Goal: Task Accomplishment & Management: Use online tool/utility

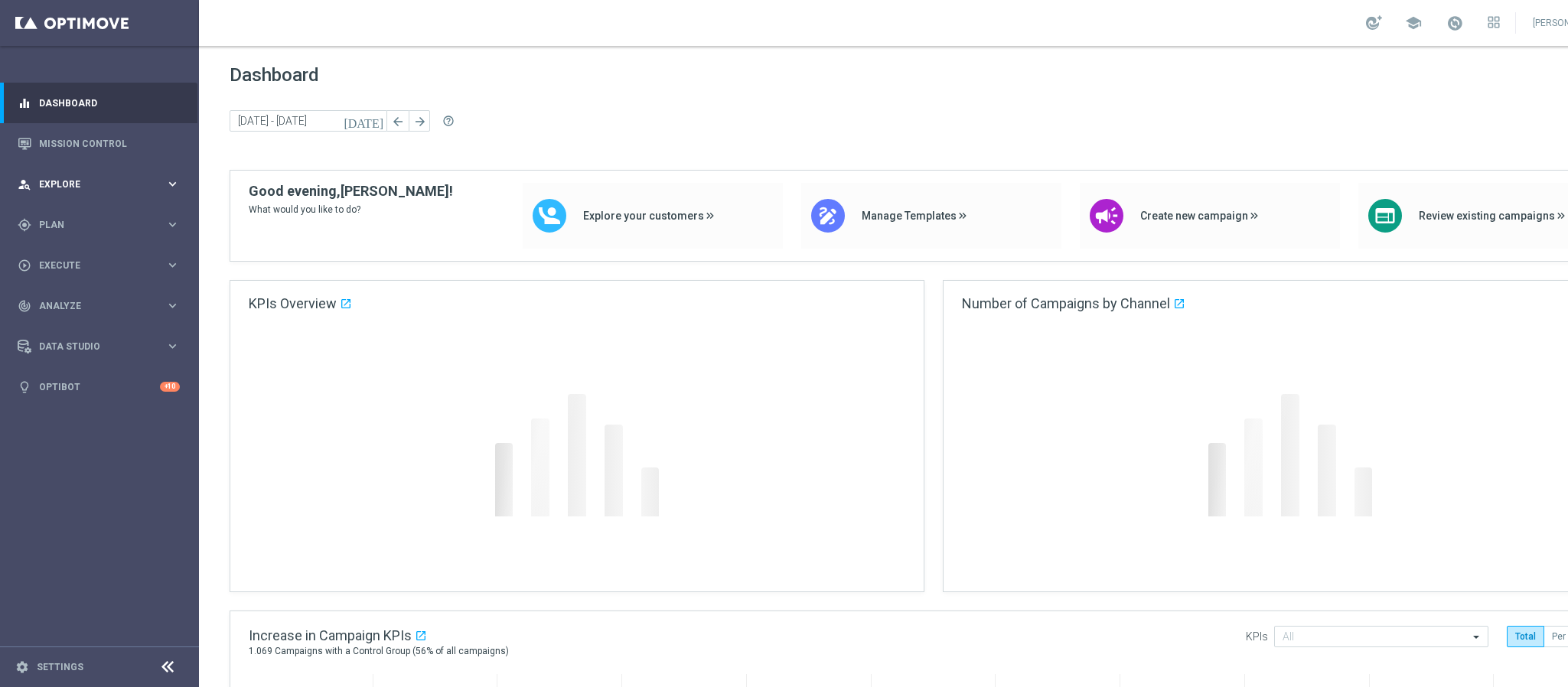
click at [111, 198] on div "person_search Explore keyboard_arrow_right" at bounding box center [99, 184] width 197 height 41
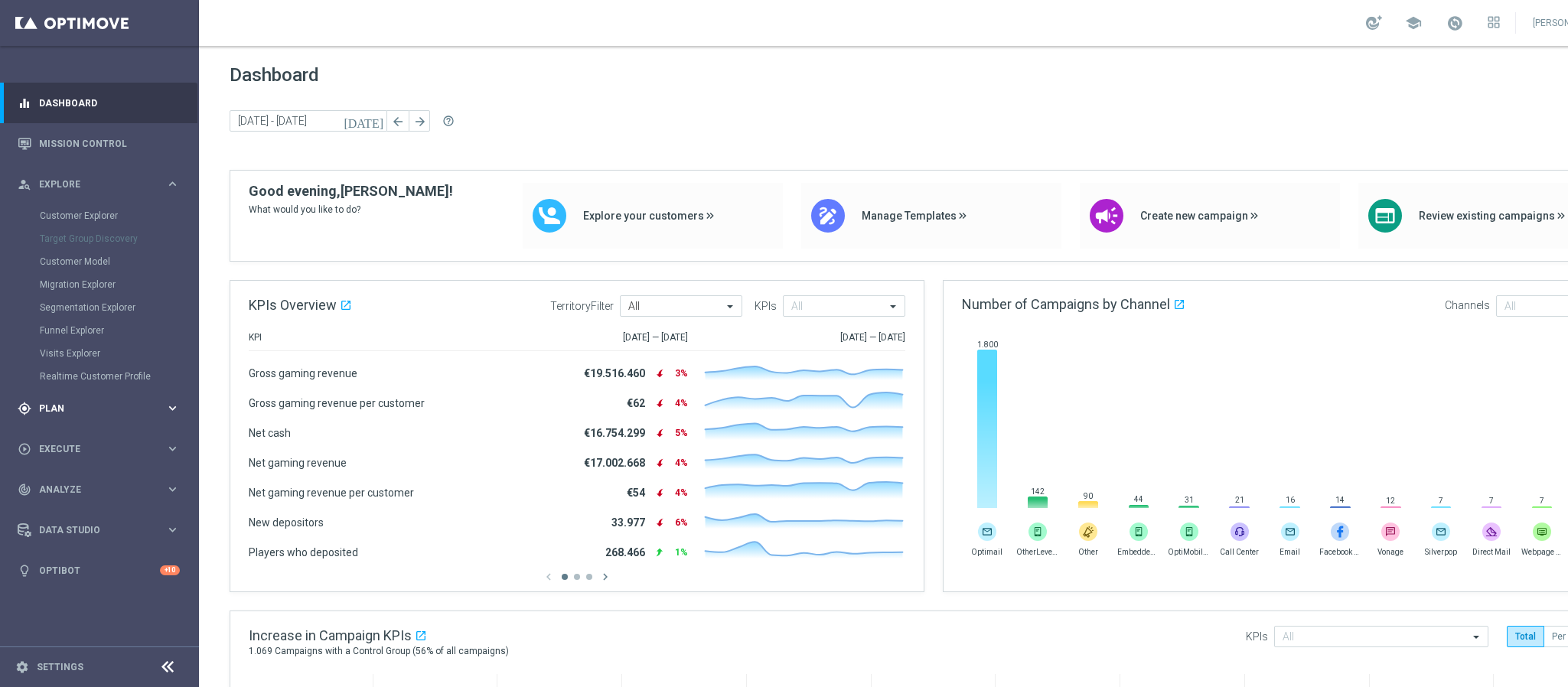
click at [56, 395] on div "gps_fixed Plan keyboard_arrow_right" at bounding box center [99, 408] width 197 height 41
click at [80, 306] on span "Templates" at bounding box center [95, 302] width 109 height 9
click at [80, 319] on link "Optimail" at bounding box center [104, 325] width 112 height 13
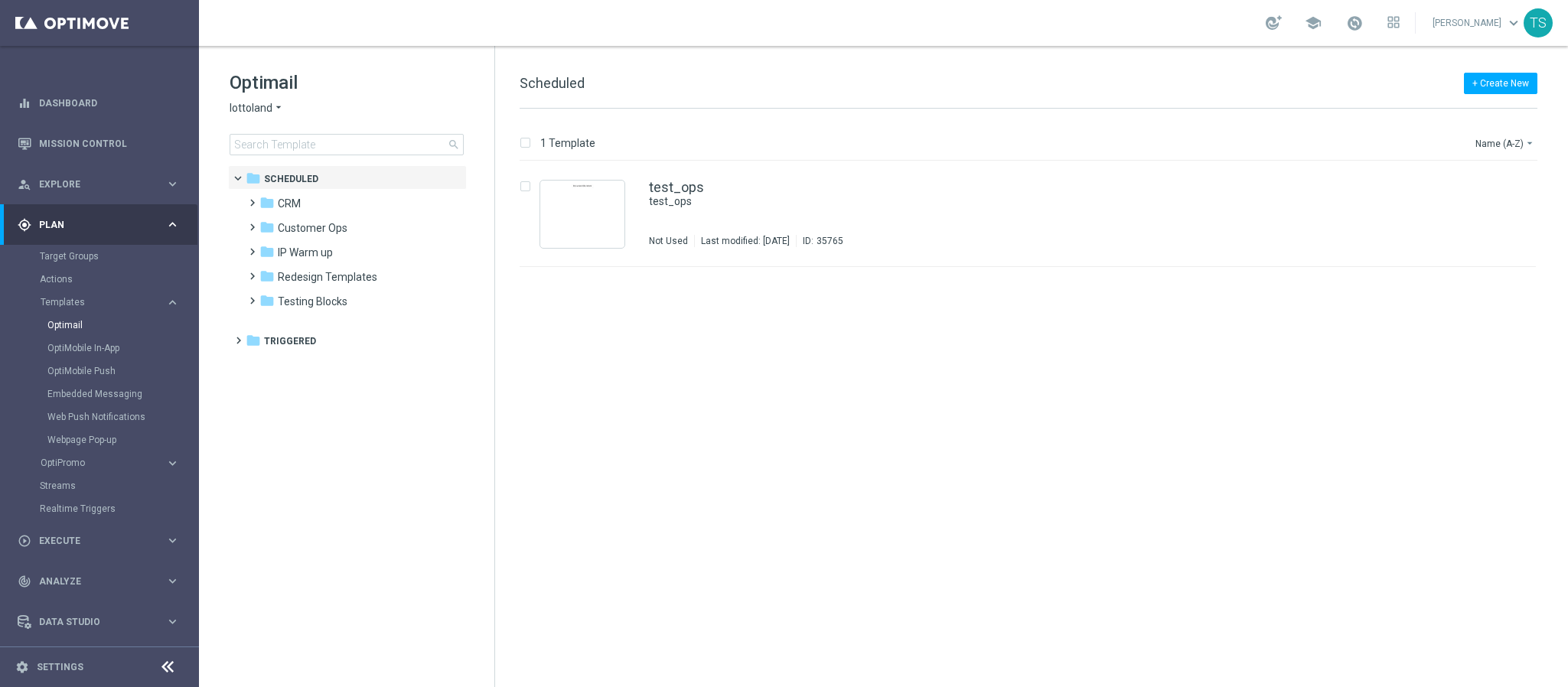
click at [267, 114] on span "lottoland" at bounding box center [251, 108] width 43 height 14
click at [281, 173] on div "Sorteonline.bet.br" at bounding box center [288, 181] width 115 height 18
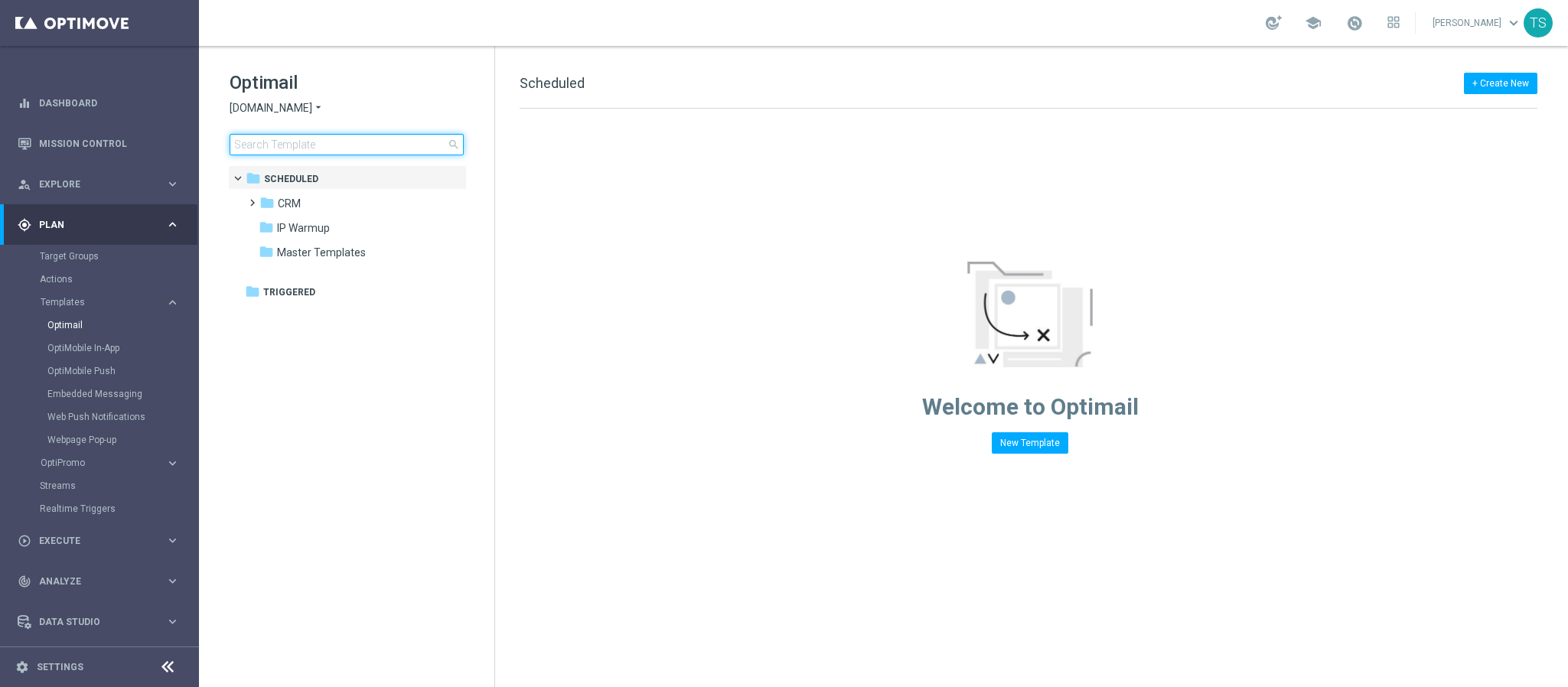
click at [402, 135] on input at bounding box center [347, 145] width 234 height 22
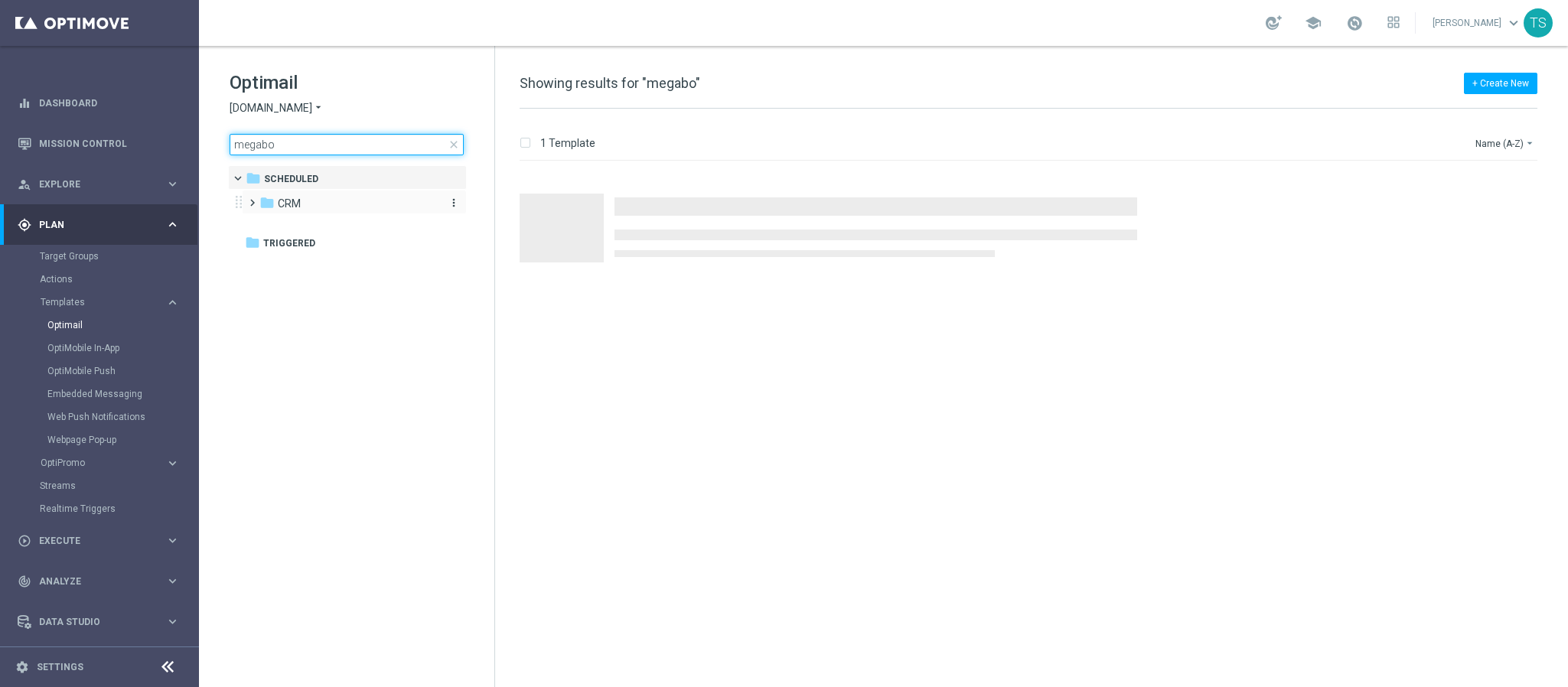
type input "megabo"
click at [302, 206] on div "folder CRM" at bounding box center [347, 204] width 176 height 18
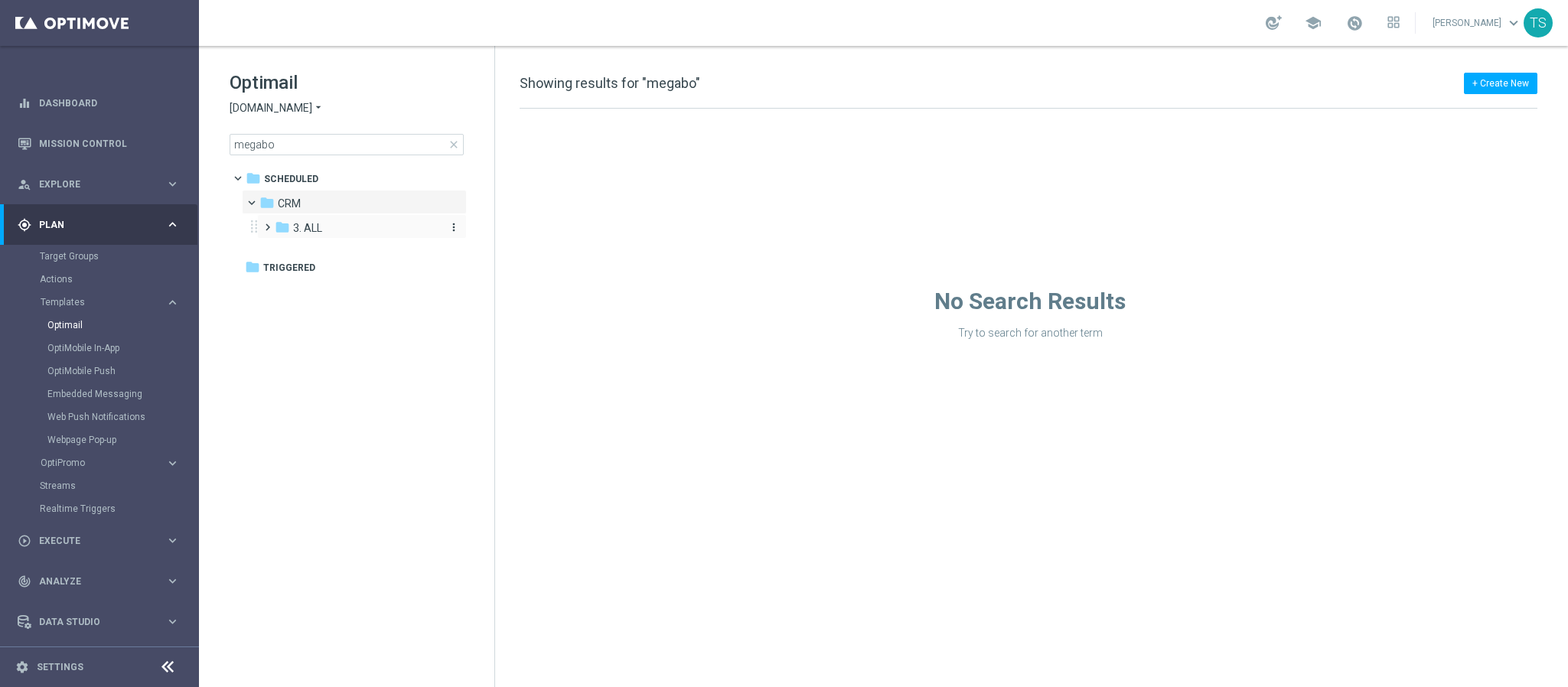
click at [303, 226] on span "3. ALL" at bounding box center [308, 228] width 29 height 13
click at [356, 252] on span "TAC MIX ALL pt_BR" at bounding box center [355, 252] width 94 height 13
click at [368, 281] on span "LIVE CASINO" at bounding box center [353, 277] width 61 height 13
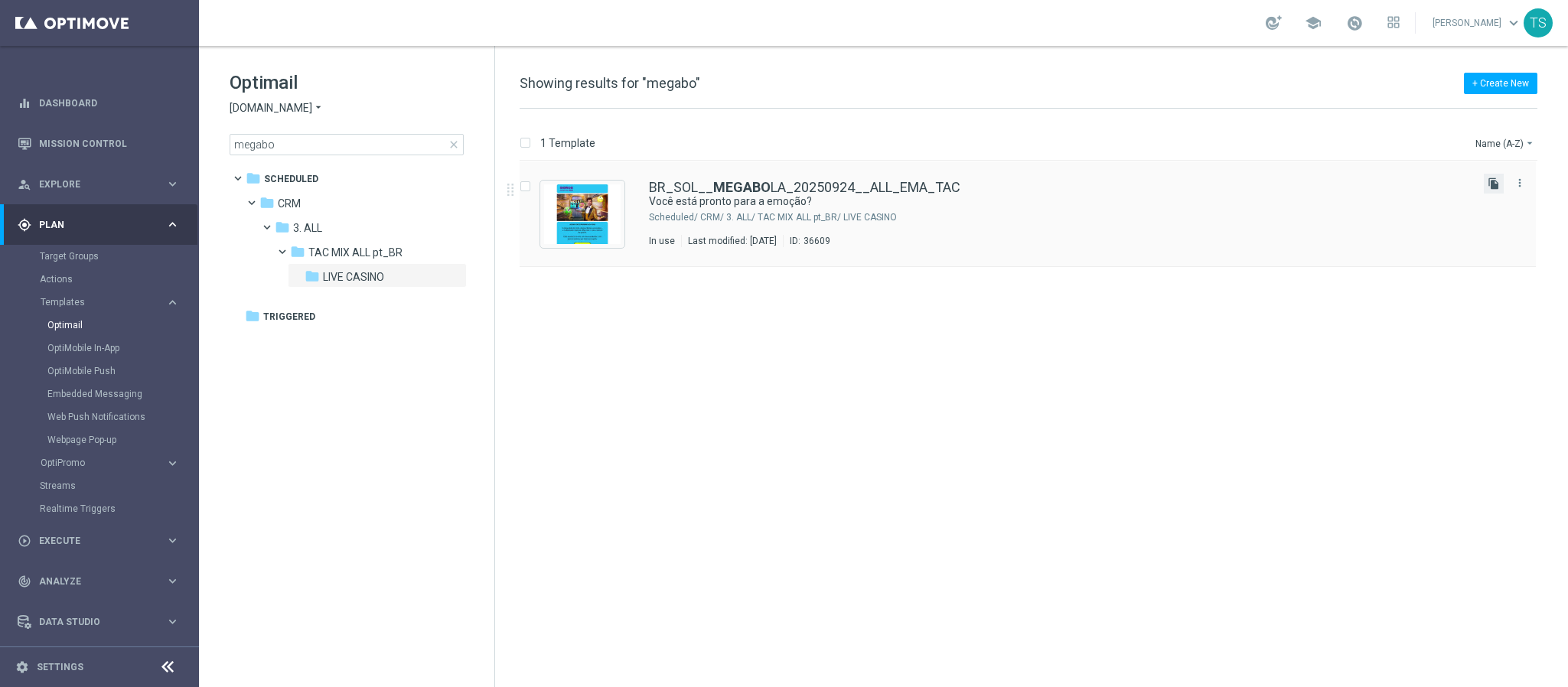
click at [1045, 186] on icon "file_copy" at bounding box center [1494, 183] width 13 height 13
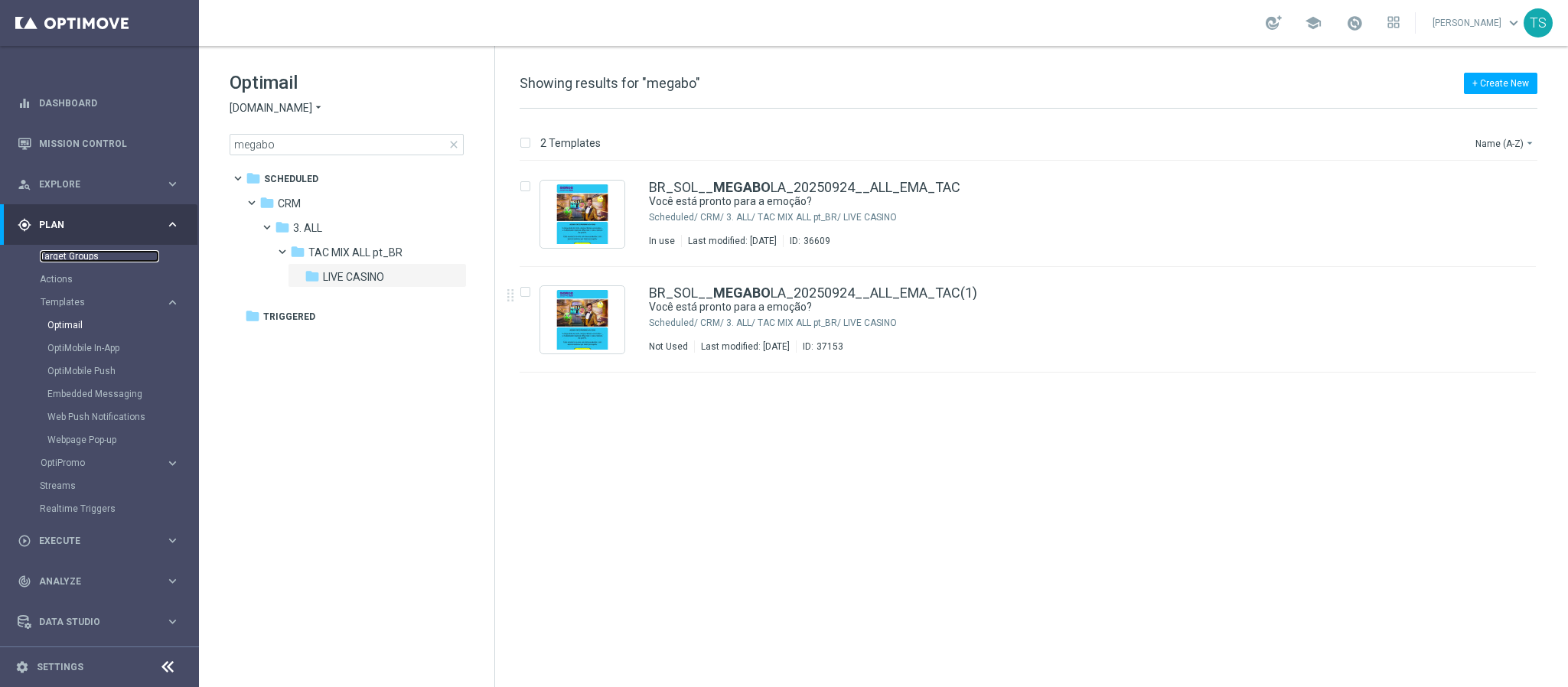
click at [86, 251] on link "Target Groups" at bounding box center [99, 256] width 120 height 13
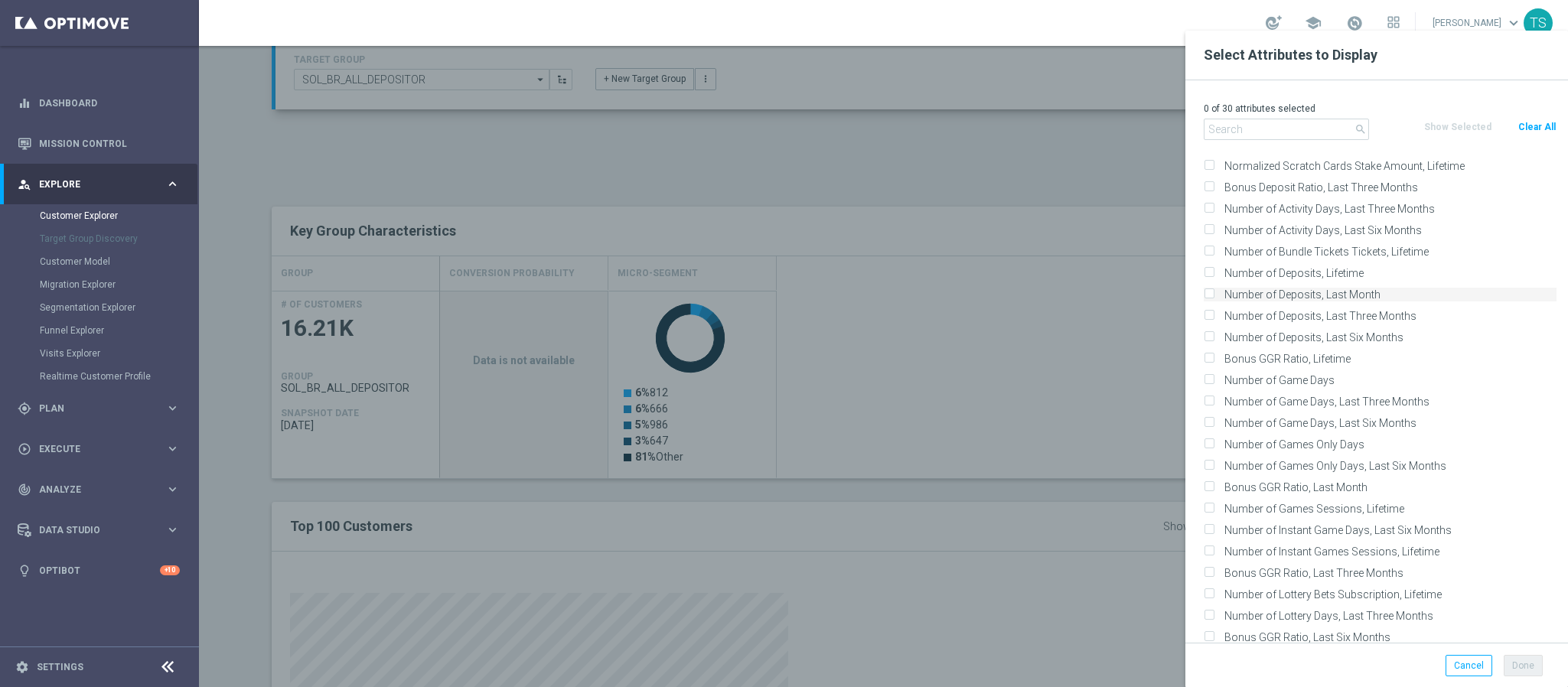
scroll to position [919, 0]
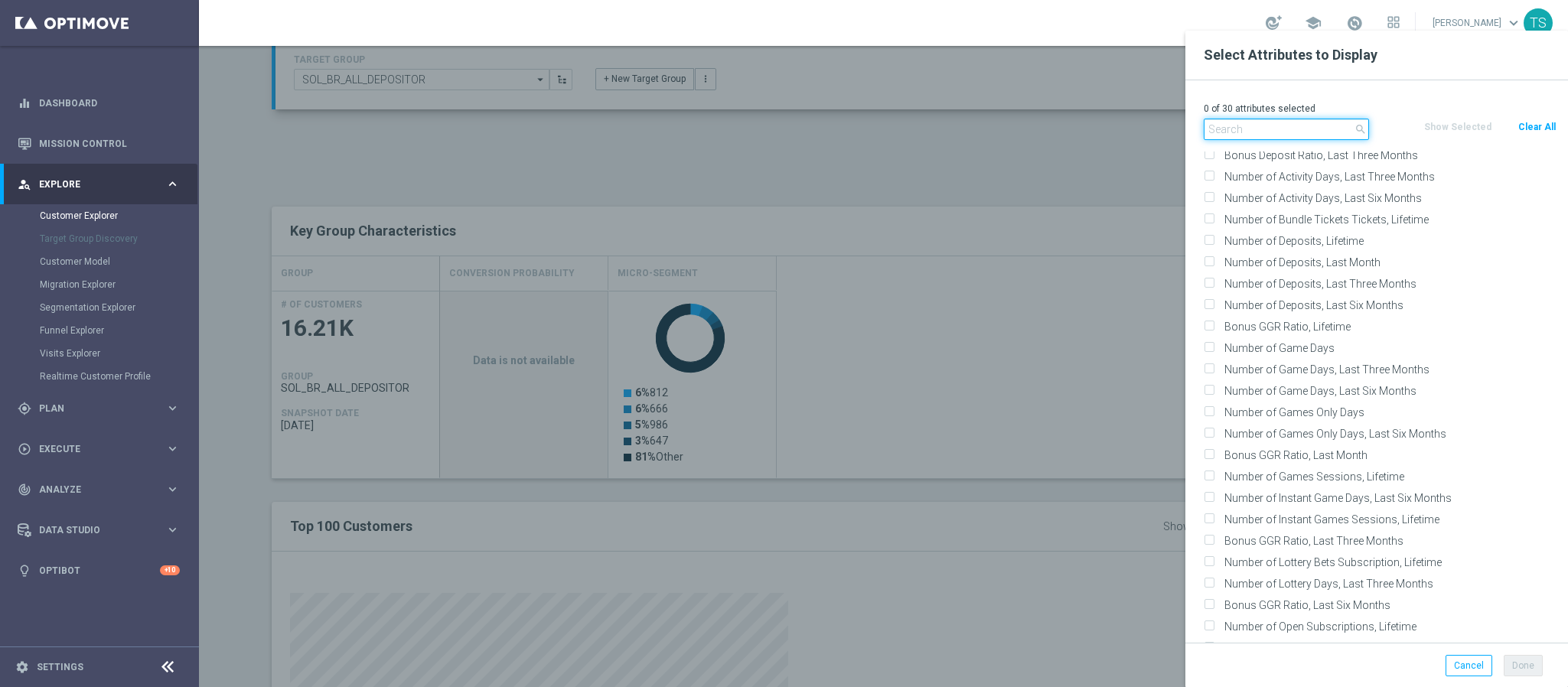
click at [1288, 123] on input "text" at bounding box center [1287, 130] width 165 height 22
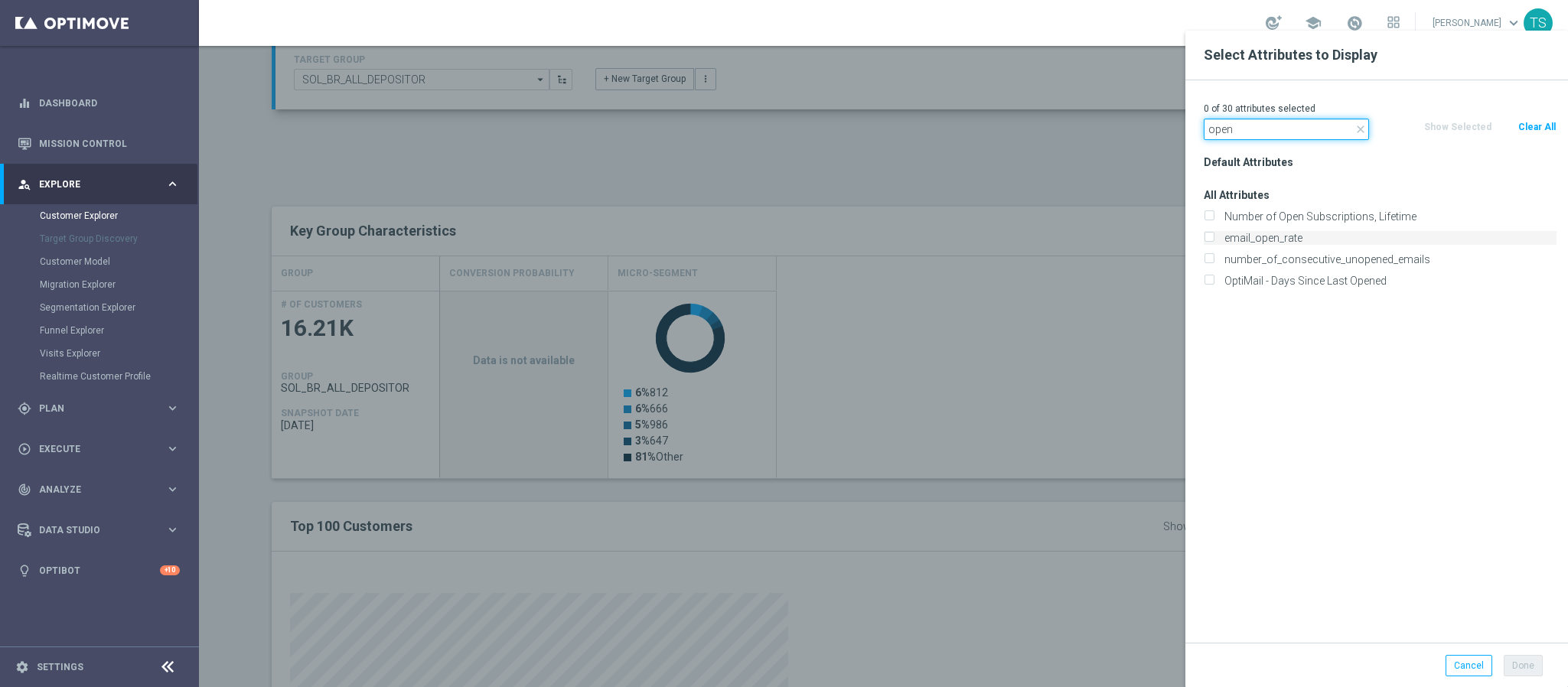
type input "open"
click at [1358, 242] on label "email_open_rate" at bounding box center [1388, 238] width 338 height 13
click at [1214, 242] on input "email_open_rate" at bounding box center [1209, 240] width 10 height 10
checkbox input "true"
click at [1518, 678] on div "Done Cancel" at bounding box center [1377, 665] width 383 height 45
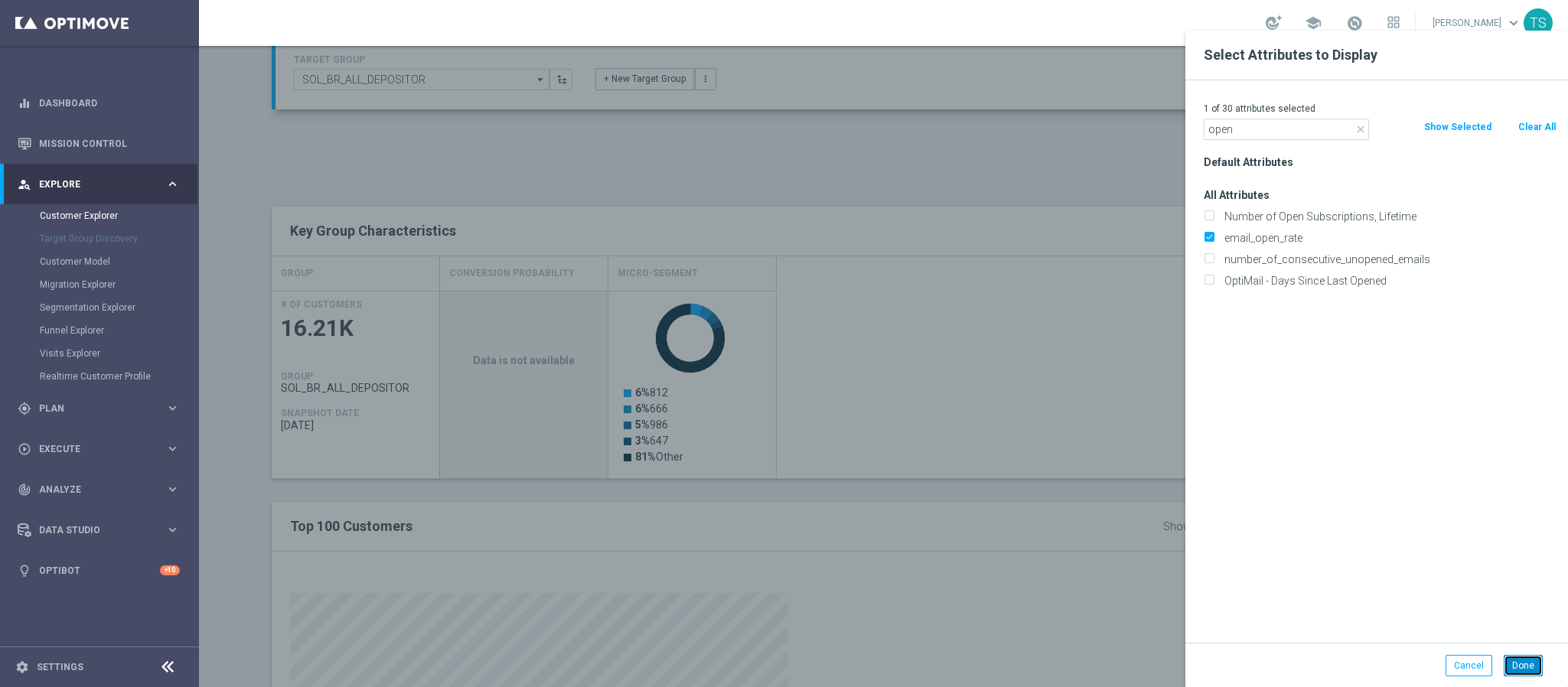
click at [1520, 658] on button "Done" at bounding box center [1524, 666] width 39 height 22
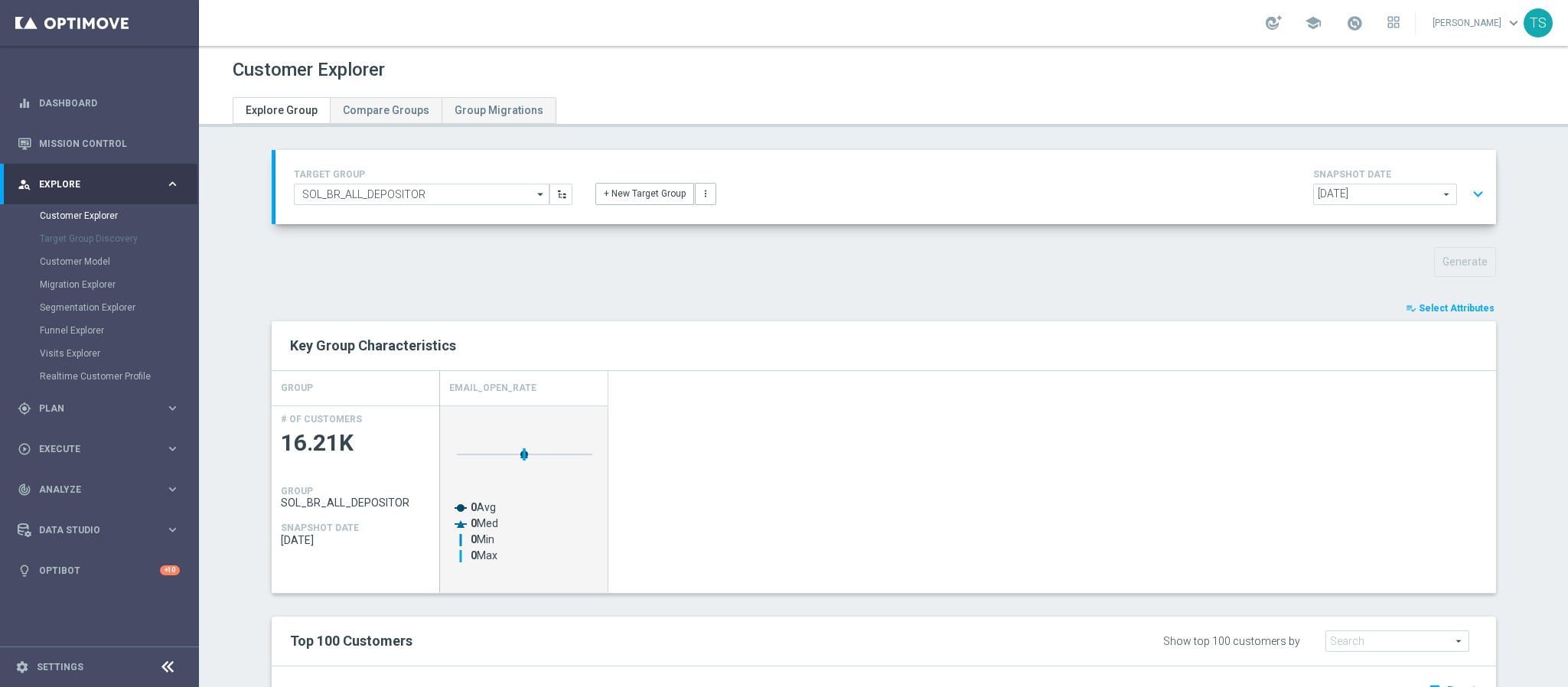
click at [1457, 311] on span "Select Attributes" at bounding box center [1457, 308] width 76 height 11
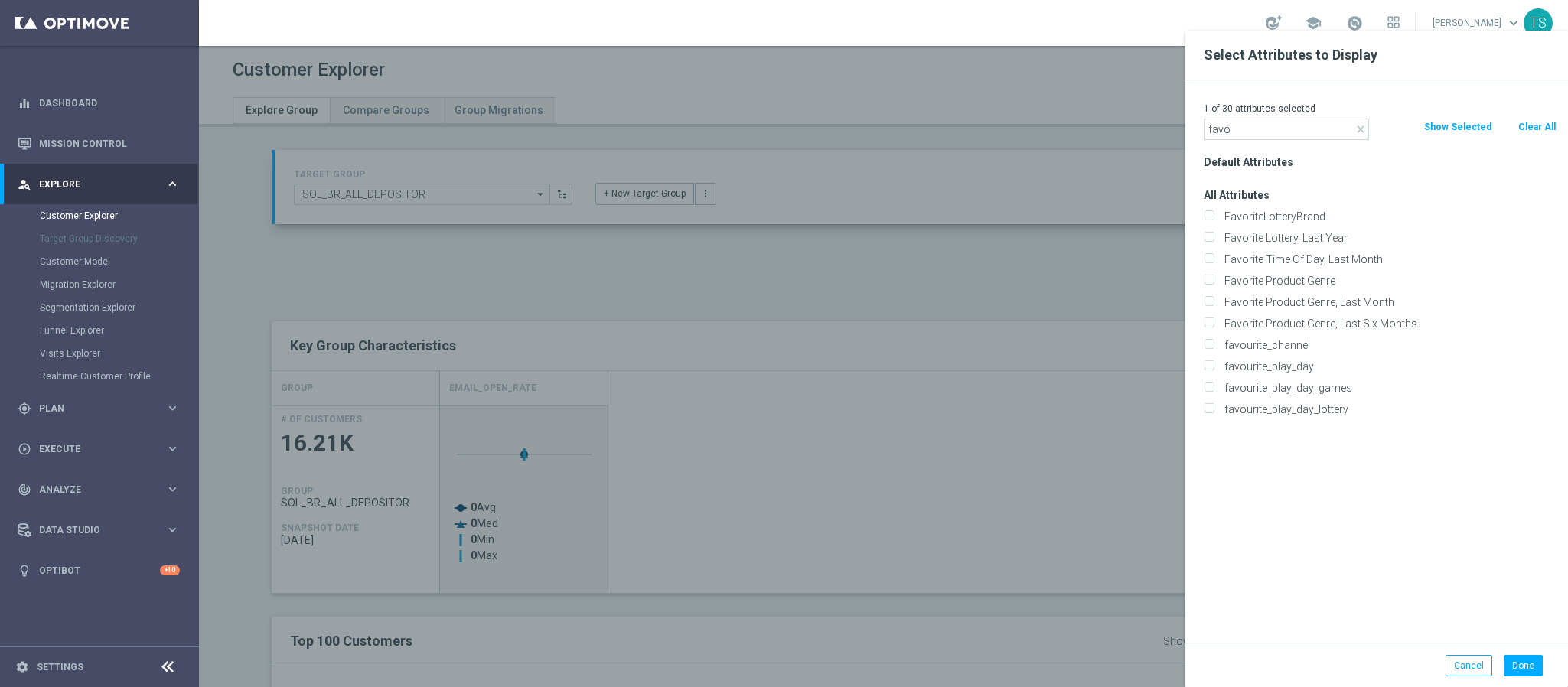
type input "favo"
click at [909, 299] on div at bounding box center [983, 374] width 1568 height 687
click at [1472, 664] on button "Cancel" at bounding box center [1469, 666] width 47 height 22
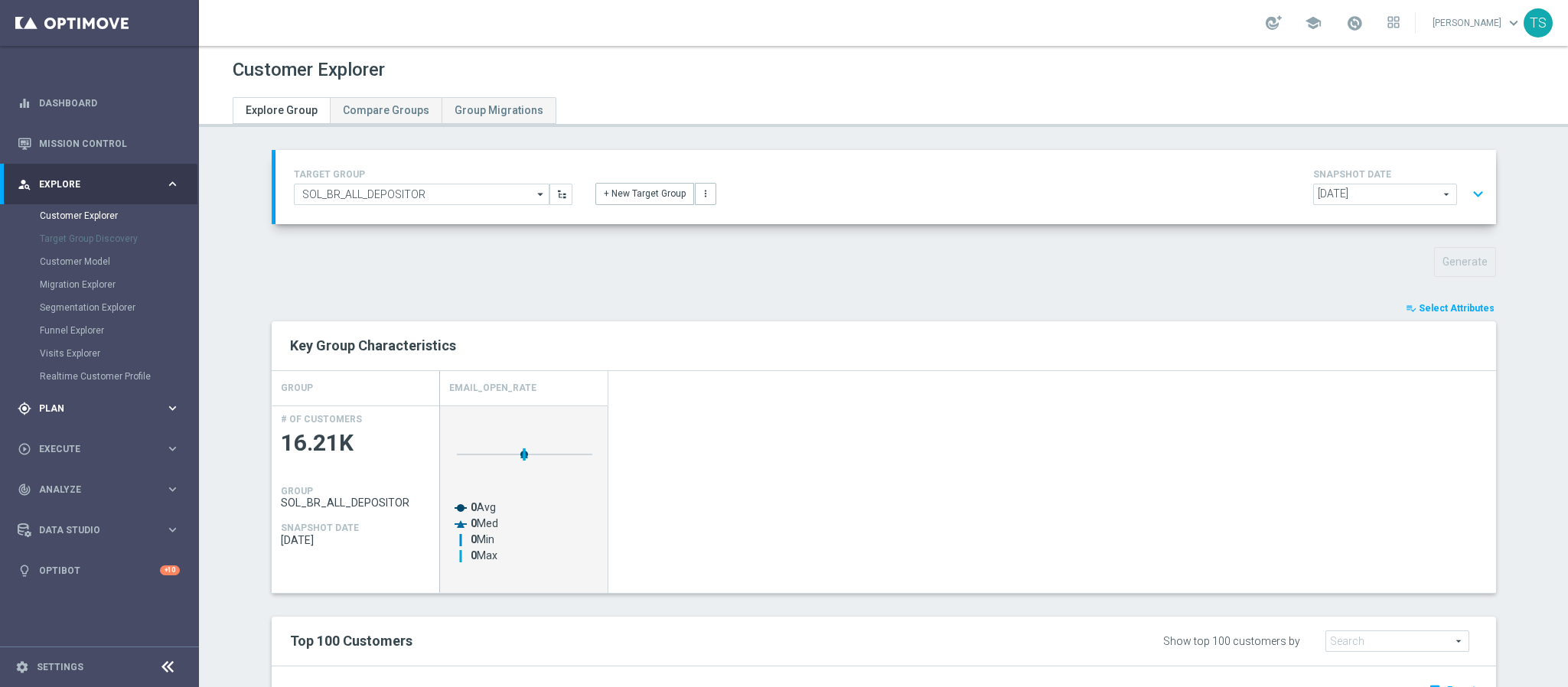
click at [53, 410] on span "Plan" at bounding box center [102, 409] width 126 height 9
click at [94, 258] on link "Target Groups" at bounding box center [99, 256] width 120 height 13
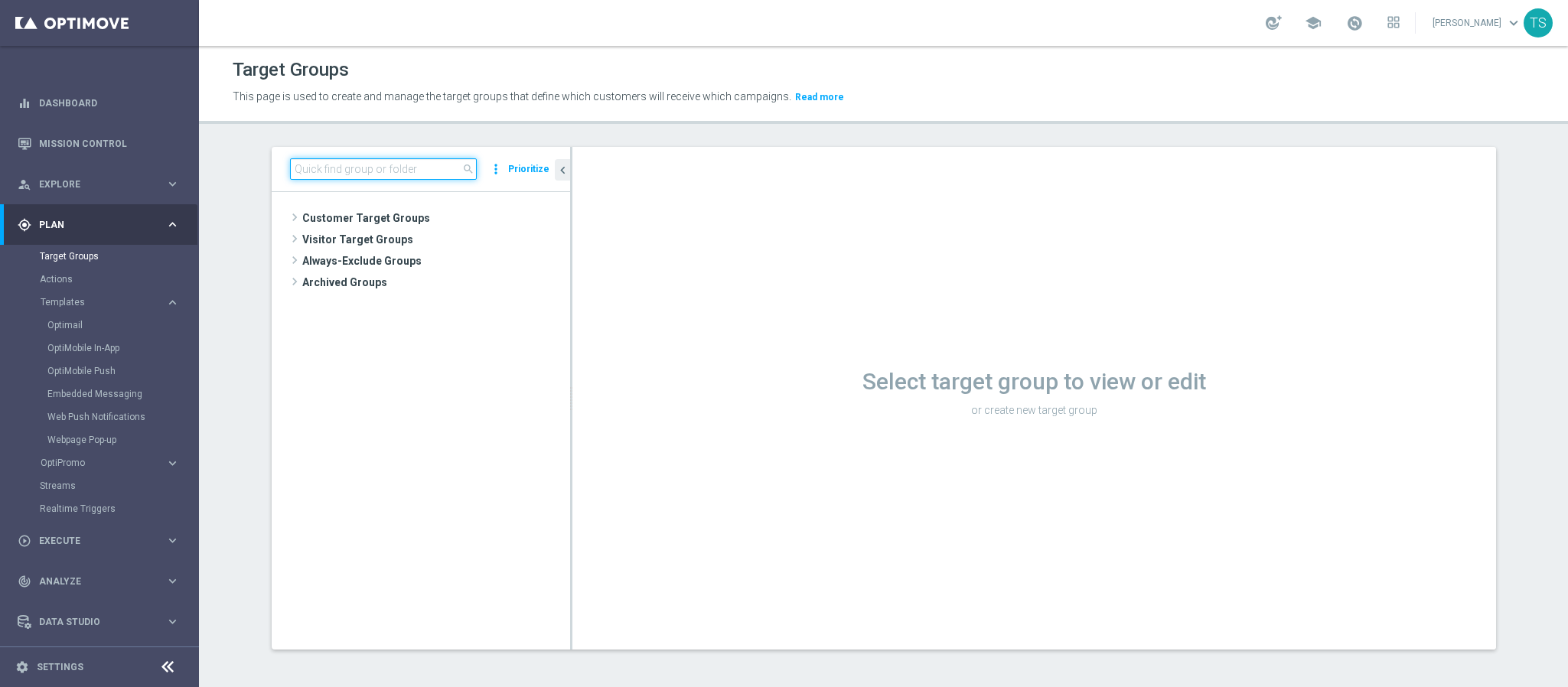
click at [435, 170] on input at bounding box center [383, 170] width 186 height 22
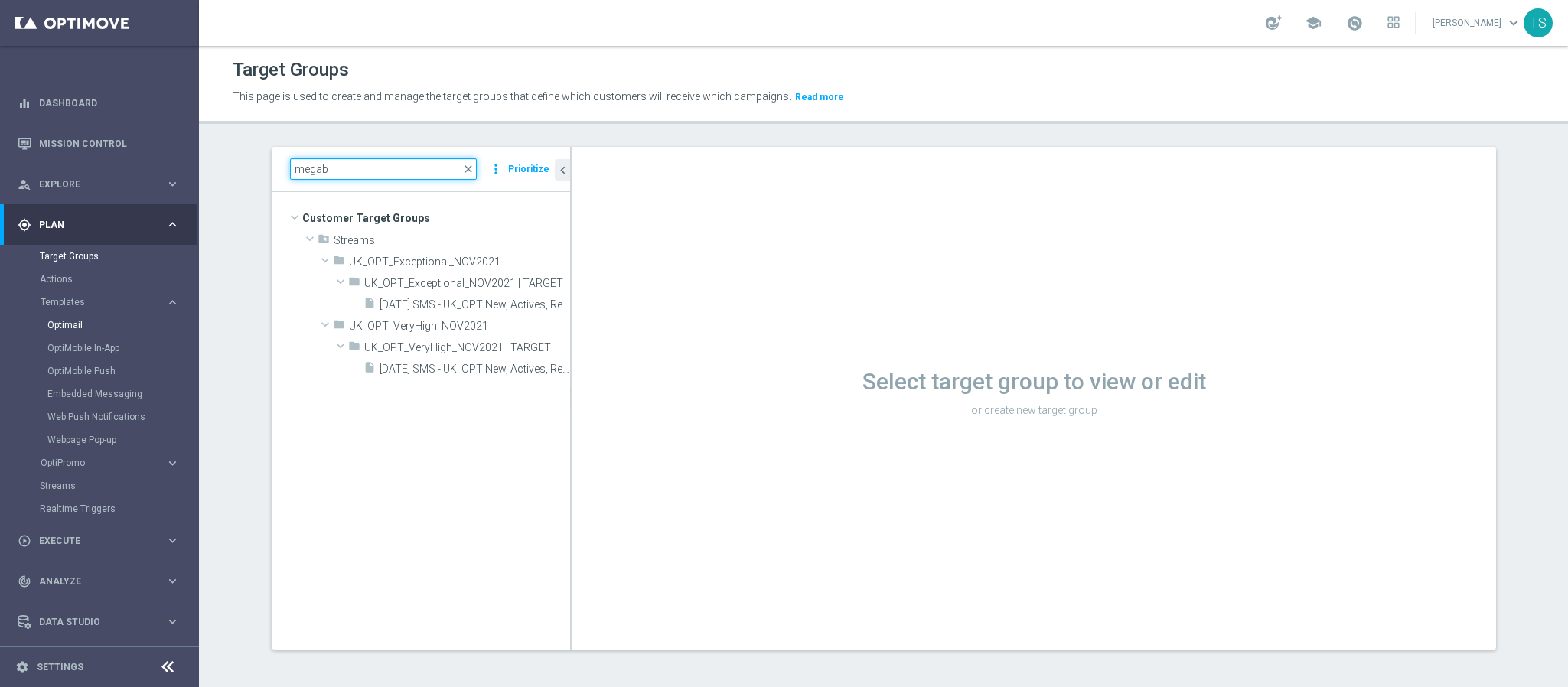
type input "megab"
click at [69, 324] on link "Optimail" at bounding box center [104, 325] width 112 height 13
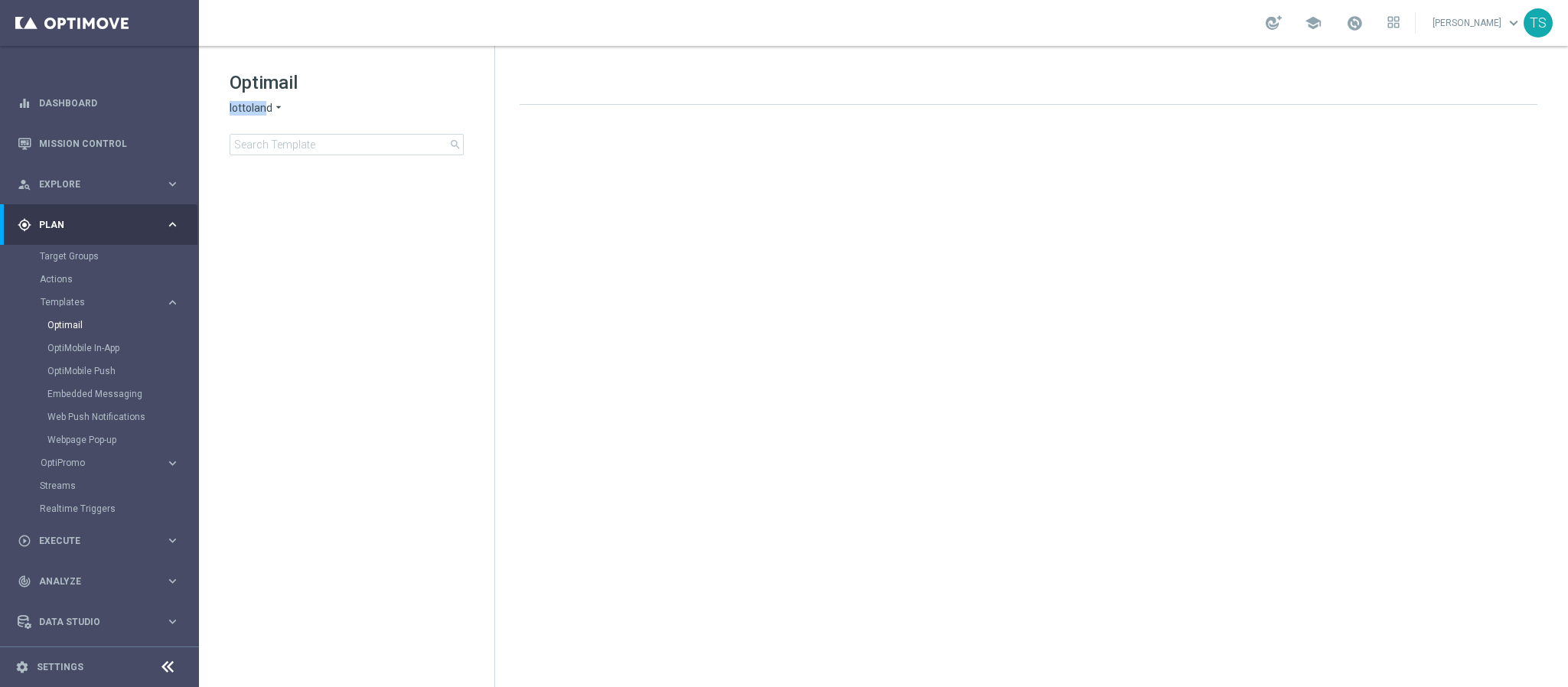
click at [267, 105] on div "Optimail lottoland arrow_drop_down × lottoland search" at bounding box center [362, 113] width 265 height 85
click at [267, 105] on span "lottoland" at bounding box center [251, 108] width 43 height 14
click at [0, 0] on span "Sorteonline.bet.br" at bounding box center [0, 0] width 0 height 0
click at [318, 145] on input at bounding box center [347, 145] width 234 height 22
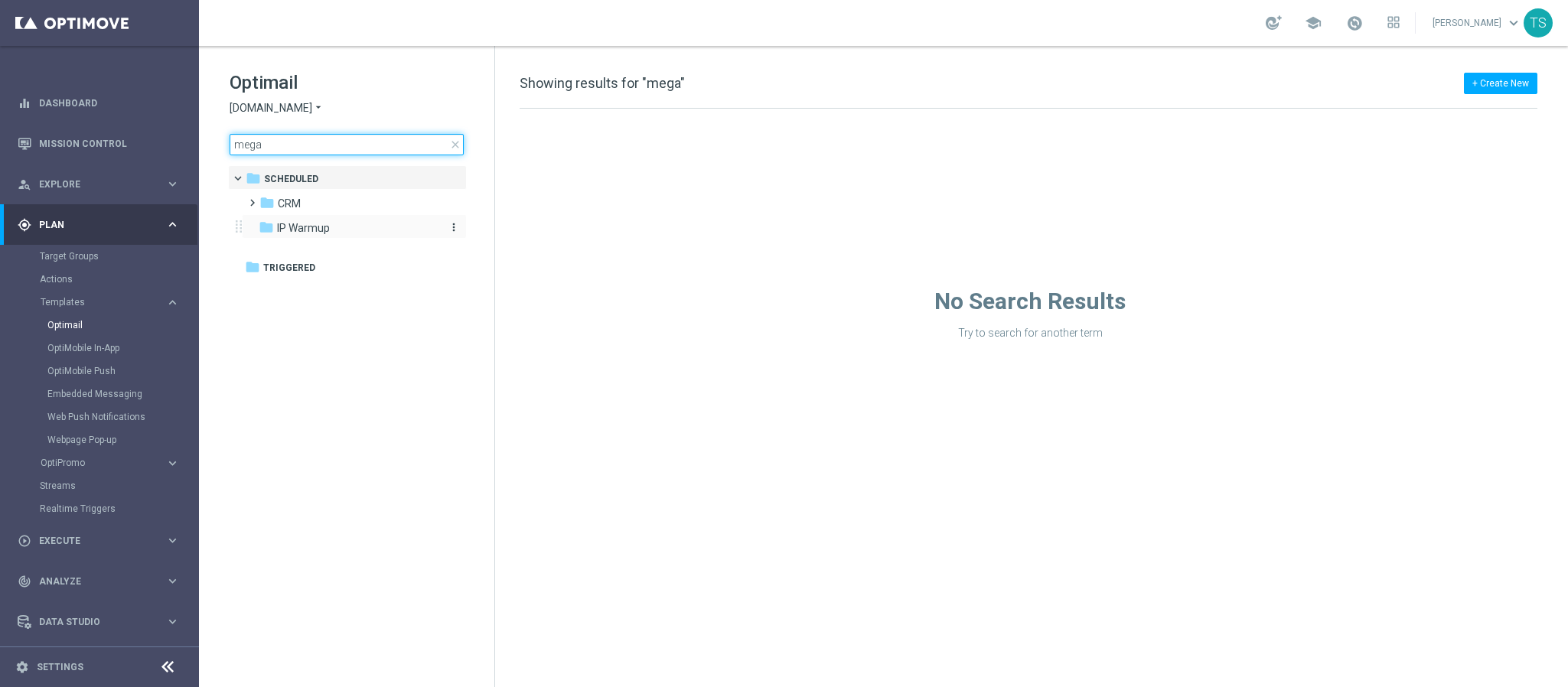
type input "mega"
click at [391, 231] on div "folder IP Warmup" at bounding box center [347, 228] width 176 height 18
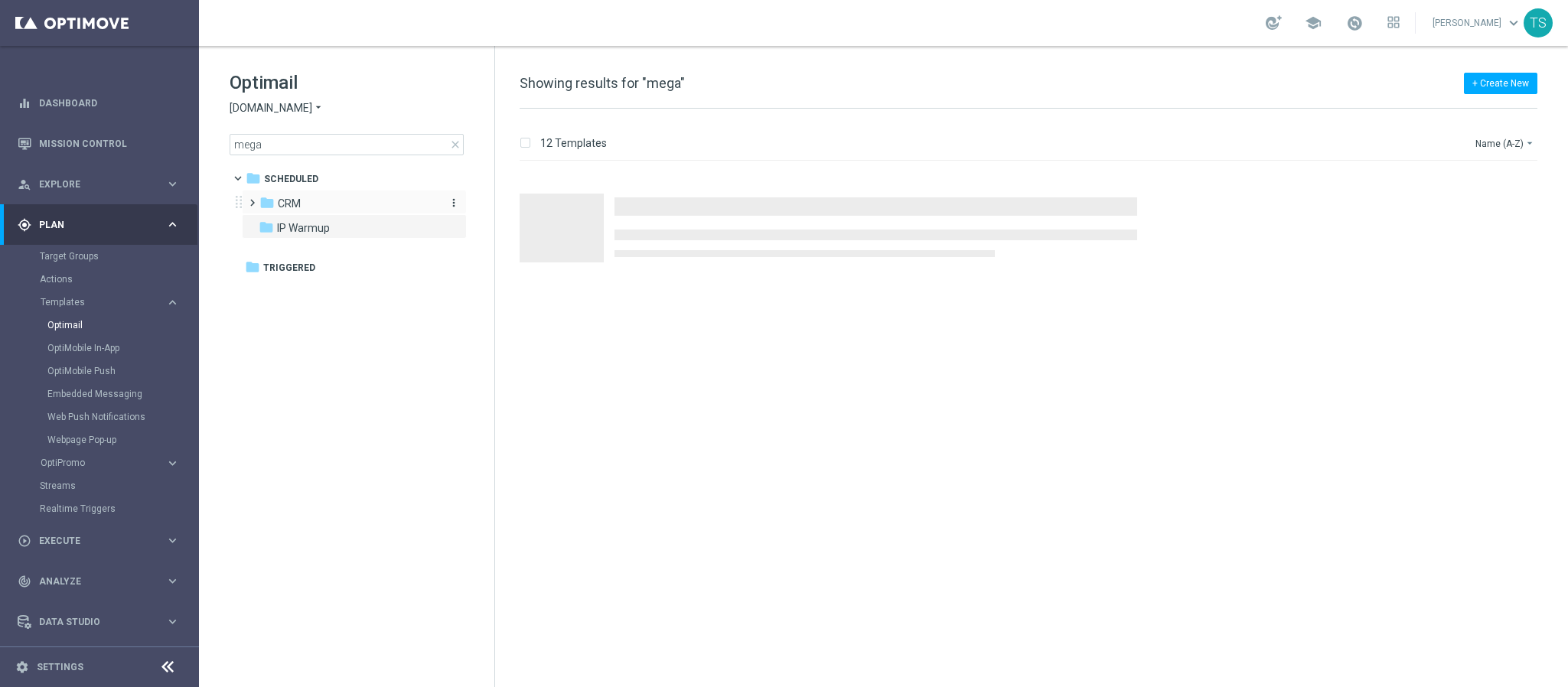
click at [375, 206] on div "folder CRM" at bounding box center [347, 204] width 176 height 18
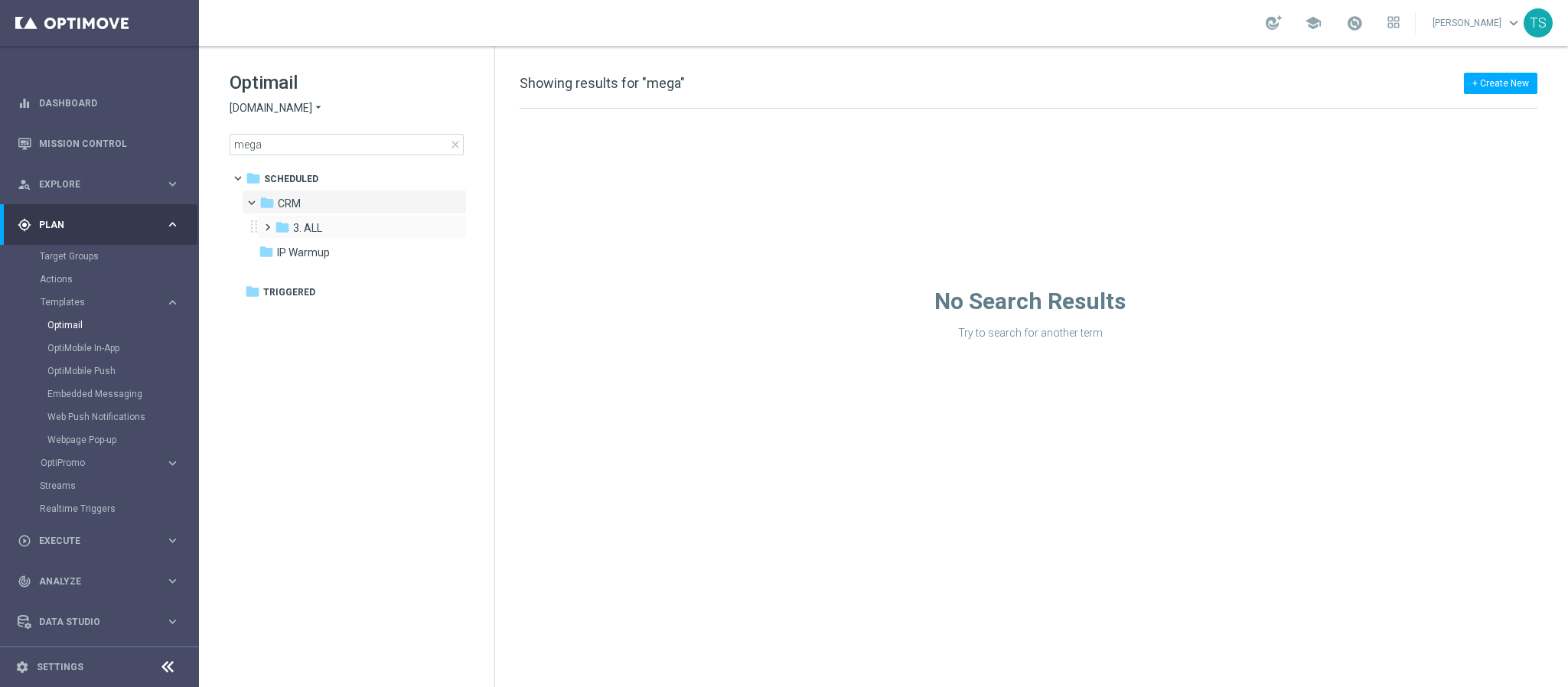
click at [425, 218] on div "folder 3. ALL more_vert" at bounding box center [362, 226] width 210 height 24
click at [359, 226] on div "folder 3. ALL" at bounding box center [356, 228] width 163 height 18
click at [347, 276] on span "TAC MIX ALL pt_BR" at bounding box center [355, 277] width 94 height 13
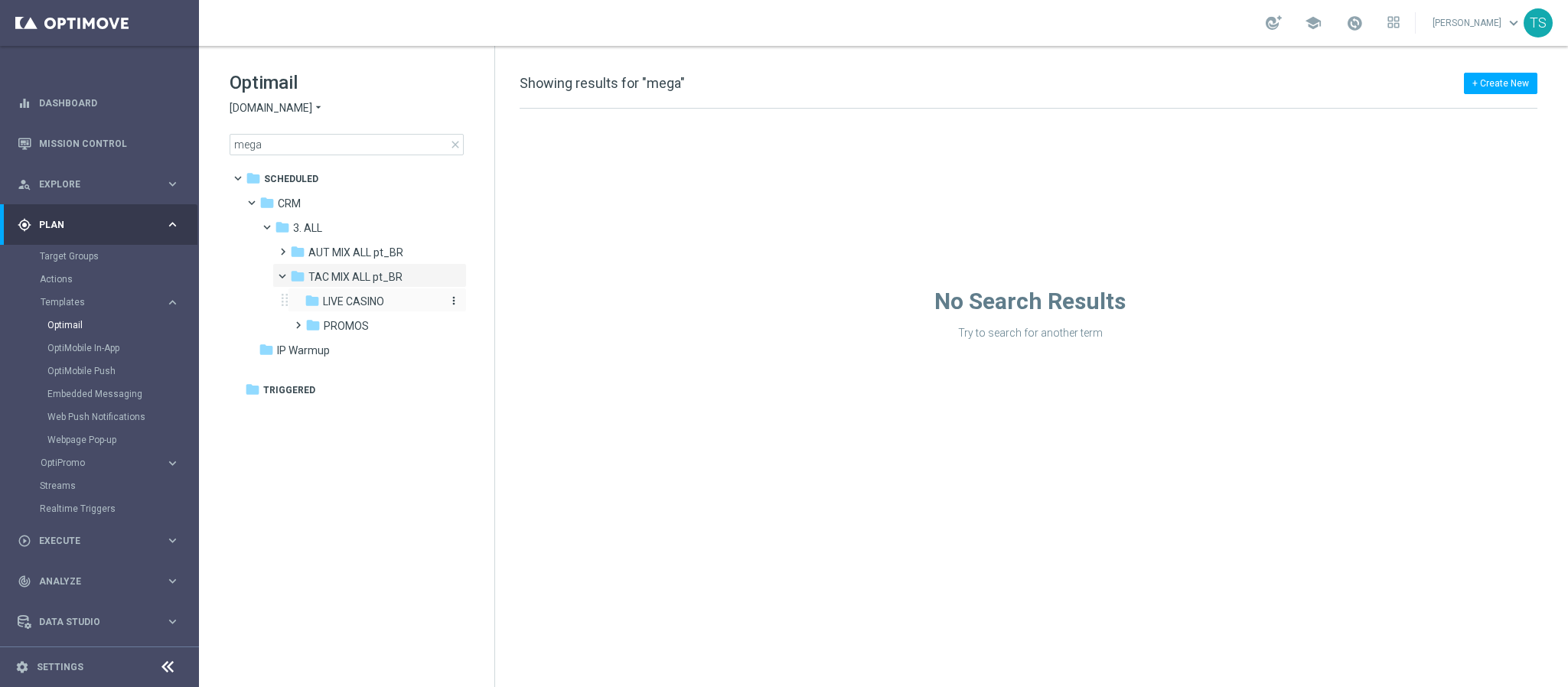
click at [365, 302] on span "LIVE CASINO" at bounding box center [353, 302] width 61 height 13
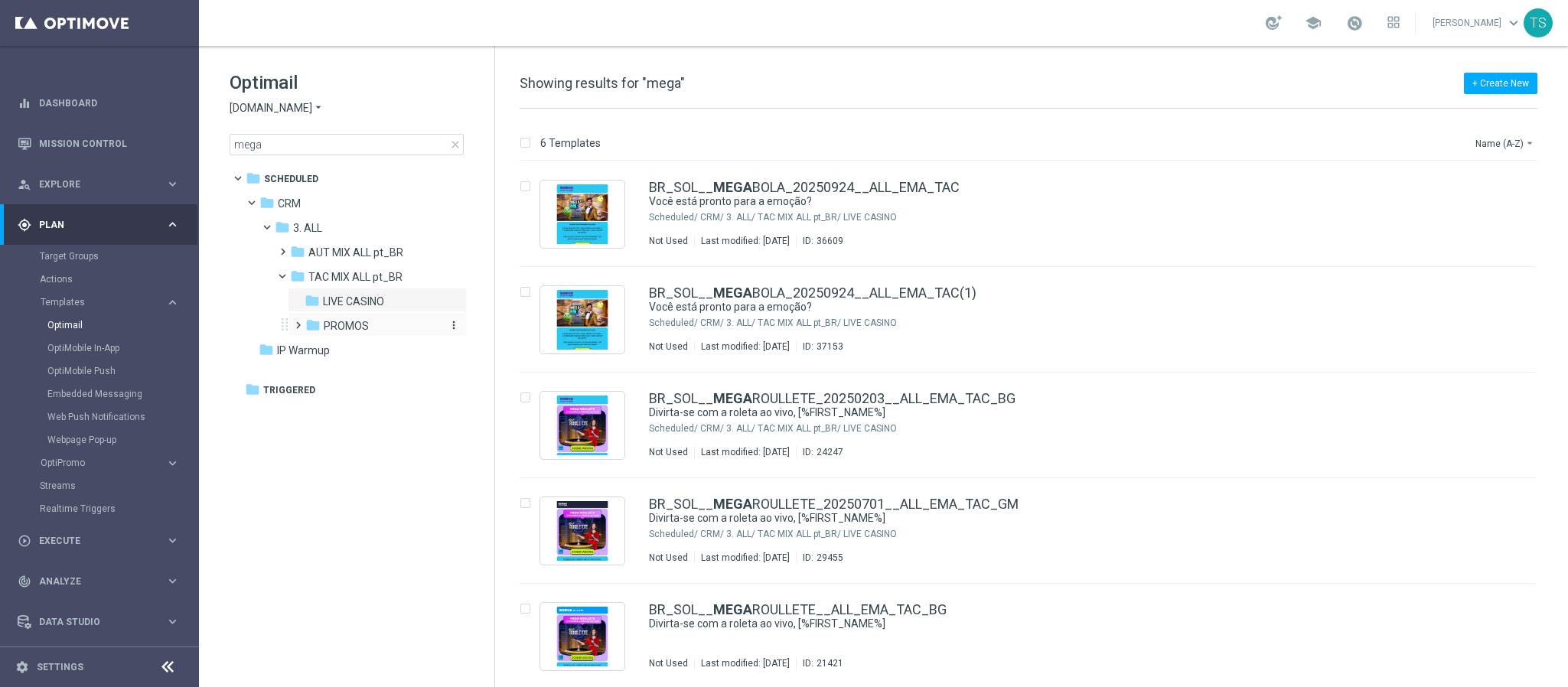
click at [375, 329] on div "folder PROMOS" at bounding box center [374, 326] width 137 height 18
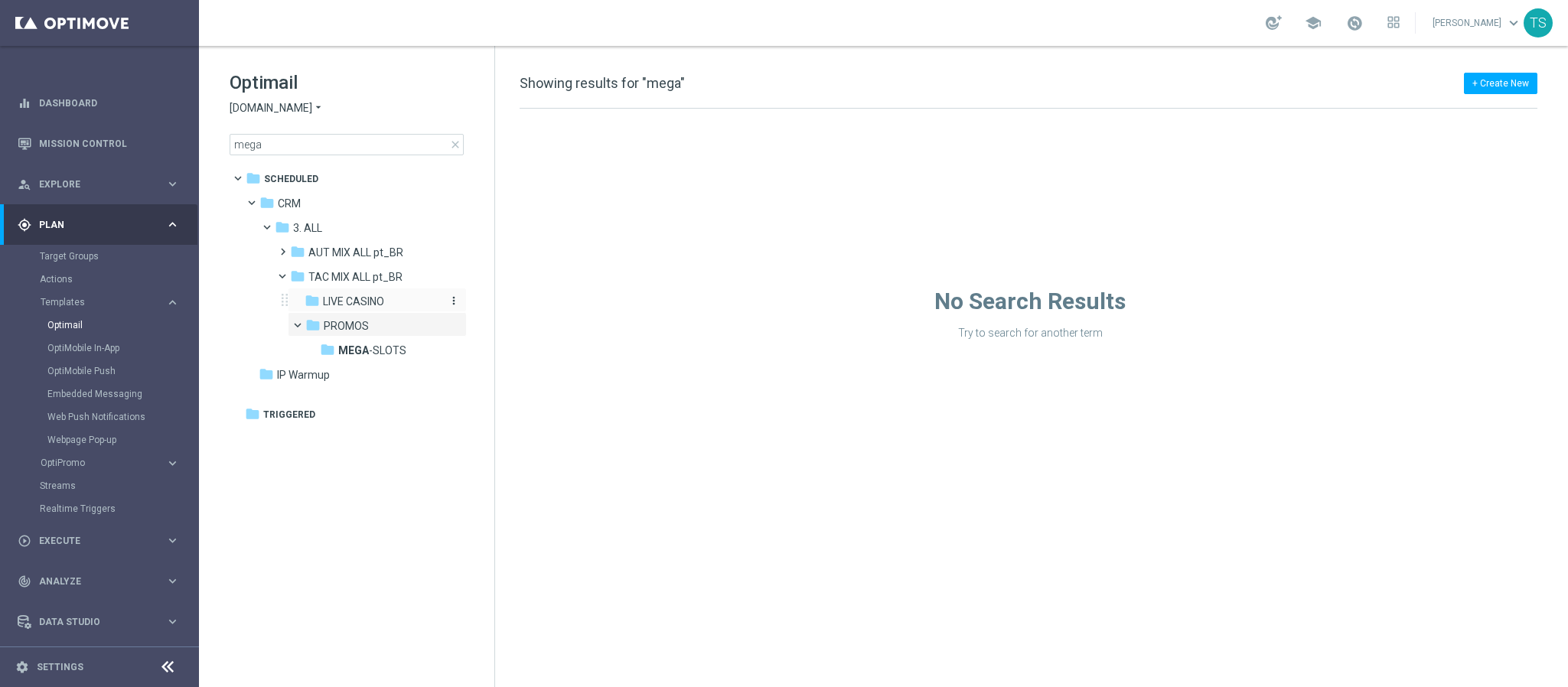
click at [379, 302] on span "LIVE CASINO" at bounding box center [353, 302] width 61 height 13
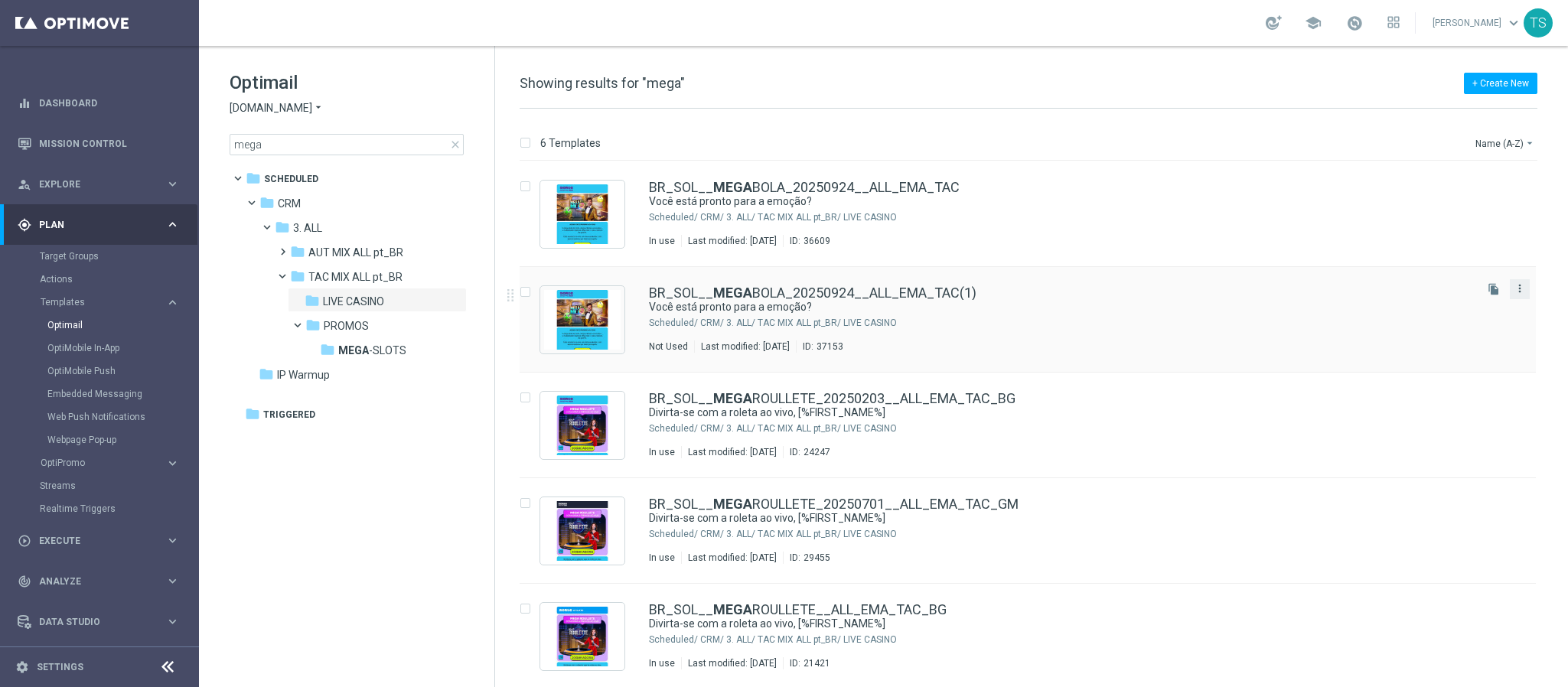
click at [1514, 288] on icon "more_vert" at bounding box center [1520, 288] width 13 height 13
click at [1441, 306] on div "Move" at bounding box center [1457, 306] width 93 height 11
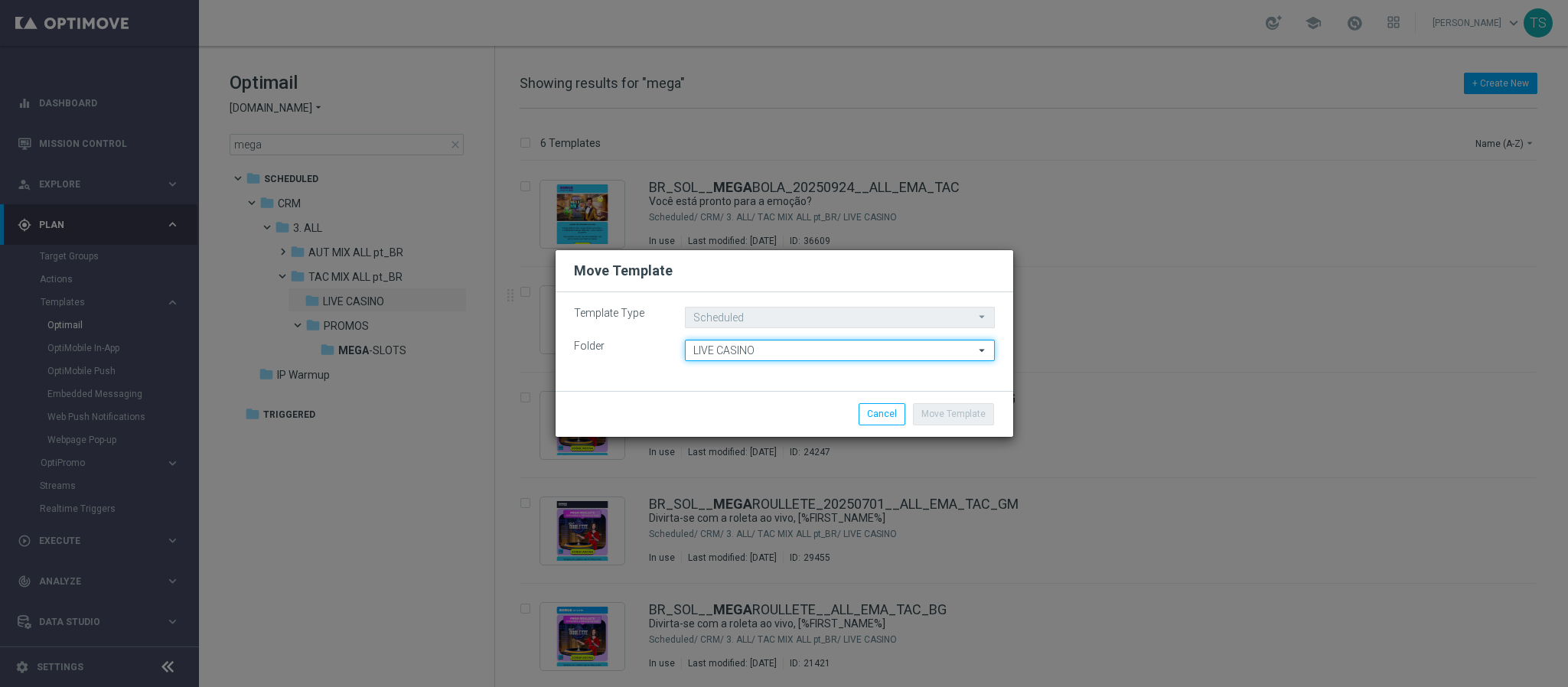
click at [800, 357] on input "LIVE CASINO" at bounding box center [840, 351] width 310 height 22
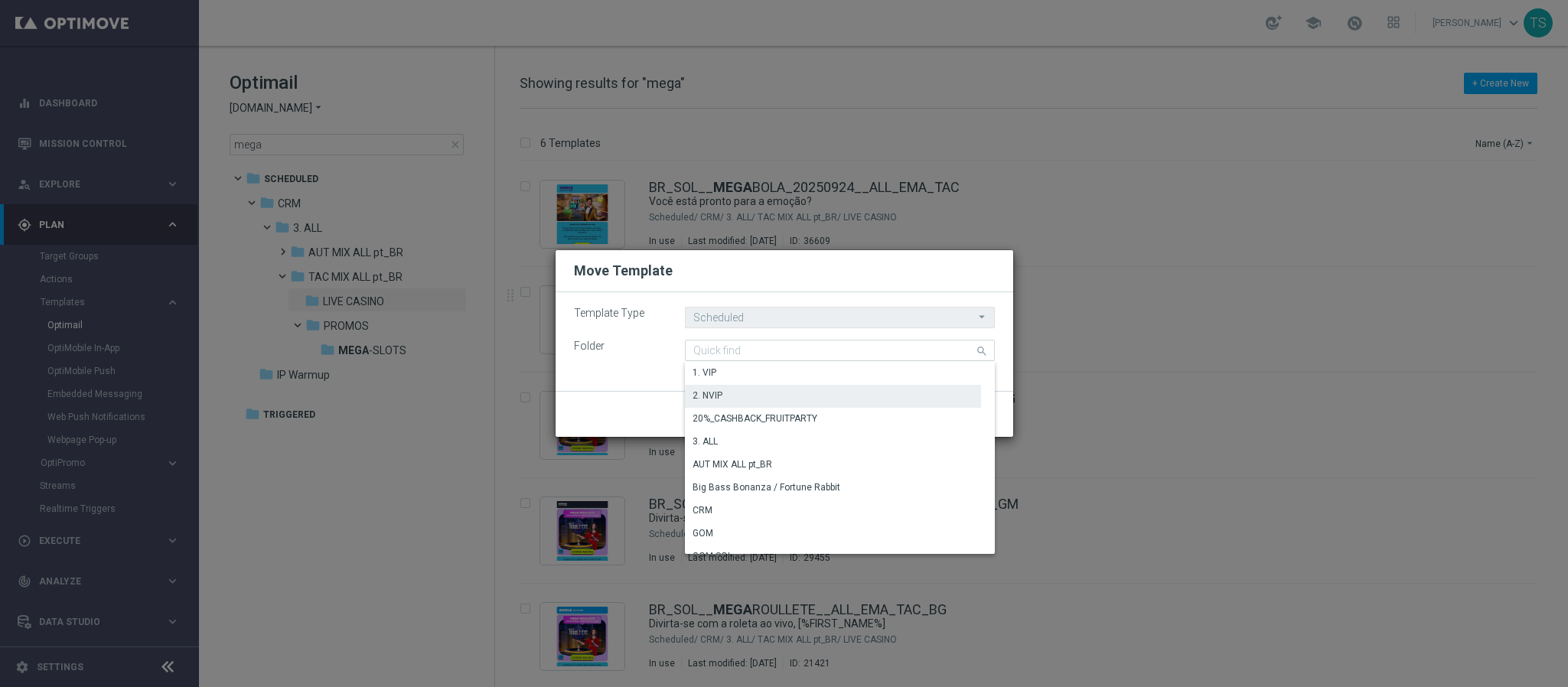
click at [768, 393] on div "2. NVIP" at bounding box center [833, 396] width 296 height 22
type input "2. NVIP"
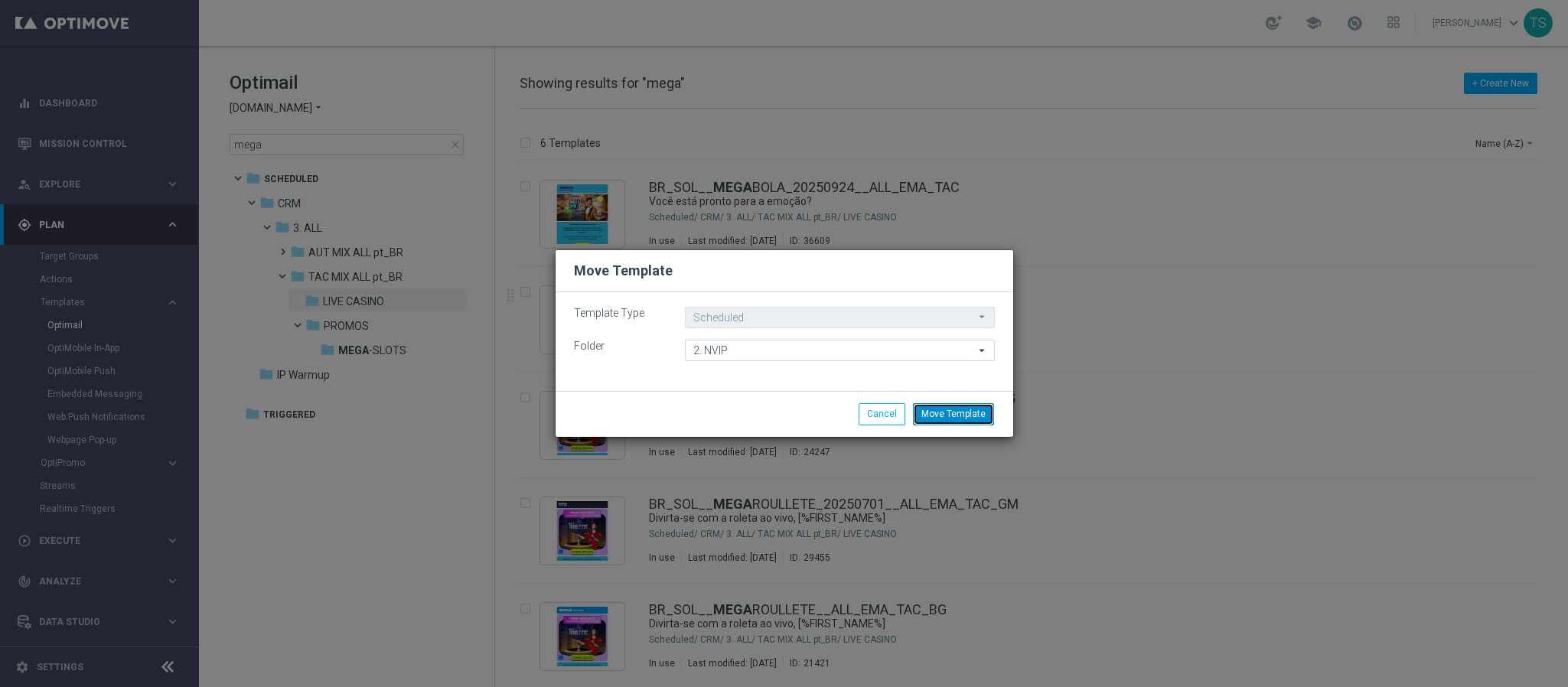
click at [953, 412] on button "Move Template" at bounding box center [954, 415] width 81 height 22
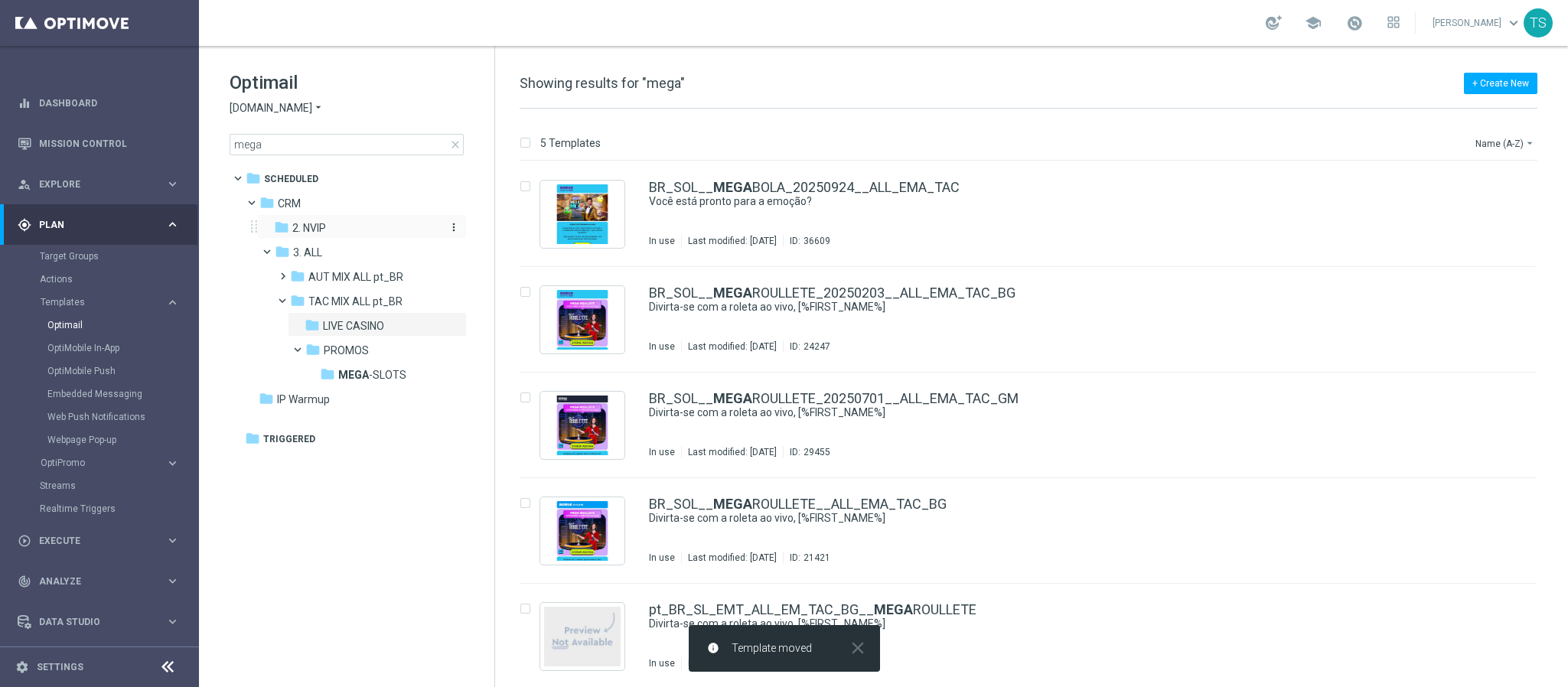
click at [350, 227] on div "folder 2. NVIP" at bounding box center [355, 228] width 163 height 18
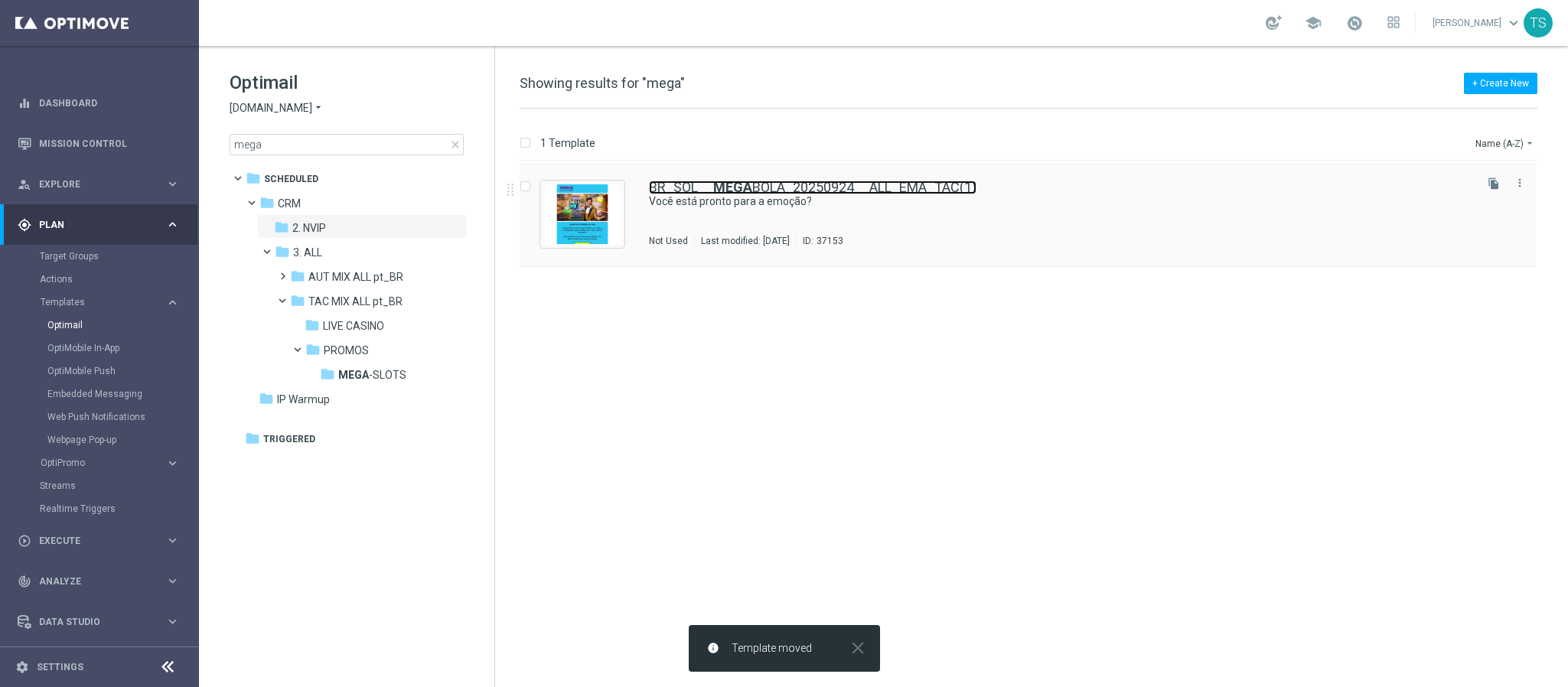
click at [792, 185] on link "BR_SOL__ MEGA BOLA_20250924__ALL_EMA_TAC(1)" at bounding box center [813, 187] width 328 height 13
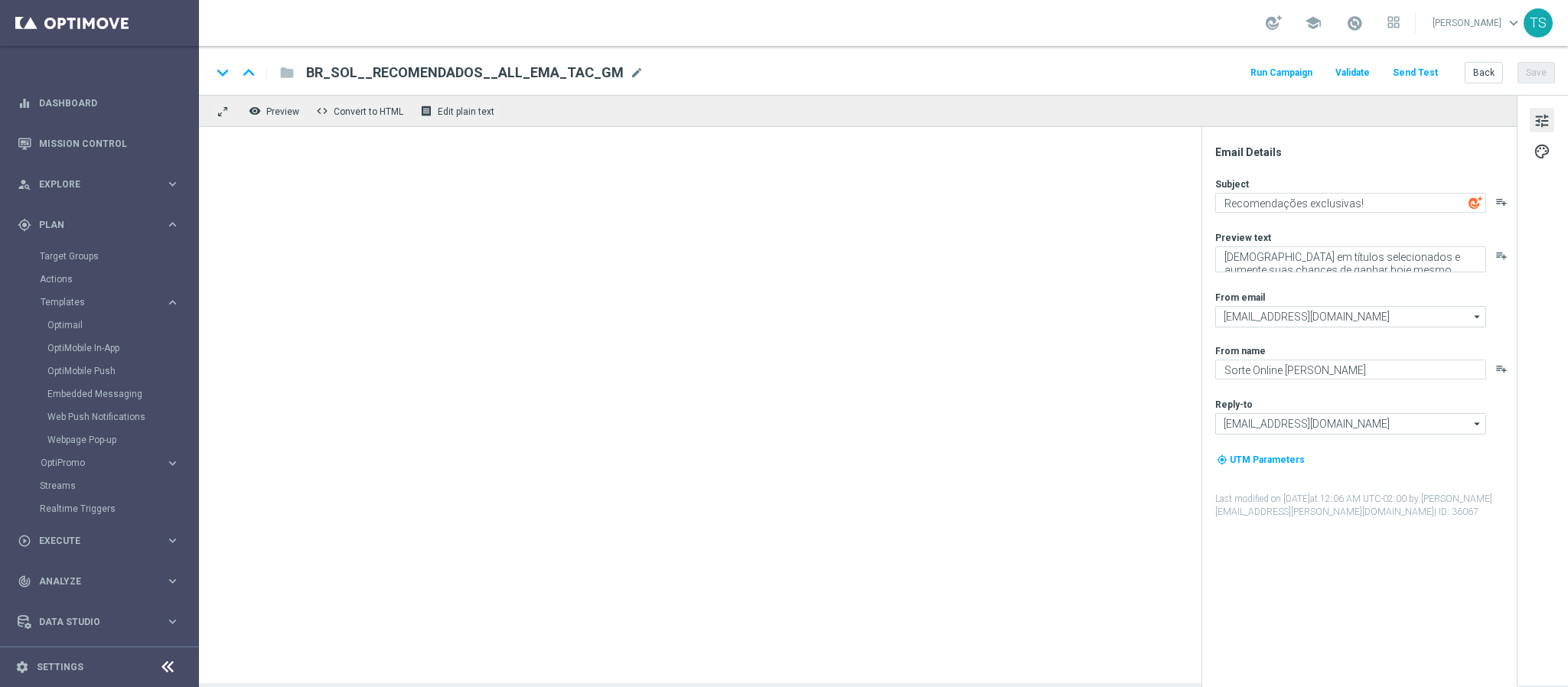
type input "BR_SOL__MEGABOLA_20250924__ALL_EMA_TAC(1)"
type textarea "Você está pronto para a emoção?"
type textarea "Prepare-se para os números e multiplicadores, [%FIRST_NAME%]"
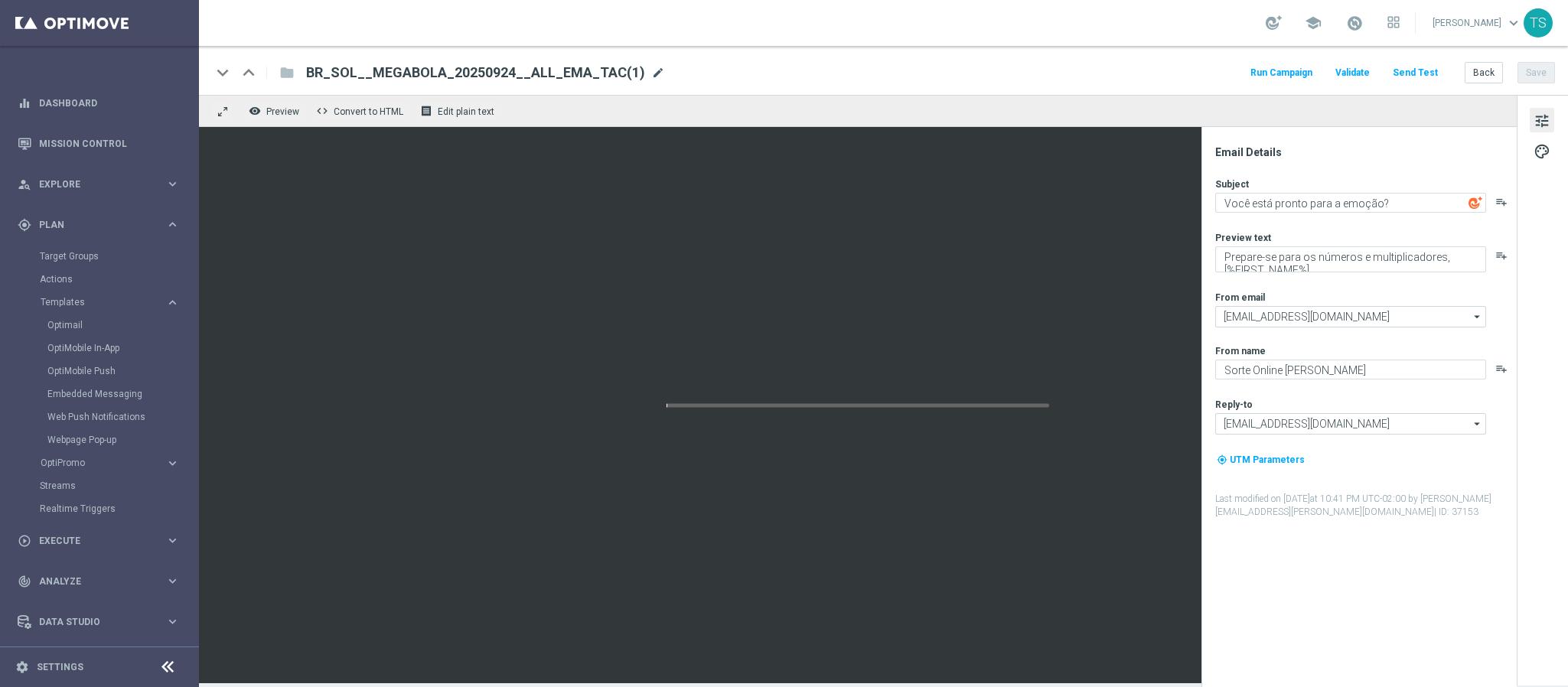
click at [651, 74] on span "mode_edit" at bounding box center [658, 73] width 13 height 13
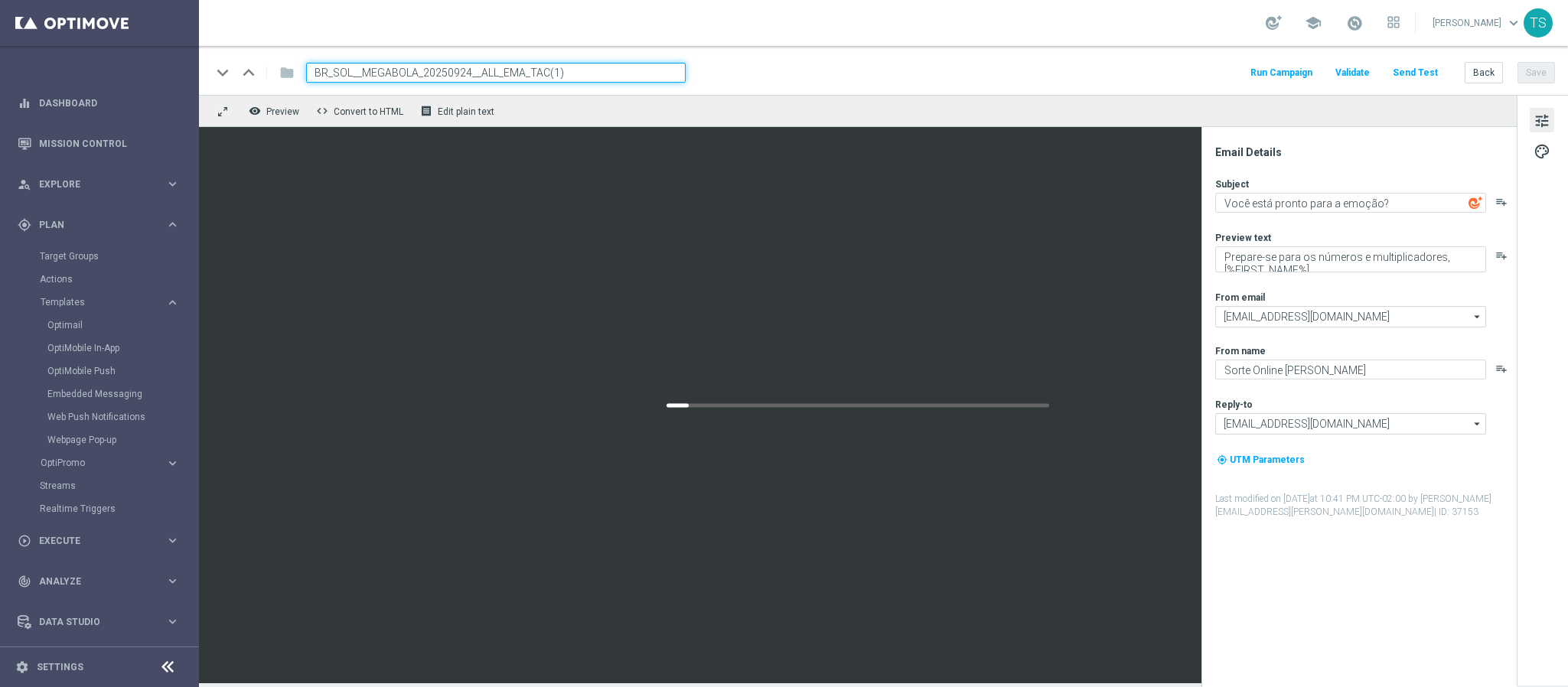
click at [397, 72] on input "BR_SOL__MEGABOLA_20250924__ALL_EMA_TAC(1)" at bounding box center [496, 73] width 379 height 20
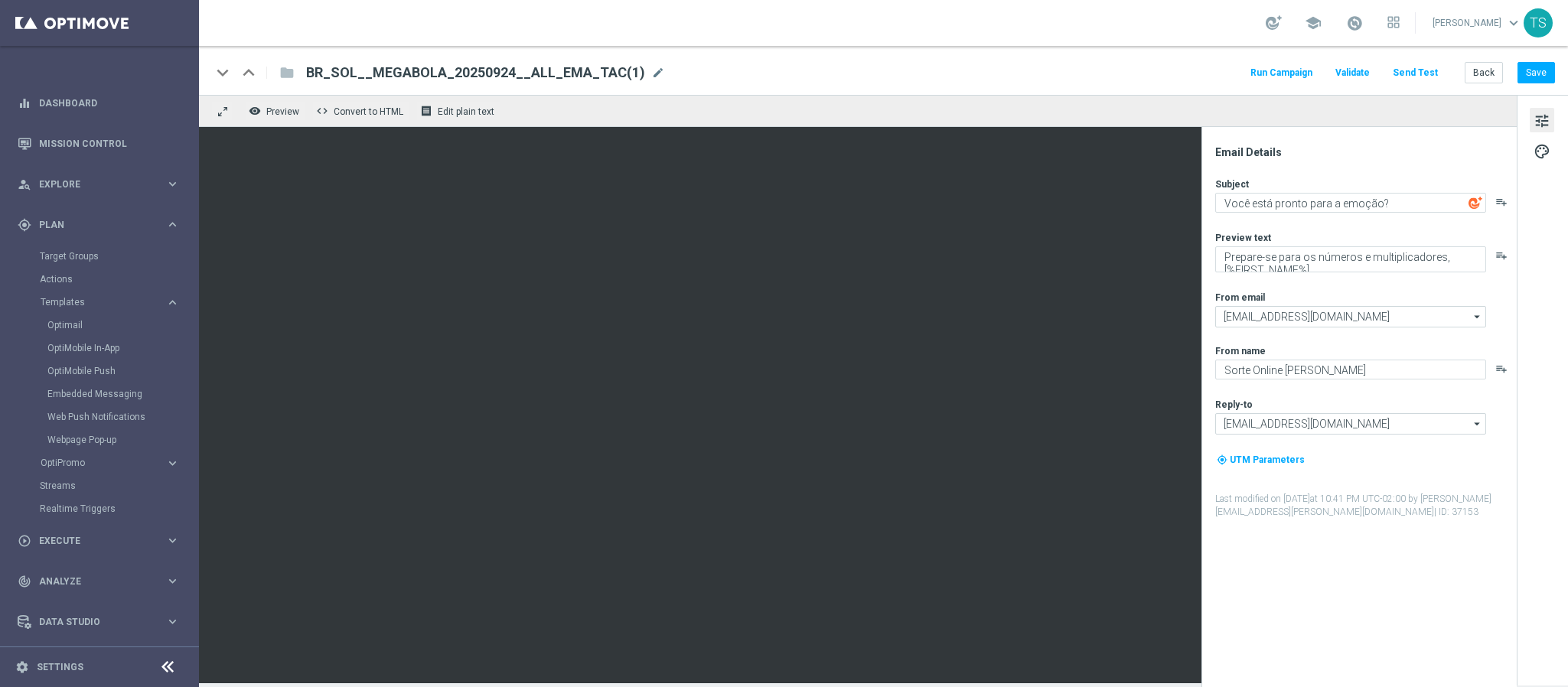
click at [432, 72] on span "BR_SOL__MEGABOLA_20250924__ALL_EMA_TAC(1)" at bounding box center [476, 73] width 339 height 18
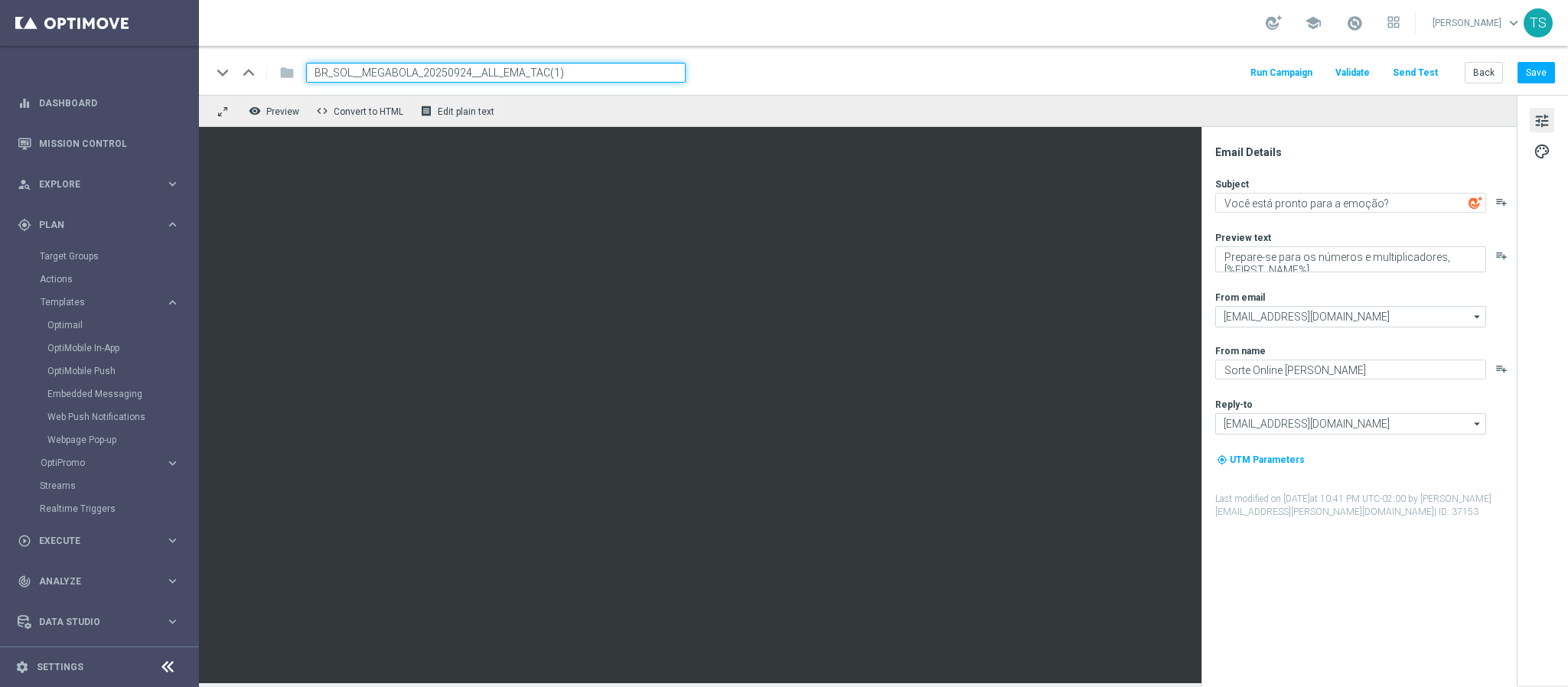
click at [390, 79] on input "BR_SOL__MEGABOLA_20250924__ALL_EMA_TAC(1)" at bounding box center [496, 73] width 379 height 20
click at [390, 72] on input "BR_SOL__MEGABOLA_20250924__ALL_EMA_TAC(1)" at bounding box center [496, 73] width 379 height 20
drag, startPoint x: 415, startPoint y: 74, endPoint x: 364, endPoint y: 68, distance: 51.4
click at [364, 68] on input "BR_SOL__MEGABOLA_20250924__ALL_EMA_TAC(1)" at bounding box center [496, 73] width 379 height 20
paste input "Dracula Awakening"
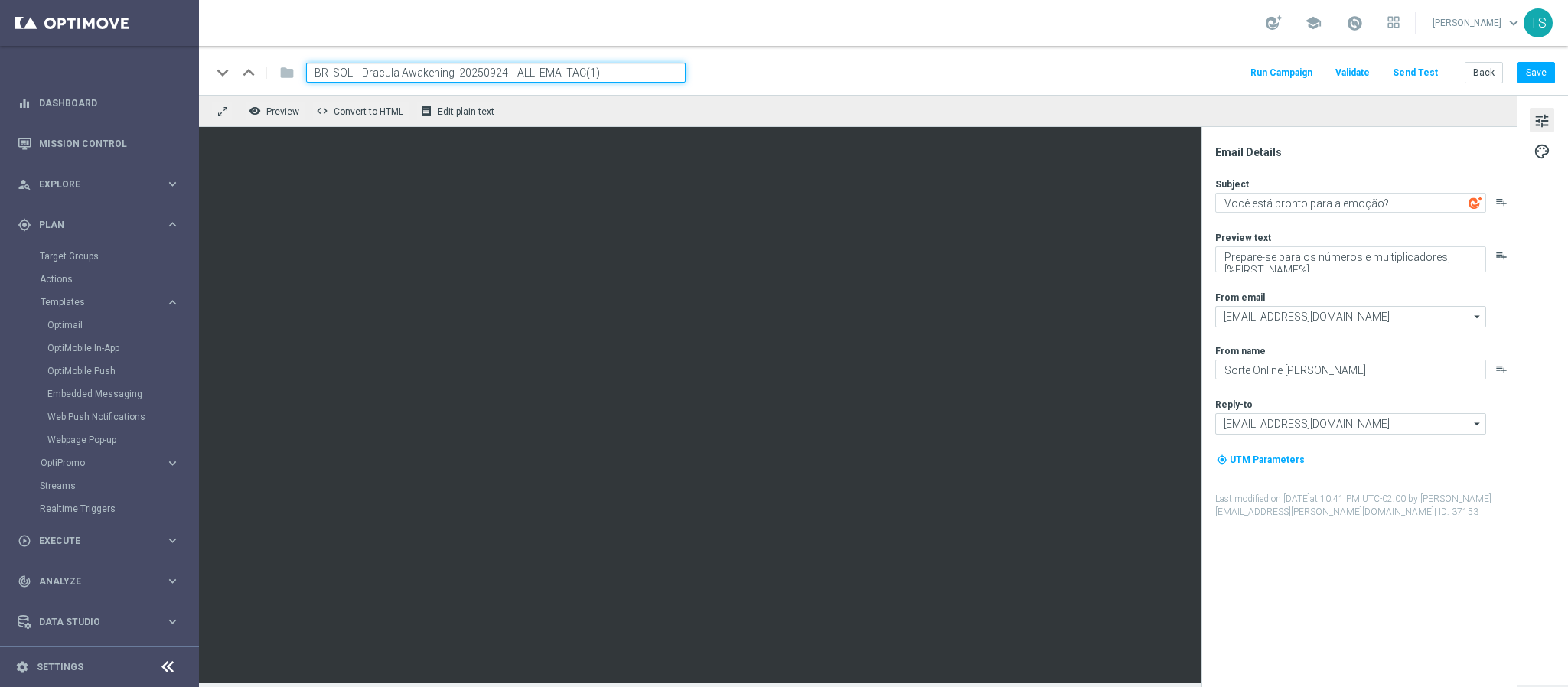
click at [400, 68] on input "BR_SOL__Dracula Awakening_20250924__ALL_EMA_TAC(1)" at bounding box center [496, 73] width 379 height 20
click at [474, 67] on input "BR_SOL__DraculaAwakening_20250924__ALL_EMA_TAC(1)" at bounding box center [496, 73] width 379 height 20
click at [615, 69] on input "BR_SOL__DraculaAwakening_20251001__ALL_EMA_TAC(1)" at bounding box center [496, 73] width 379 height 20
type input "BR_SOL__DraculaAwakening_20251001__ALL_EMA_TAC"
click at [787, 83] on div "keyboard_arrow_down keyboard_arrow_up folder BR_SOL__DraculaAwakening_20251001_…" at bounding box center [883, 70] width 1369 height 49
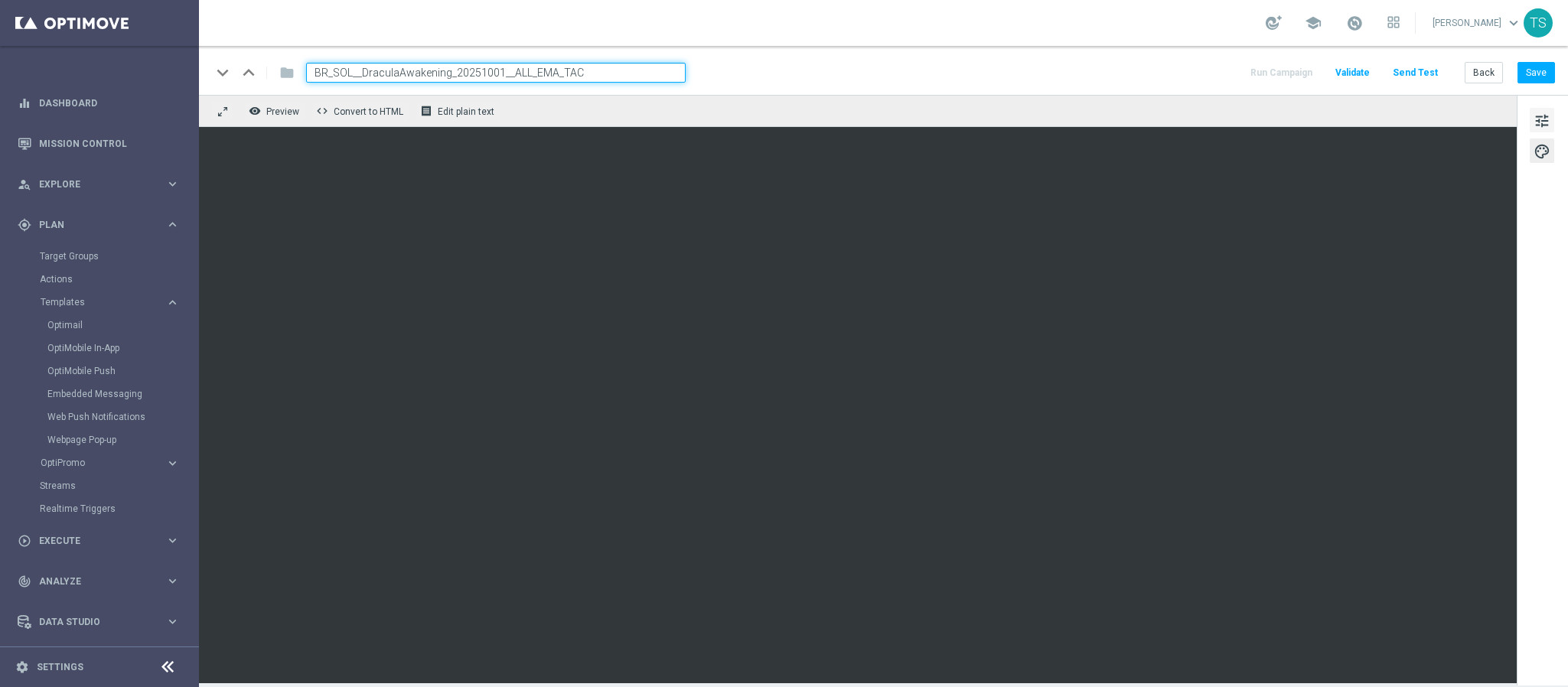
click at [1539, 123] on span "tune" at bounding box center [1542, 121] width 17 height 20
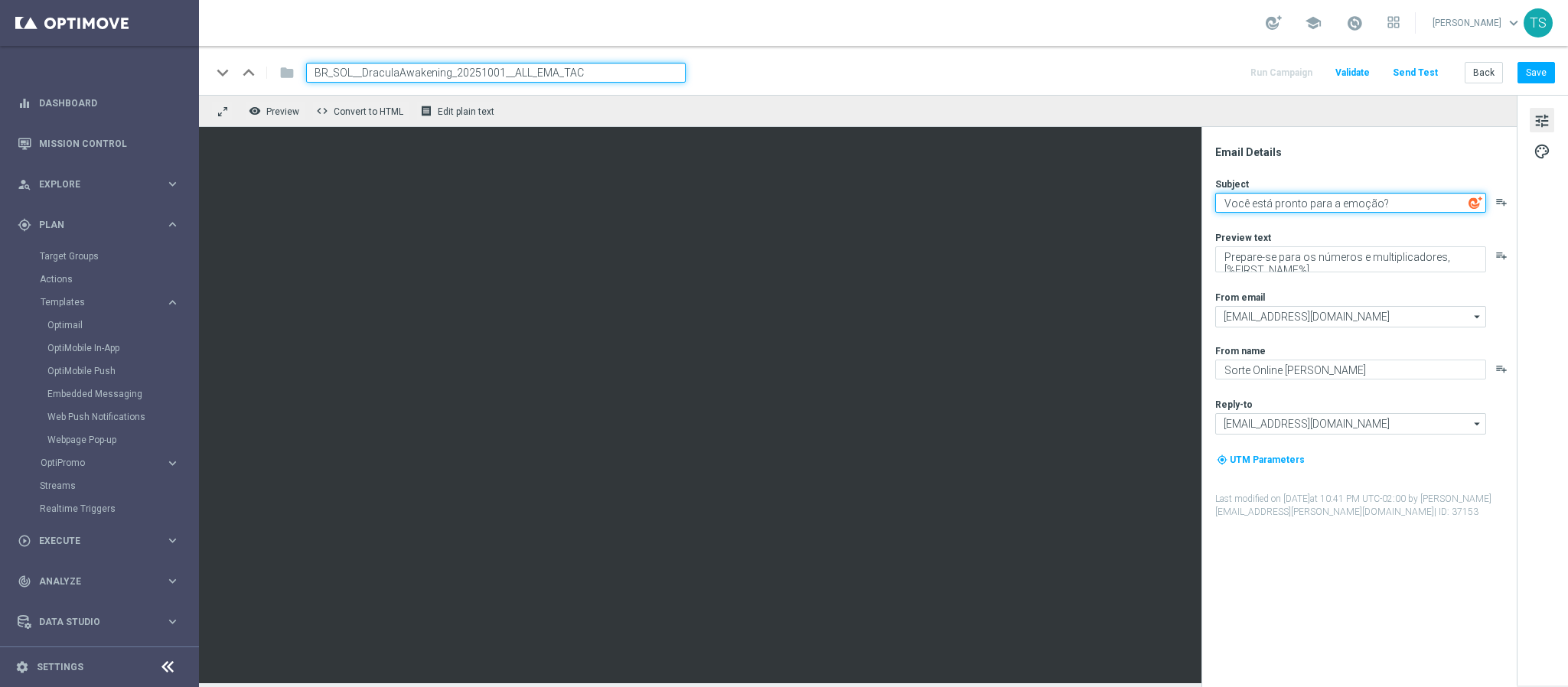
paste textarea "Rodadas Grátis pra você"
type textarea "Rodadas Grátis pra você,"
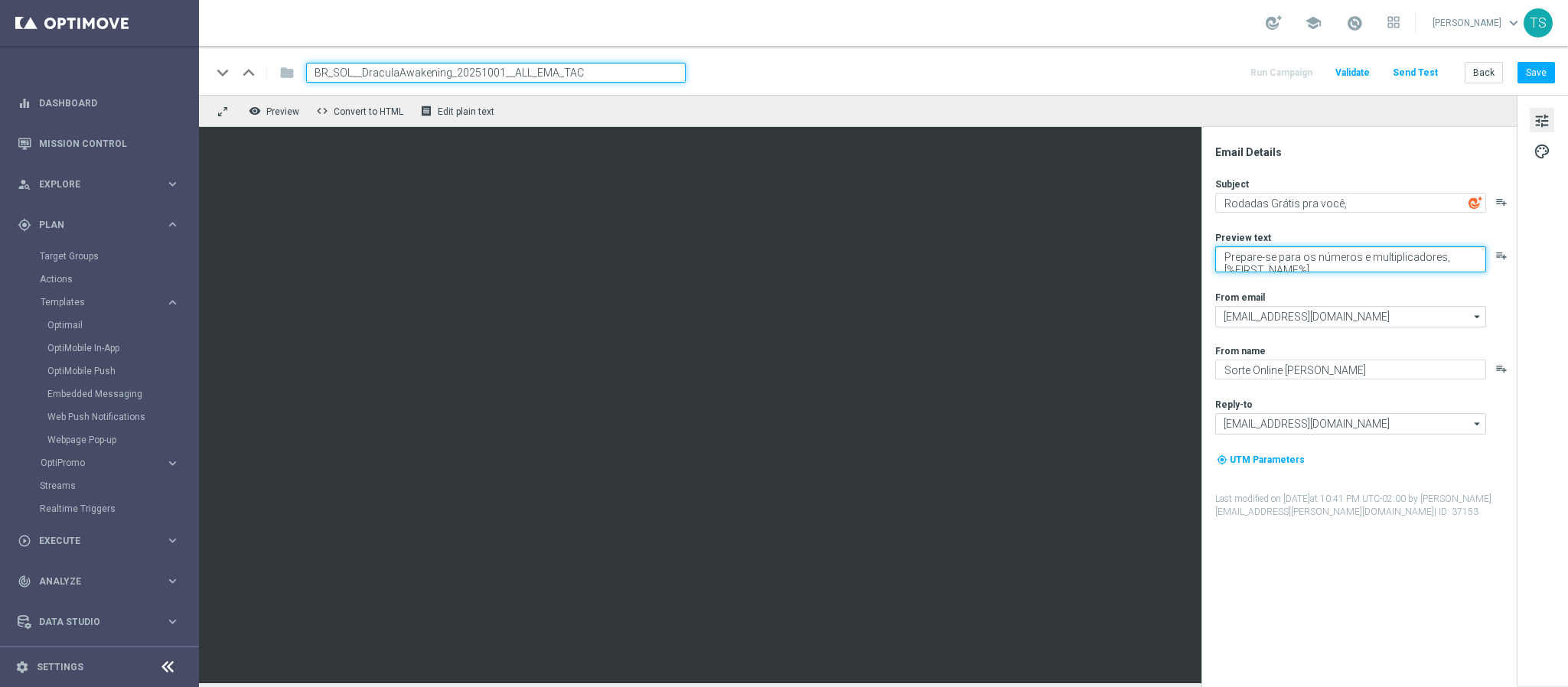
click at [1318, 269] on textarea "Prepare-se para os números e multiplicadores, [%FIRST_NAME%]" at bounding box center [1351, 259] width 271 height 26
drag, startPoint x: 1321, startPoint y: 267, endPoint x: 1215, endPoint y: 271, distance: 106.1
click at [1215, 271] on textarea "Prepare-se para os números e multiplicadores, [%FIRST_NAME%]" at bounding box center [1351, 259] width 271 height 26
type textarea "Prepare-se para os números e multiplicadores,"
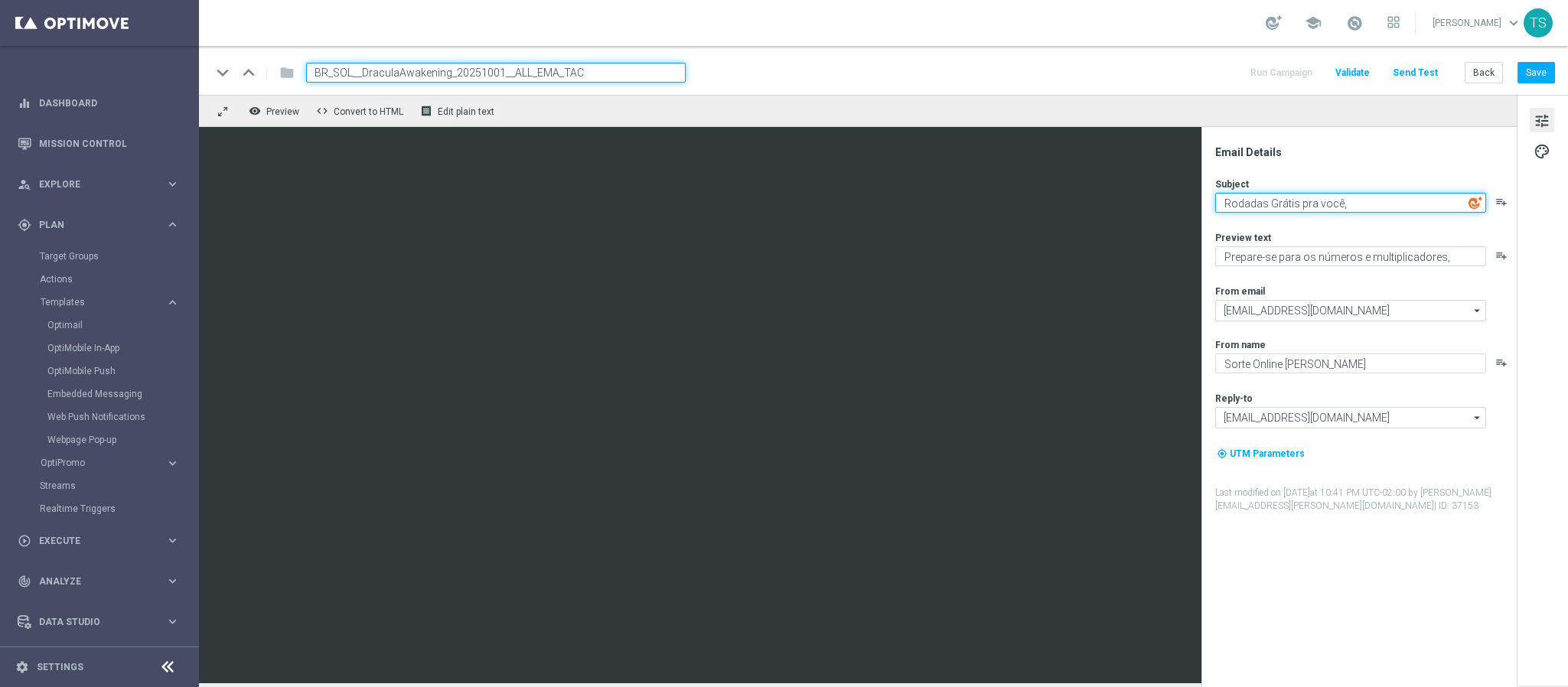
click at [1325, 205] on textarea "Rodadas Grátis pra você," at bounding box center [1351, 203] width 271 height 20
paste textarea "[%FIRST_NAME%]"
drag, startPoint x: 1433, startPoint y: 189, endPoint x: 1441, endPoint y: 196, distance: 10.6
click at [1441, 196] on div "Subject Rodadas Grátis para [%FIRST_NAME%], playlist_add" at bounding box center [1365, 195] width 300 height 35
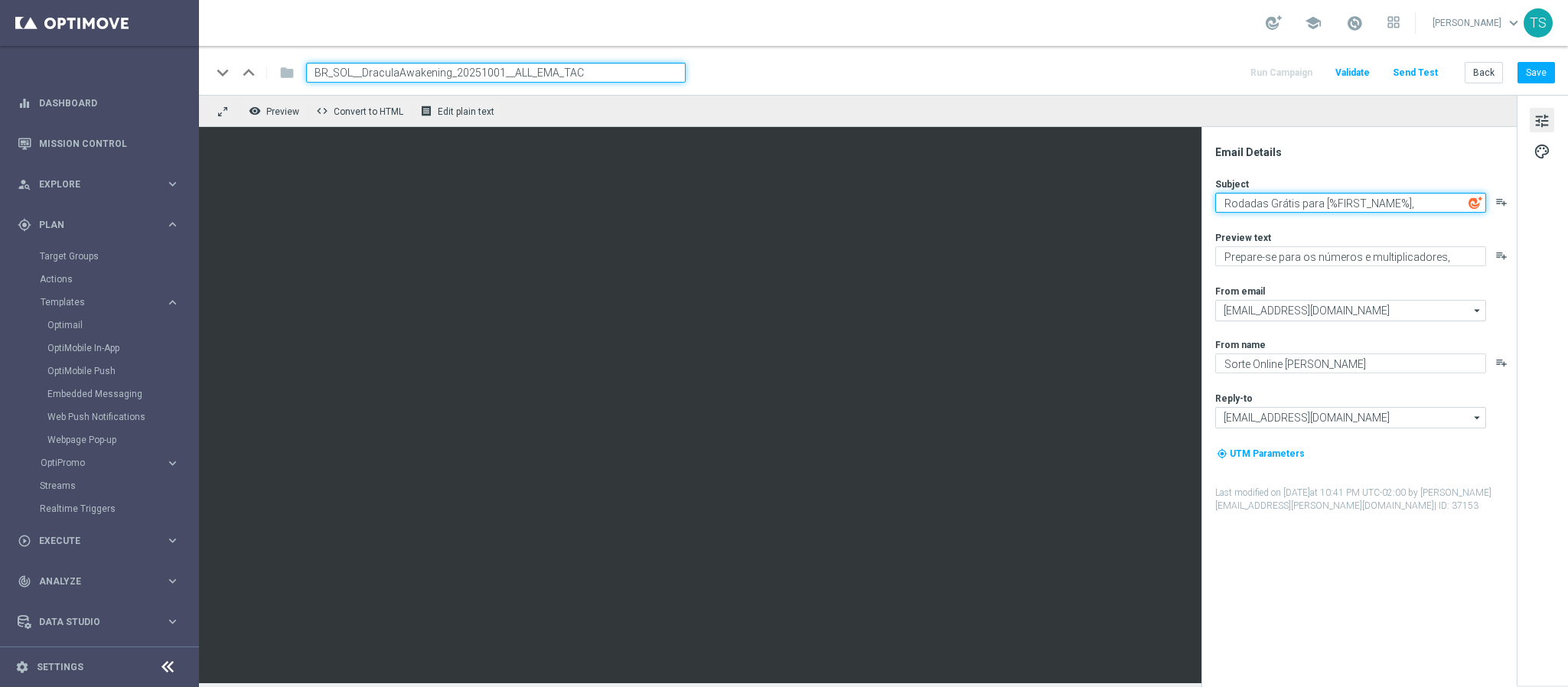
click at [1441, 196] on textarea "Rodadas Grátis para [%FIRST_NAME%]," at bounding box center [1351, 203] width 271 height 20
type textarea "Rodadas Grátis para [%FIRST_NAME%] !"
click at [1456, 148] on div "Email Details" at bounding box center [1365, 152] width 300 height 13
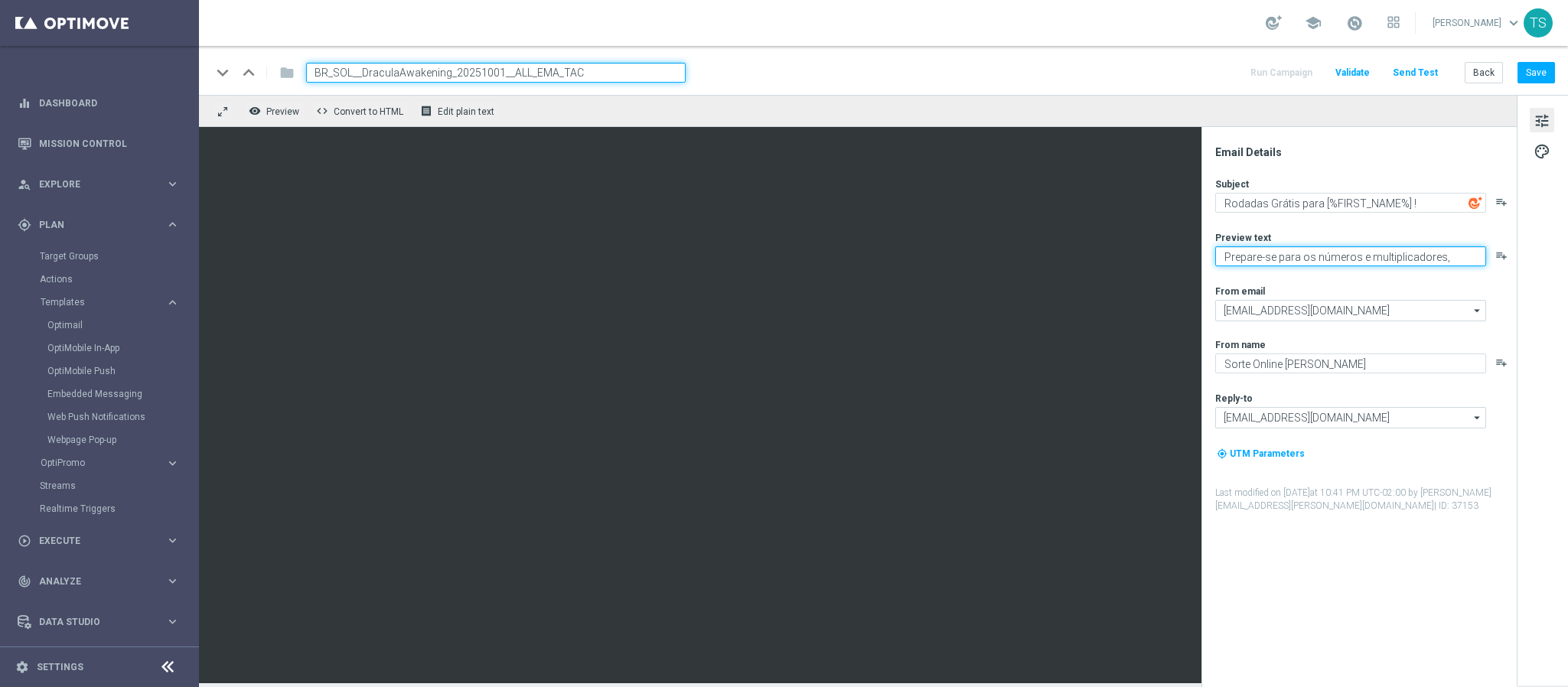
click at [1377, 264] on textarea "Prepare-se para os números e multiplicadores," at bounding box center [1351, 257] width 271 height 20
paste textarea "Ative a promoção e garanta até 10 rodadas grátis toda quarta em outubro."
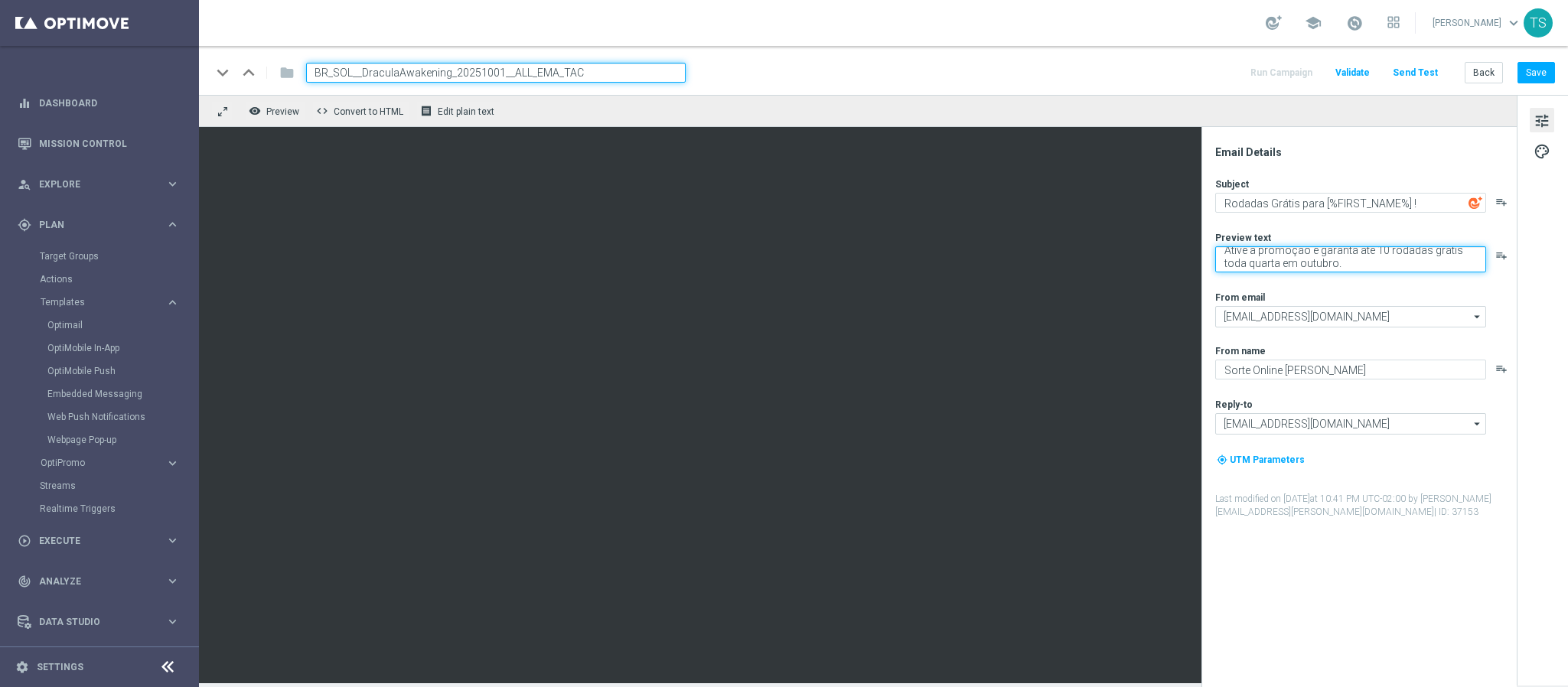
type textarea "Ative a promoção e garanta até 10 rodadas grátis toda quarta em outubro."
click at [1364, 574] on div "Email Details Subject Rodadas Grátis para [%FIRST_NAME%] ! playlist_add Preview…" at bounding box center [1363, 416] width 304 height 542
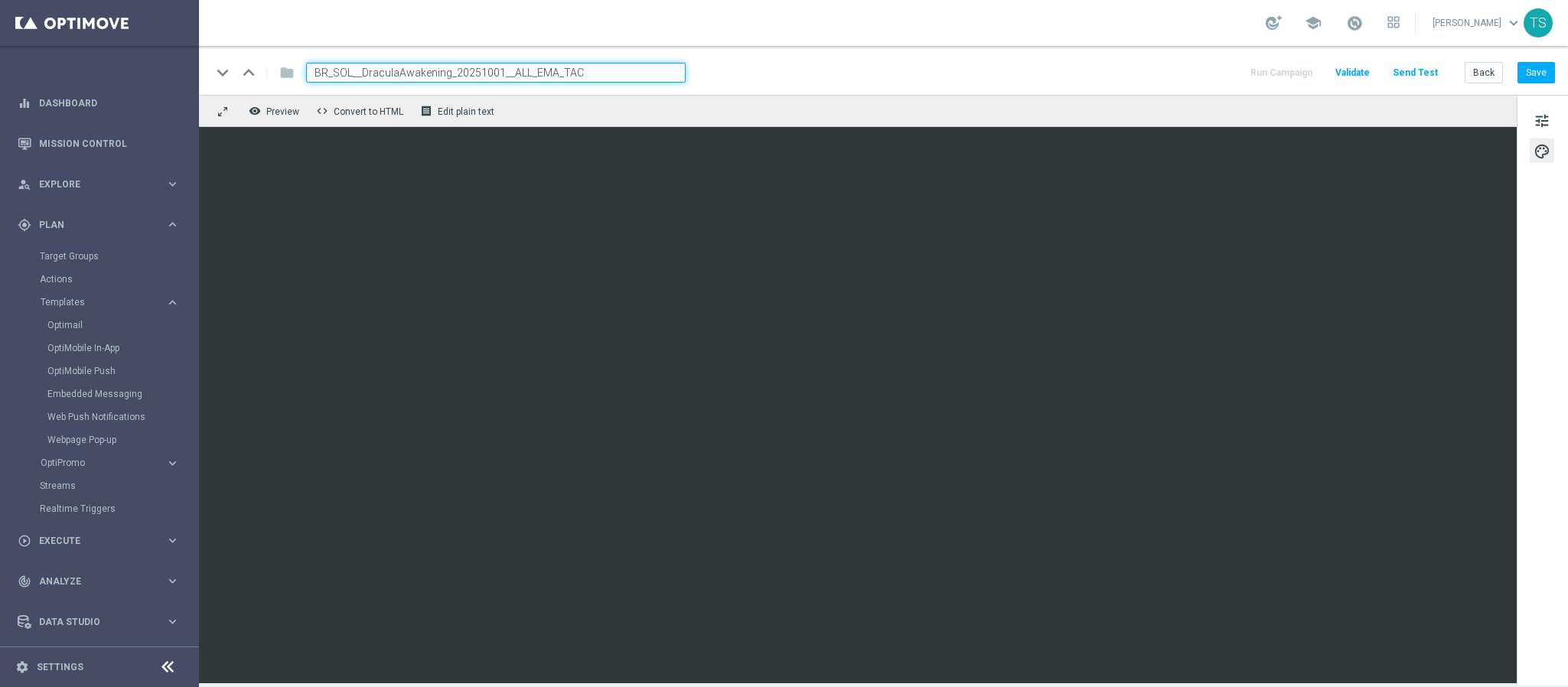
drag, startPoint x: 813, startPoint y: 77, endPoint x: 818, endPoint y: 87, distance: 11.2
click at [820, 87] on div "keyboard_arrow_down keyboard_arrow_up folder BR_SOL__DraculaAwakening_20251001_…" at bounding box center [883, 70] width 1369 height 49
click at [537, 77] on input "BR_SOL__DraculaAwakening_20251001__ALL_EMA_TAC" at bounding box center [496, 73] width 379 height 20
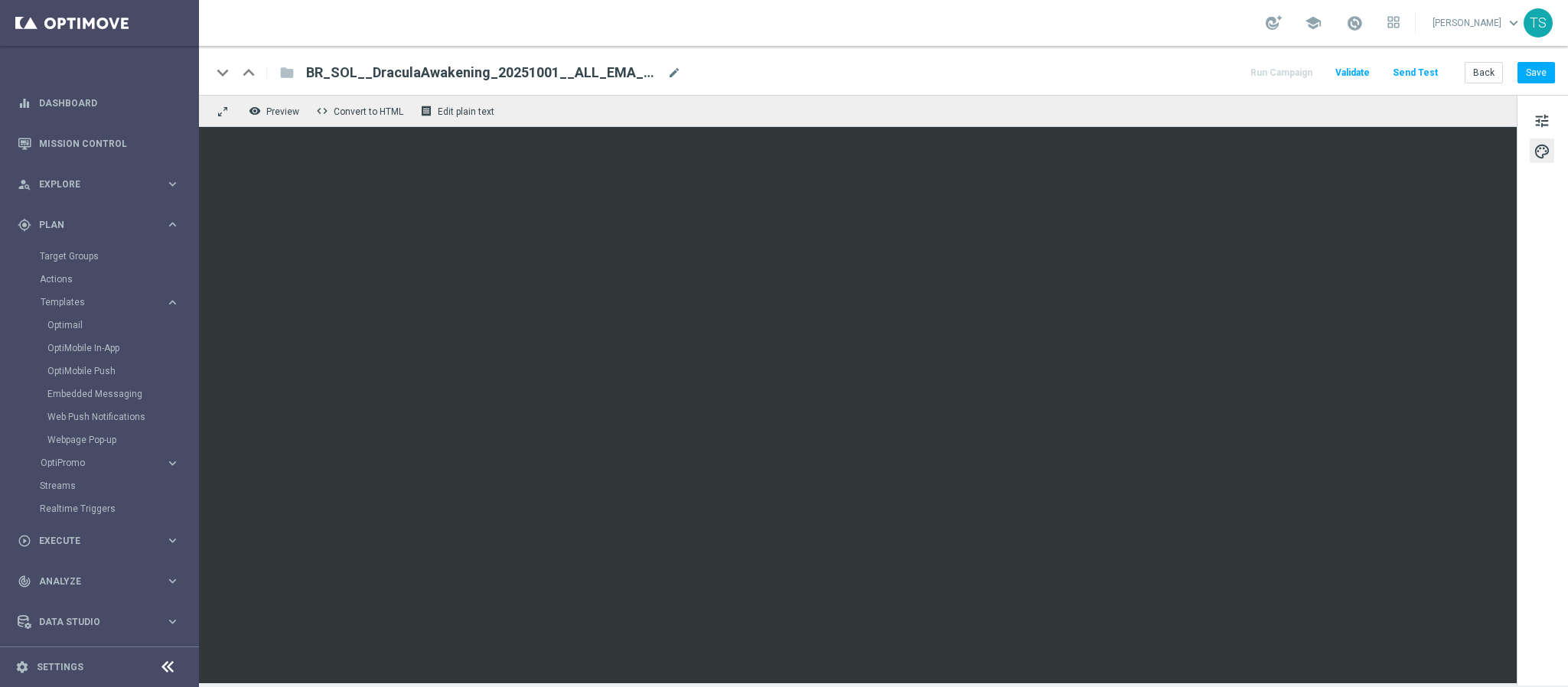
click at [777, 81] on div "keyboard_arrow_down keyboard_arrow_up folder BR_SOL__DraculaAwakening_20251001_…" at bounding box center [883, 73] width 1344 height 20
click at [1536, 80] on button "Save" at bounding box center [1536, 73] width 38 height 22
click at [64, 255] on link "Target Groups" at bounding box center [99, 256] width 120 height 13
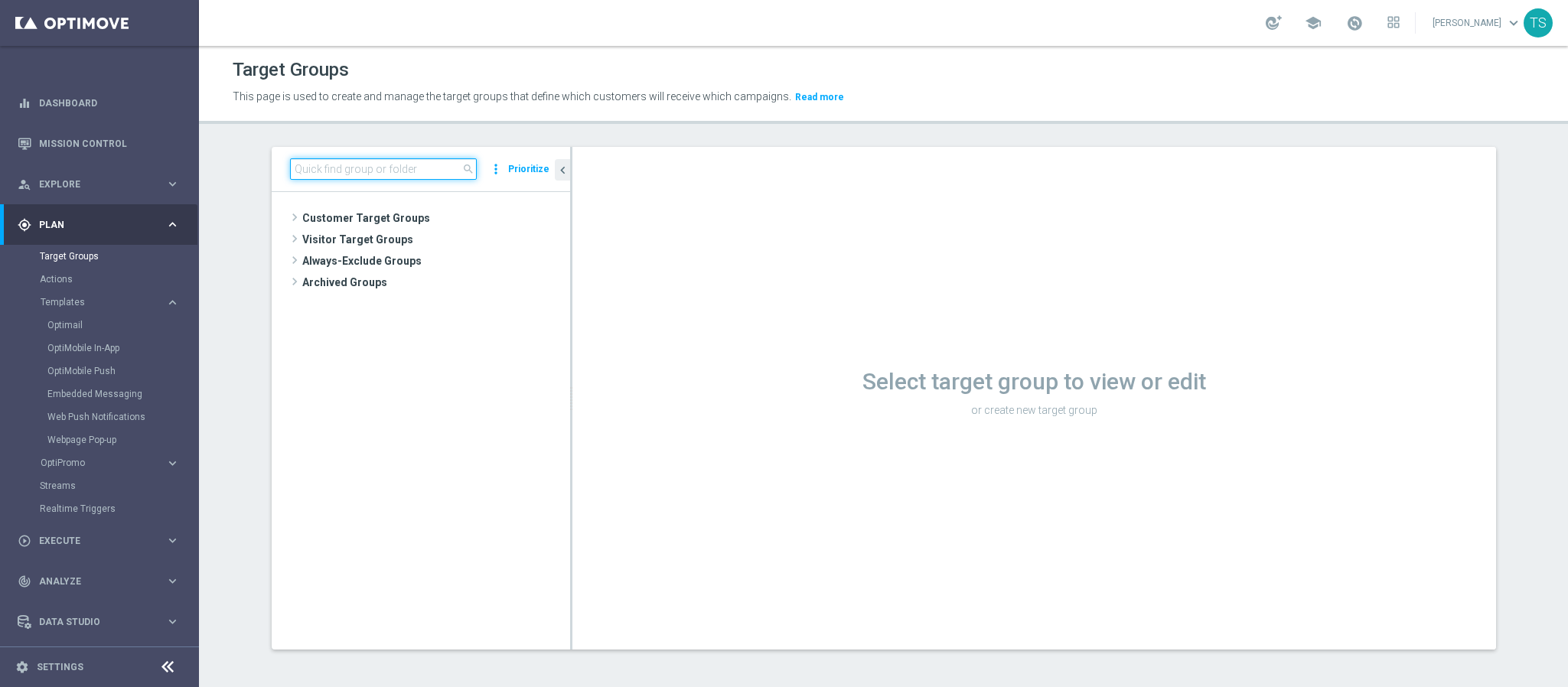
click at [388, 173] on input at bounding box center [383, 170] width 186 height 22
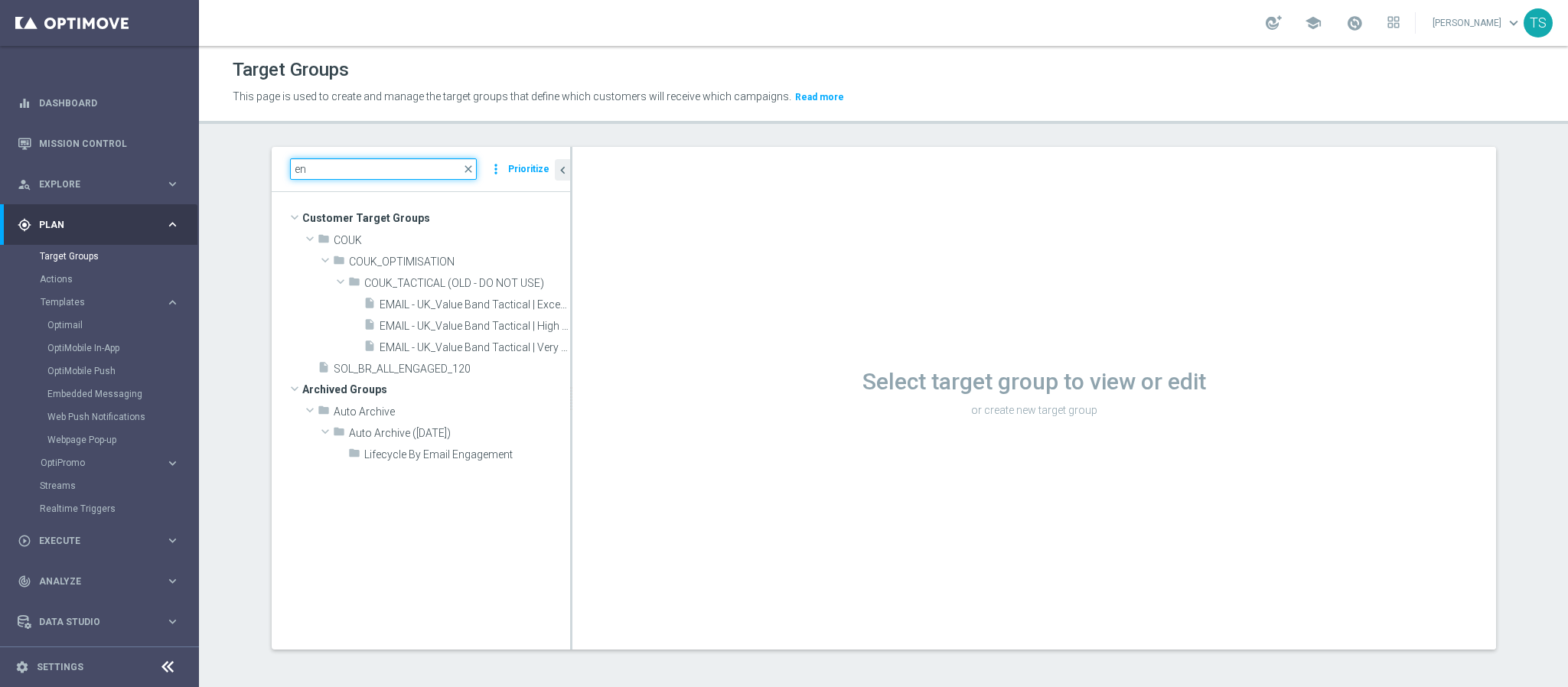
type input "e"
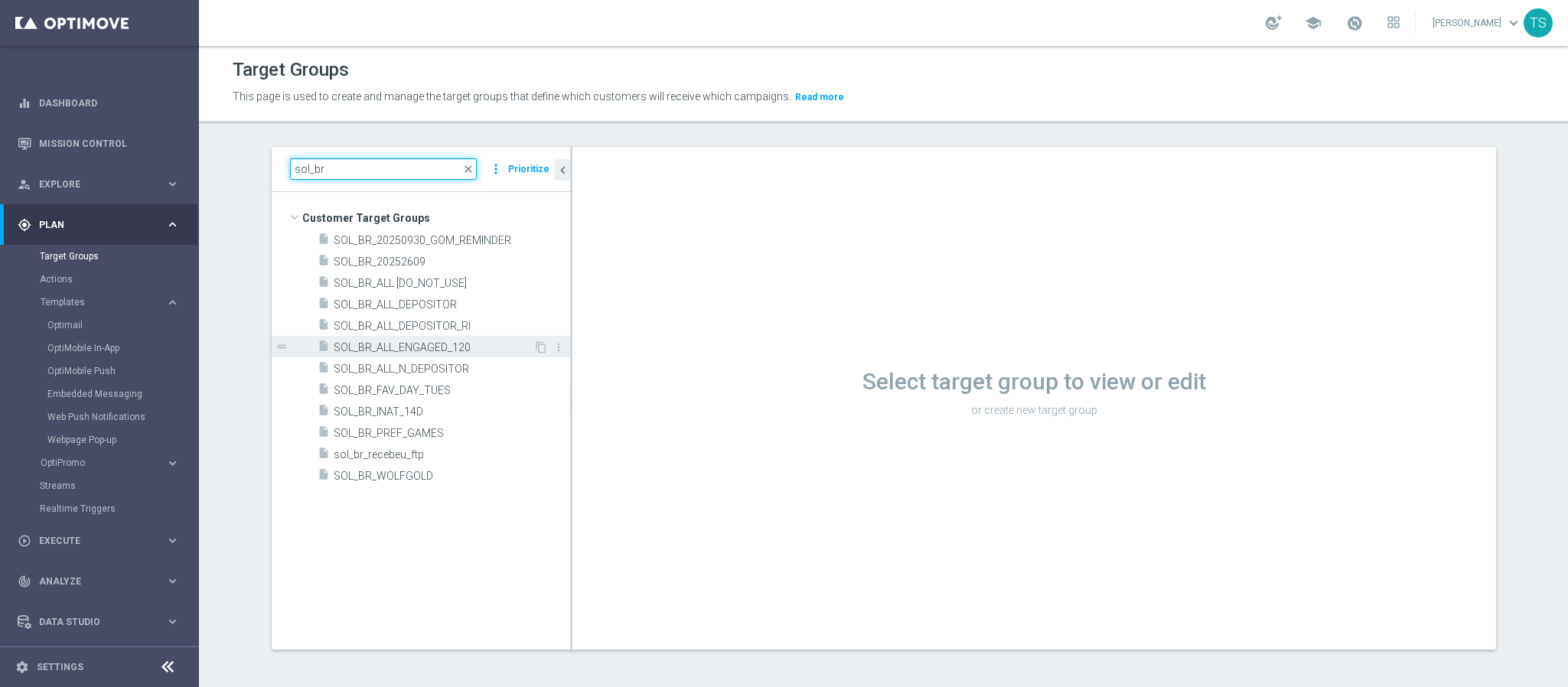
type input "sol_br"
click at [495, 347] on span "SOL_BR_ALL_ENGAGED_120" at bounding box center [433, 348] width 200 height 13
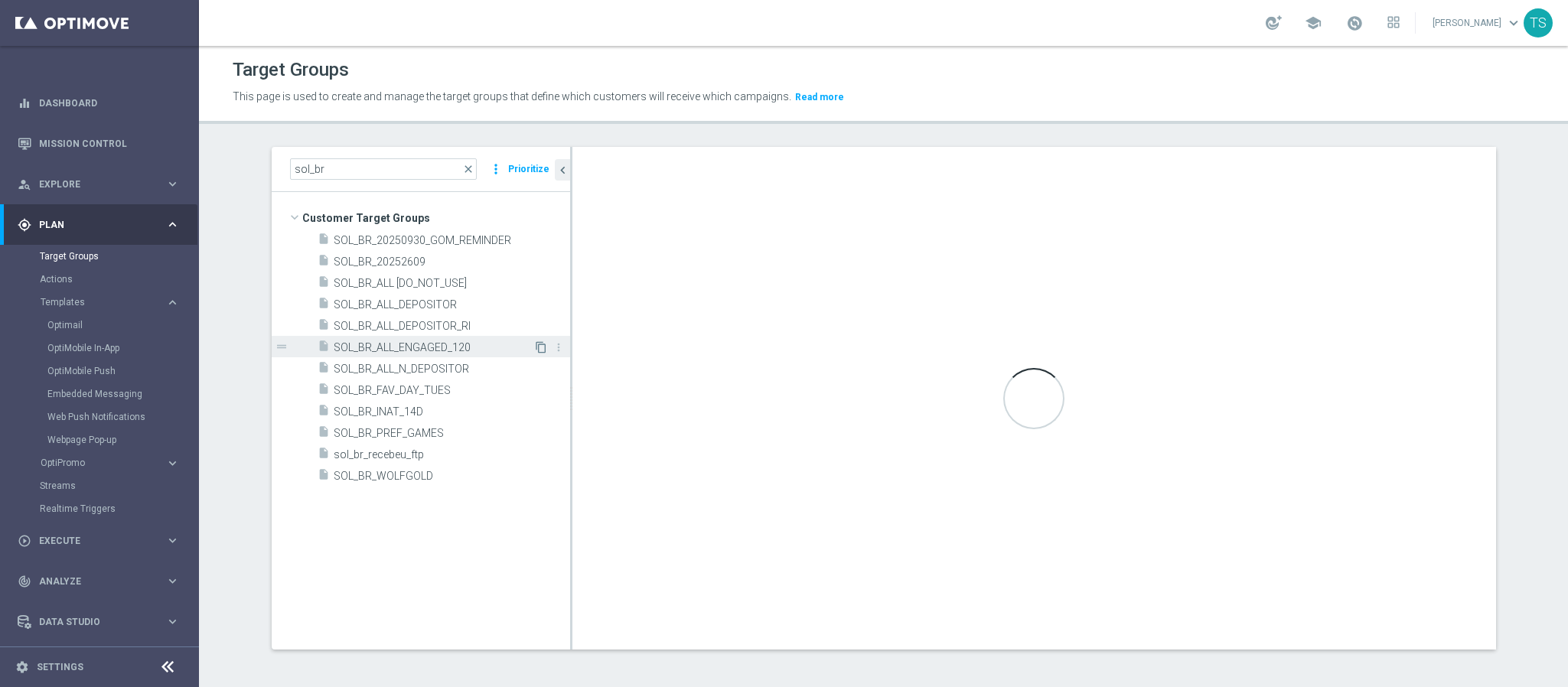
click at [535, 348] on icon "content_copy" at bounding box center [541, 347] width 13 height 13
click at [712, 145] on div "Target Groups This page is used to create and manage the target groups that def…" at bounding box center [883, 366] width 1369 height 641
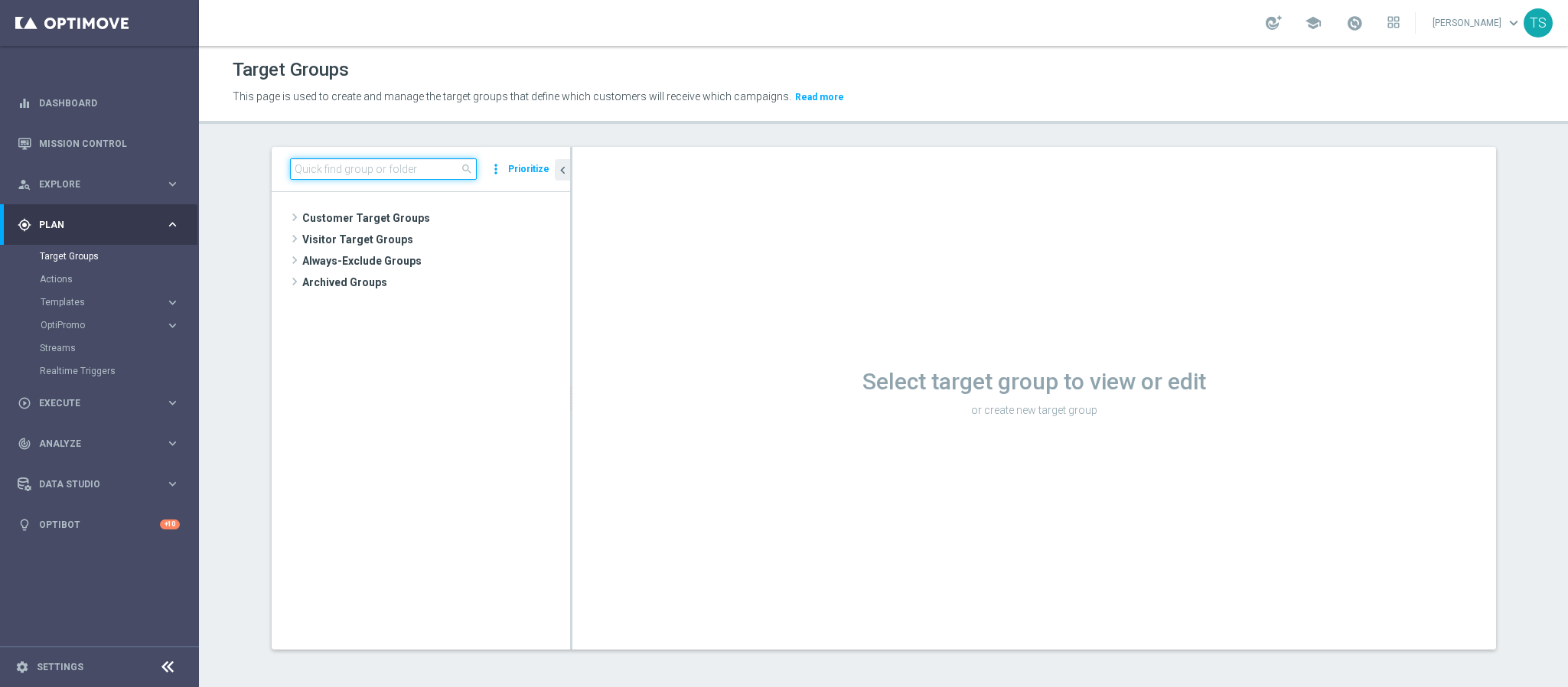
click at [377, 161] on input at bounding box center [383, 170] width 186 height 22
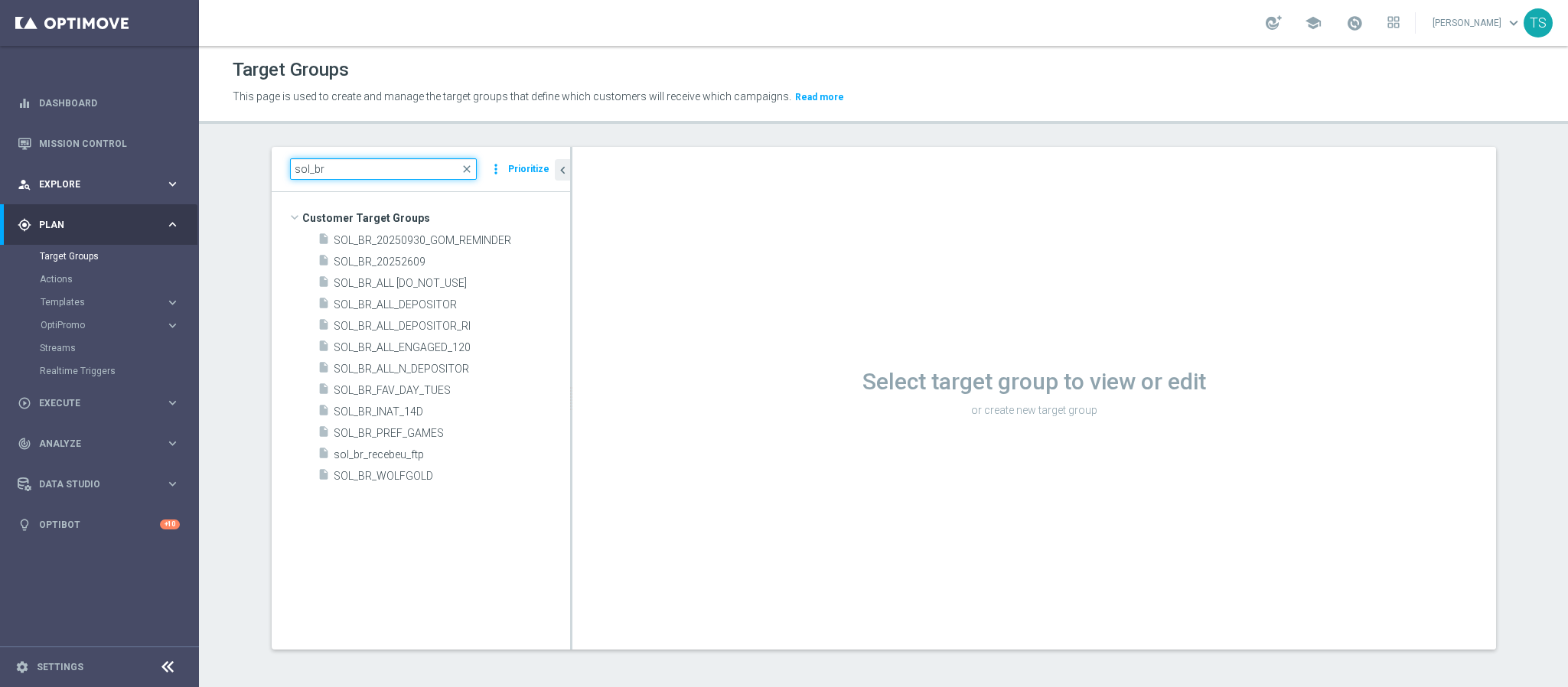
drag, startPoint x: 207, startPoint y: 172, endPoint x: 175, endPoint y: 172, distance: 32.0
click at [184, 172] on main "equalizer Dashboard Mission Control" at bounding box center [784, 344] width 1568 height 687
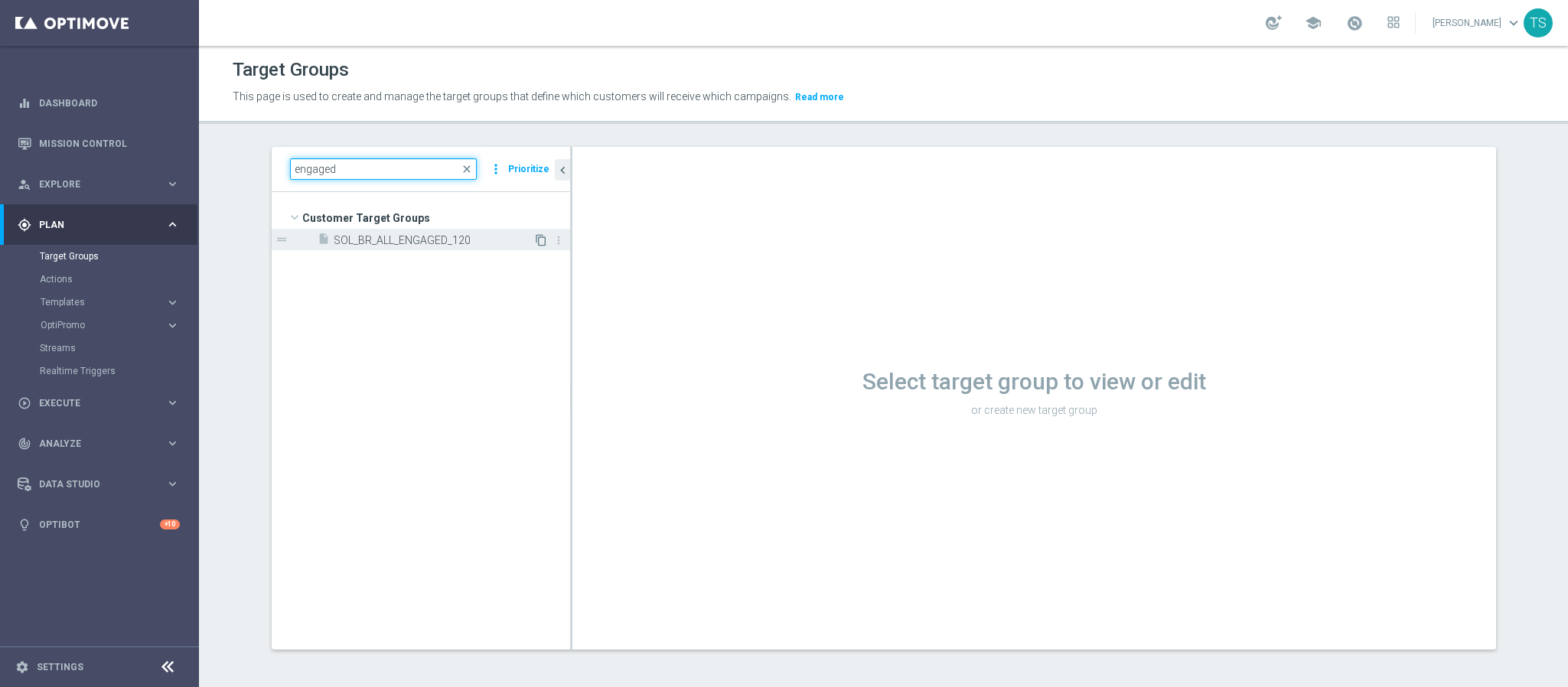
type input "engaged"
click at [535, 240] on icon "content_copy" at bounding box center [541, 240] width 13 height 13
click at [535, 243] on icon "content_copy" at bounding box center [541, 240] width 13 height 13
drag, startPoint x: 226, startPoint y: 194, endPoint x: 209, endPoint y: 198, distance: 17.5
click at [209, 197] on section "engaged close more_vert Prioritize Customer Target Groups library_add create_ne…" at bounding box center [883, 410] width 1369 height 527
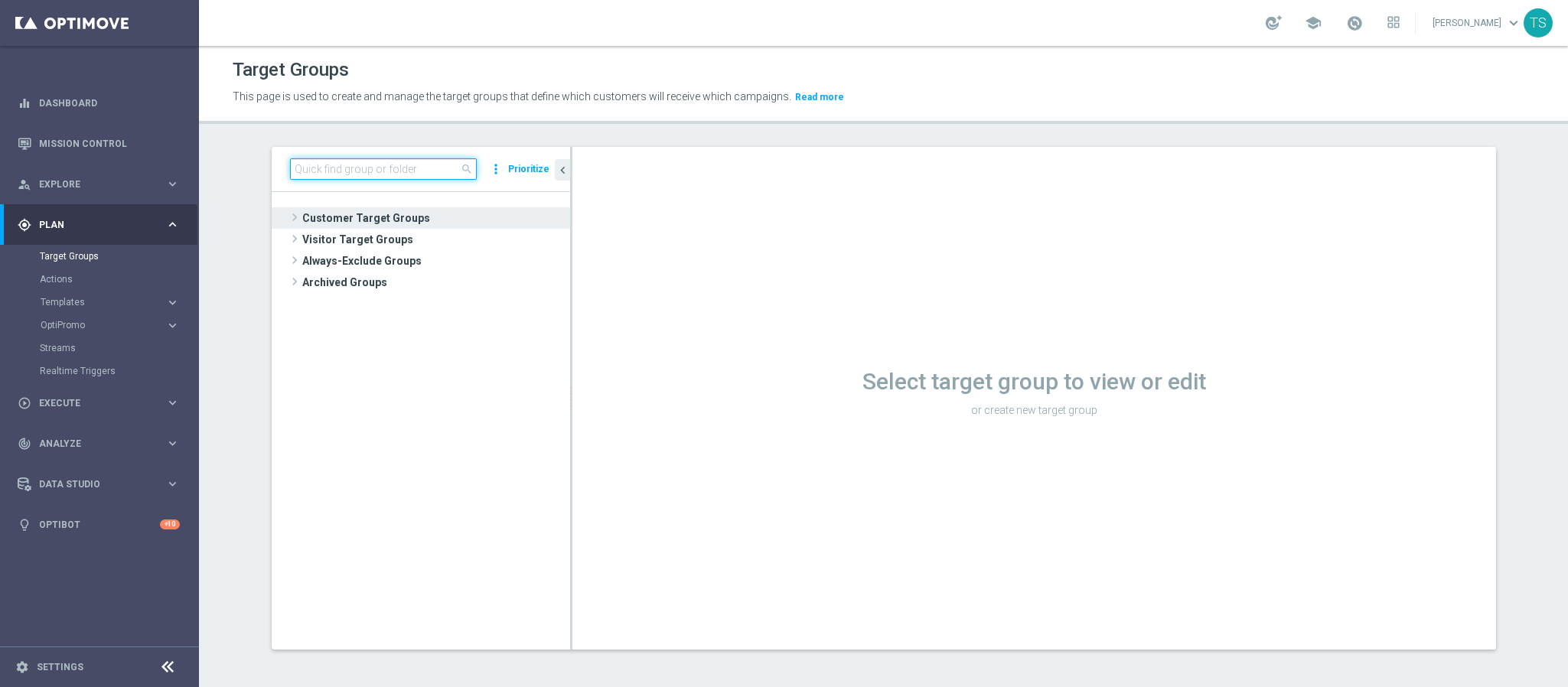
paste input "engaged"
type input "engaged"
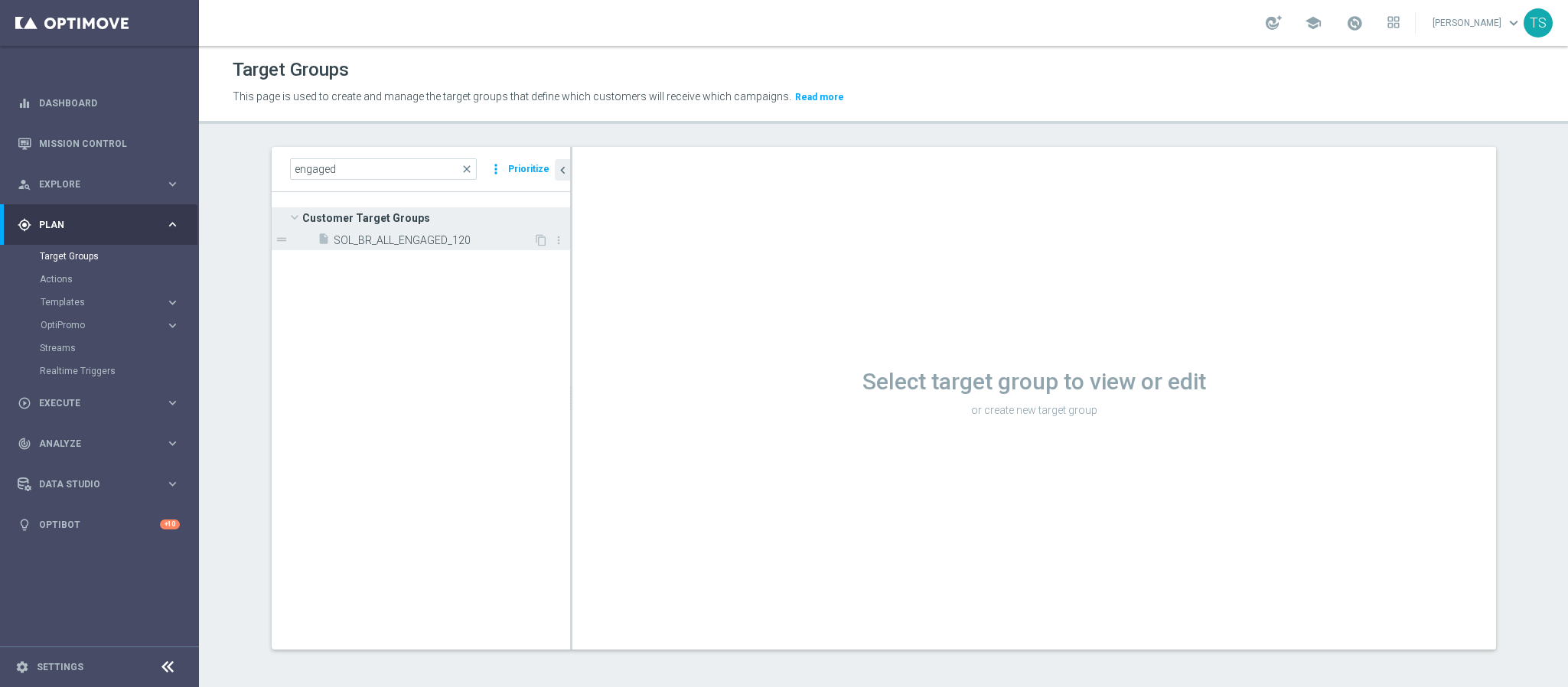
click at [421, 243] on span "SOL_BR_ALL_ENGAGED_120" at bounding box center [433, 241] width 200 height 13
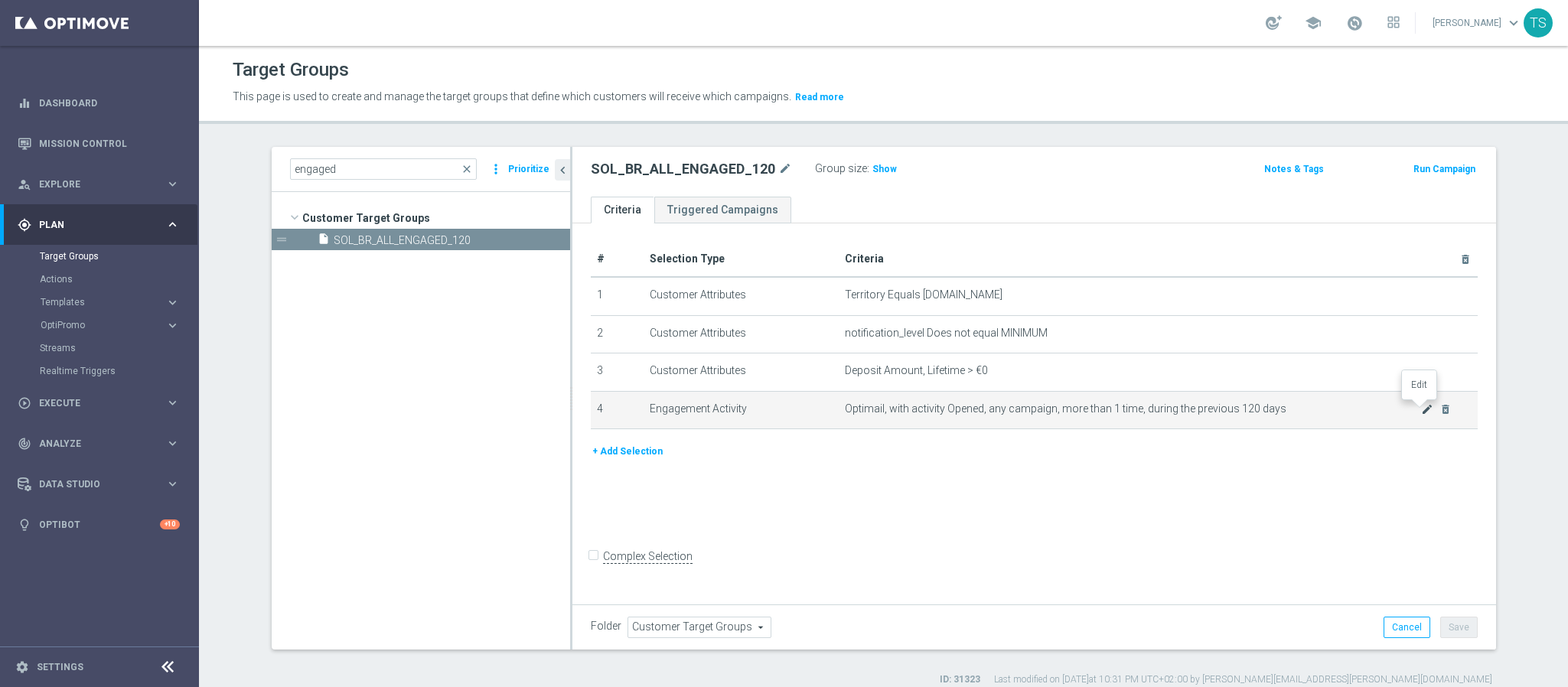
click at [1422, 406] on icon "mode_edit" at bounding box center [1428, 410] width 13 height 13
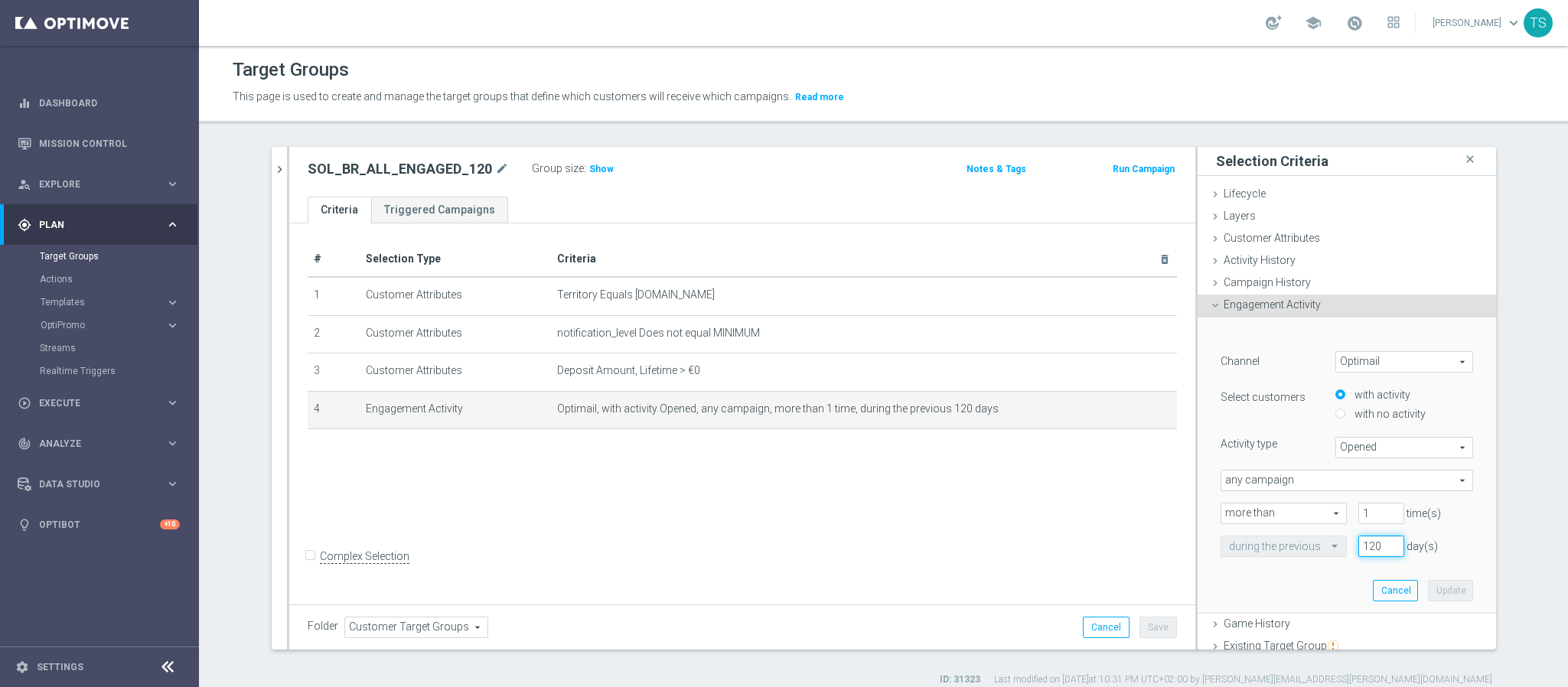
click at [1360, 540] on input "120" at bounding box center [1382, 547] width 46 height 22
type input "180"
click at [1428, 588] on button "Update" at bounding box center [1451, 591] width 45 height 22
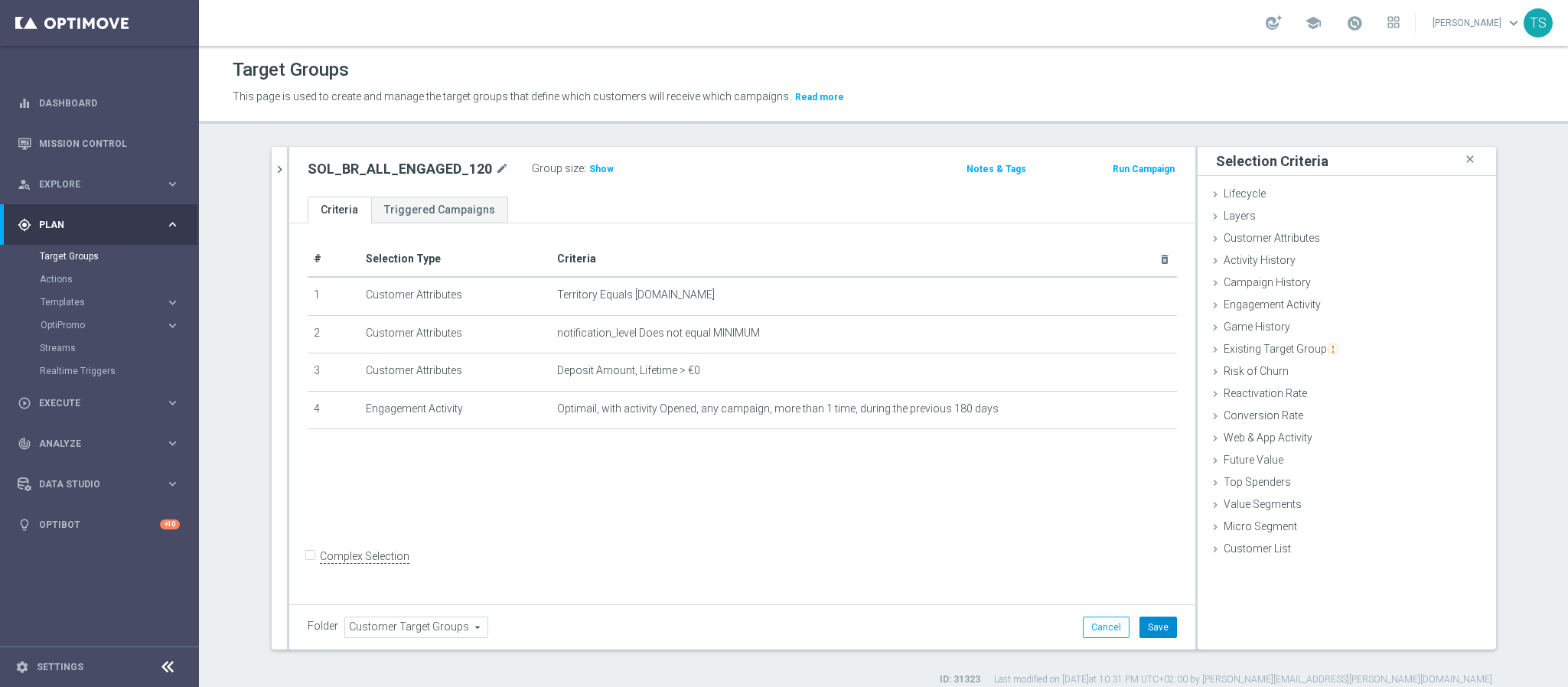
click at [1144, 628] on button "Save" at bounding box center [1158, 628] width 38 height 22
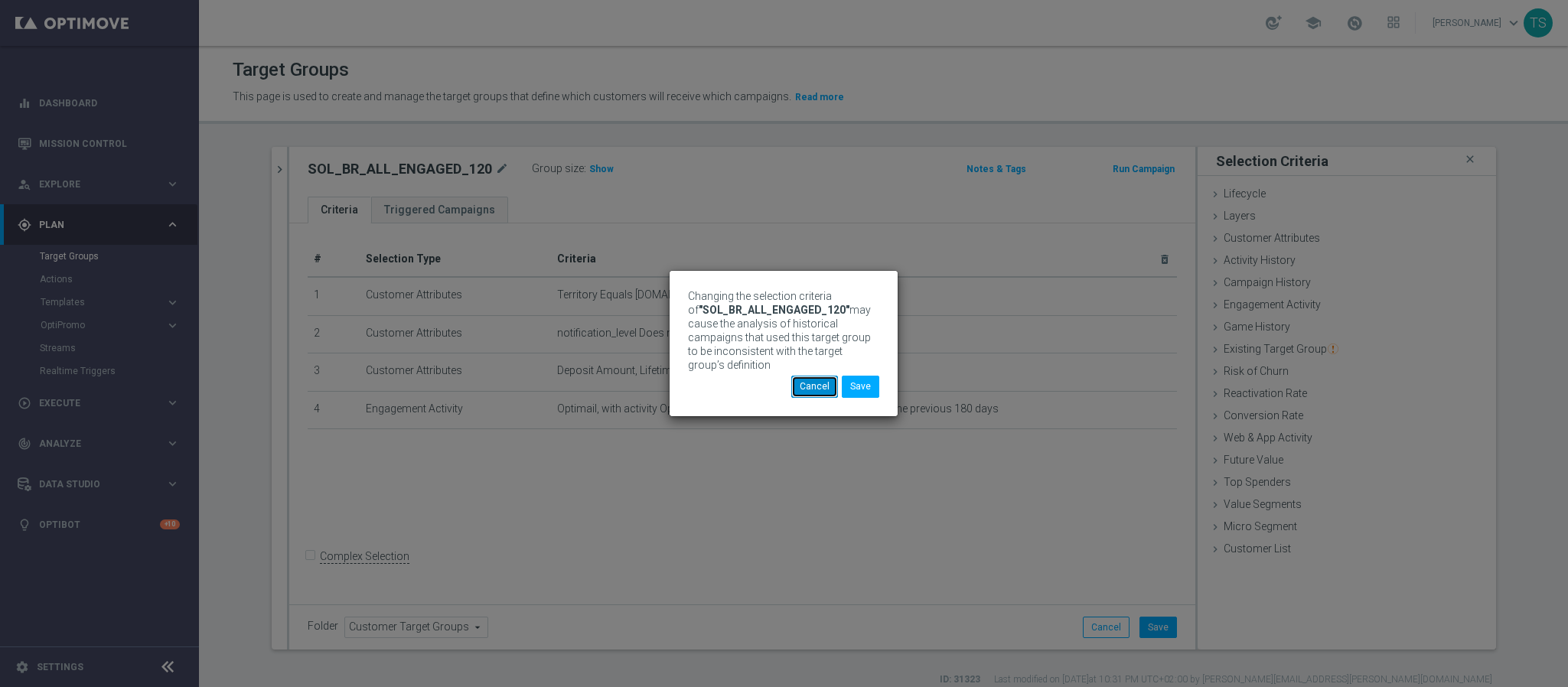
click at [812, 388] on button "Cancel" at bounding box center [815, 387] width 47 height 22
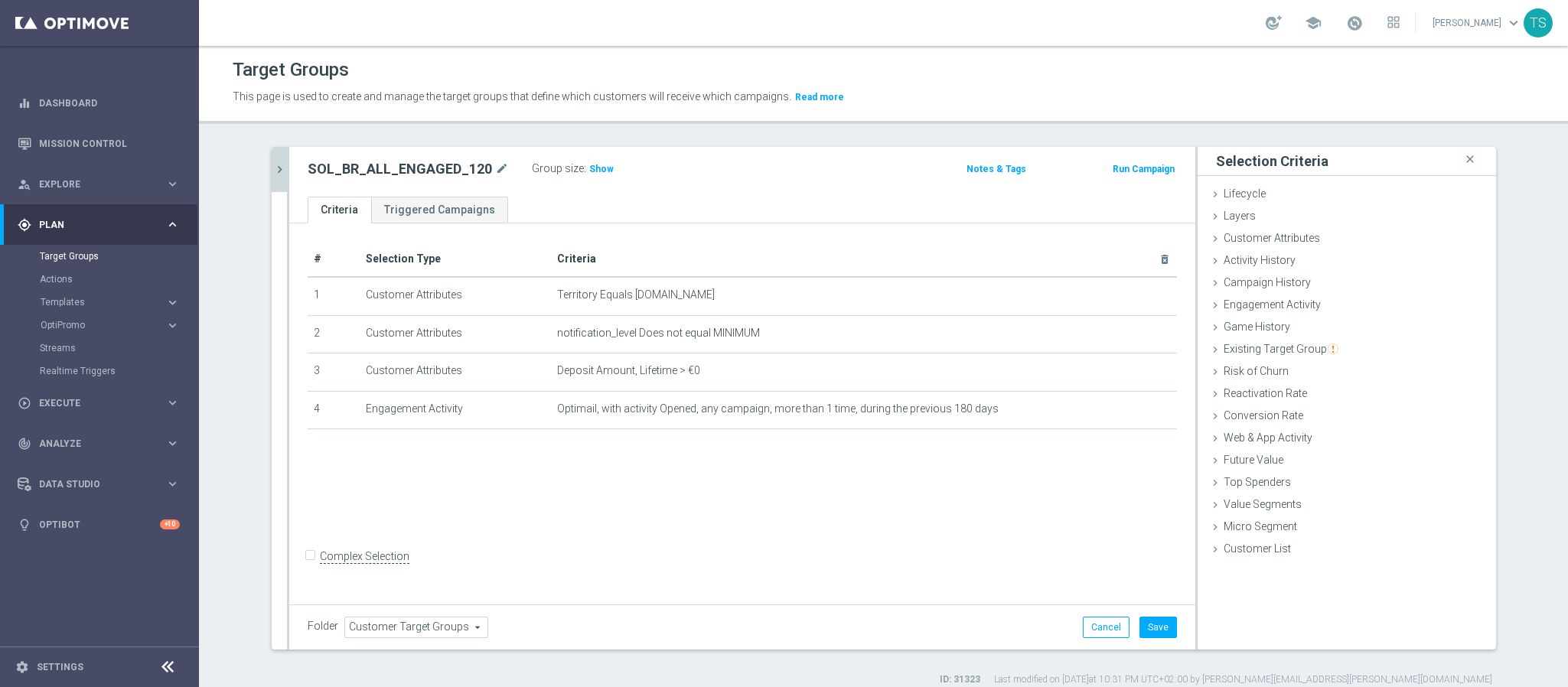
click at [272, 168] on icon "chevron_right" at bounding box center [279, 169] width 14 height 14
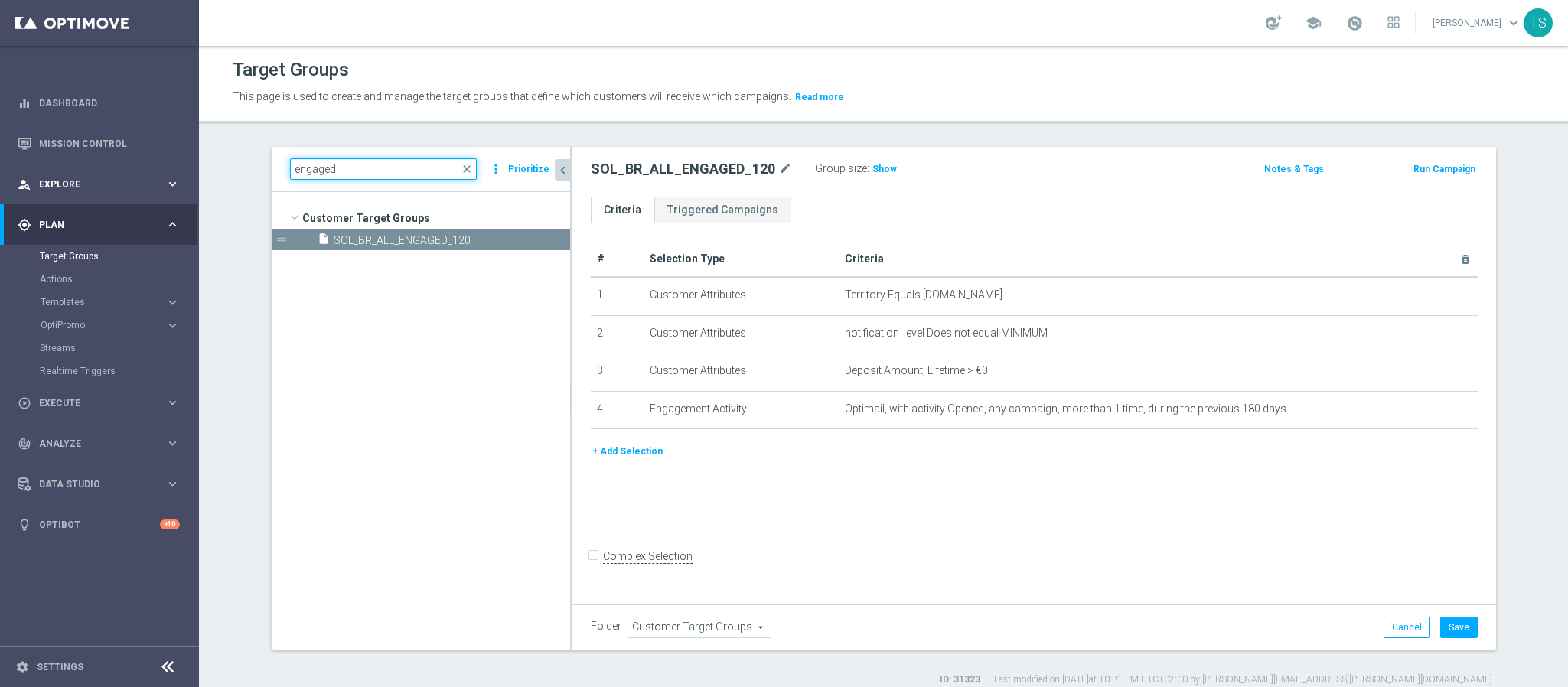
drag, startPoint x: 444, startPoint y: 166, endPoint x: 25, endPoint y: 179, distance: 419.2
click at [0, 185] on main "equalizer Dashboard Mission Control" at bounding box center [784, 344] width 1568 height 687
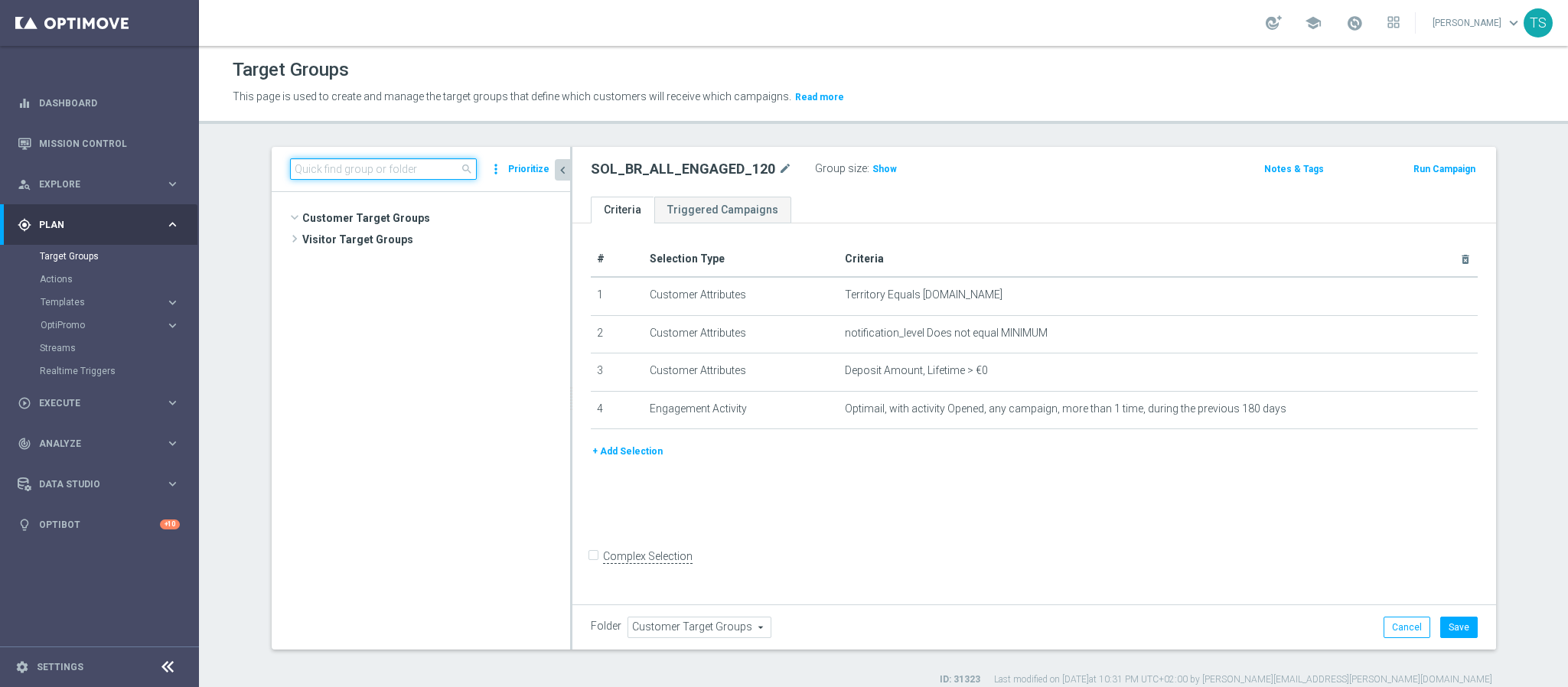
scroll to position [36945, 0]
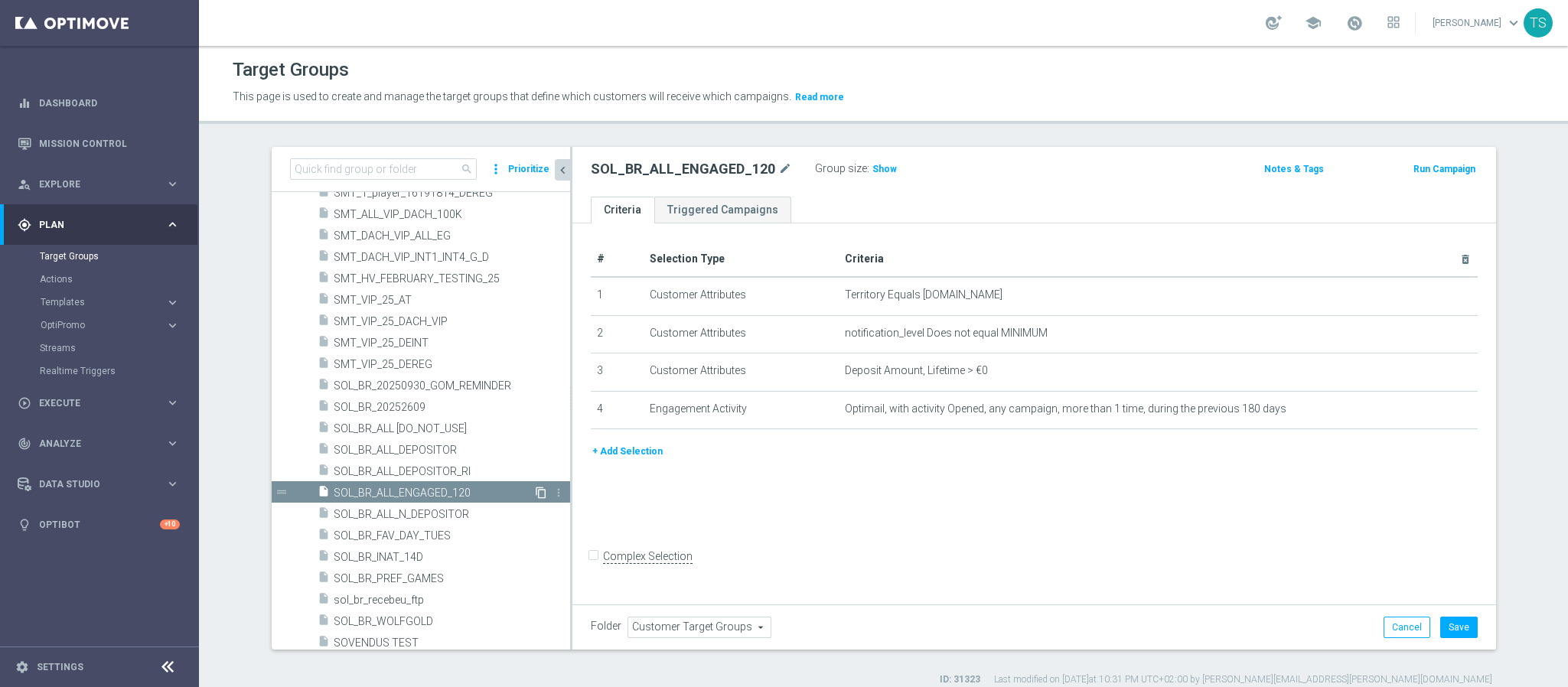
click at [535, 489] on icon "content_copy" at bounding box center [541, 492] width 13 height 13
click at [698, 514] on div "# Selection Type Criteria delete_forever 1 Customer Attributes Territory Equals…" at bounding box center [1034, 411] width 924 height 377
click at [535, 491] on icon "content_copy" at bounding box center [541, 492] width 13 height 13
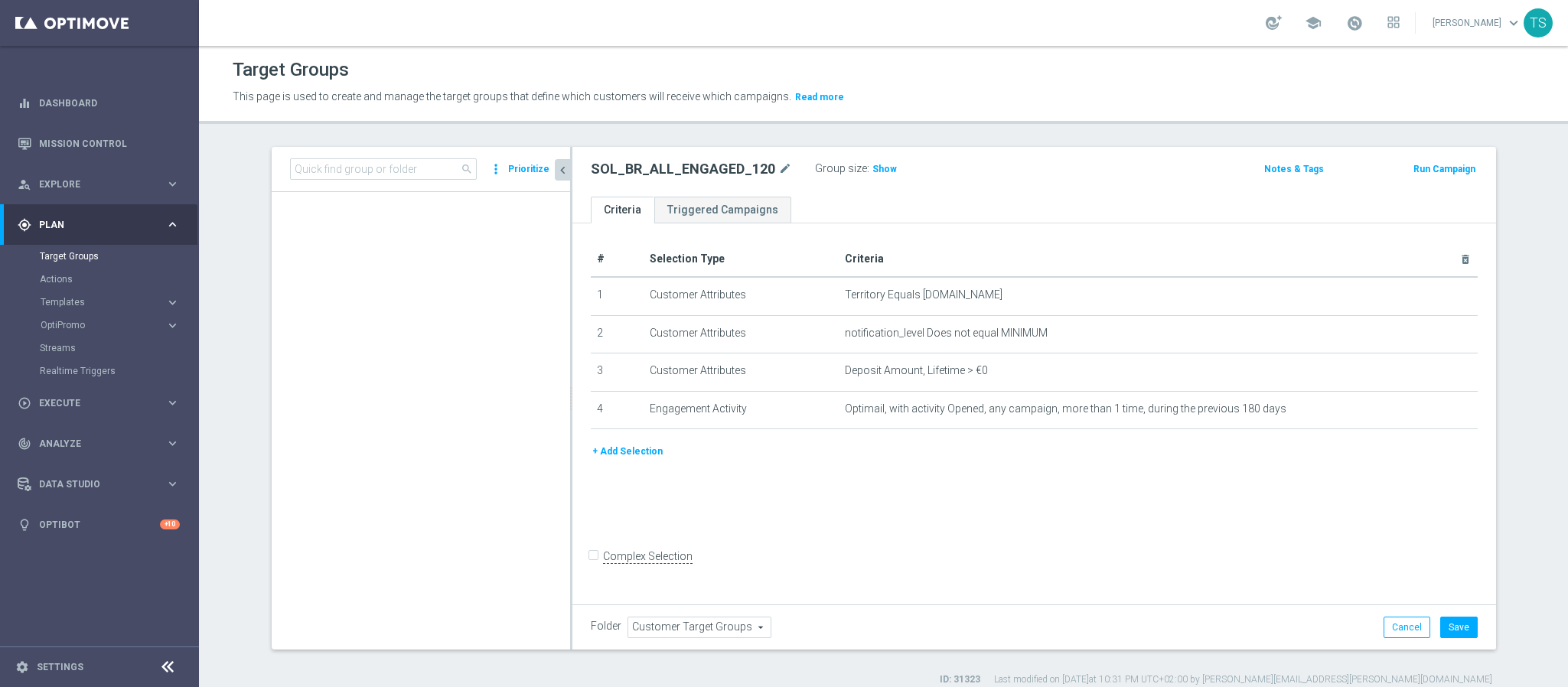
scroll to position [0, 0]
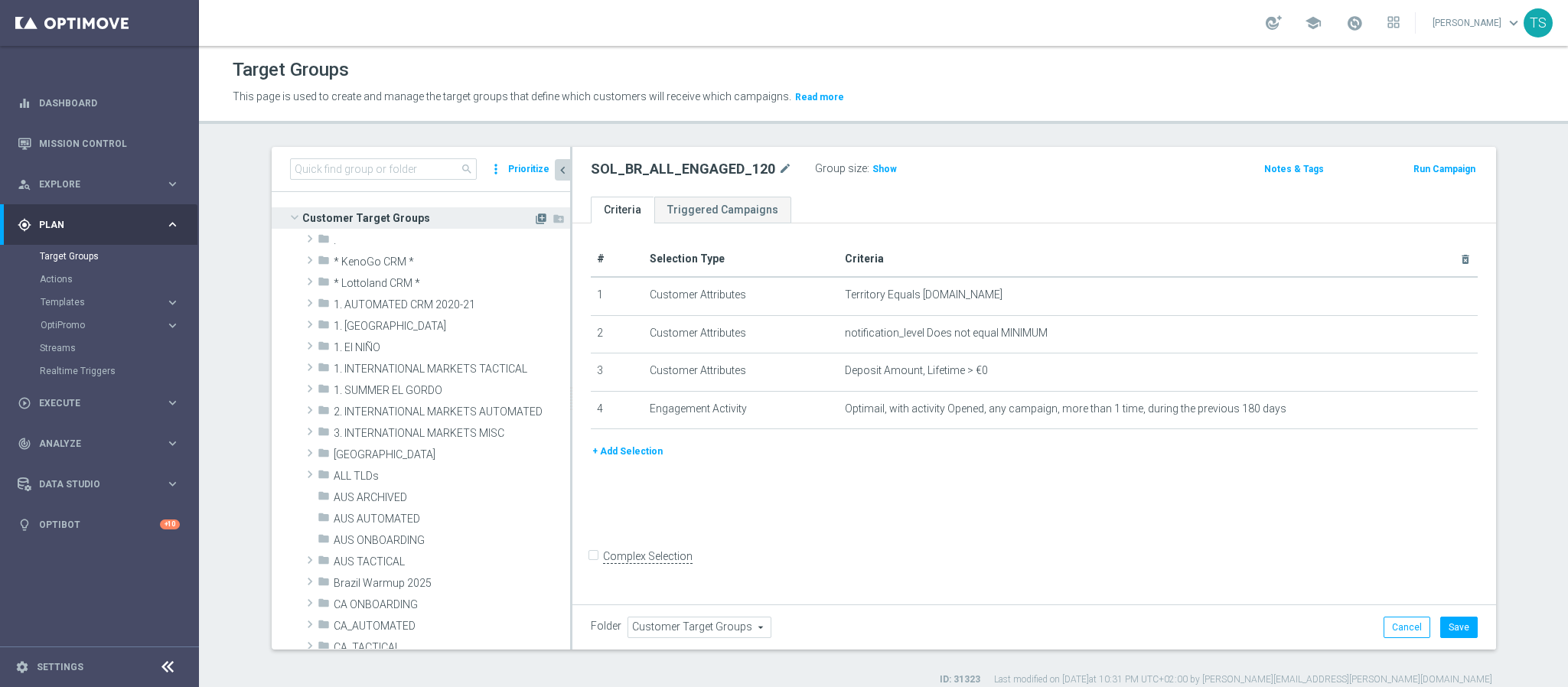
click at [535, 214] on icon "library_add" at bounding box center [541, 219] width 13 height 13
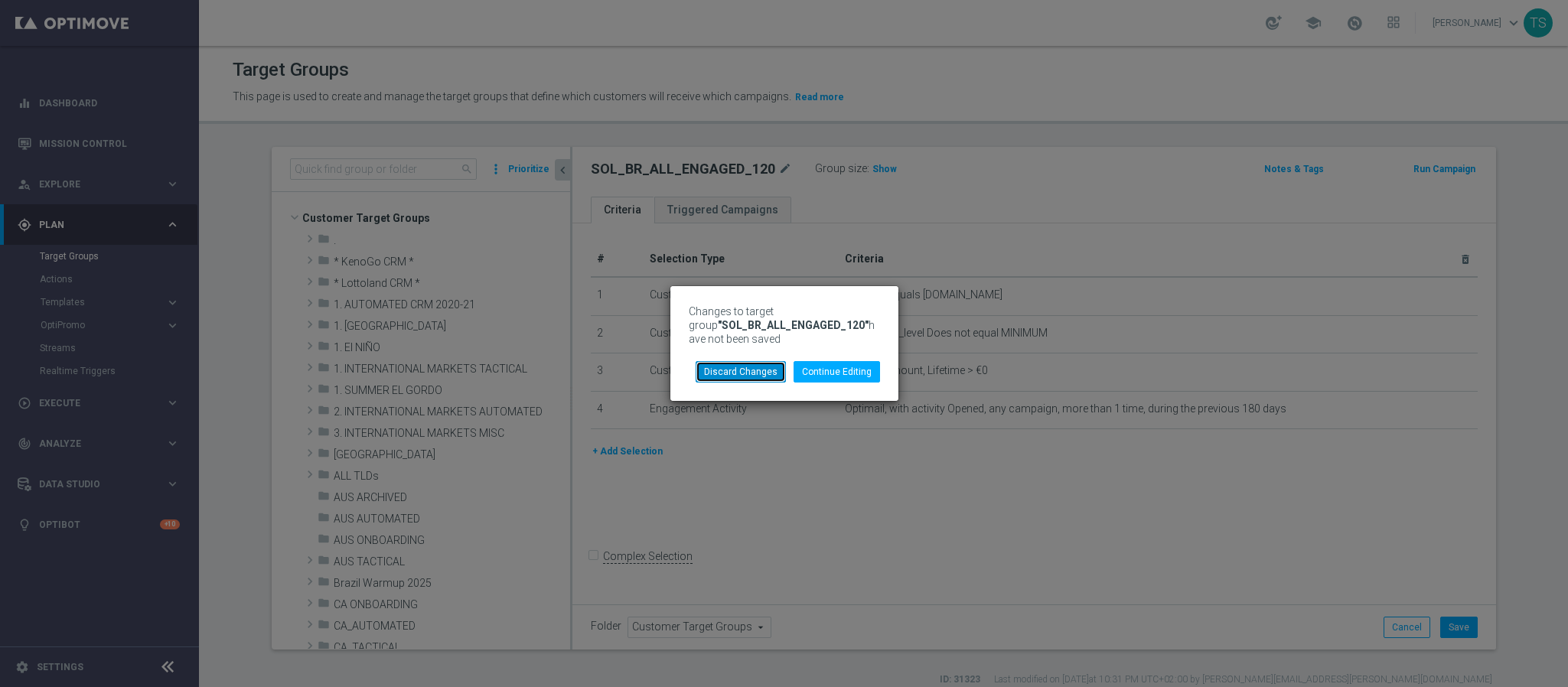
click at [722, 368] on button "Discard Changes" at bounding box center [741, 372] width 90 height 22
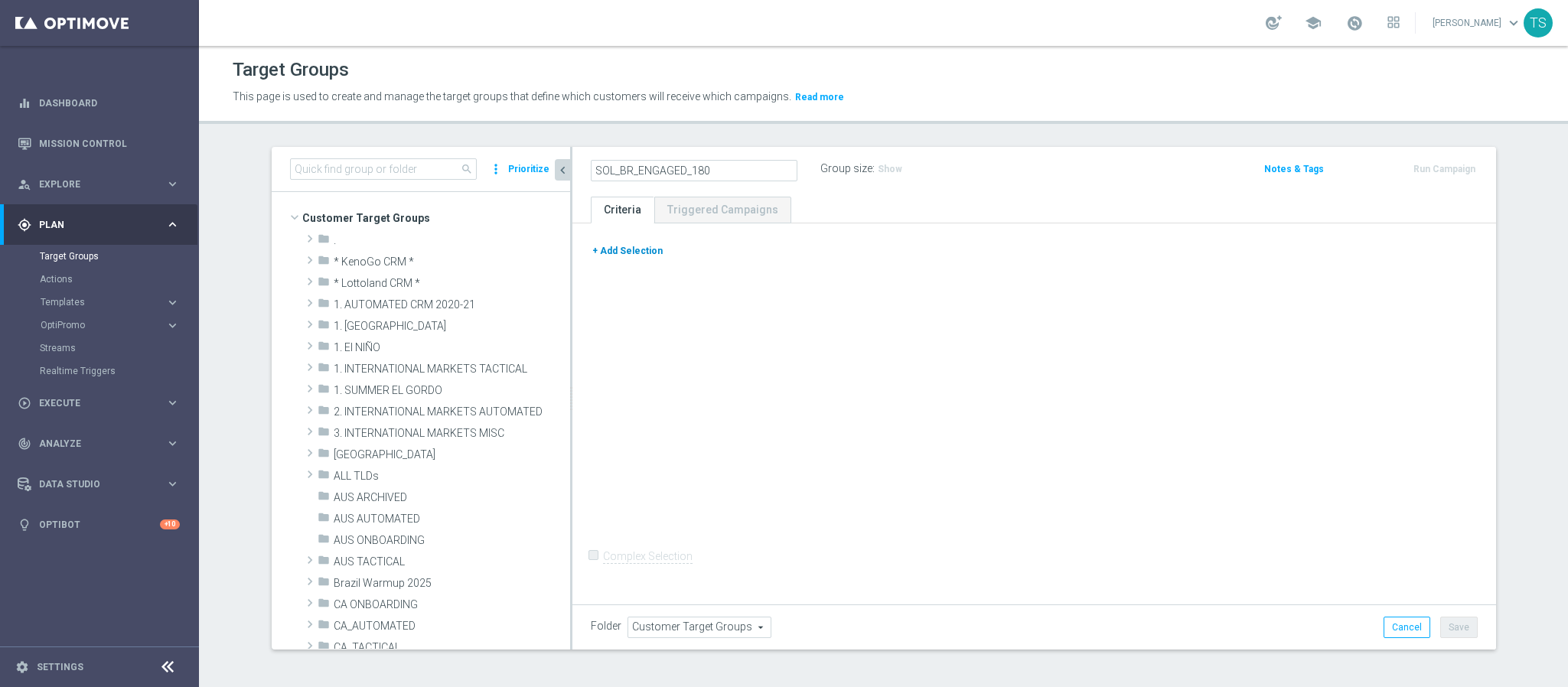
type input "SOL_BR_ENGAGED_180"
click at [619, 247] on button "+ Add Selection" at bounding box center [628, 251] width 74 height 17
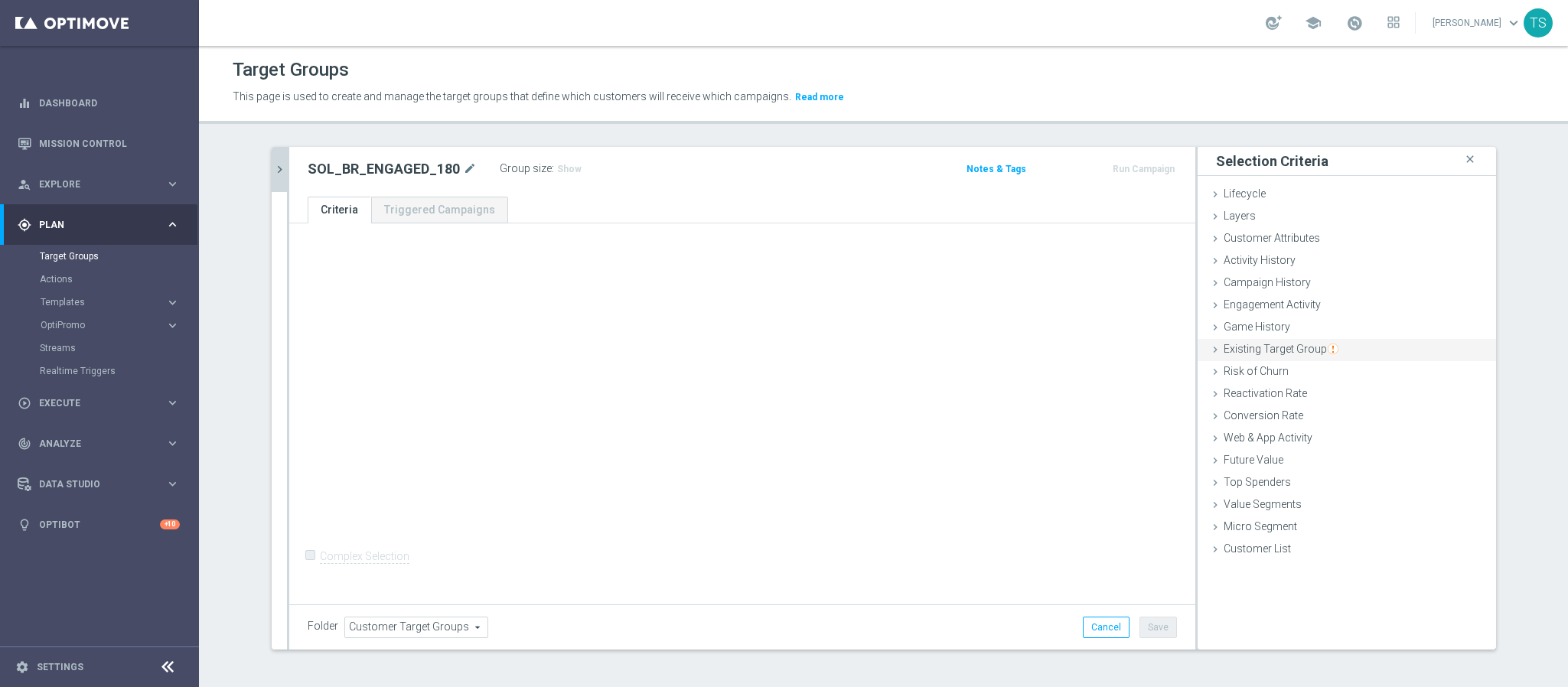
click at [1272, 348] on span "Existing Target Group" at bounding box center [1280, 349] width 115 height 13
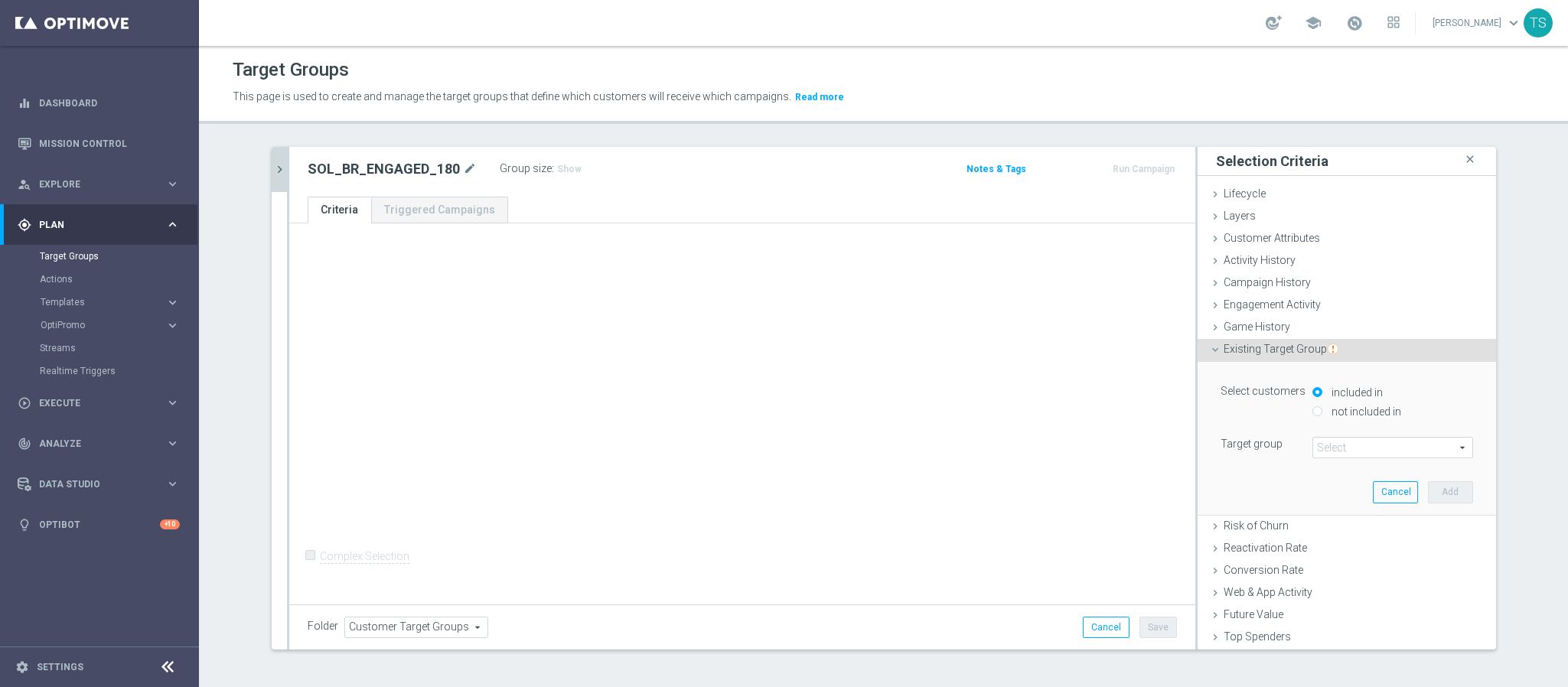
click at [1339, 445] on span at bounding box center [1392, 448] width 159 height 20
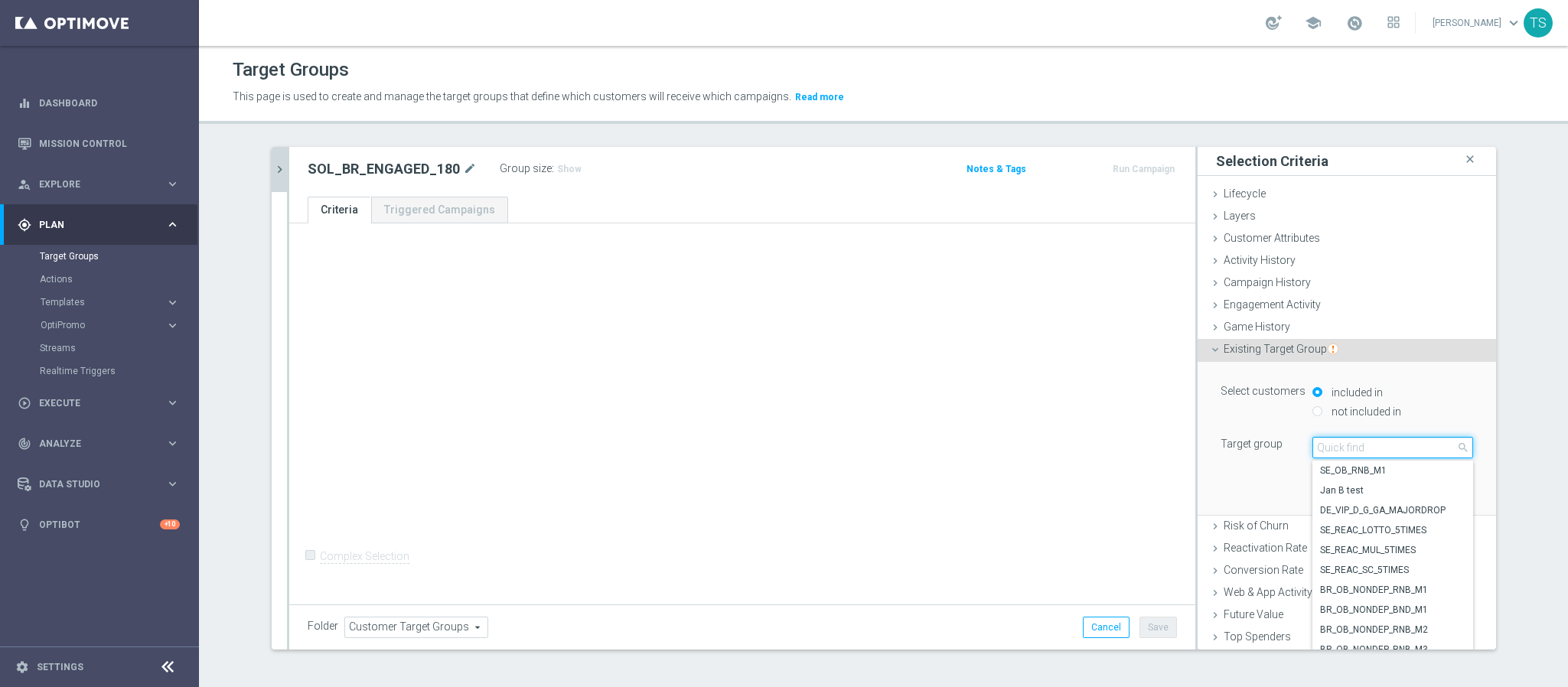
click at [1374, 439] on input "search" at bounding box center [1393, 448] width 160 height 22
type input "sol_br_"
click at [1402, 519] on span "SOL_BR_ALL_DEPOSITOR" at bounding box center [1393, 521] width 145 height 13
type input "SOL_BR_ALL_DEPOSITOR"
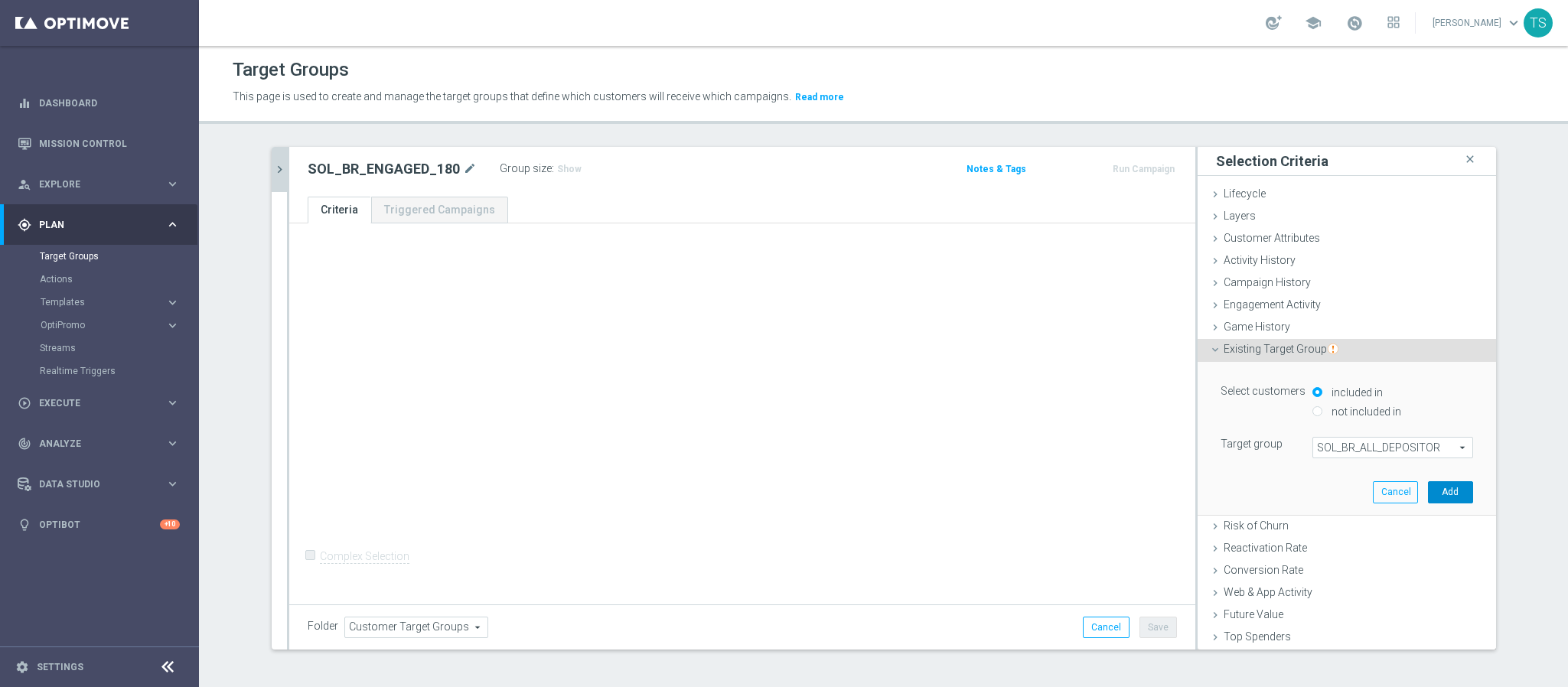
click at [1428, 495] on button "Add" at bounding box center [1451, 492] width 45 height 22
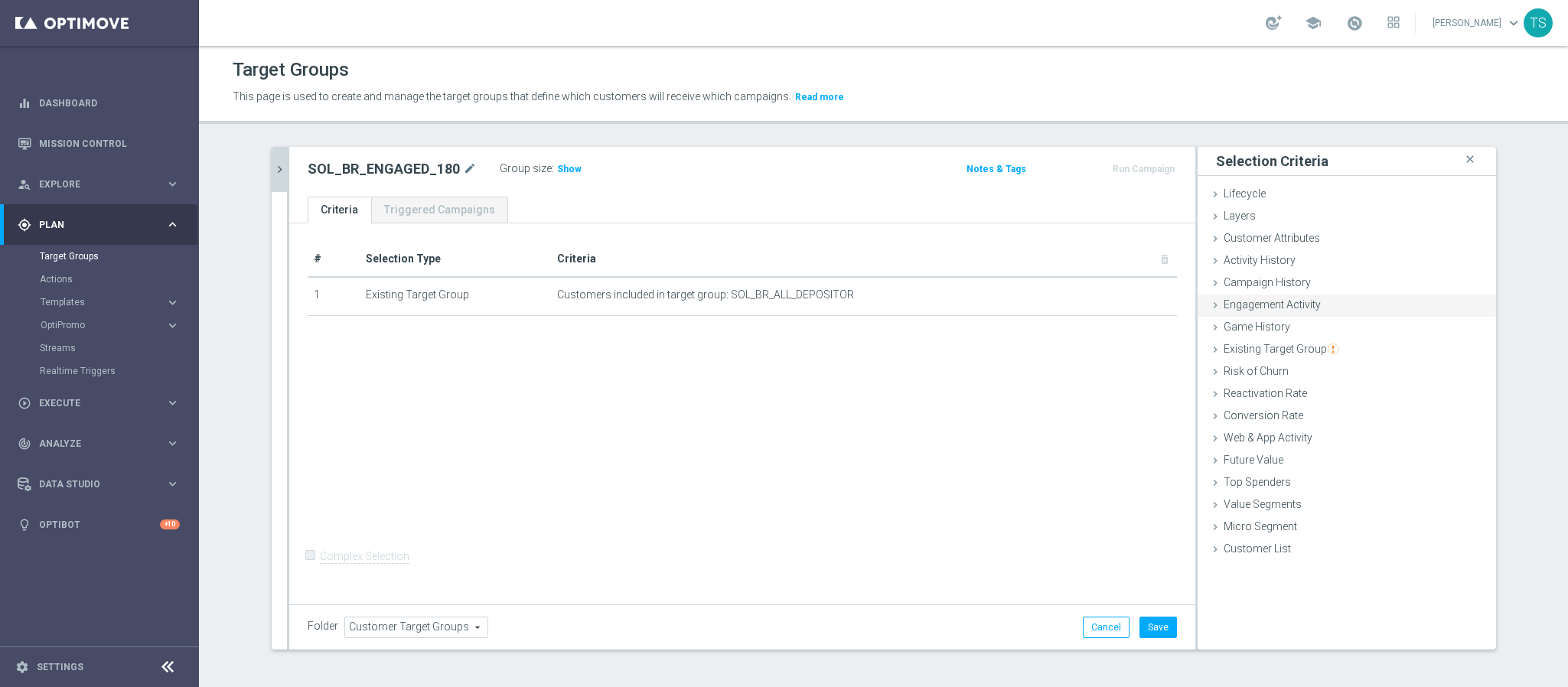
click at [1286, 304] on span "Engagement Activity" at bounding box center [1272, 304] width 97 height 13
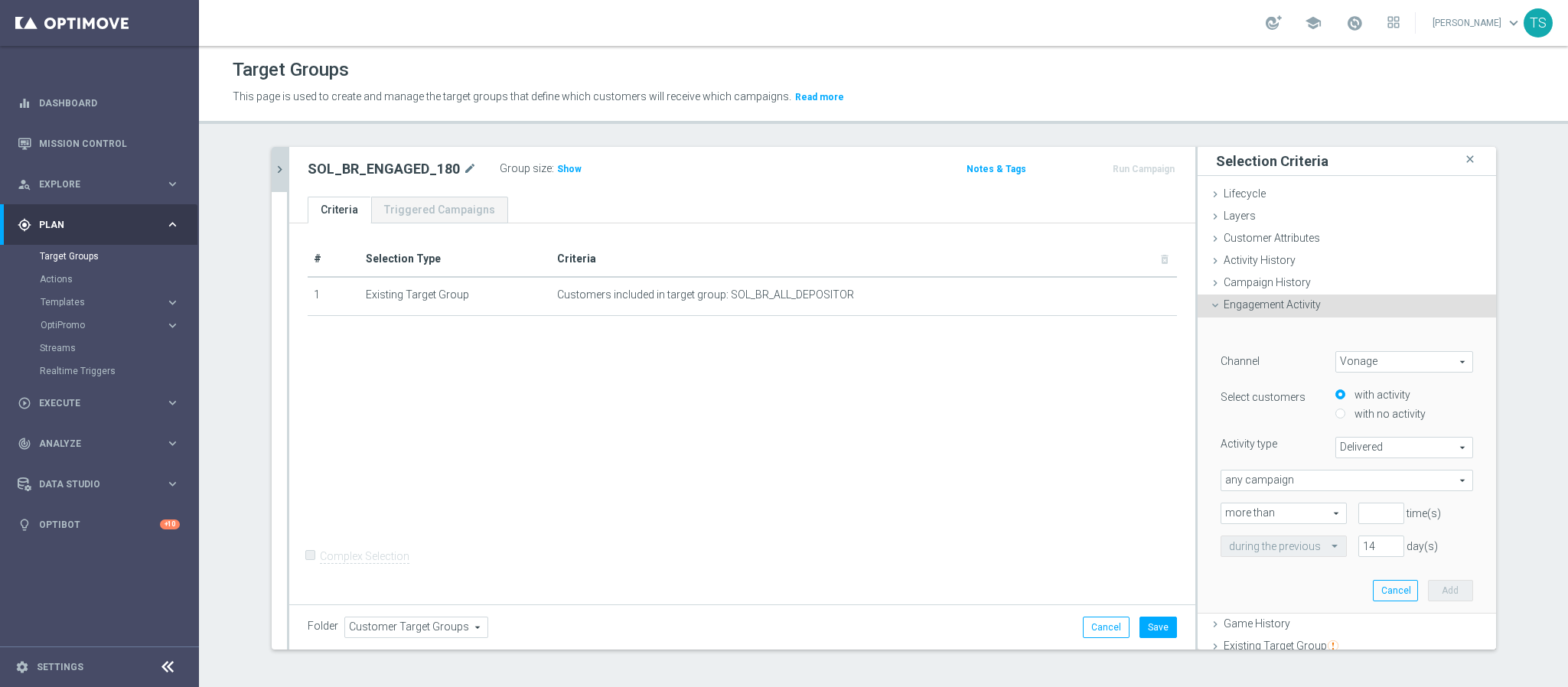
click at [1369, 361] on span "Vonage" at bounding box center [1404, 362] width 136 height 20
click at [1362, 418] on span "Optimail" at bounding box center [1404, 424] width 121 height 13
type input "Optimail"
click at [1377, 449] on span "Bounced" at bounding box center [1404, 448] width 136 height 20
click at [1371, 547] on span "Opened" at bounding box center [1404, 549] width 121 height 13
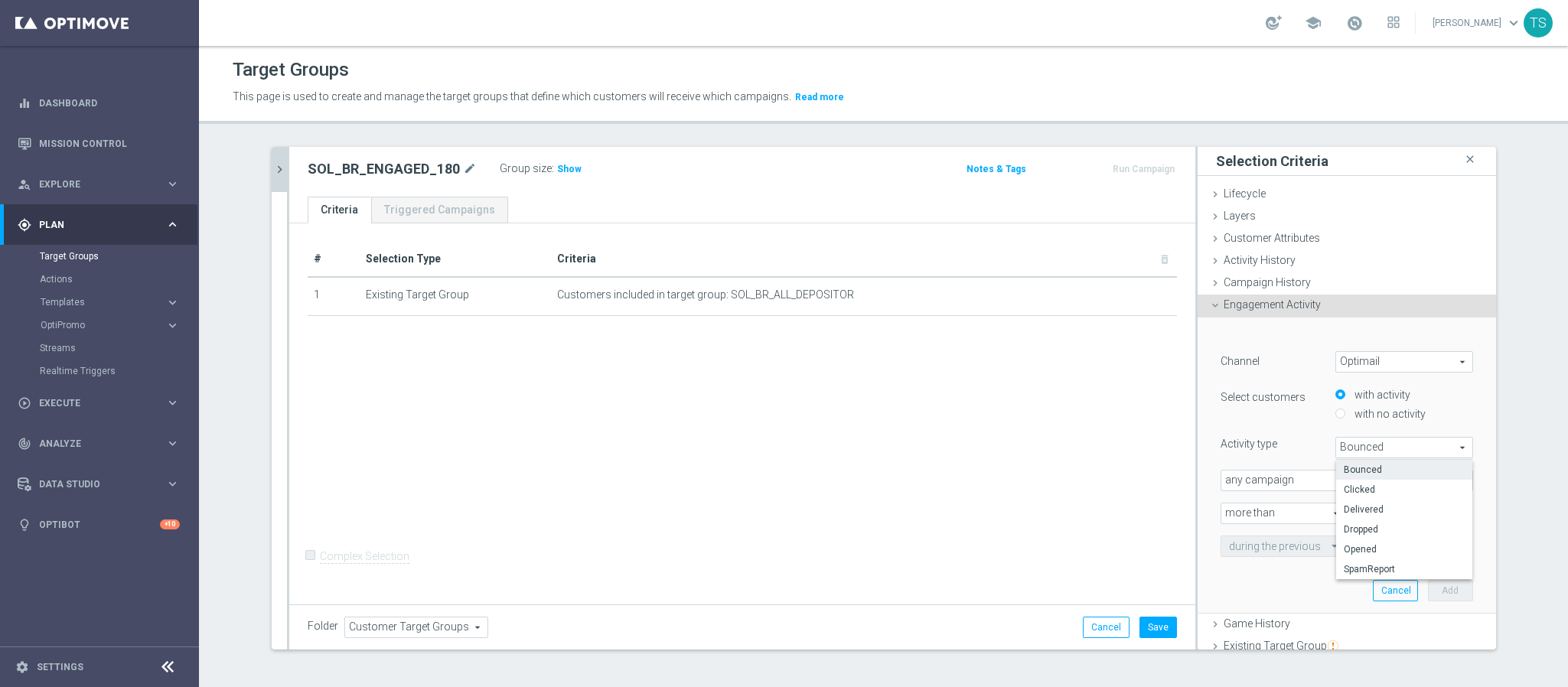
type input "Opened"
click at [1359, 514] on input "number" at bounding box center [1382, 514] width 46 height 22
type input "0"
drag, startPoint x: 1364, startPoint y: 544, endPoint x: 1288, endPoint y: 542, distance: 76.0
click at [1291, 544] on div "during the previous 14 day(s)" at bounding box center [1347, 547] width 276 height 22
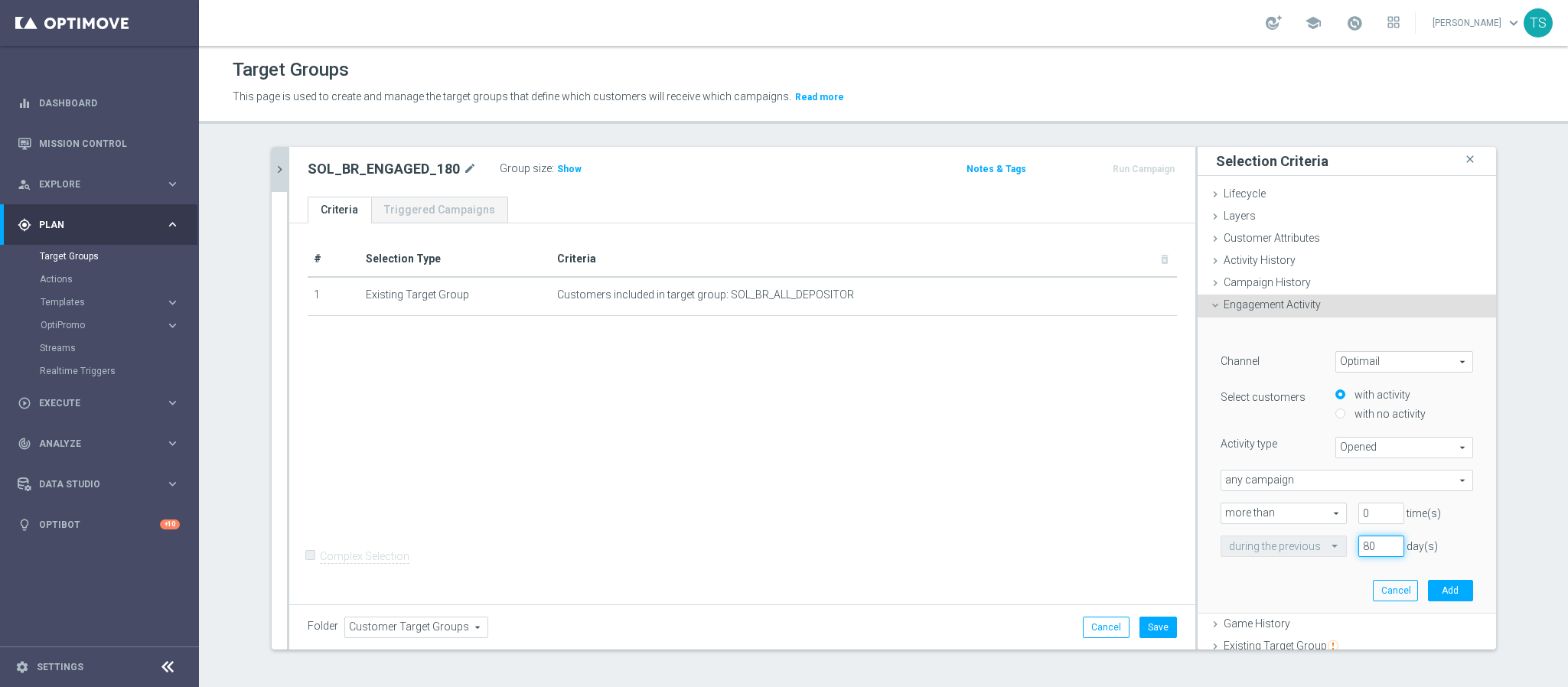
type input "8"
type input "180"
click at [1436, 588] on button "Add" at bounding box center [1451, 591] width 45 height 22
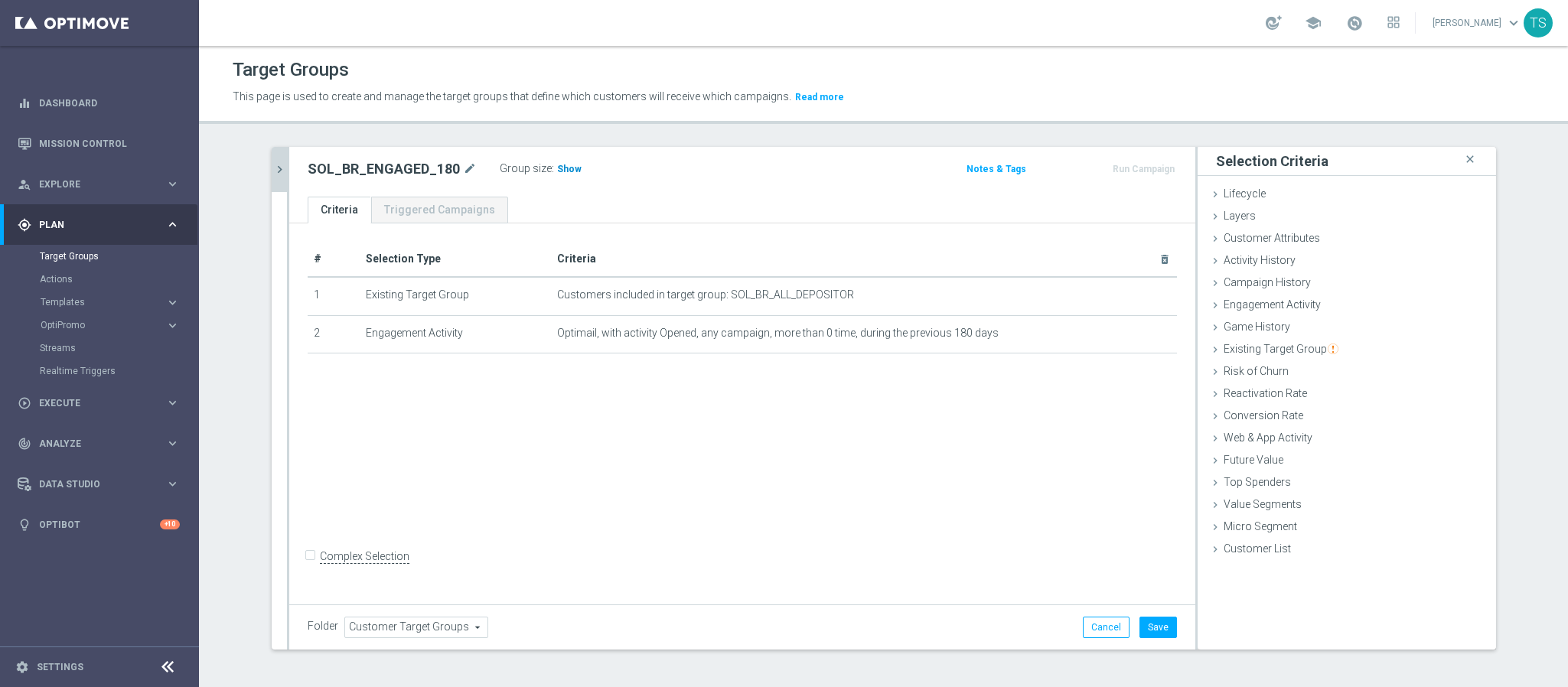
click at [557, 165] on span "Show" at bounding box center [569, 169] width 24 height 11
click at [1151, 624] on button "Save" at bounding box center [1158, 628] width 38 height 22
click at [1155, 168] on button "Run Campaign" at bounding box center [1144, 169] width 65 height 17
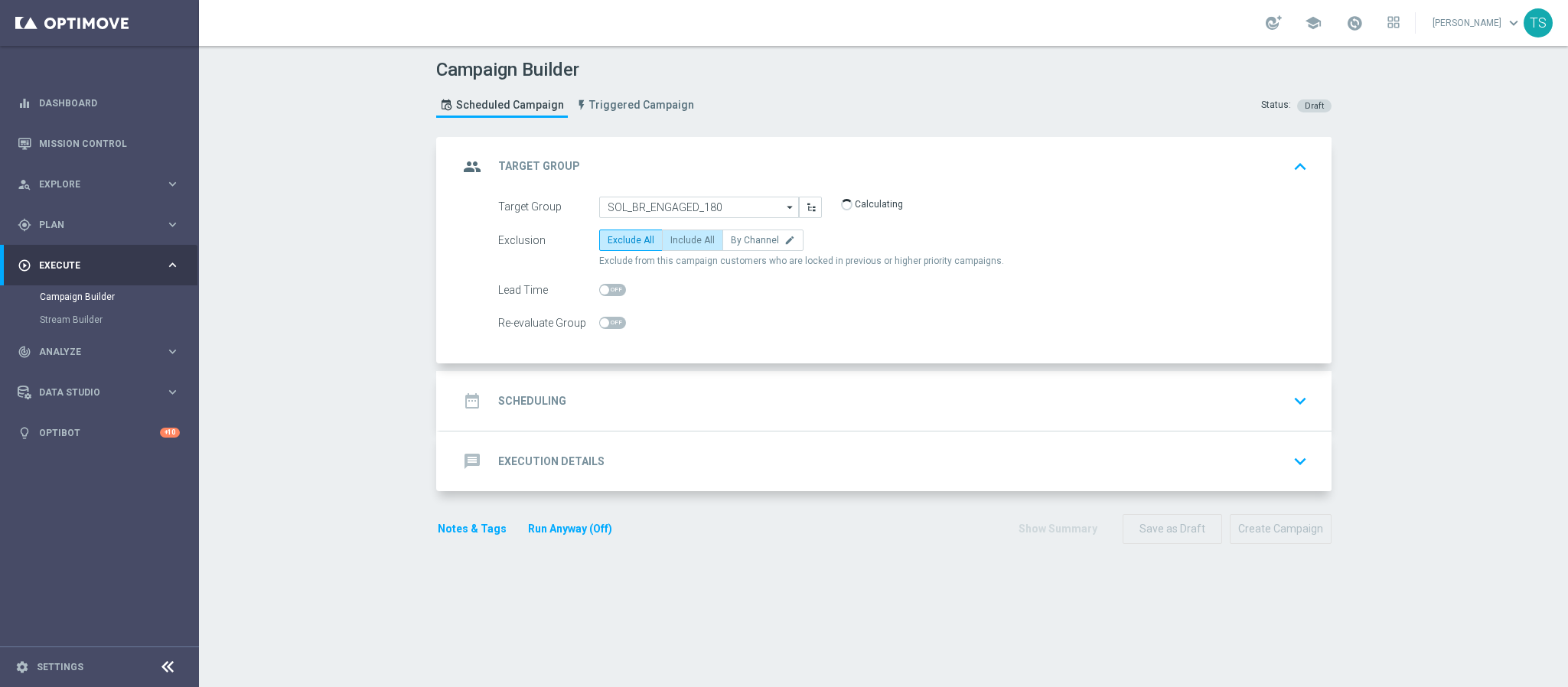
click at [686, 247] on label "Include All" at bounding box center [692, 241] width 61 height 22
click at [680, 247] on input "Include All" at bounding box center [675, 243] width 10 height 10
radio input "true"
click at [1289, 398] on icon "keyboard_arrow_down" at bounding box center [1300, 400] width 23 height 23
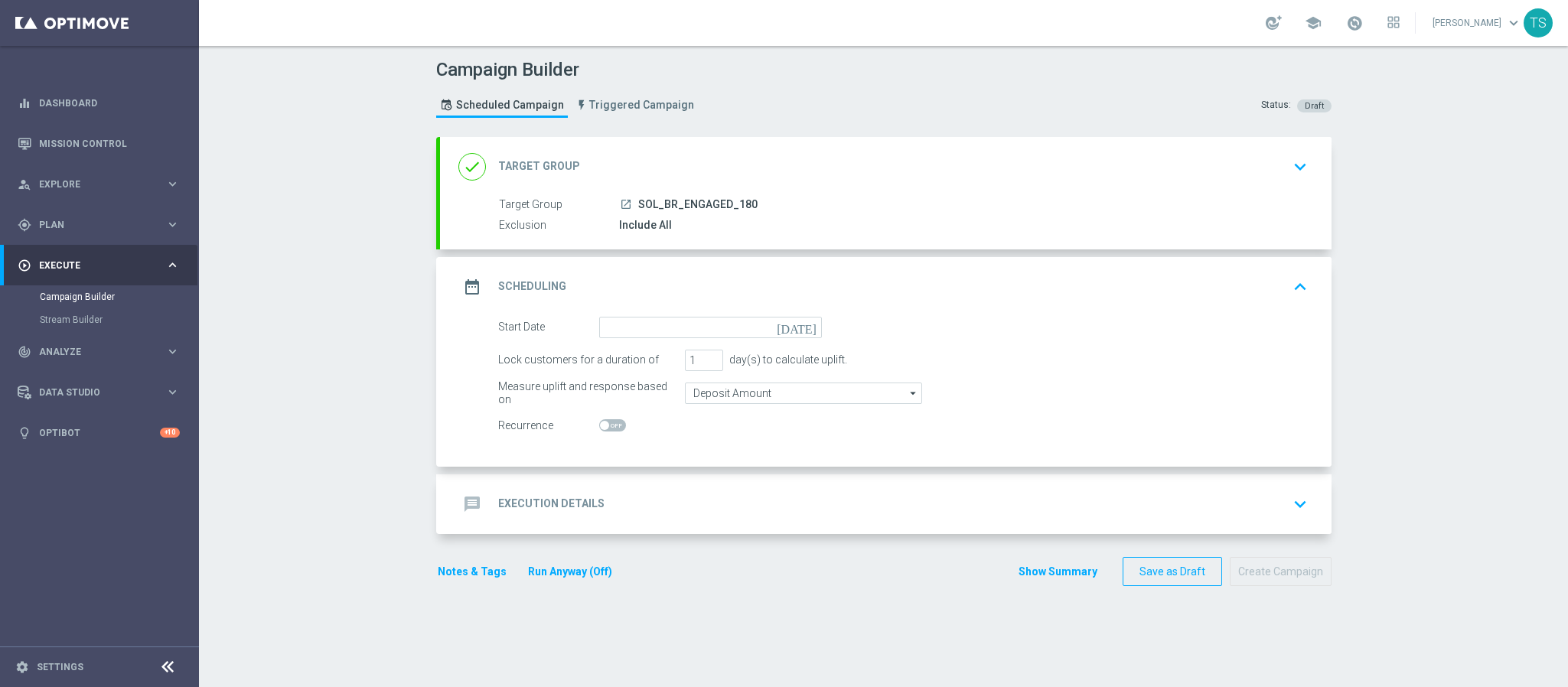
drag, startPoint x: 806, startPoint y: 340, endPoint x: 813, endPoint y: 322, distance: 19.3
click at [807, 338] on form "Start Date today Lock customers for a duration of 1 day(s) to calculate uplift.…" at bounding box center [903, 377] width 810 height 120
click at [806, 320] on icon "[DATE]" at bounding box center [800, 325] width 45 height 17
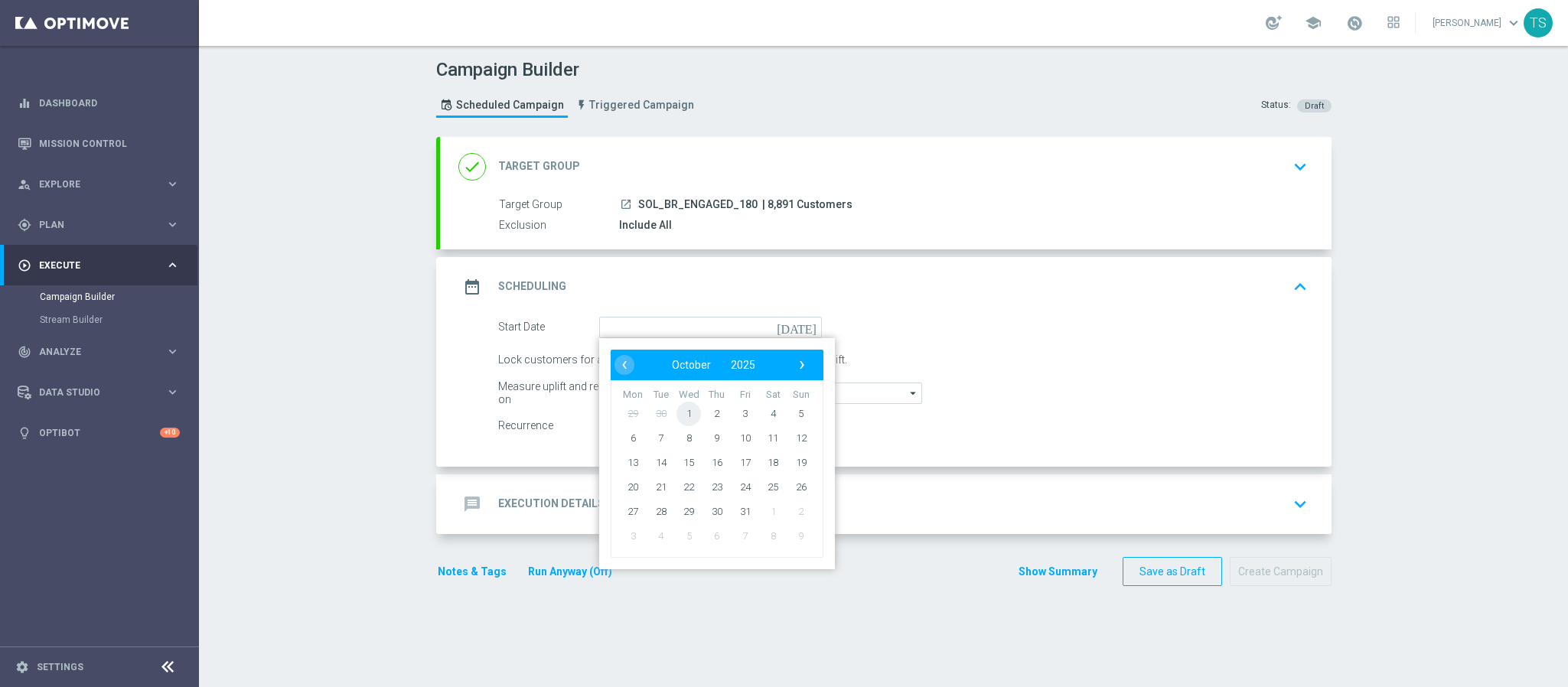
click at [680, 419] on span "1" at bounding box center [689, 413] width 24 height 24
type input "01 Oct 2025"
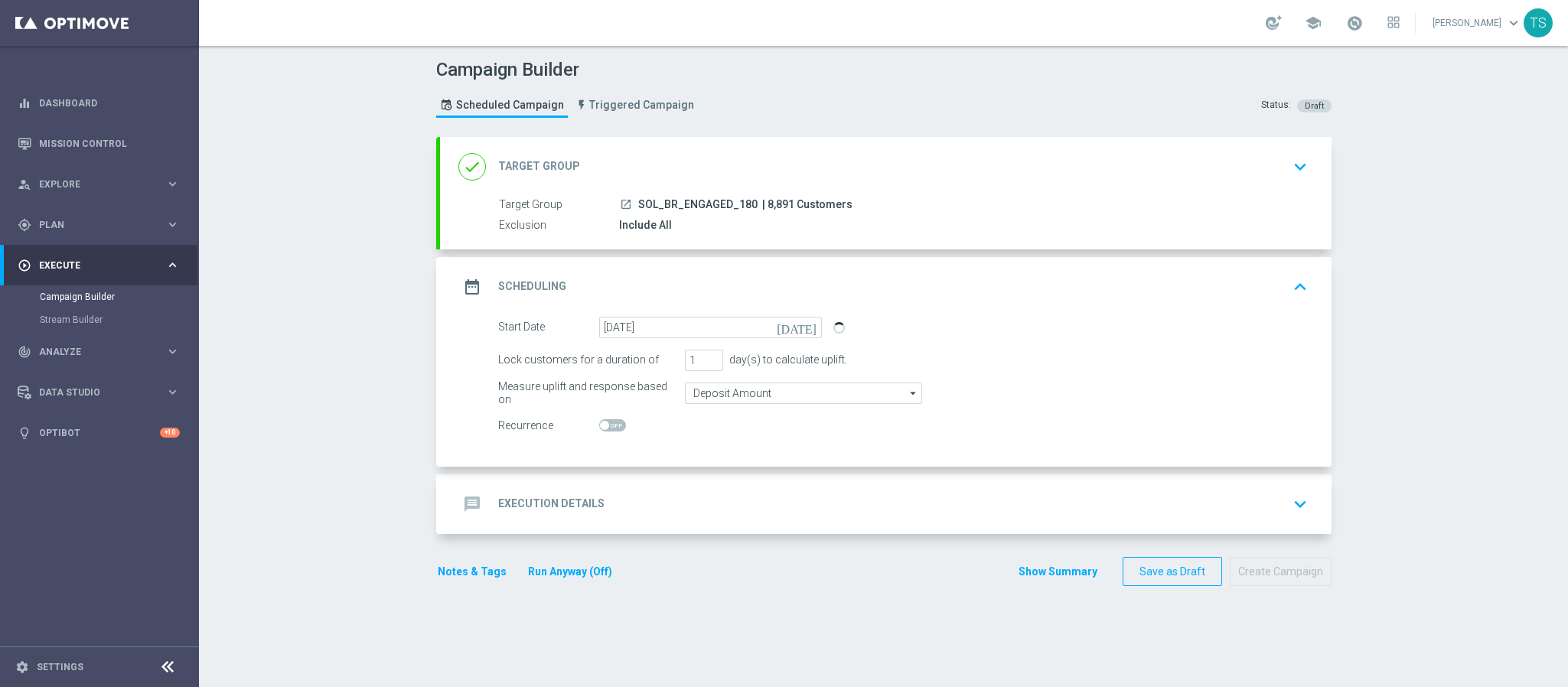
click at [1075, 405] on form "Start Date 01 Oct 2025 today Lock customers for a duration of 1 day(s) to calcu…" at bounding box center [903, 377] width 810 height 120
click at [1300, 499] on icon "keyboard_arrow_down" at bounding box center [1300, 504] width 23 height 23
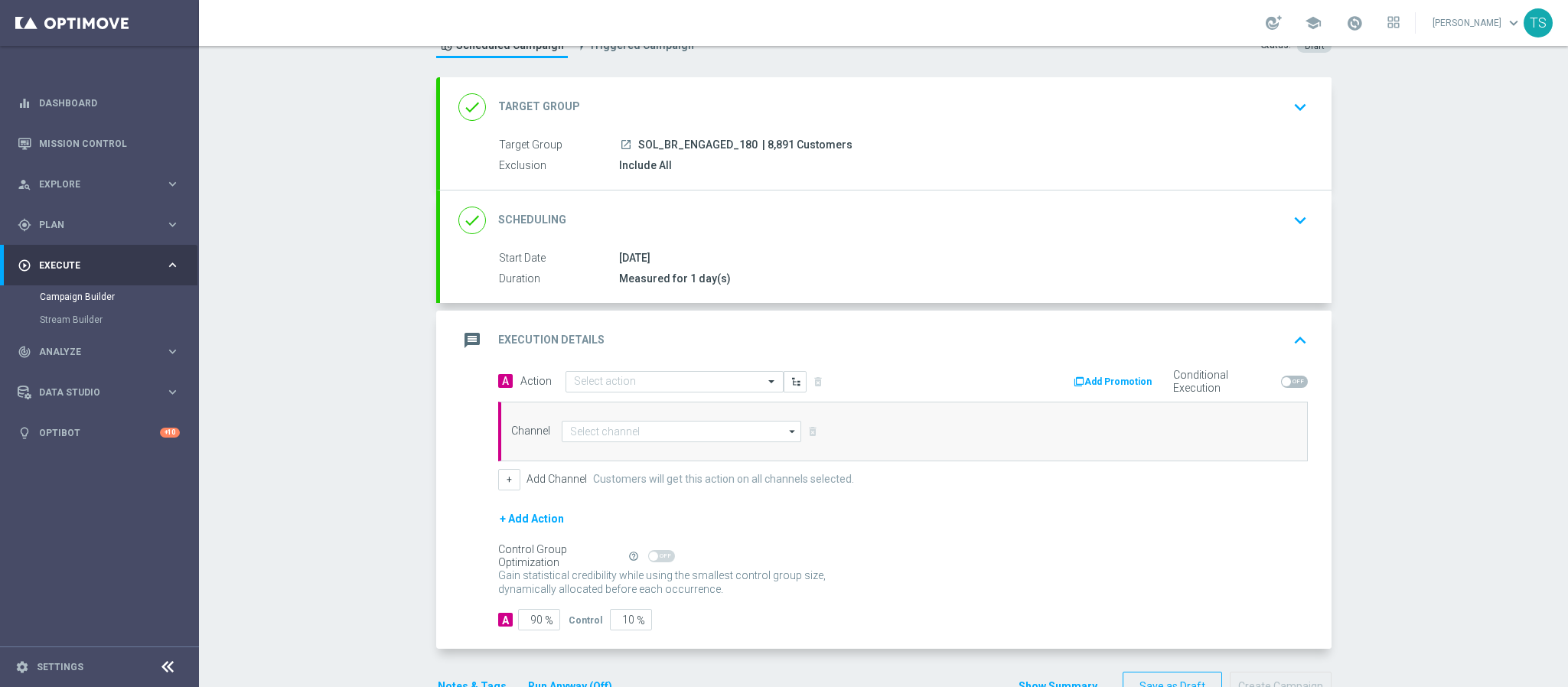
scroll to position [110, 0]
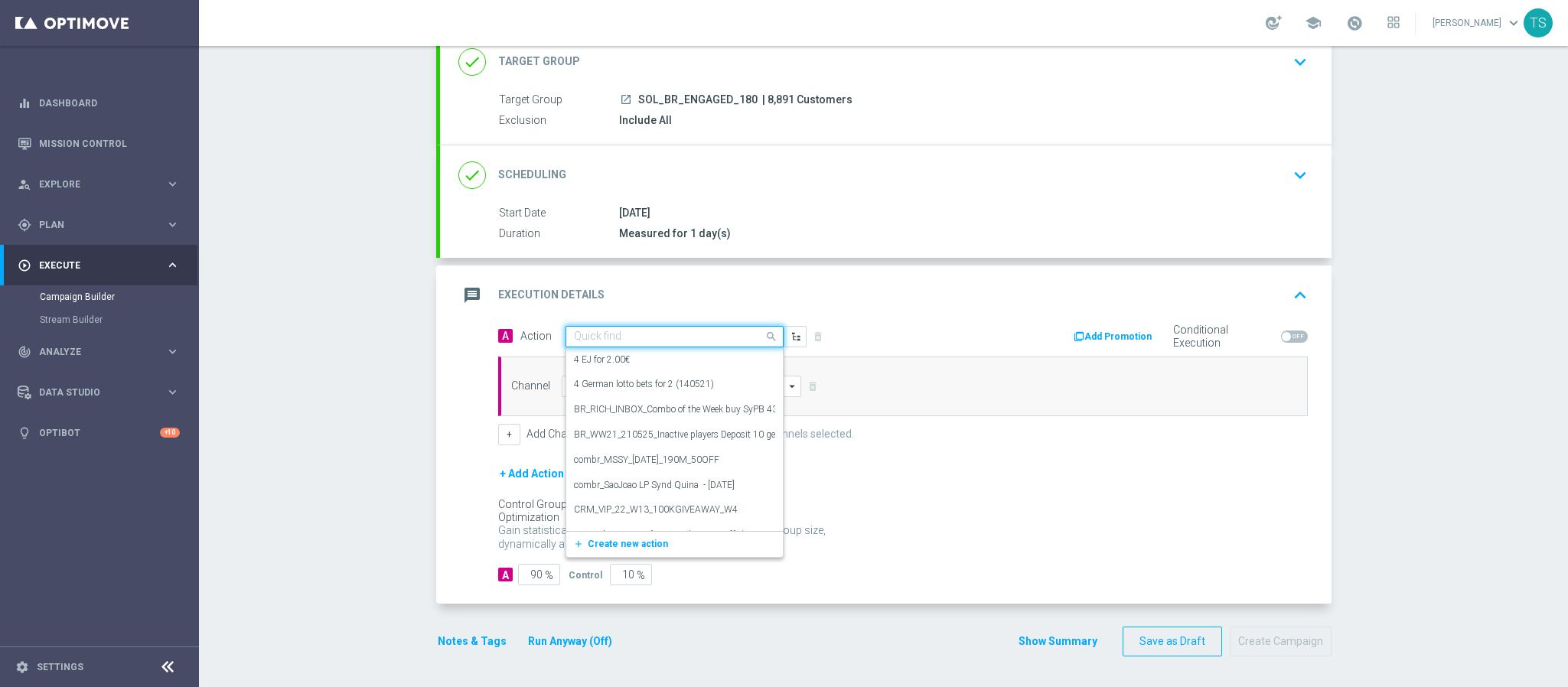
click at [678, 333] on input "text" at bounding box center [659, 338] width 171 height 13
click at [611, 539] on span "Create new action" at bounding box center [628, 544] width 80 height 11
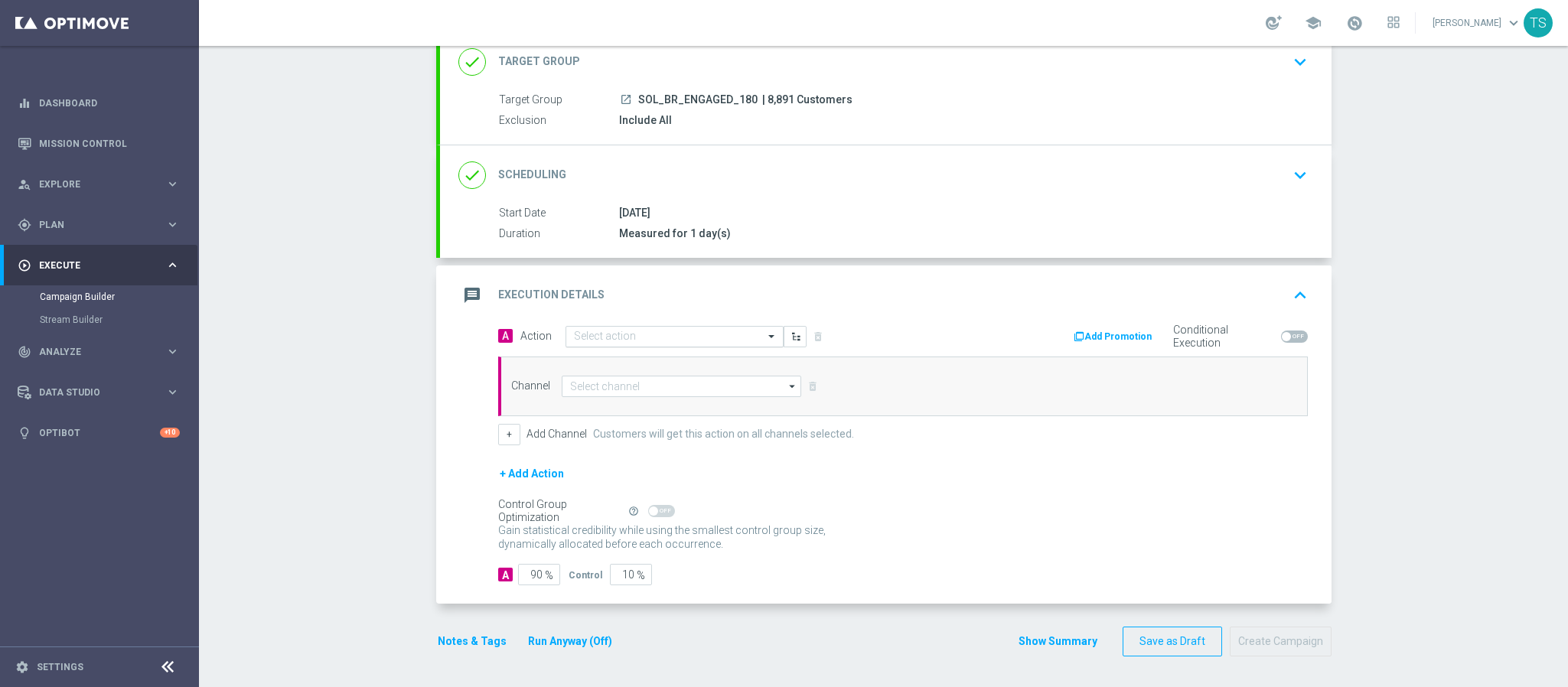
click at [661, 332] on input "text" at bounding box center [659, 338] width 171 height 13
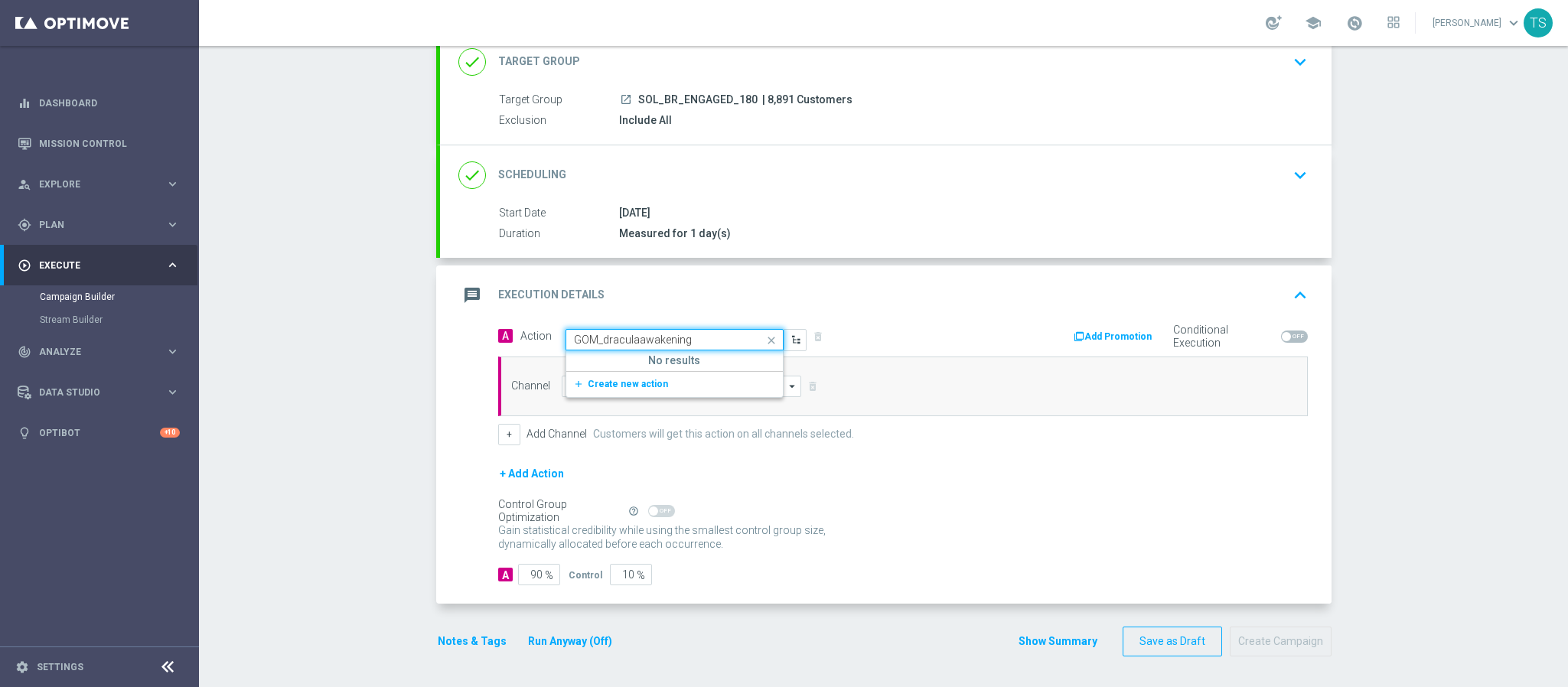
click at [671, 336] on input "GOM_draculaawakening" at bounding box center [659, 340] width 171 height 13
type input "GOM_draculaawakening_EMA"
click at [652, 335] on input "GOM_draculaawakening_EMA" at bounding box center [659, 340] width 171 height 13
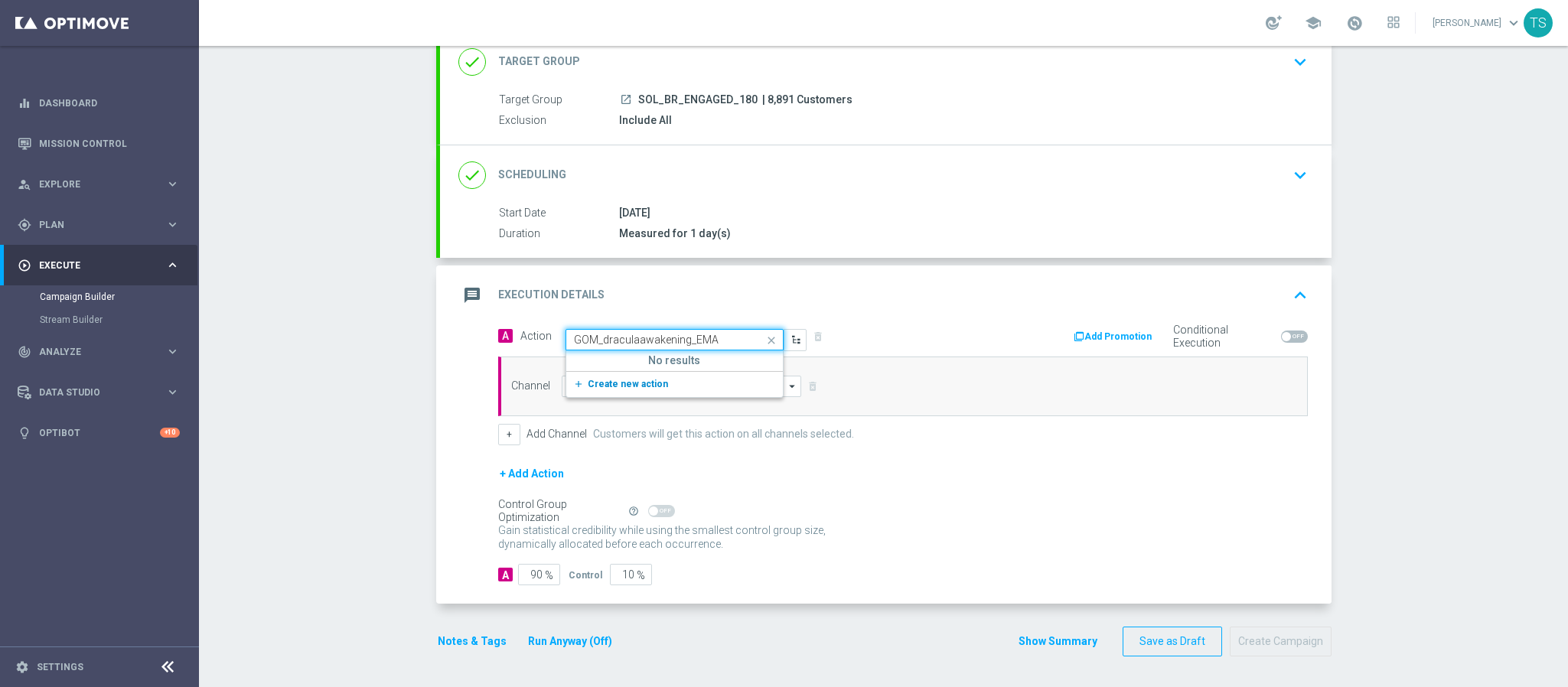
click at [603, 386] on span "Create new action" at bounding box center [628, 384] width 80 height 11
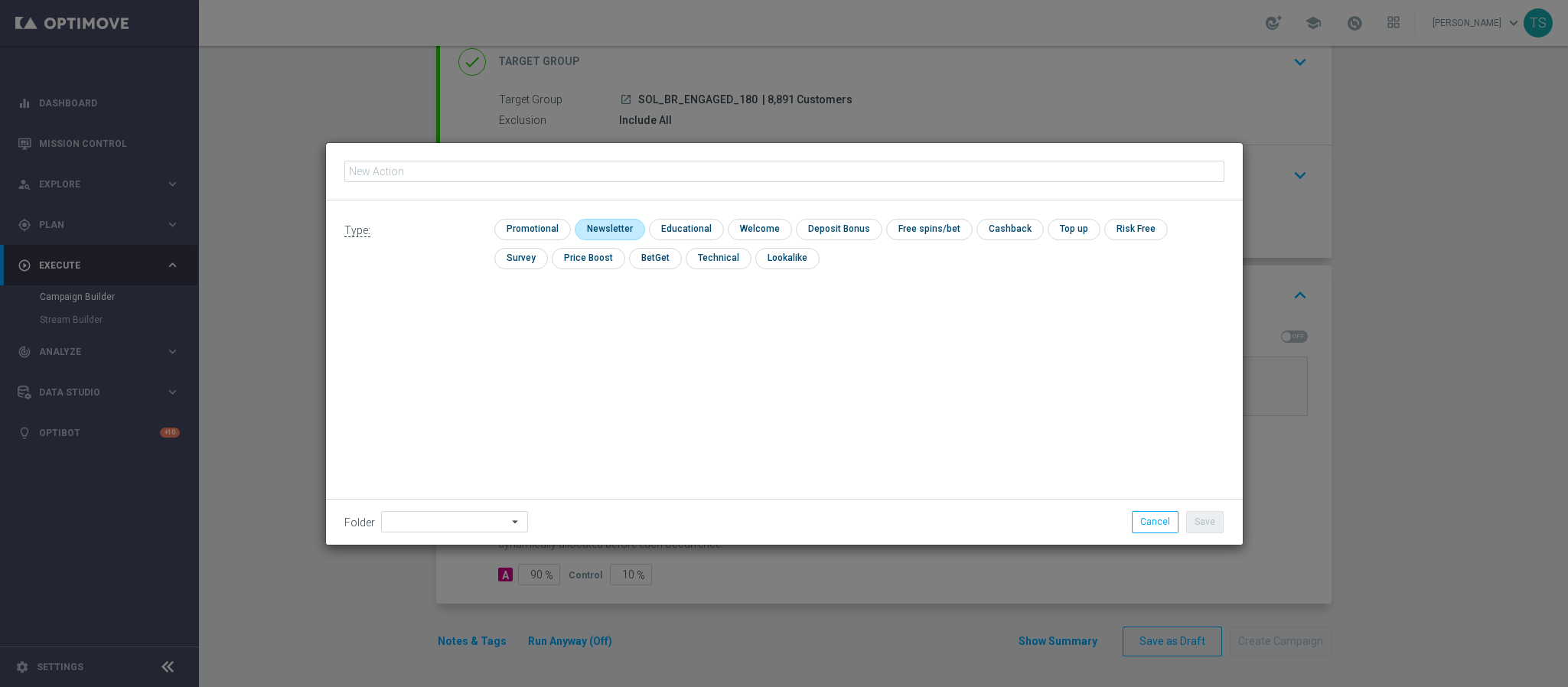
type input "GOM_draculaawakening_EMA"
click at [550, 231] on input "checkbox" at bounding box center [531, 229] width 73 height 21
checkbox input "true"
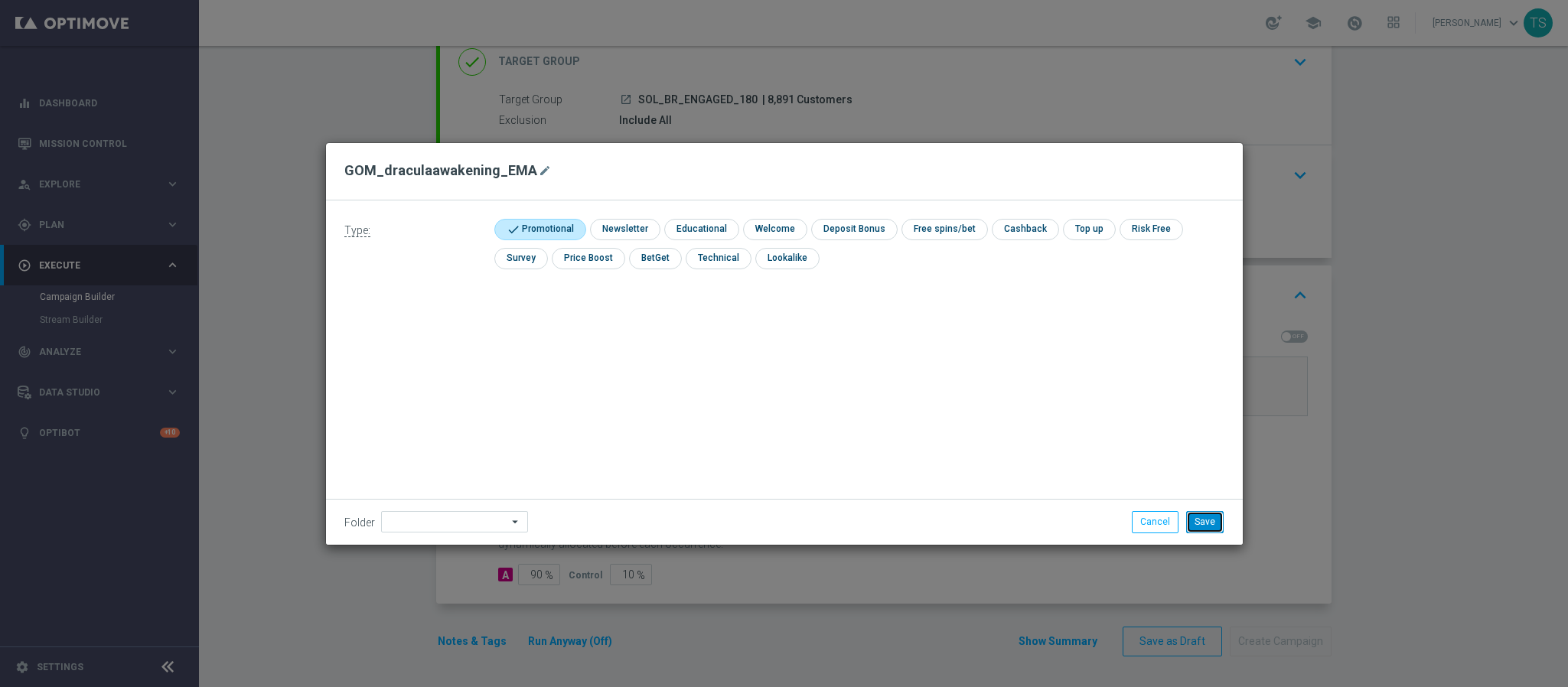
click at [1214, 520] on button "Save" at bounding box center [1204, 522] width 38 height 22
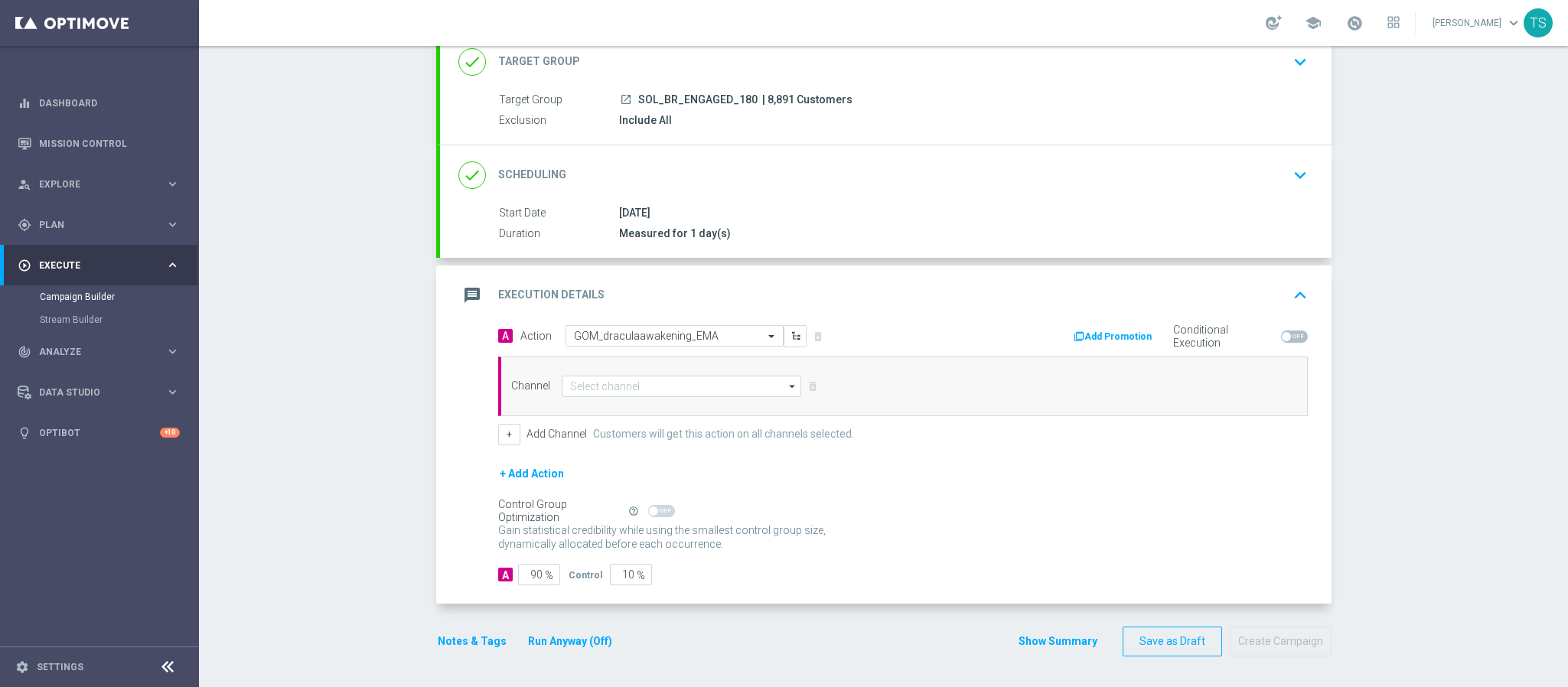
click at [649, 369] on div "Channel arrow_drop_down Show Selected 0 of 26 Silverpop" at bounding box center [903, 386] width 810 height 59
click at [639, 382] on input at bounding box center [682, 387] width 241 height 22
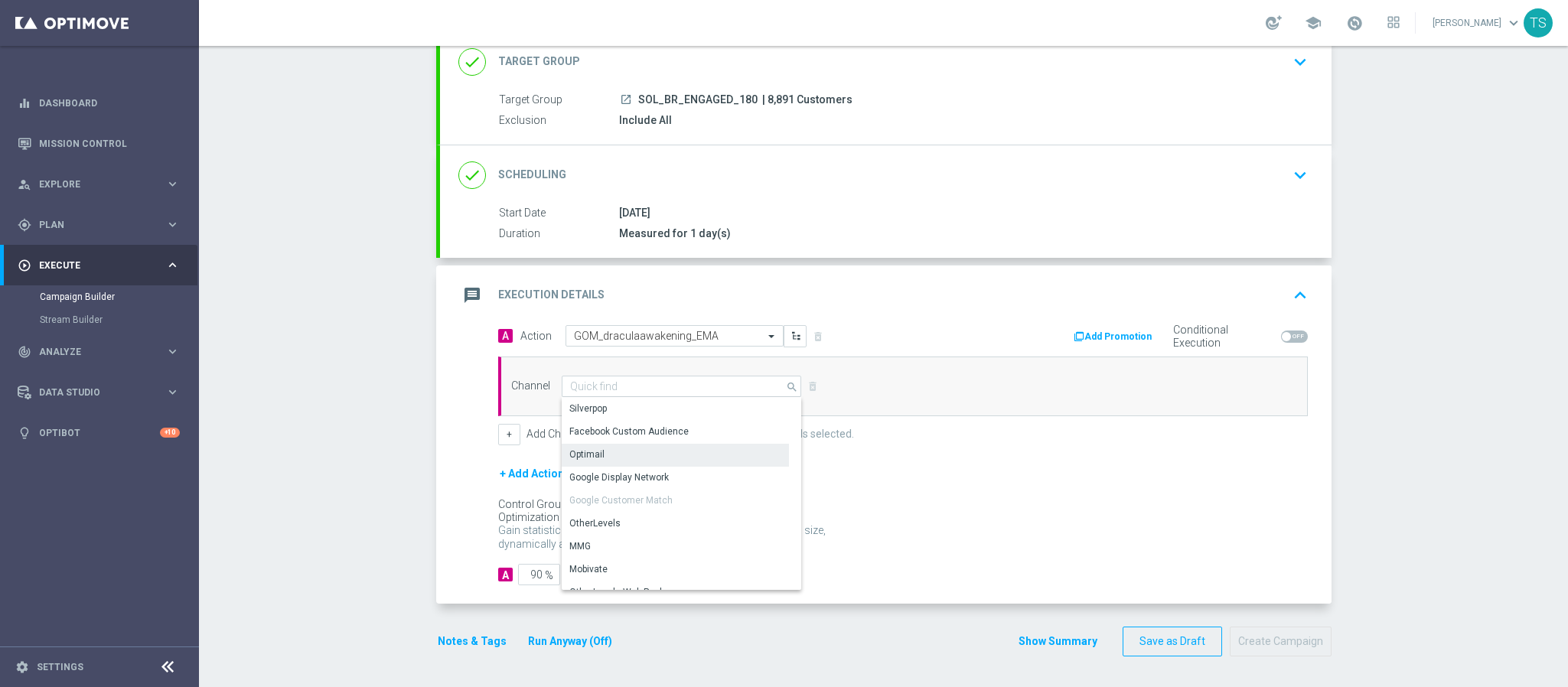
click at [603, 450] on div "Optimail" at bounding box center [675, 455] width 227 height 22
type input "Optimail"
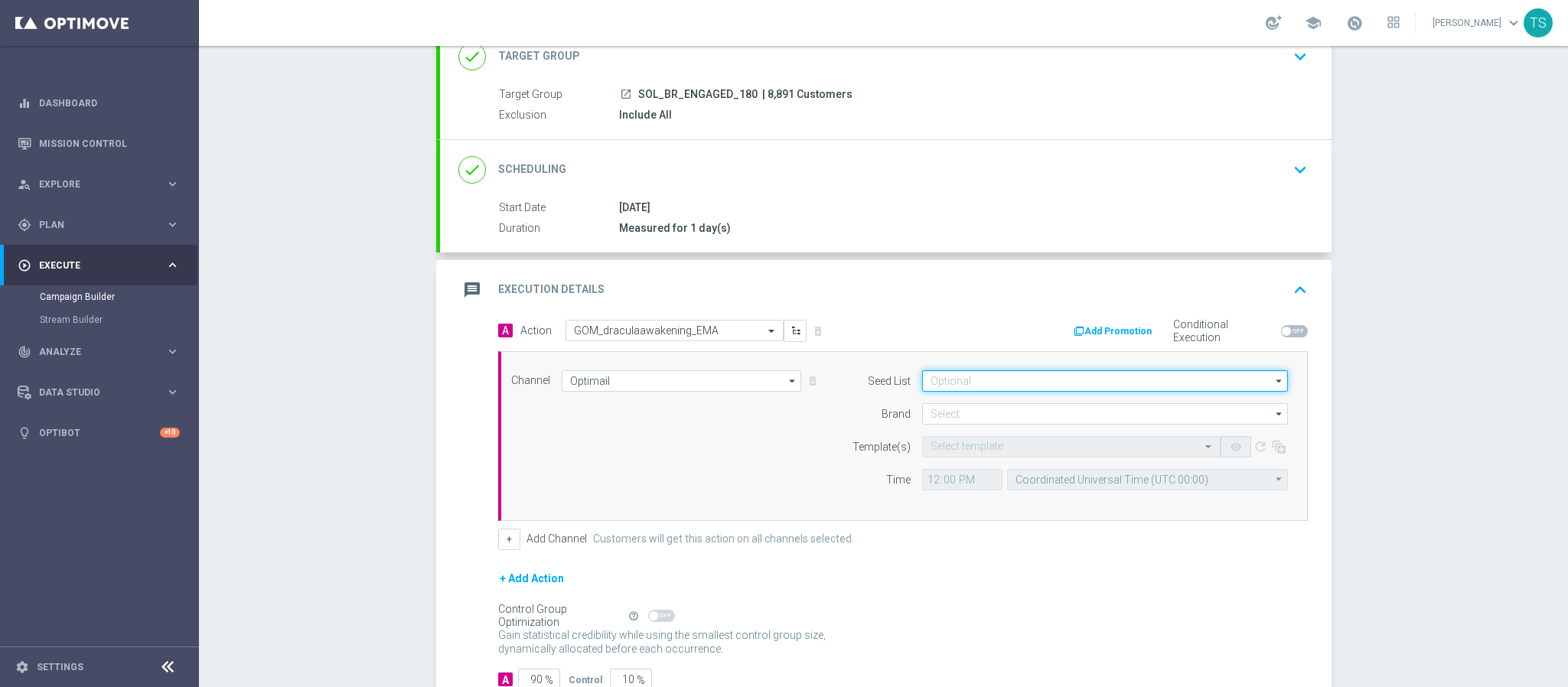
click at [1005, 373] on input at bounding box center [1106, 381] width 366 height 22
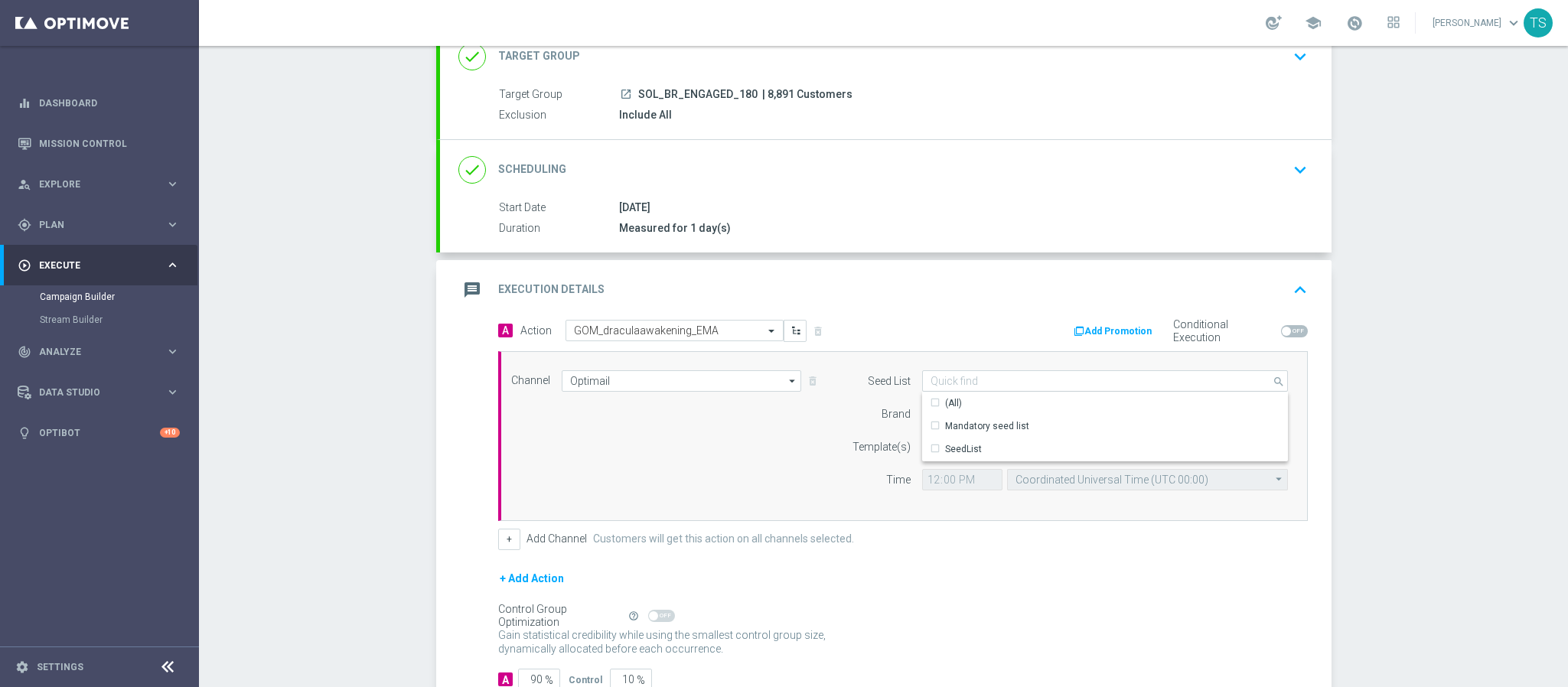
click at [1392, 432] on div "Campaign Builder Scheduled Campaign Triggered Campaign Status: Draft done Targe…" at bounding box center [883, 366] width 1369 height 641
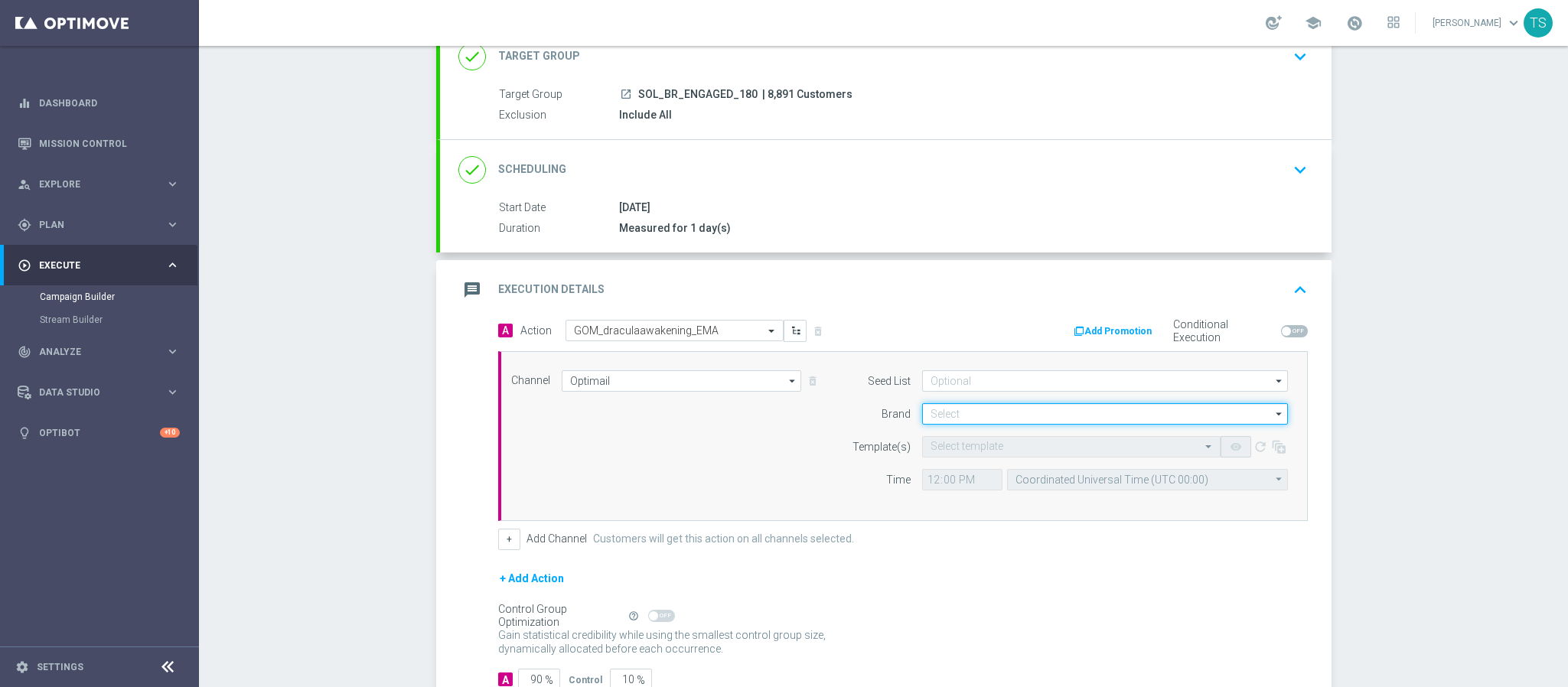
click at [1061, 411] on input at bounding box center [1106, 415] width 366 height 22
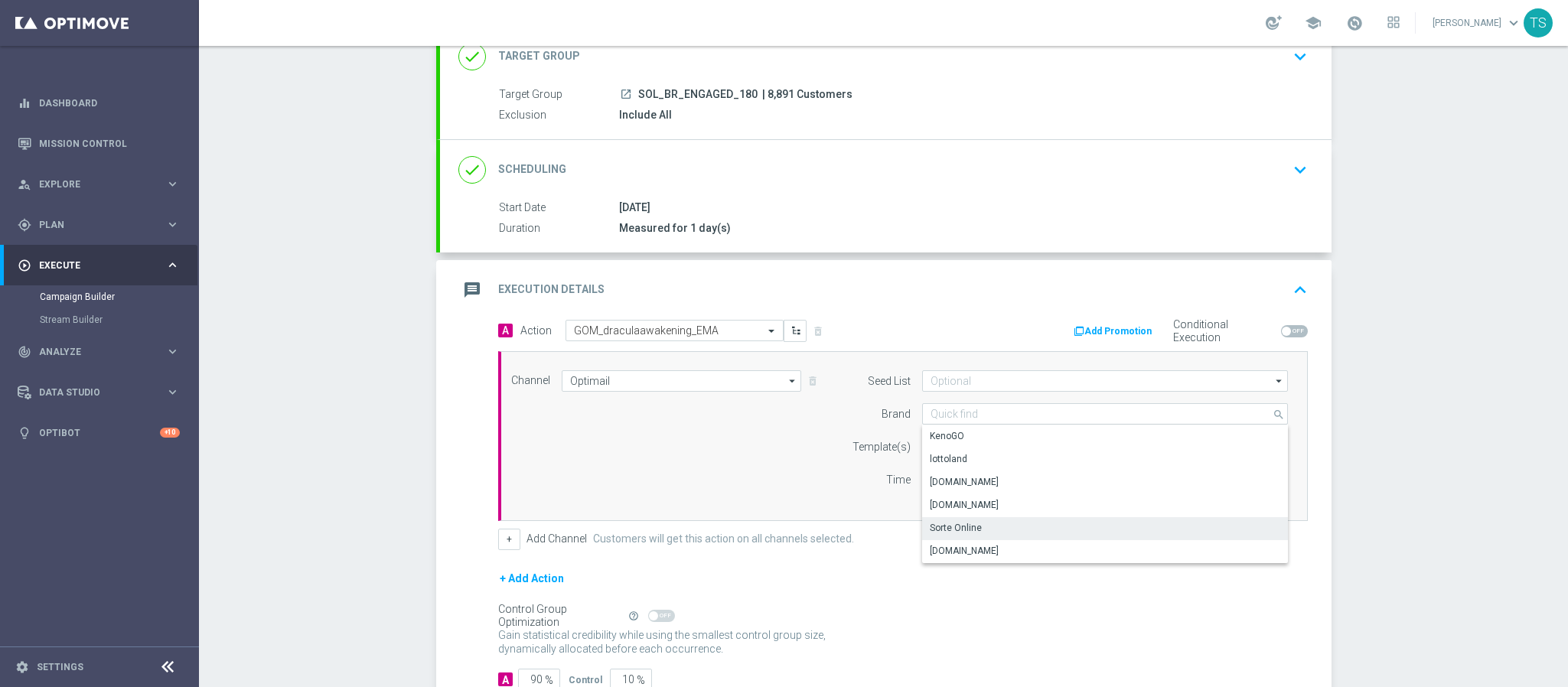
click at [987, 550] on div "Sorteonline.bet.br" at bounding box center [965, 551] width 69 height 13
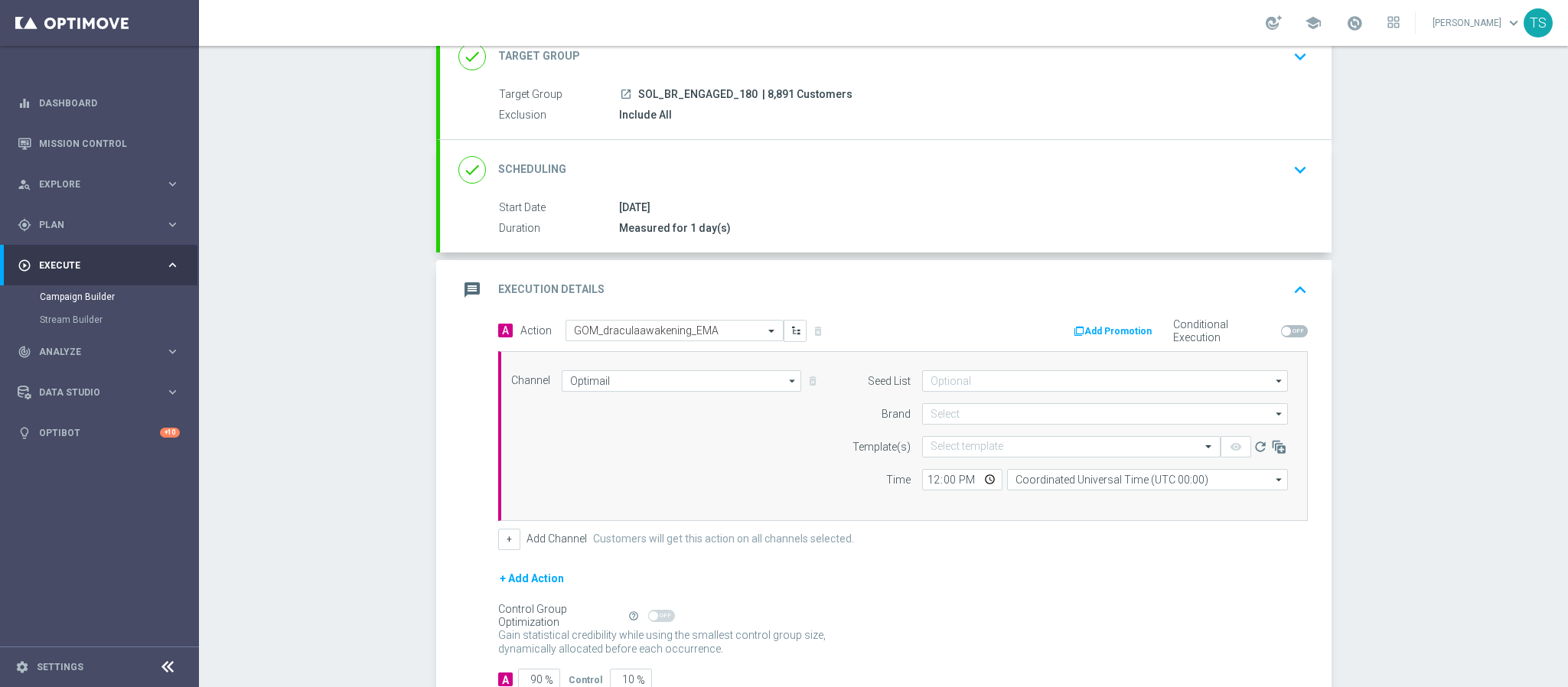
type input "Sorteonline.bet.br"
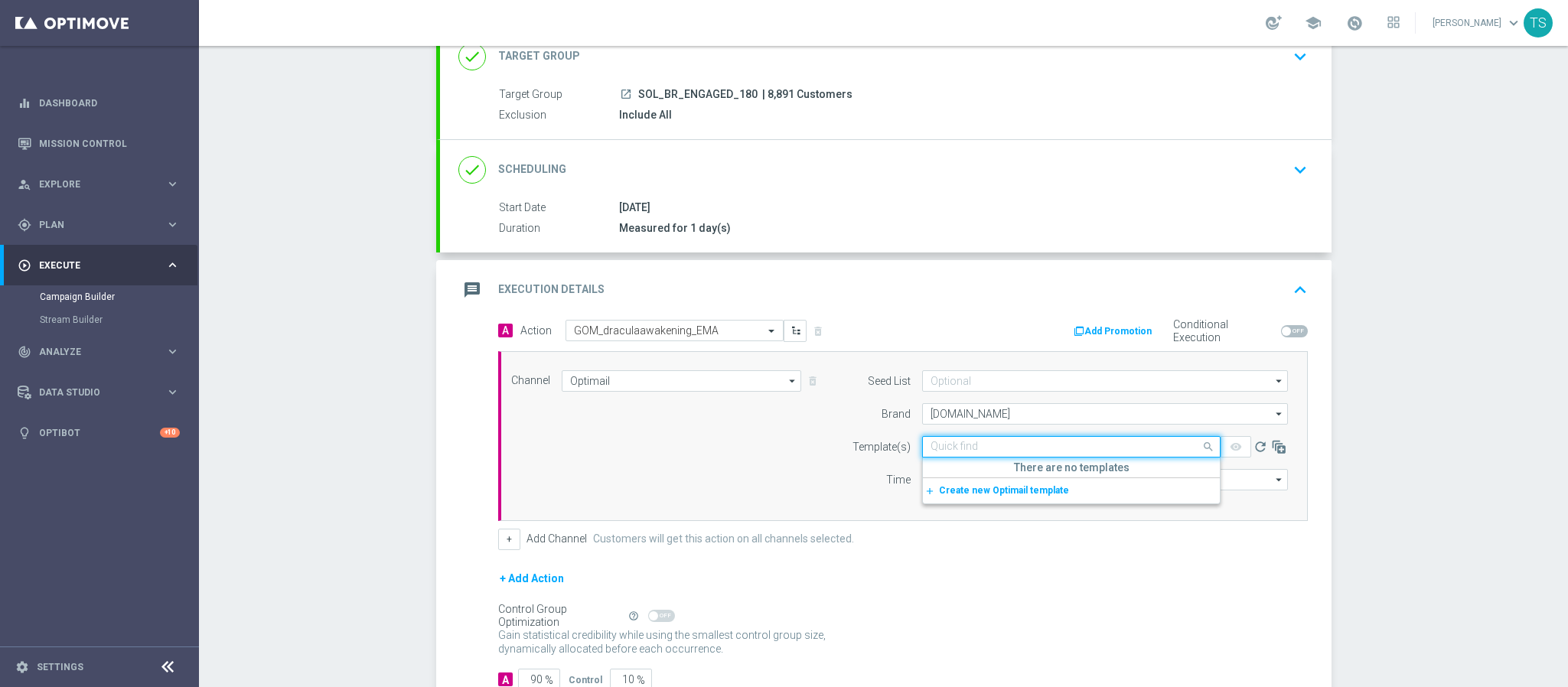
click at [1016, 446] on input "text" at bounding box center [1056, 447] width 251 height 13
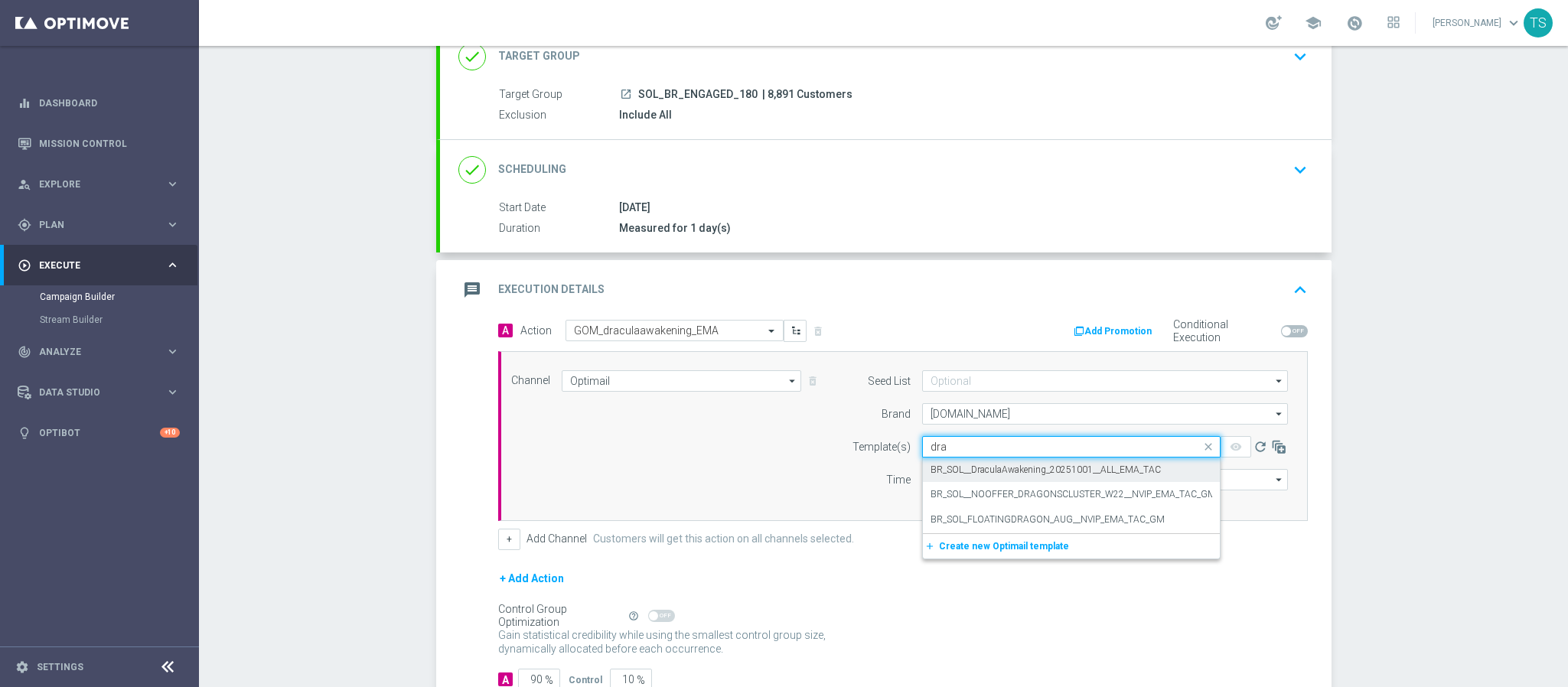
click at [1017, 471] on label "BR_SOL__DraculaAwakening_20251001__ALL_EMA_TAC" at bounding box center [1046, 471] width 231 height 13
type input "dra"
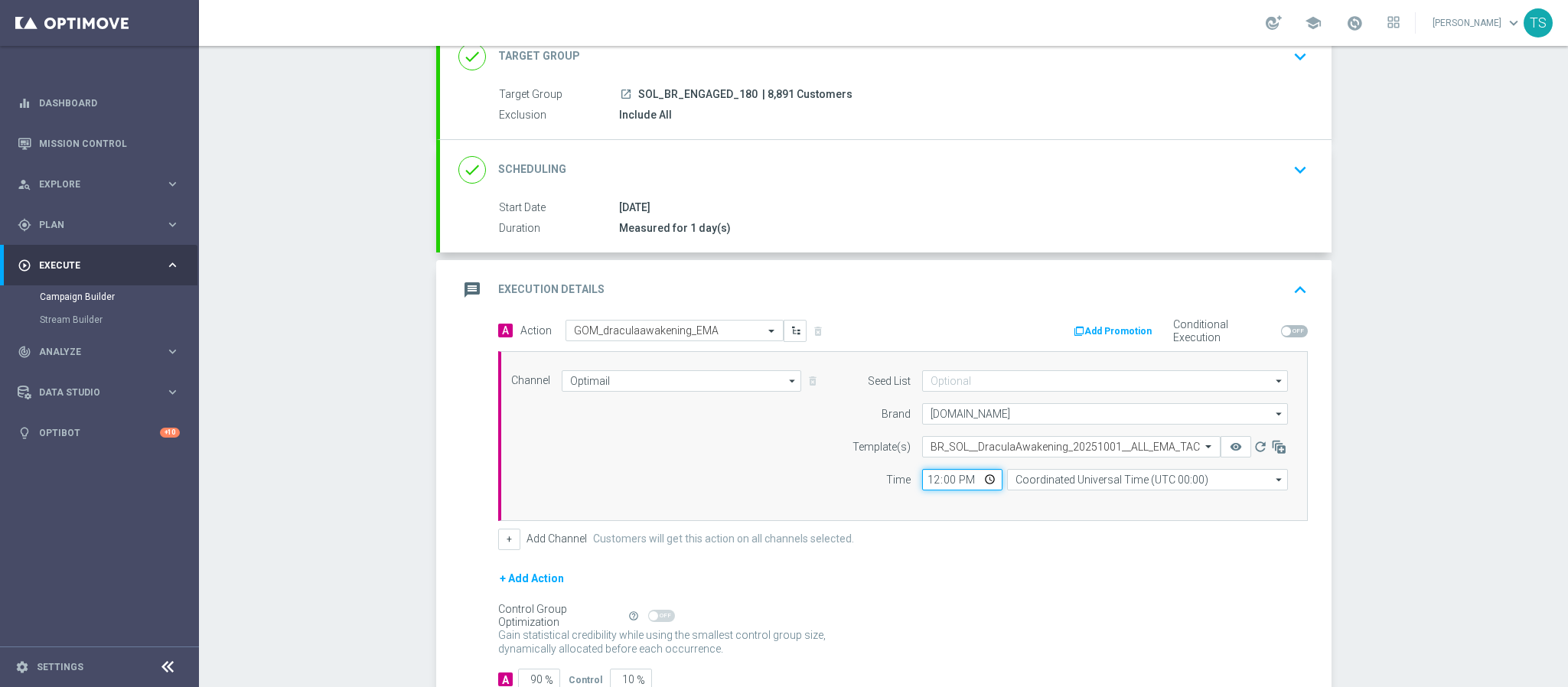
click at [986, 481] on input "12:00" at bounding box center [963, 480] width 80 height 22
click at [1070, 583] on div "+ Add Action" at bounding box center [903, 588] width 810 height 38
click at [984, 486] on input "18:00" at bounding box center [963, 480] width 80 height 22
type input "18:39"
click at [984, 550] on div "+ Add Channel Customers will get this action on all channels selected." at bounding box center [903, 540] width 810 height 22
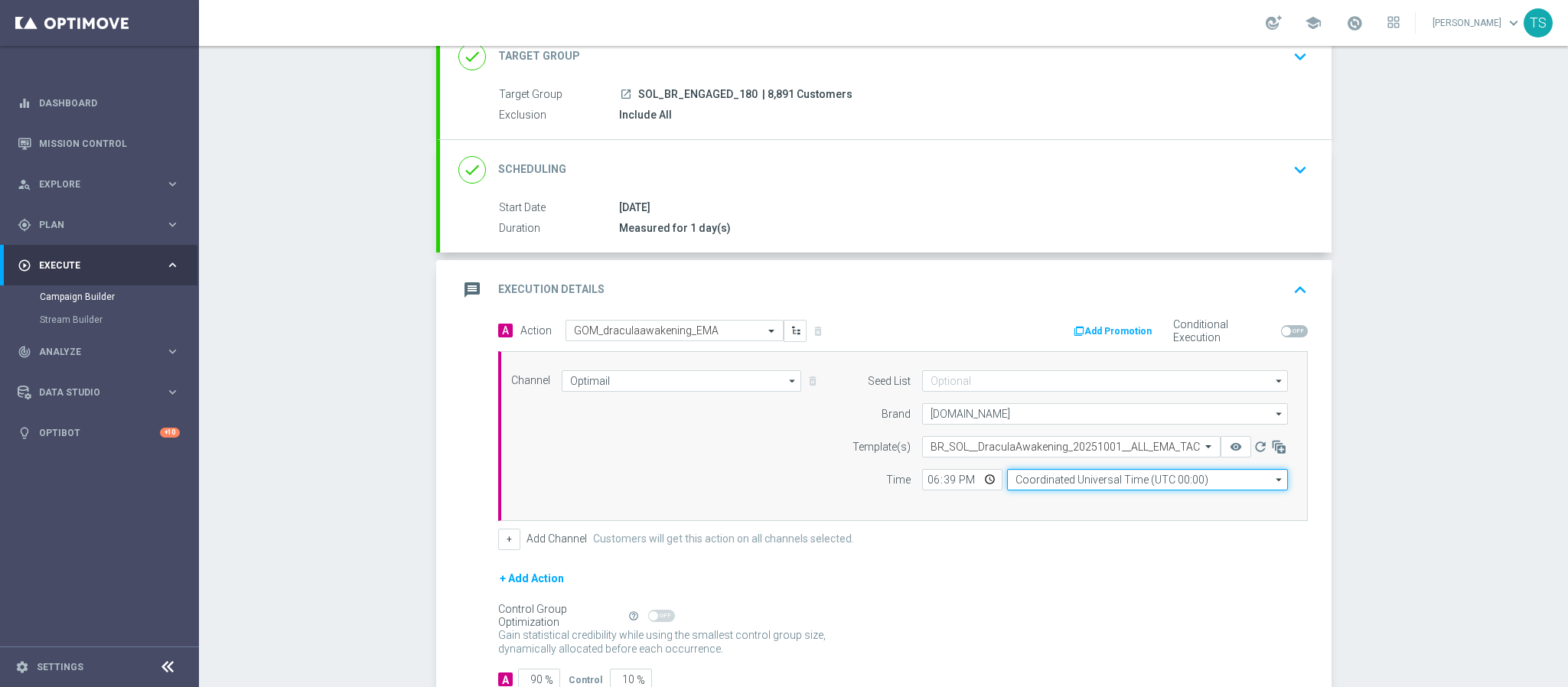
click at [1206, 486] on input "Coordinated Universal Time (UTC 00:00)" at bounding box center [1148, 480] width 281 height 22
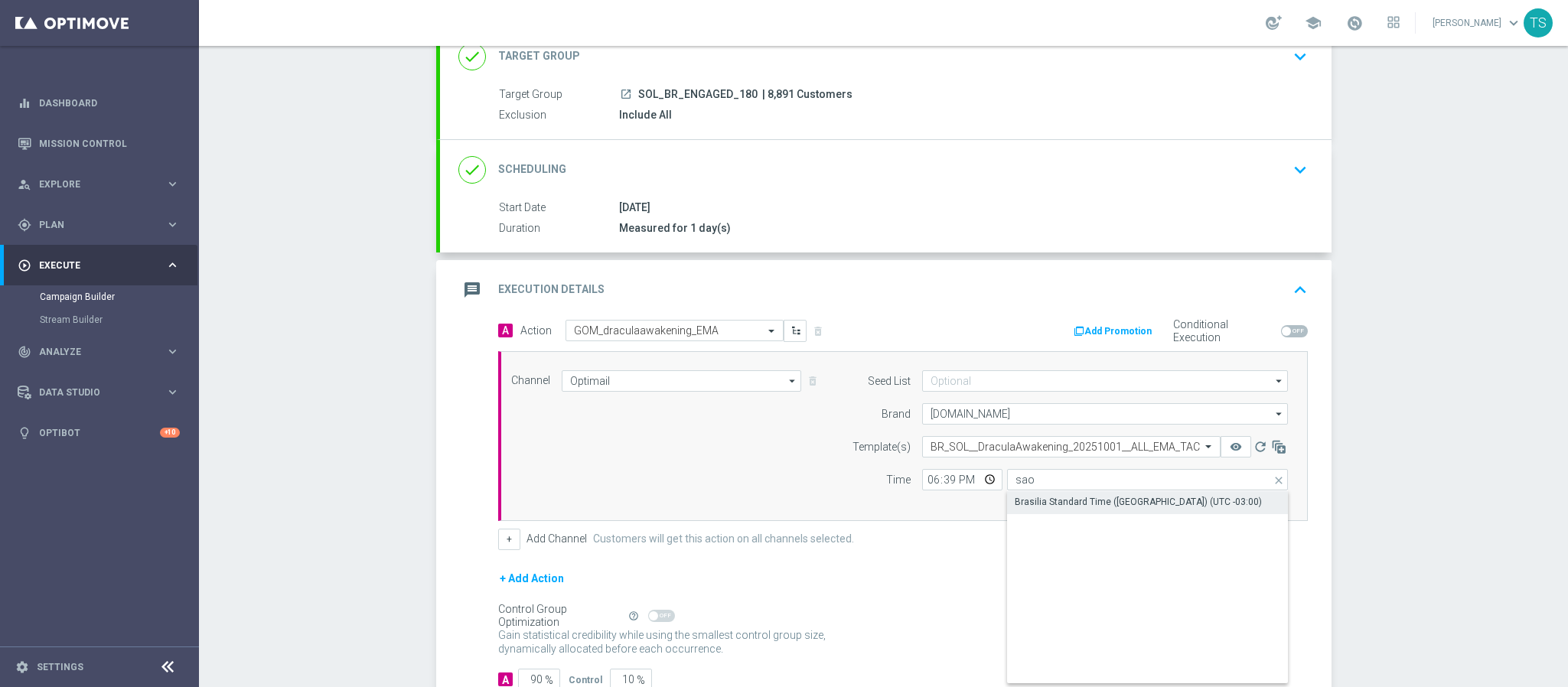
click at [1123, 504] on div "Brasilia Standard Time (Sao Paulo) (UTC -03:00)" at bounding box center [1138, 502] width 247 height 13
type input "Brasilia Standard Time (Sao Paulo) (UTC -03:00)"
click at [1432, 430] on div "Campaign Builder Scheduled Campaign Triggered Campaign Status: Draft done Targe…" at bounding box center [883, 366] width 1369 height 641
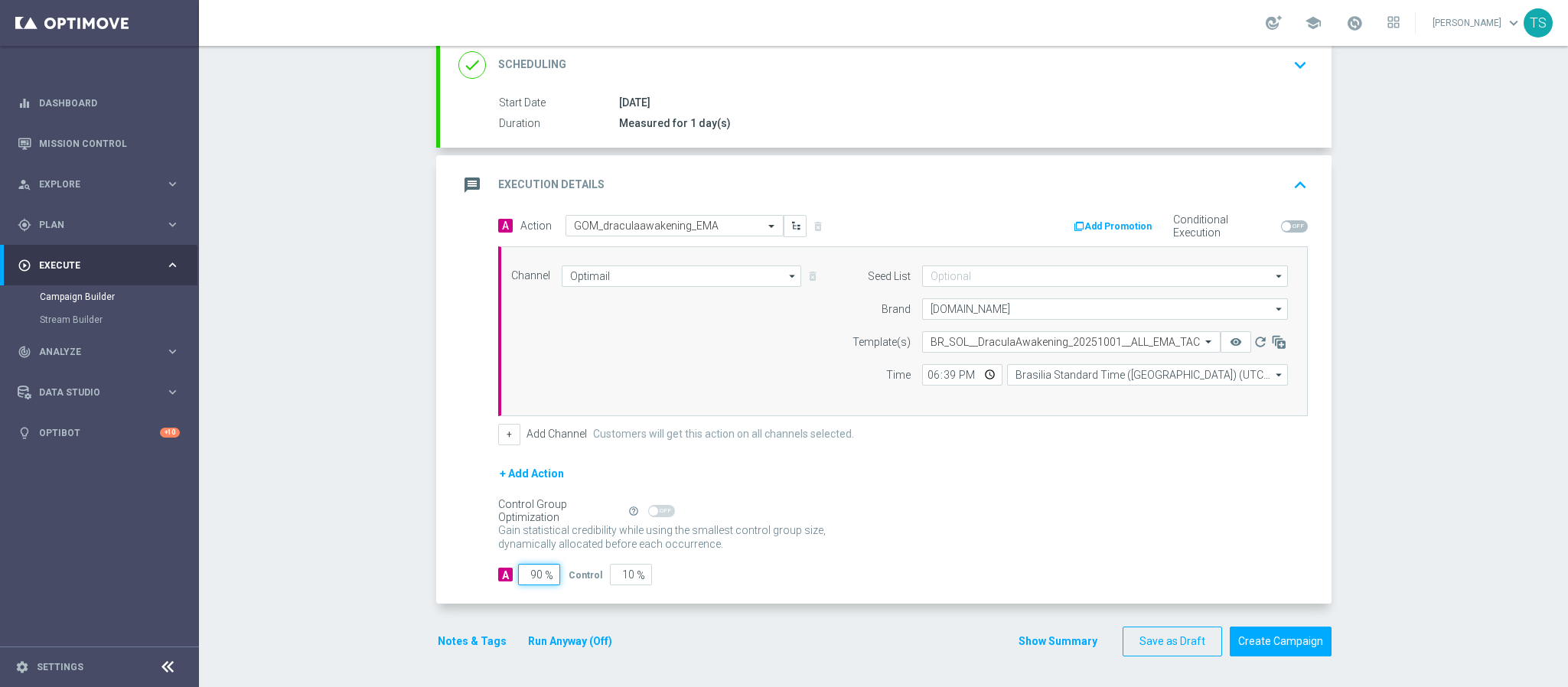
drag, startPoint x: 590, startPoint y: 568, endPoint x: 598, endPoint y: 567, distance: 8.1
click at [593, 568] on div "A 90 % Control 10 %" at bounding box center [903, 575] width 810 height 22
type input "10"
type input "90"
type input "100"
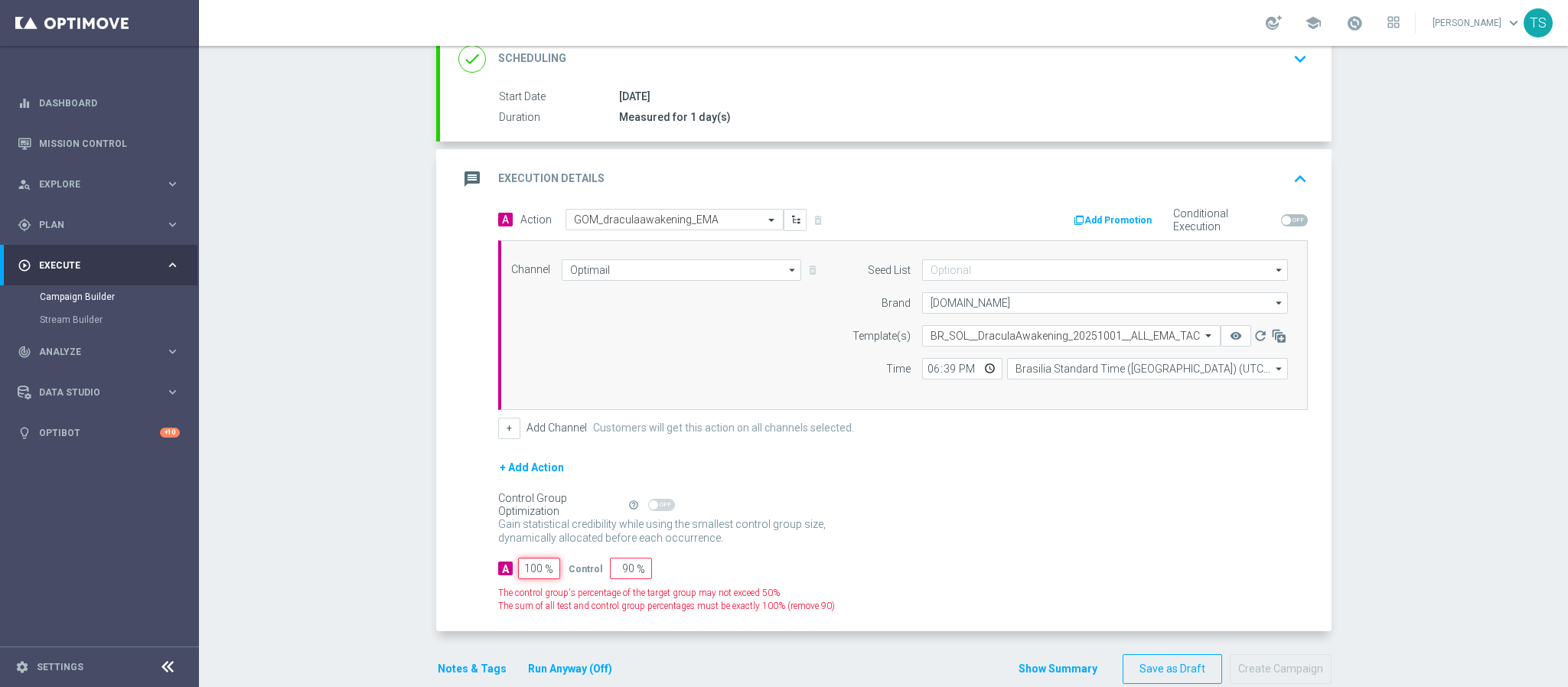
type input "0"
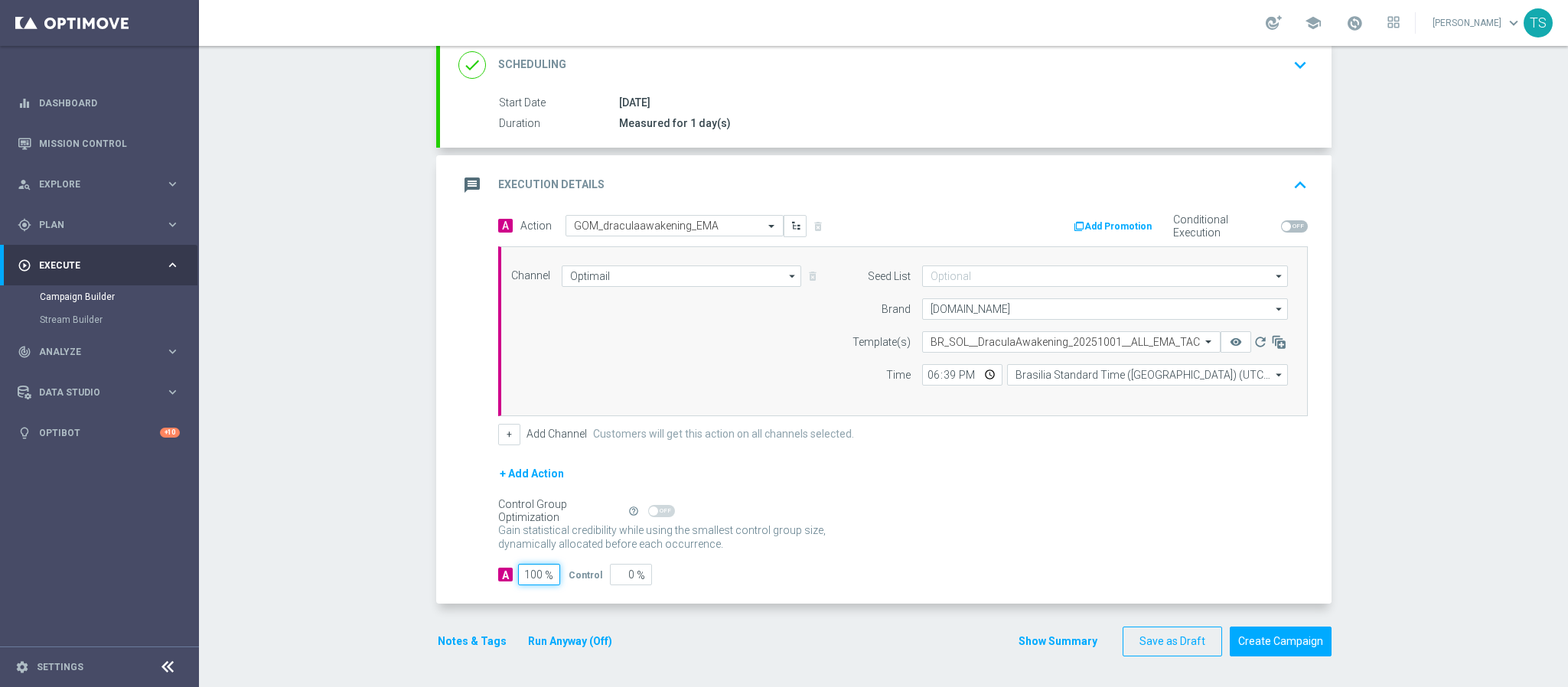
type input "100"
click at [1418, 428] on div "Campaign Builder Scheduled Campaign Triggered Campaign Status: Draft done Targe…" at bounding box center [883, 366] width 1369 height 641
click at [1250, 643] on button "Create Campaign" at bounding box center [1281, 642] width 102 height 30
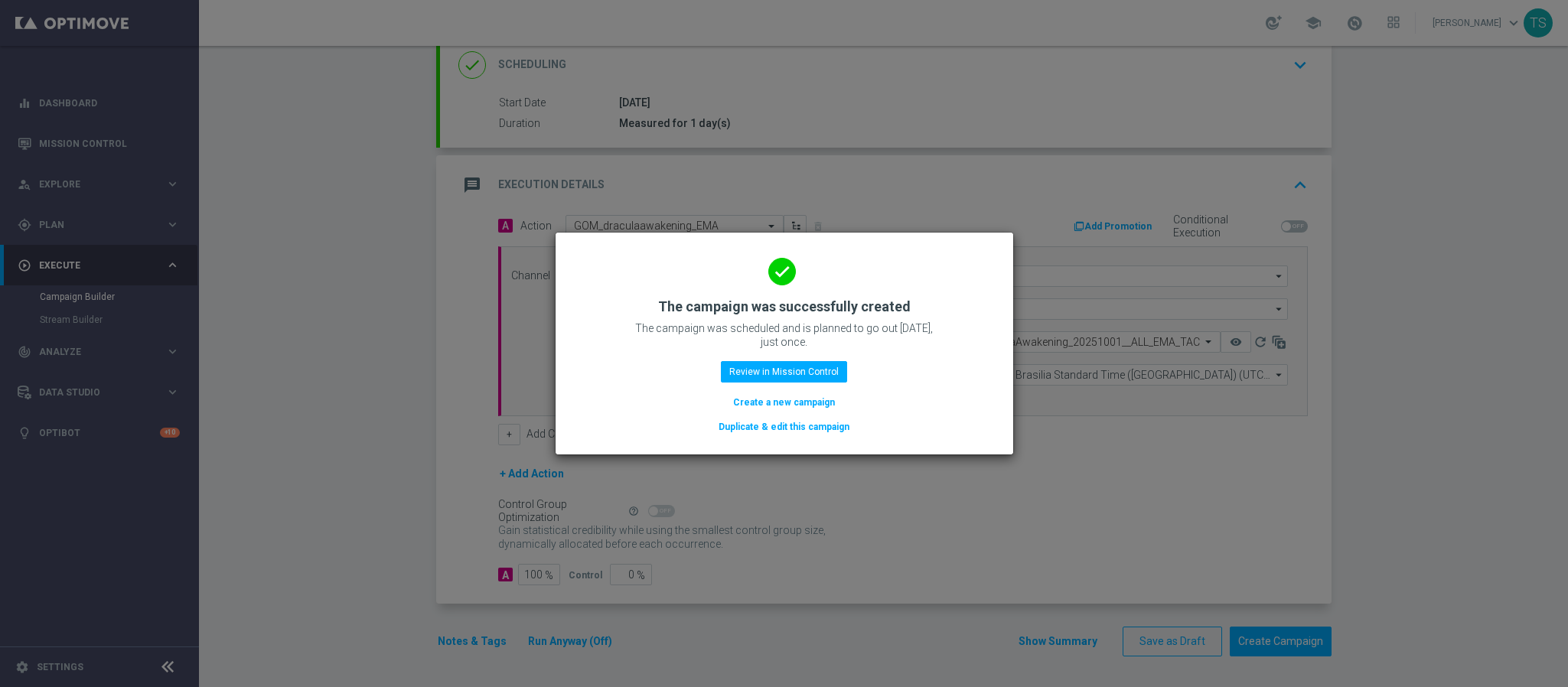
click at [411, 283] on modal-container "done The campaign was successfully created The campaign was scheduled and is pl…" at bounding box center [784, 344] width 1568 height 687
click at [409, 289] on modal-container "done The campaign was successfully created The campaign was scheduled and is pl…" at bounding box center [784, 344] width 1568 height 687
click at [784, 403] on button "Create a new campaign" at bounding box center [783, 403] width 104 height 17
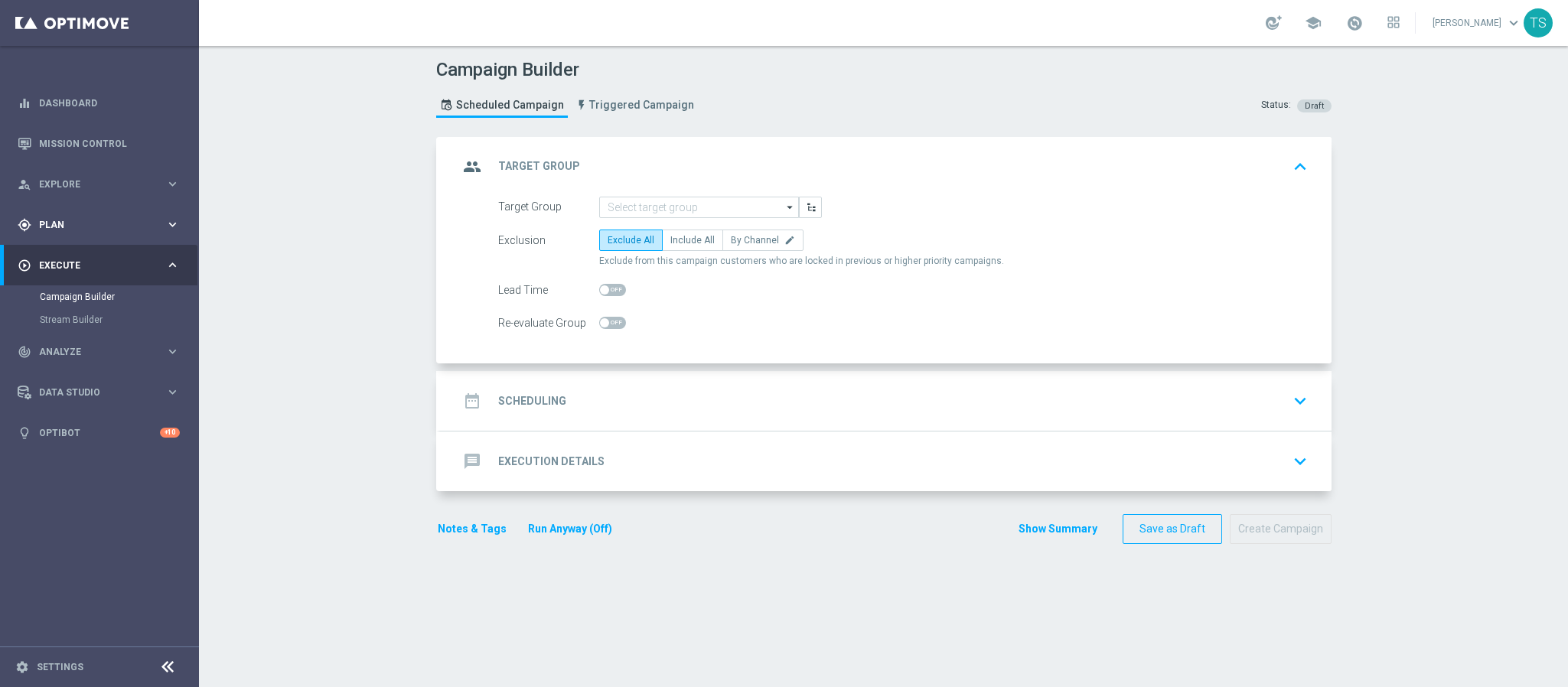
click at [86, 227] on span "Plan" at bounding box center [102, 225] width 126 height 9
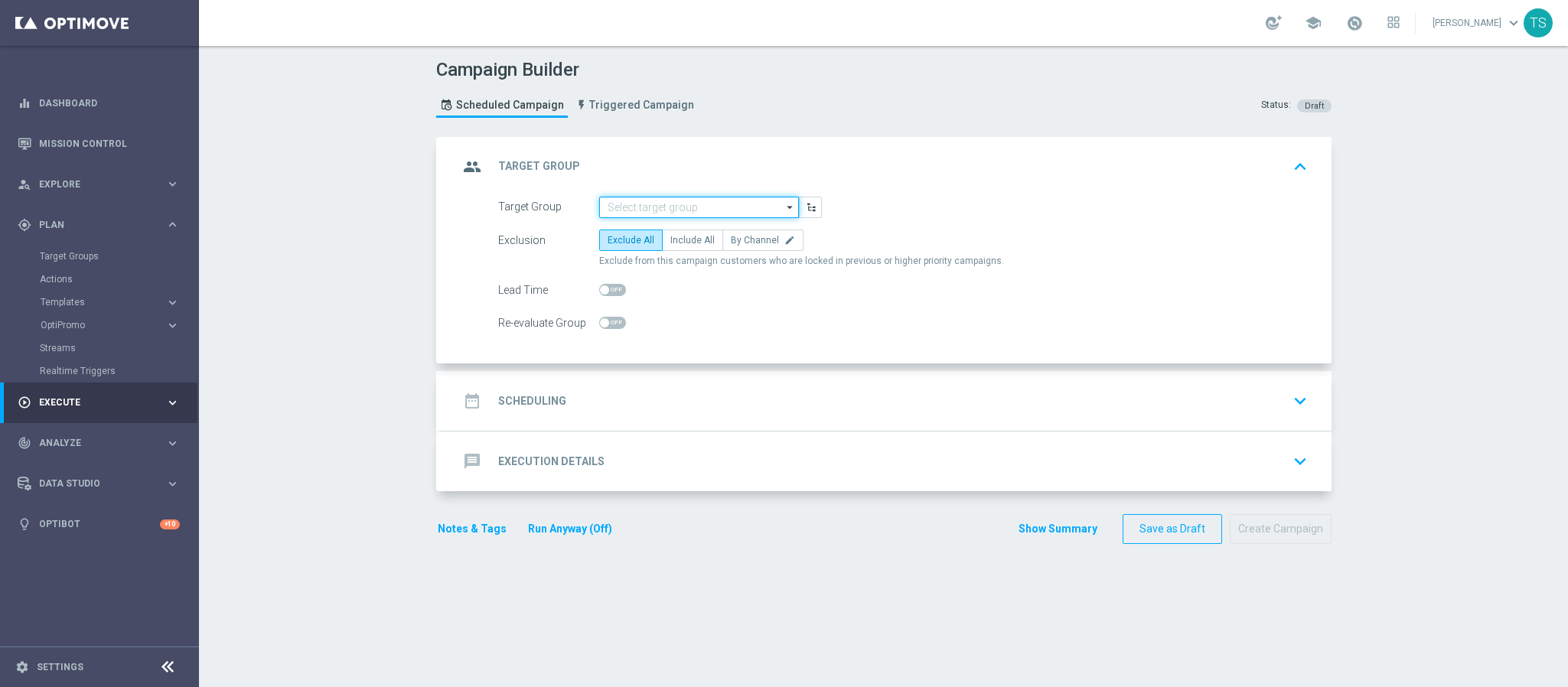
click at [650, 210] on input at bounding box center [699, 207] width 200 height 22
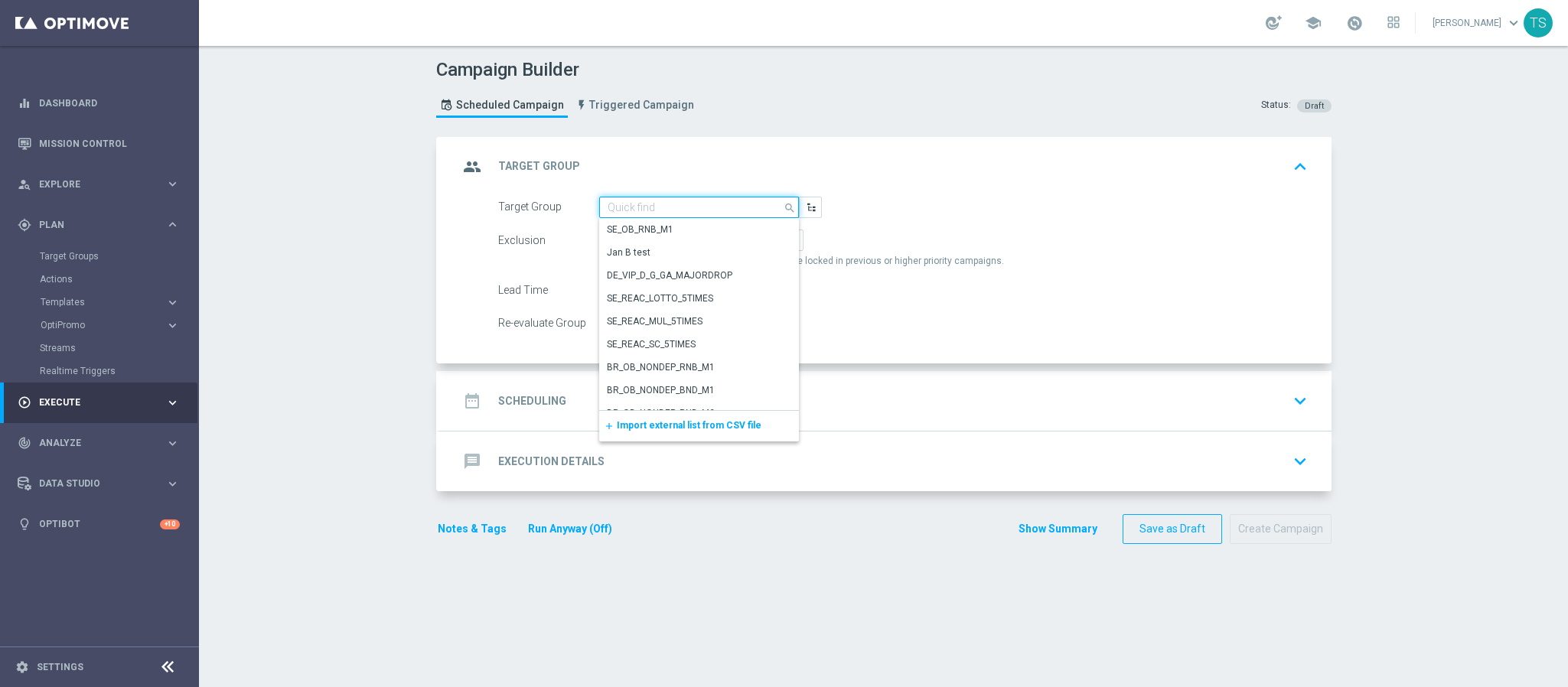
click at [650, 210] on input at bounding box center [699, 207] width 200 height 22
click at [79, 298] on span "Templates" at bounding box center [95, 302] width 109 height 9
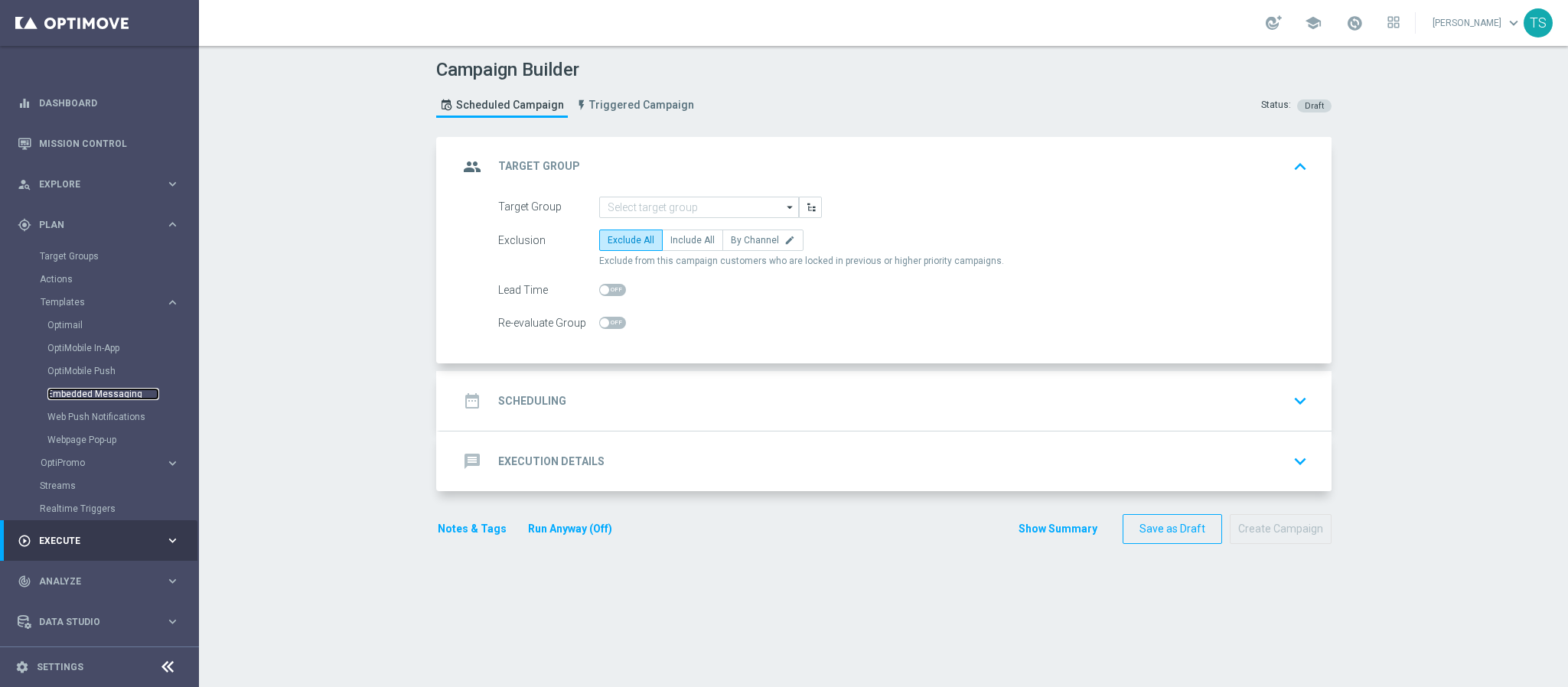
click at [94, 395] on link "Embedded Messaging" at bounding box center [104, 394] width 112 height 13
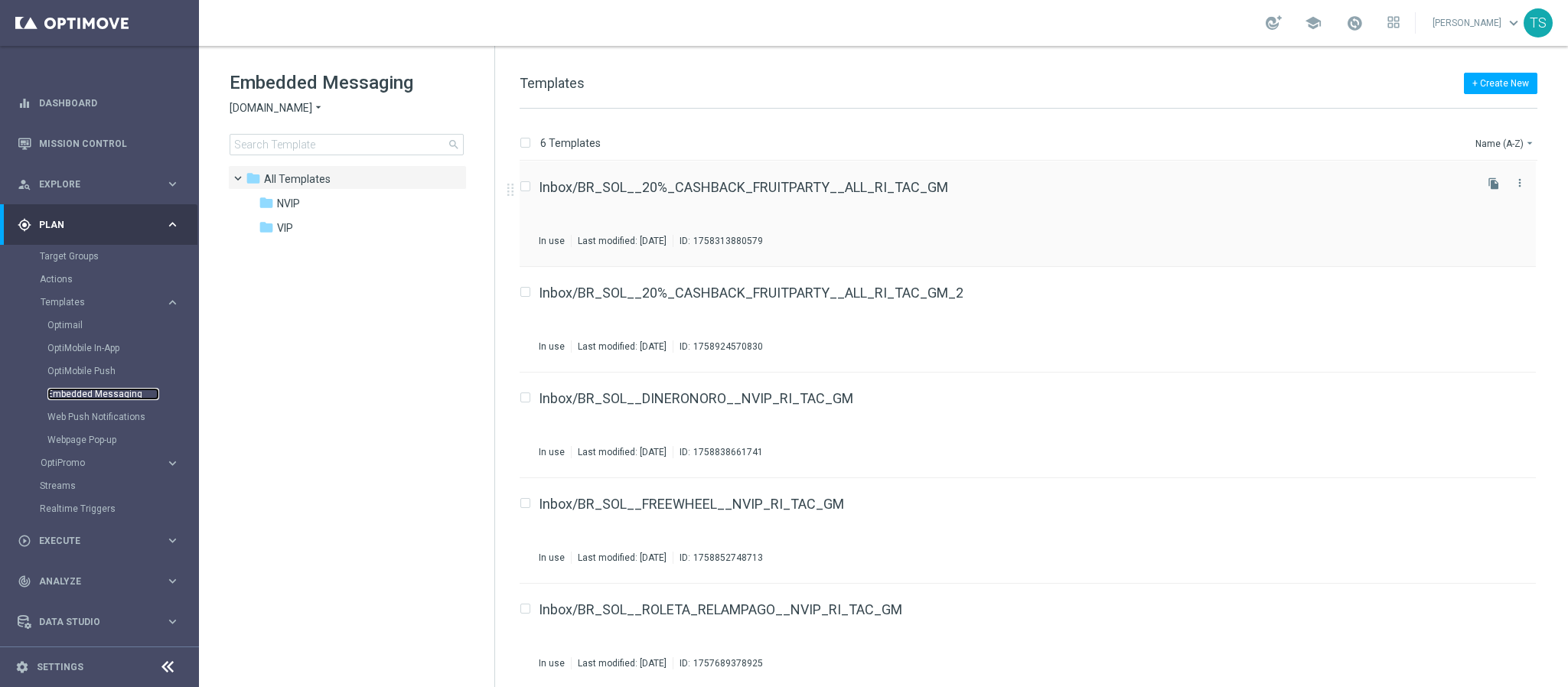
scroll to position [108, 0]
click at [1493, 604] on icon "file_copy" at bounding box center [1494, 603] width 13 height 13
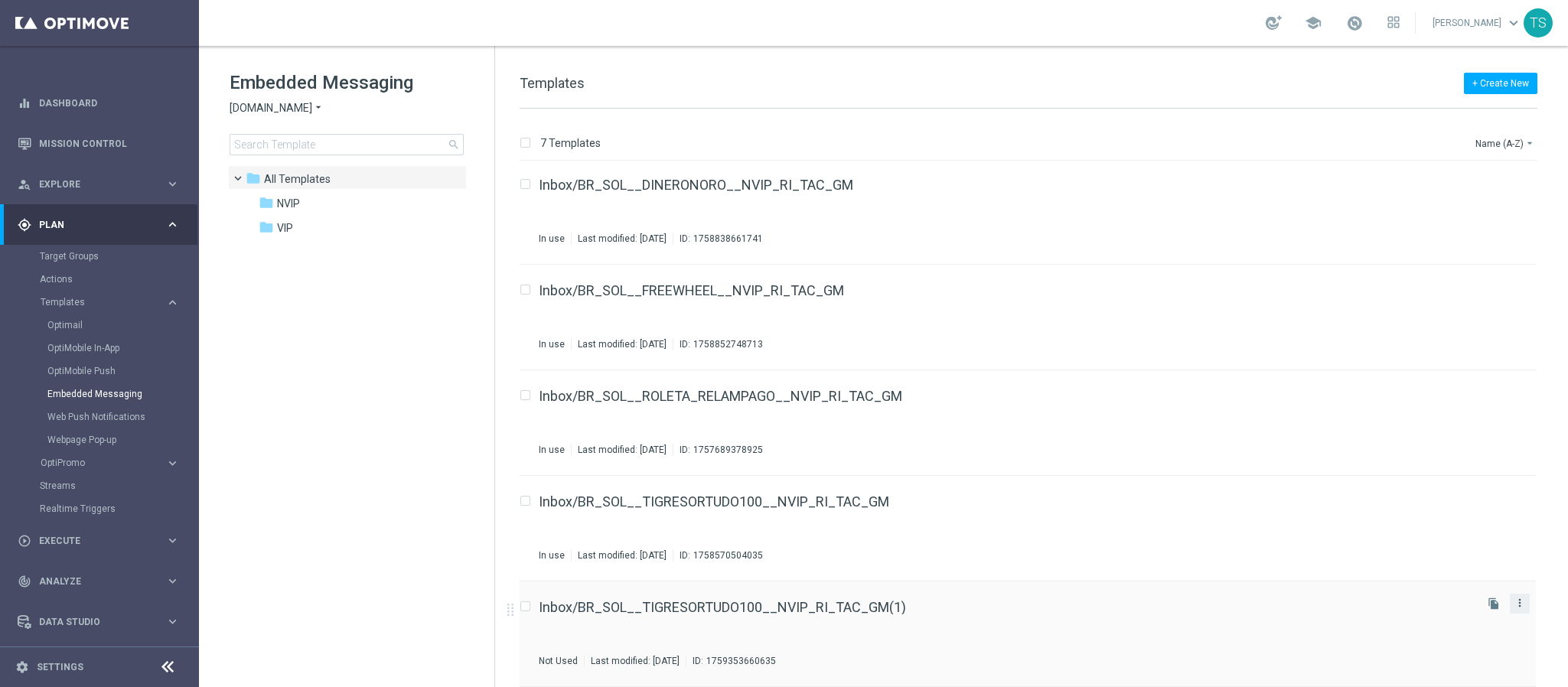
click at [1522, 606] on icon "more_vert" at bounding box center [1520, 603] width 13 height 13
click at [864, 609] on link "Inbox/BR_SOL__TIGRESORTUDO100__NVIP_RI_TAC_GM(1)" at bounding box center [723, 608] width 368 height 13
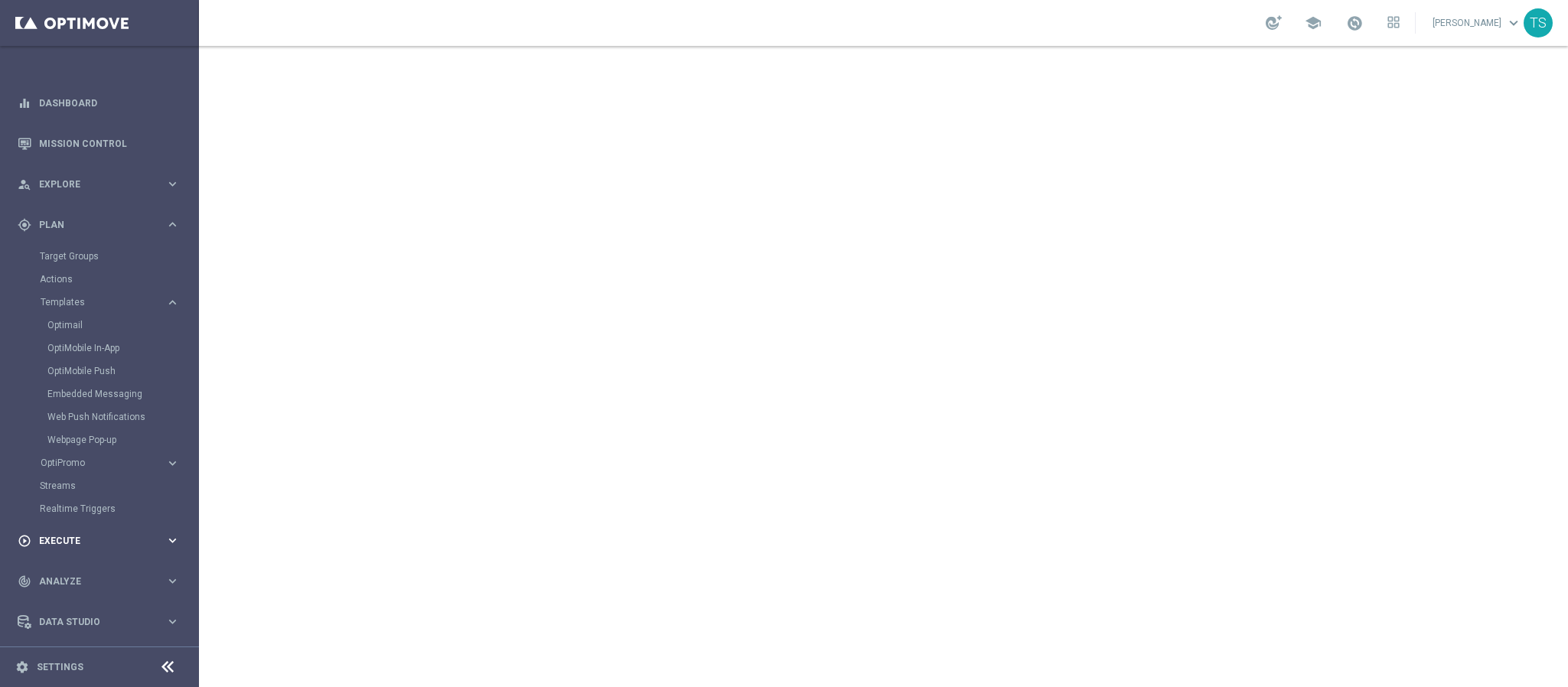
click at [87, 537] on span "Execute" at bounding box center [102, 541] width 126 height 9
click at [96, 301] on link "Campaign Builder" at bounding box center [99, 297] width 120 height 13
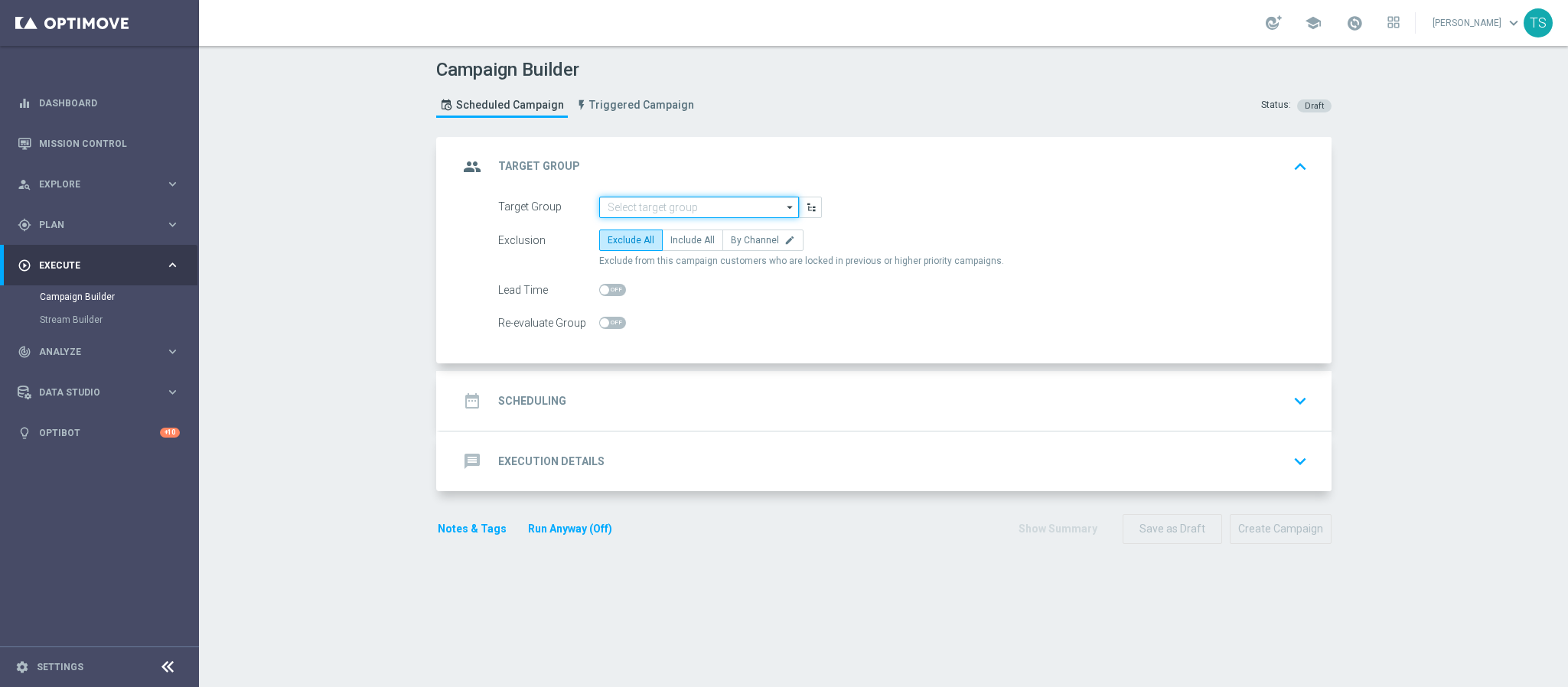
click at [724, 211] on input at bounding box center [699, 207] width 200 height 22
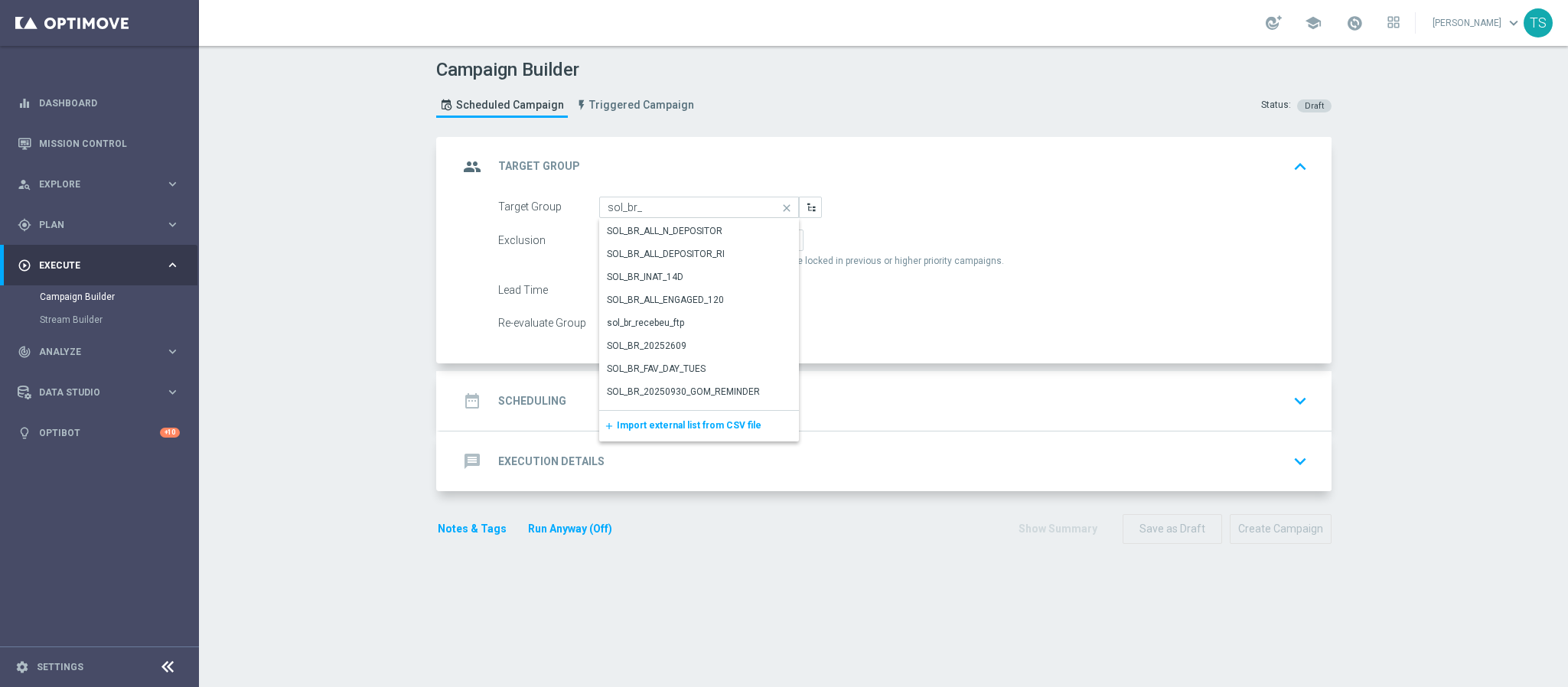
scroll to position [93, 0]
click at [694, 257] on div "SOL_BR_ALL_DEPOSITOR_RI" at bounding box center [665, 252] width 118 height 13
type input "SOL_BR_ALL_DEPOSITOR_RI"
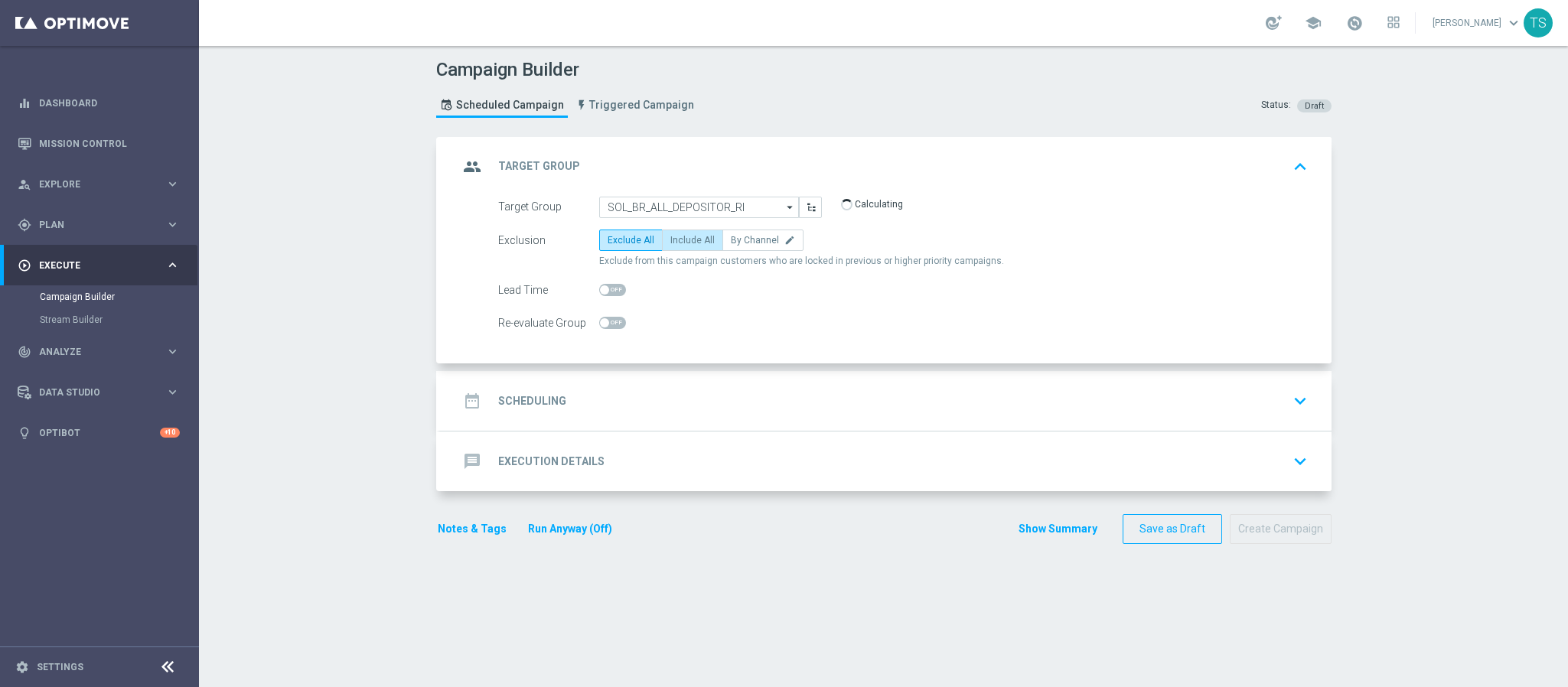
click at [680, 240] on span "Include All" at bounding box center [692, 240] width 44 height 11
click at [680, 240] on input "Include All" at bounding box center [675, 243] width 10 height 10
radio input "true"
click at [1294, 399] on icon "keyboard_arrow_down" at bounding box center [1300, 400] width 23 height 23
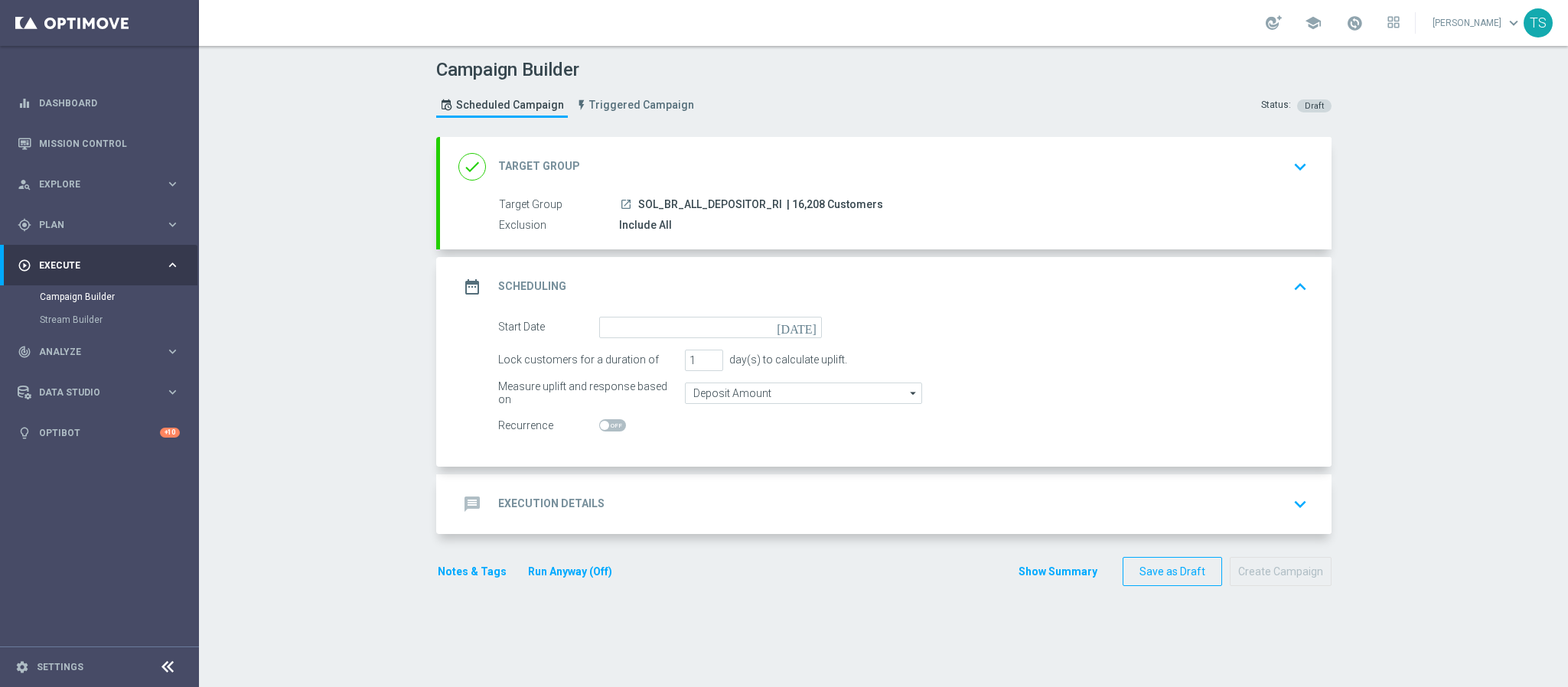
click at [800, 327] on icon "[DATE]" at bounding box center [800, 325] width 45 height 17
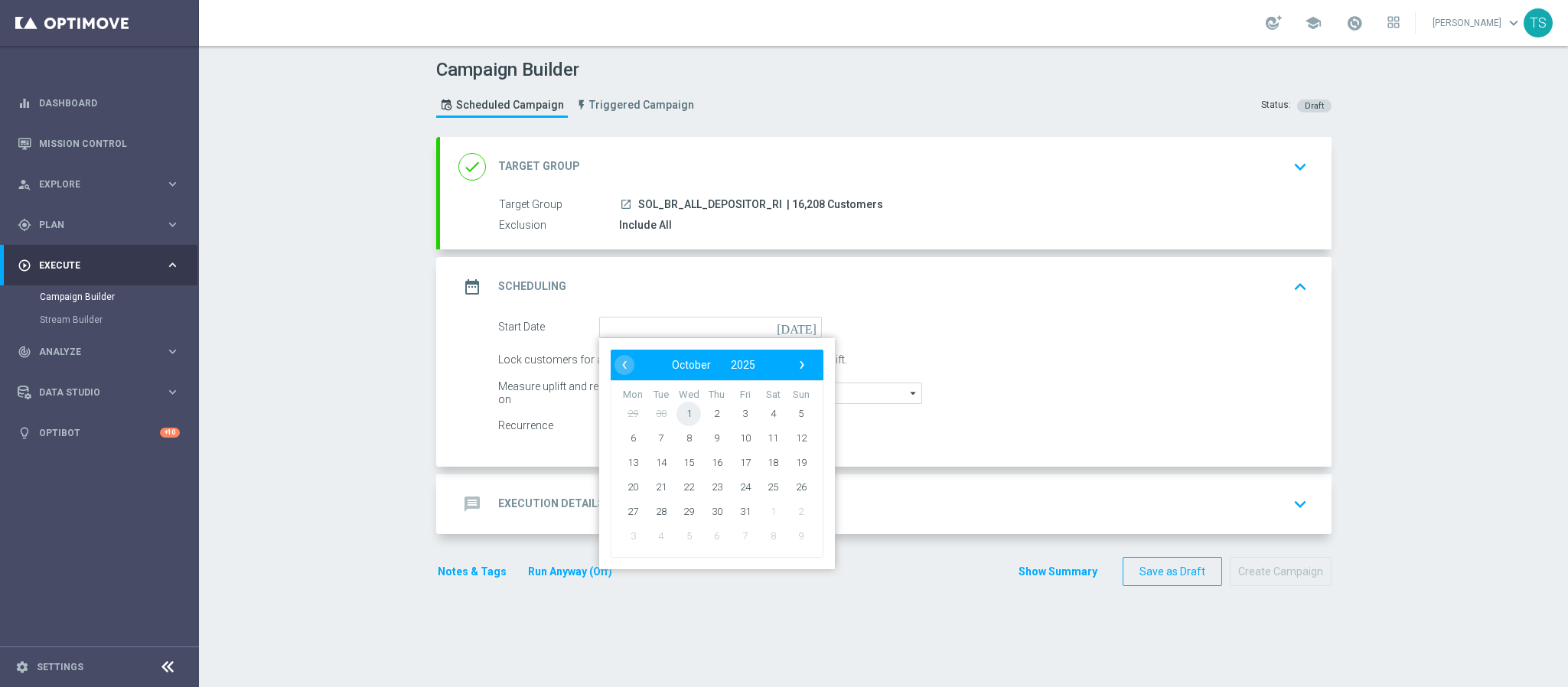
click at [677, 412] on span "1" at bounding box center [689, 413] width 24 height 24
type input "01 Oct 2025"
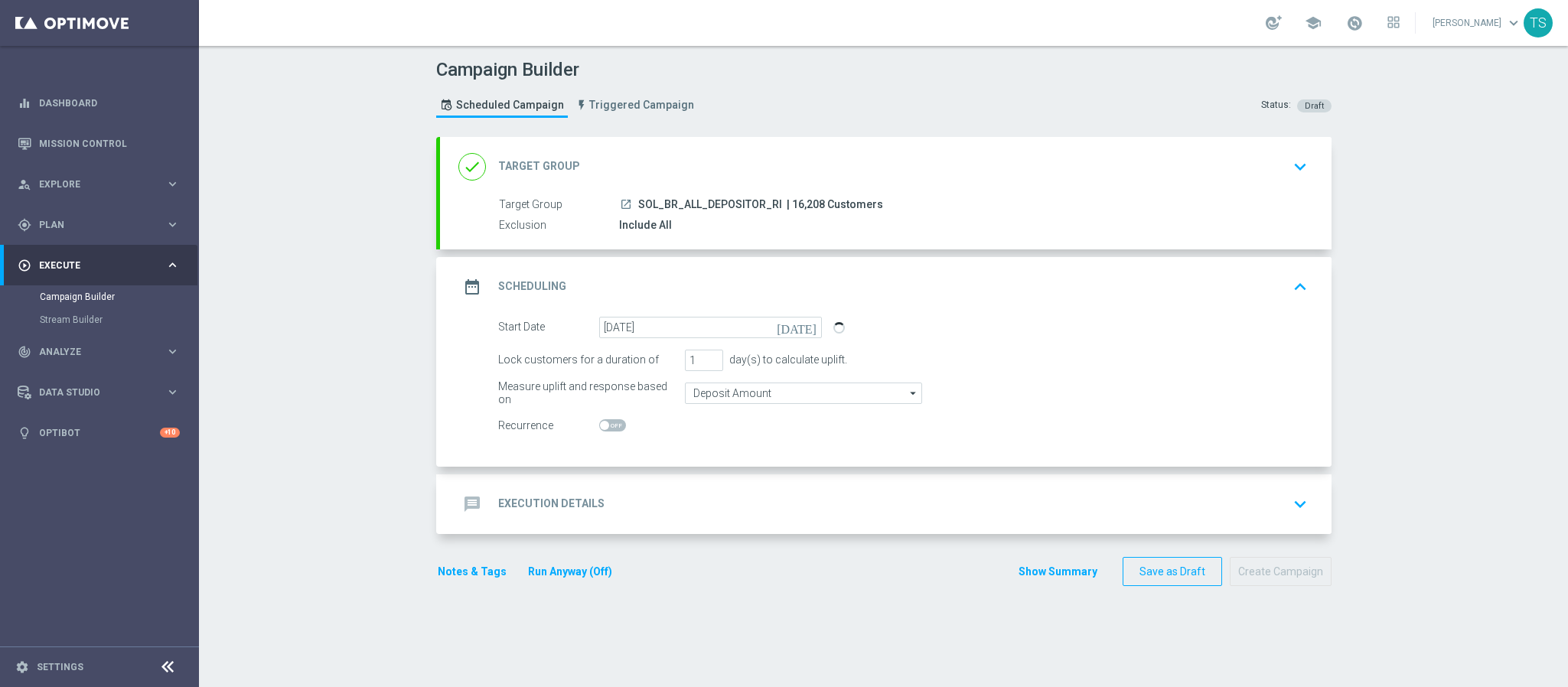
click at [1294, 506] on icon "keyboard_arrow_down" at bounding box center [1300, 504] width 23 height 23
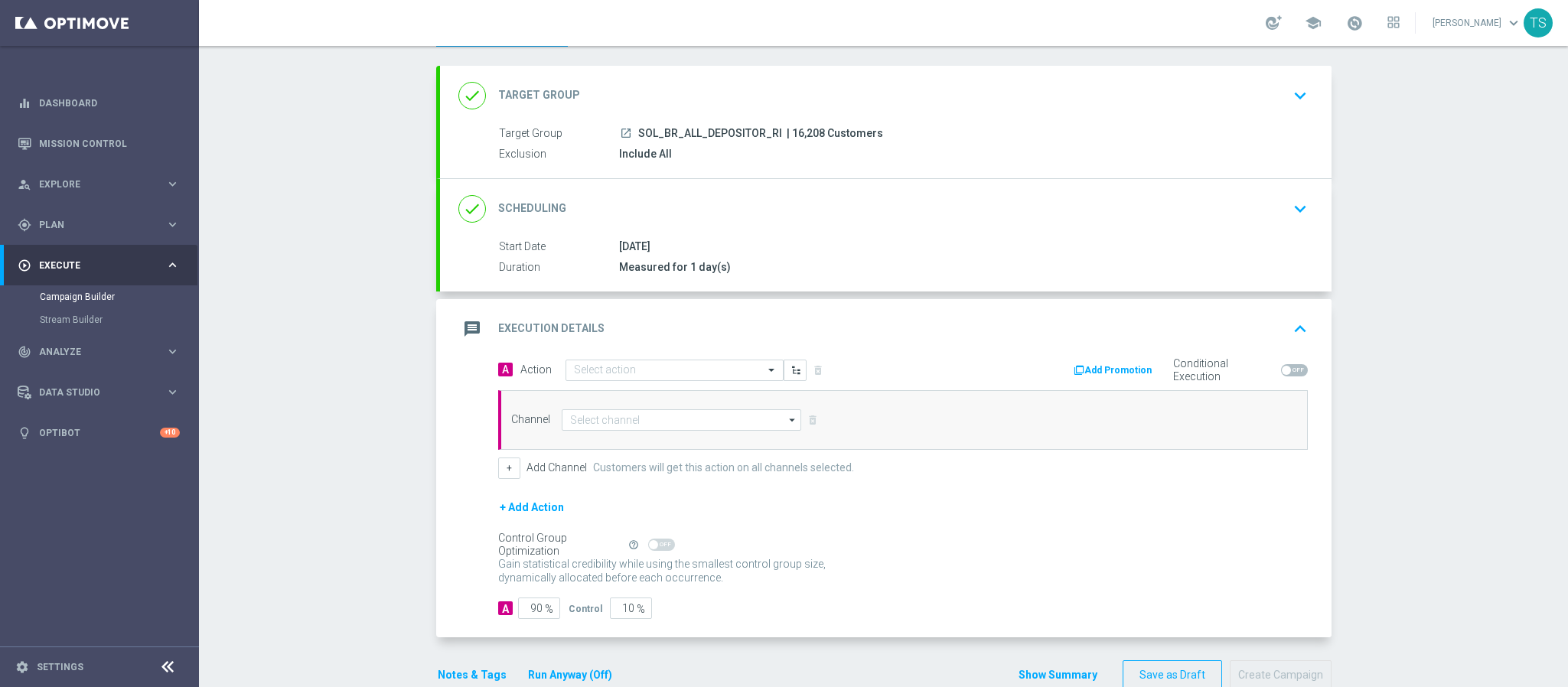
scroll to position [110, 0]
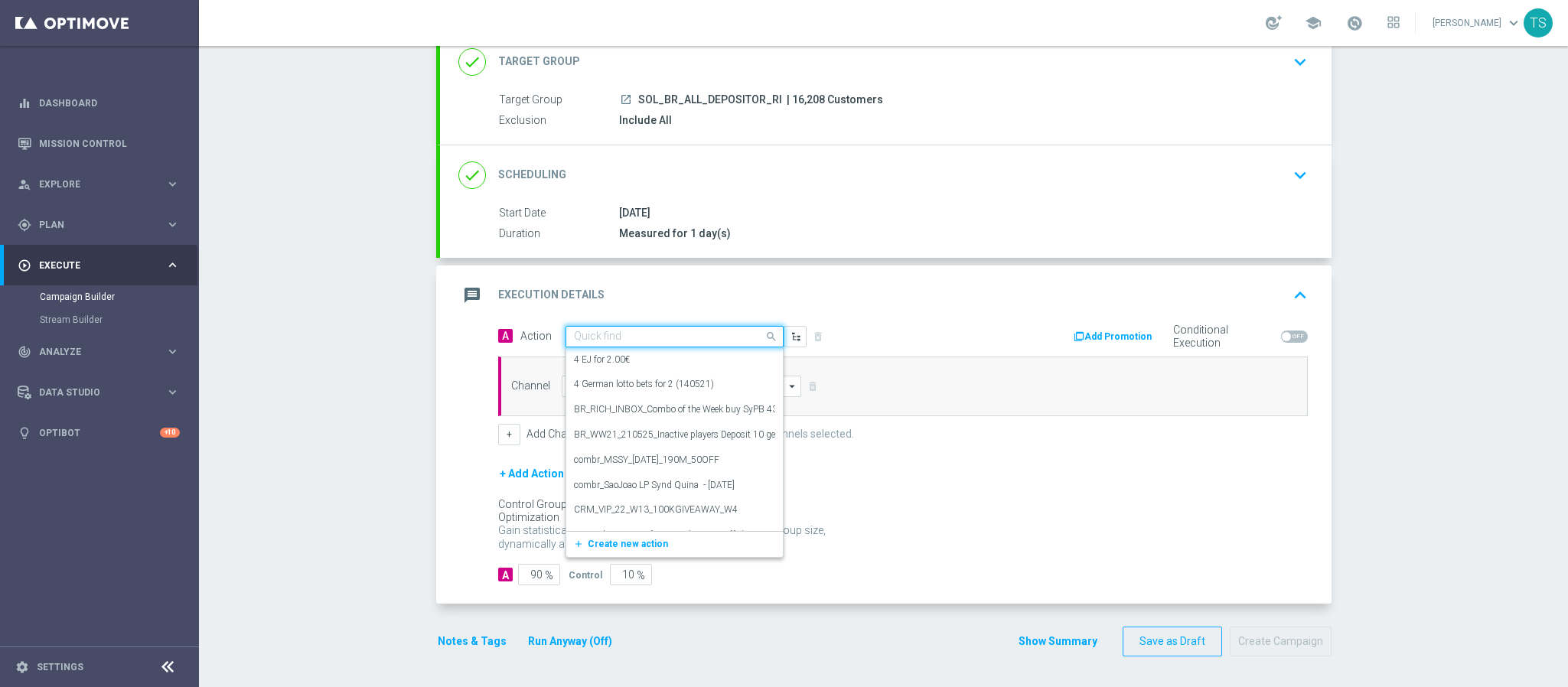
click at [657, 333] on input "text" at bounding box center [659, 338] width 171 height 13
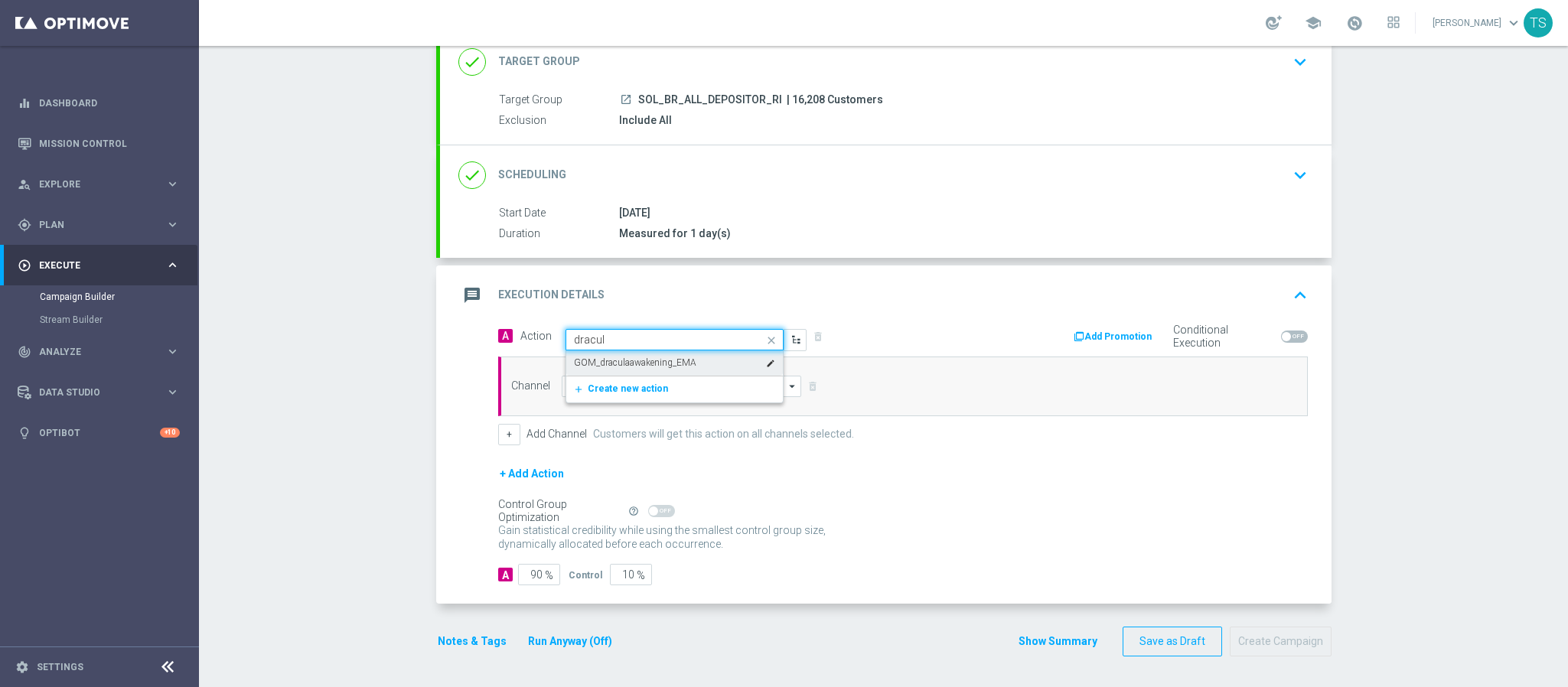
type input "dracula"
drag, startPoint x: 701, startPoint y: 359, endPoint x: 568, endPoint y: 364, distance: 133.1
click at [574, 364] on div "GOM_draculaawakening_EMA edit" at bounding box center [675, 363] width 201 height 25
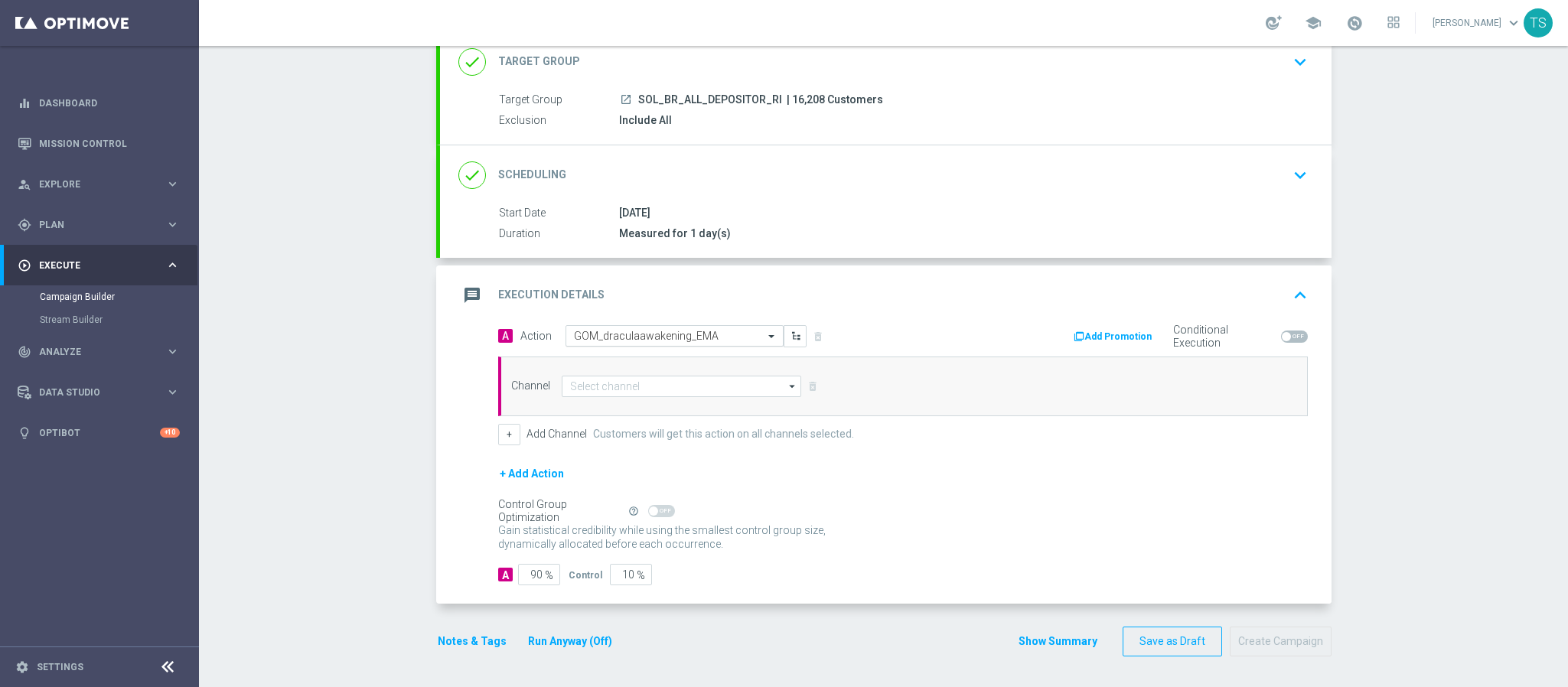
click at [716, 333] on input "text" at bounding box center [659, 337] width 171 height 13
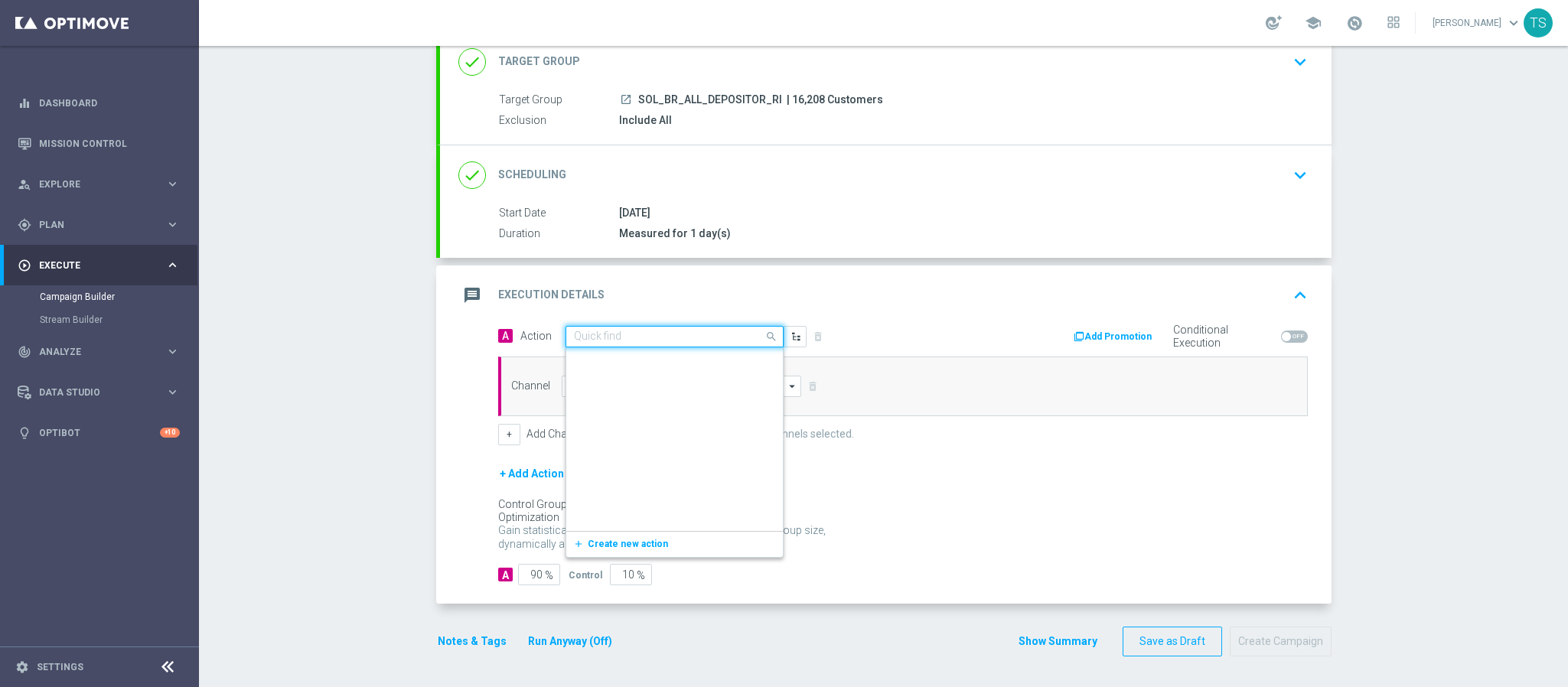
scroll to position [416195, 0]
click at [744, 333] on div at bounding box center [675, 337] width 216 height 13
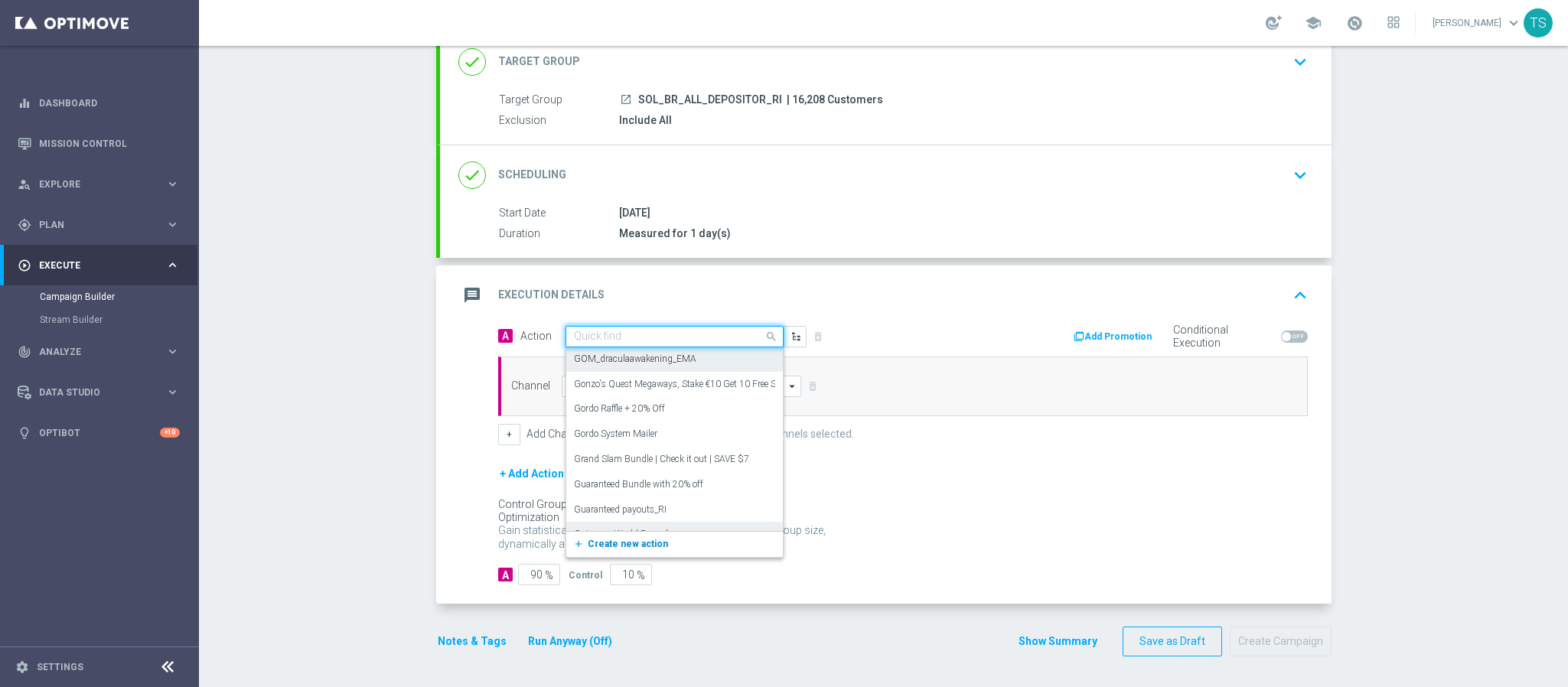
click at [634, 539] on span "Create new action" at bounding box center [628, 544] width 80 height 11
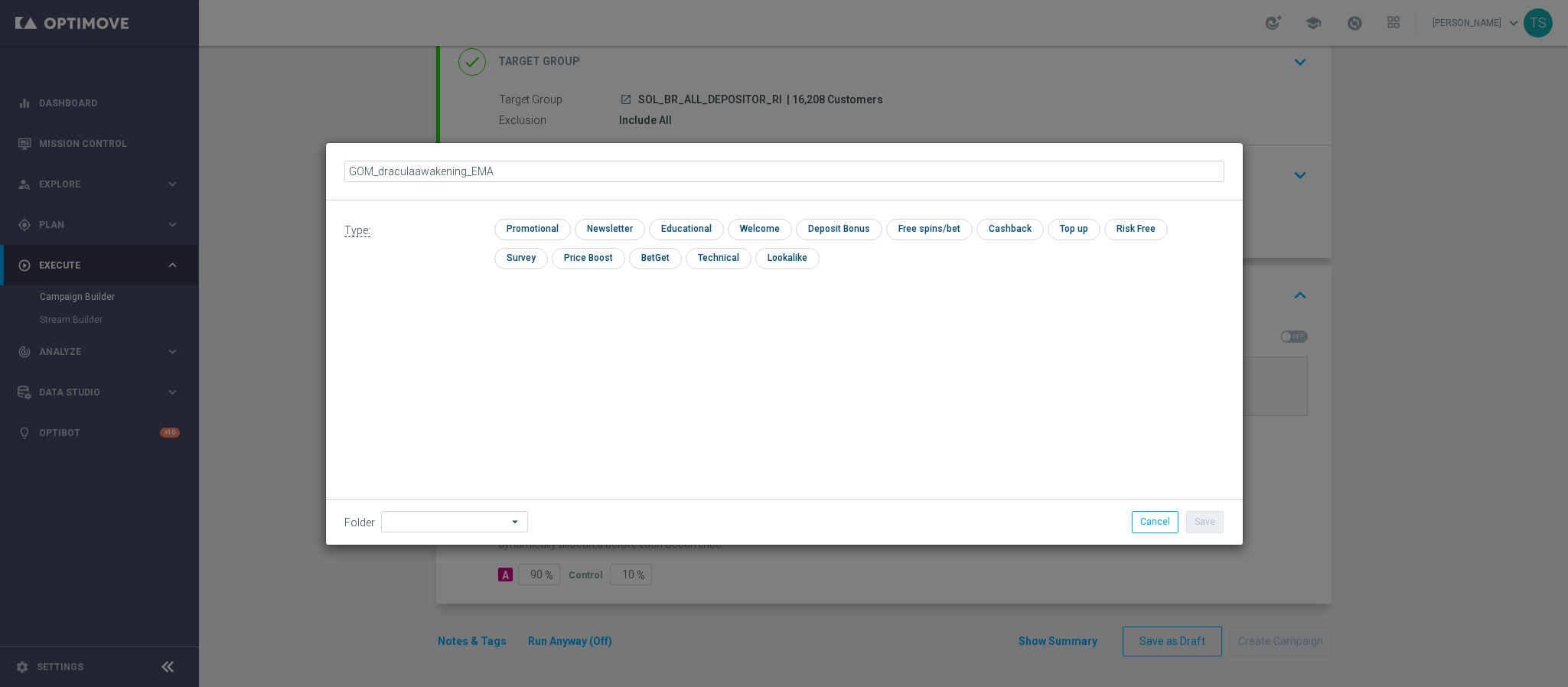
drag, startPoint x: 464, startPoint y: 161, endPoint x: 615, endPoint y: 141, distance: 152.3
click at [611, 143] on div "GOM_draculaawakening_EMA" at bounding box center [784, 171] width 917 height 58
type input "GOM_draculaawakening_RI"
click at [975, 386] on div "Type: check Promotional check Newsletter check Educational check Welcome check …" at bounding box center [784, 373] width 917 height 344
click at [569, 231] on div "check Promotional" at bounding box center [533, 230] width 77 height 22
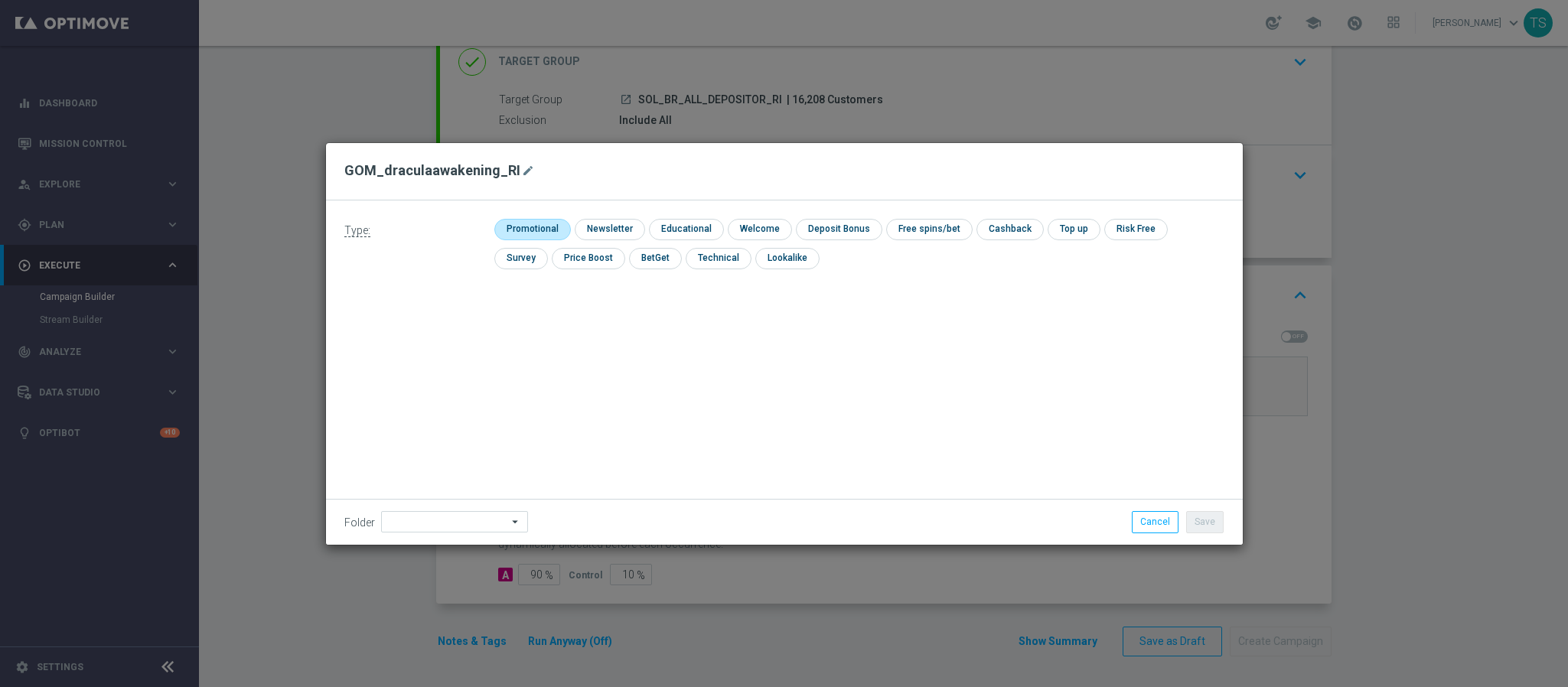
click at [559, 228] on input "checkbox" at bounding box center [531, 229] width 73 height 21
checkbox input "true"
click at [1190, 508] on div "Folder arrow_drop_down Drag here to set row groups Drag here to set column labe…" at bounding box center [784, 522] width 917 height 45
click at [1194, 520] on button "Save" at bounding box center [1204, 522] width 38 height 22
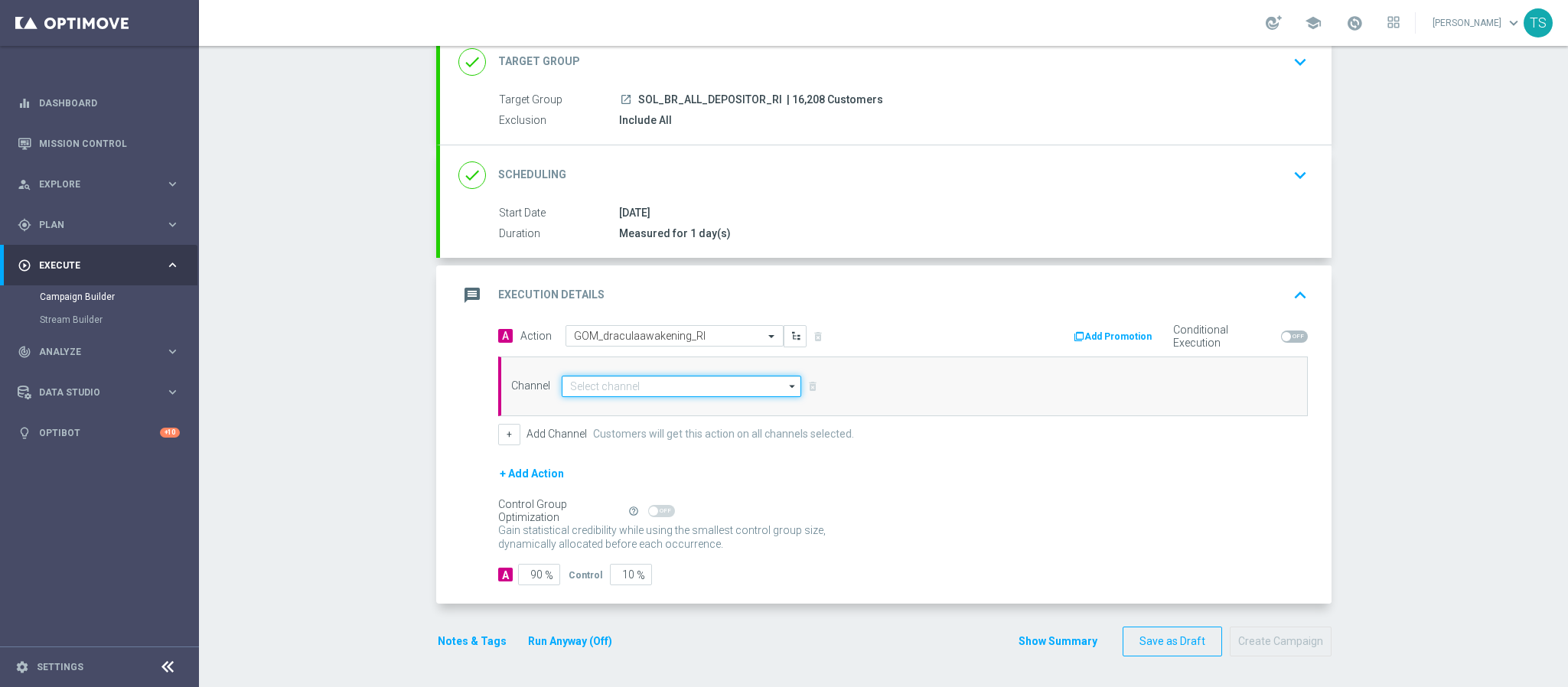
click at [689, 377] on input at bounding box center [682, 387] width 241 height 22
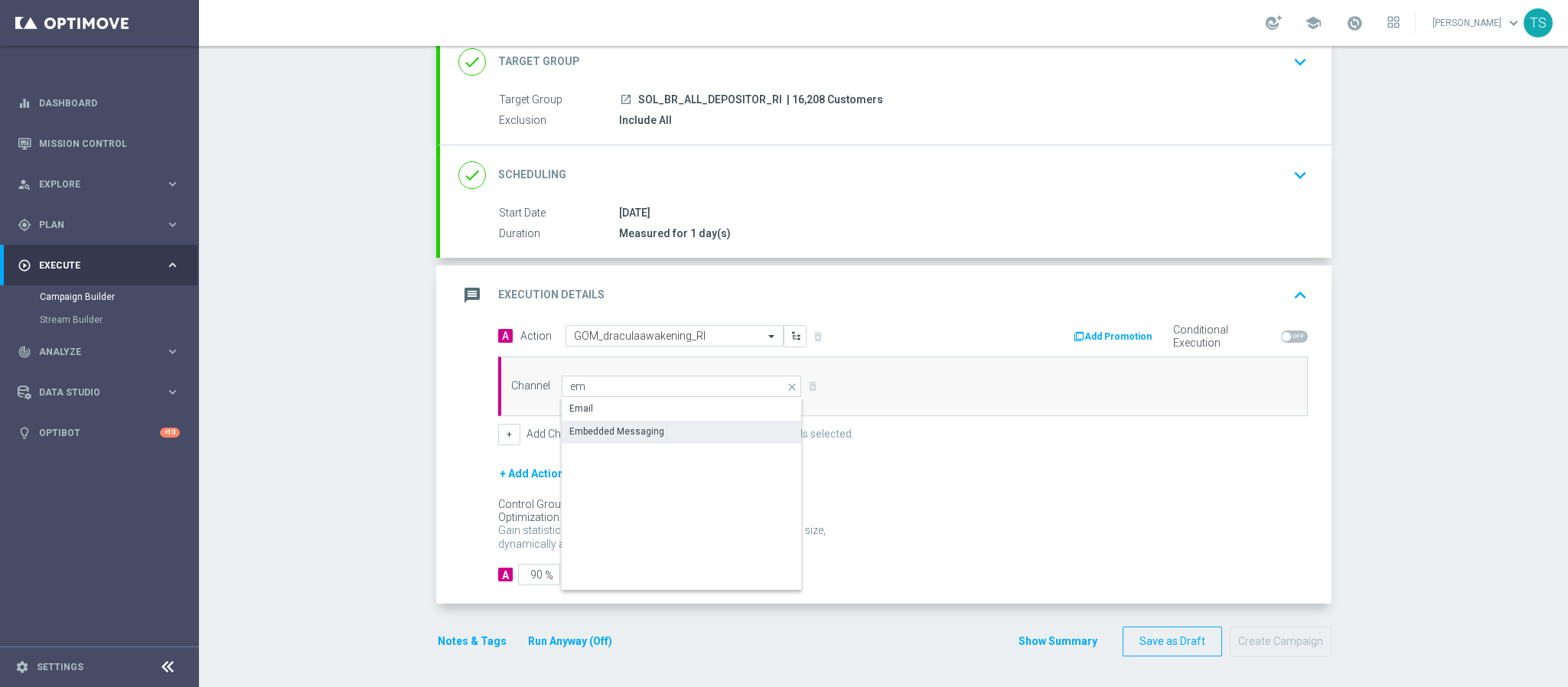
click at [650, 432] on div "Embedded Messaging" at bounding box center [682, 432] width 241 height 22
type input "Embedded Messaging"
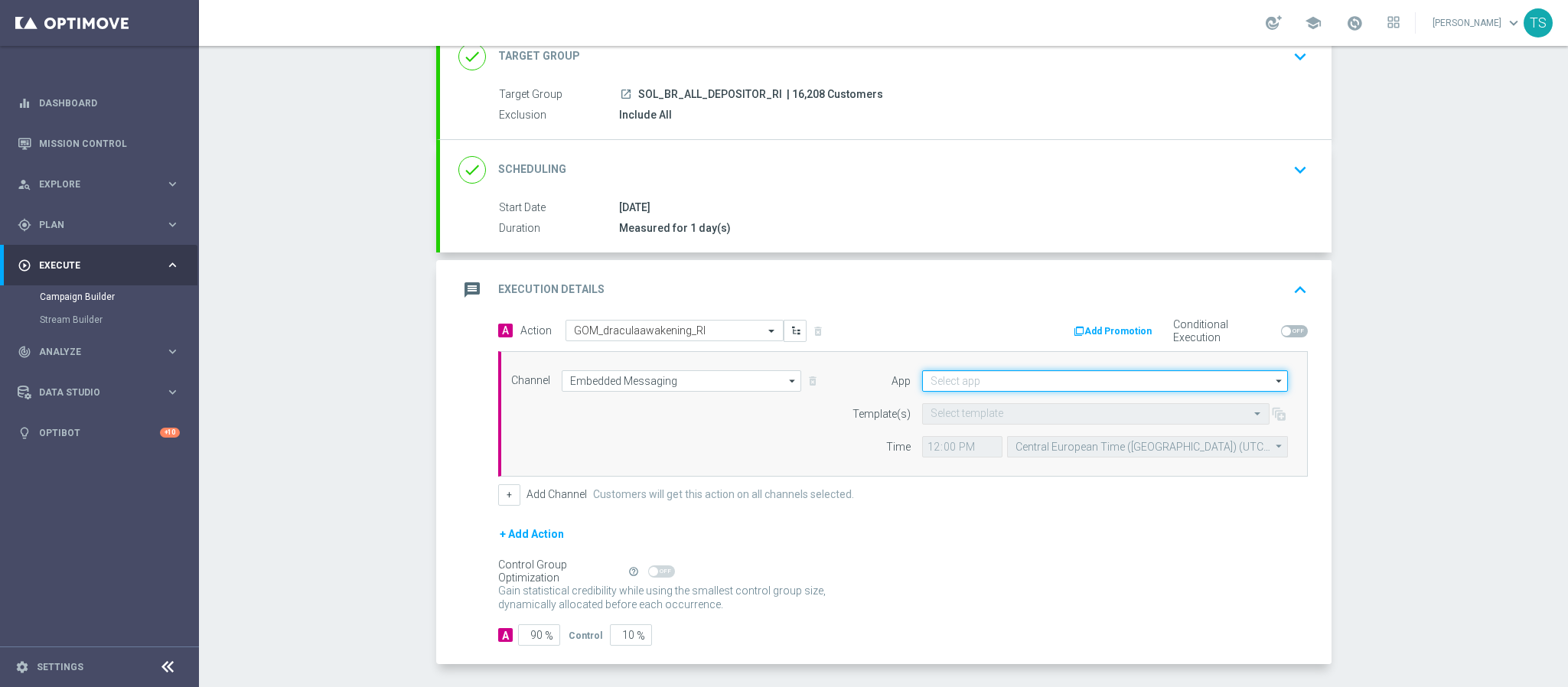
click at [988, 382] on input at bounding box center [1106, 381] width 366 height 22
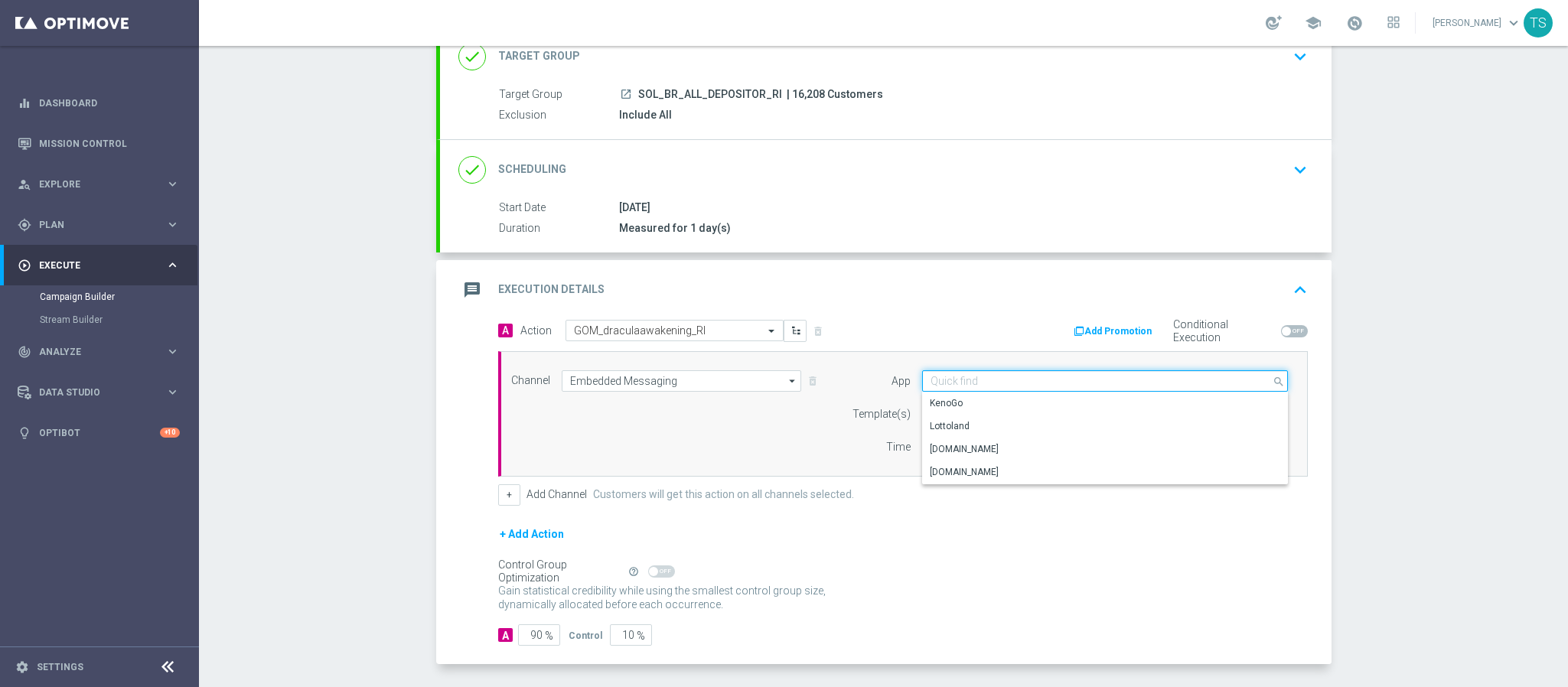
click at [990, 382] on input at bounding box center [1106, 381] width 366 height 22
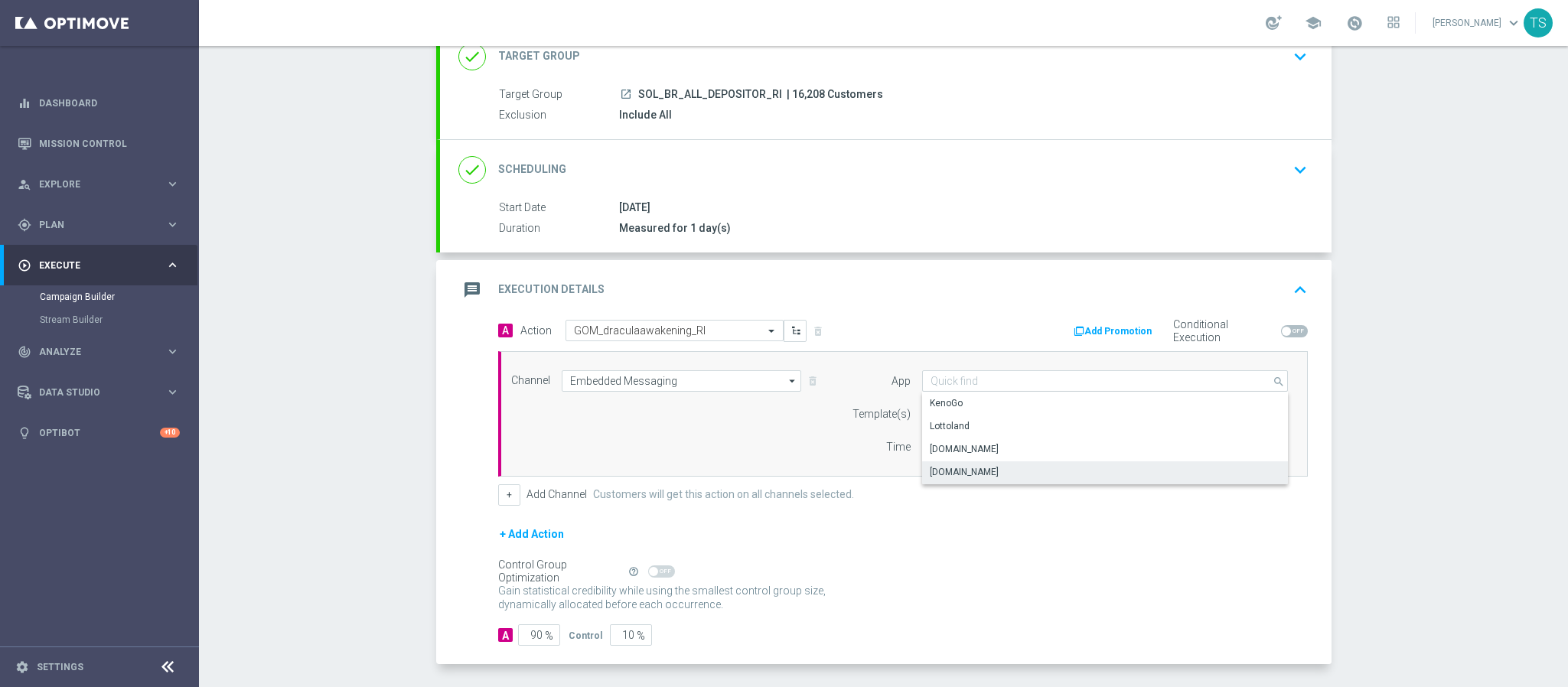
click at [968, 476] on div "Sorteonline.bet.br" at bounding box center [965, 472] width 69 height 13
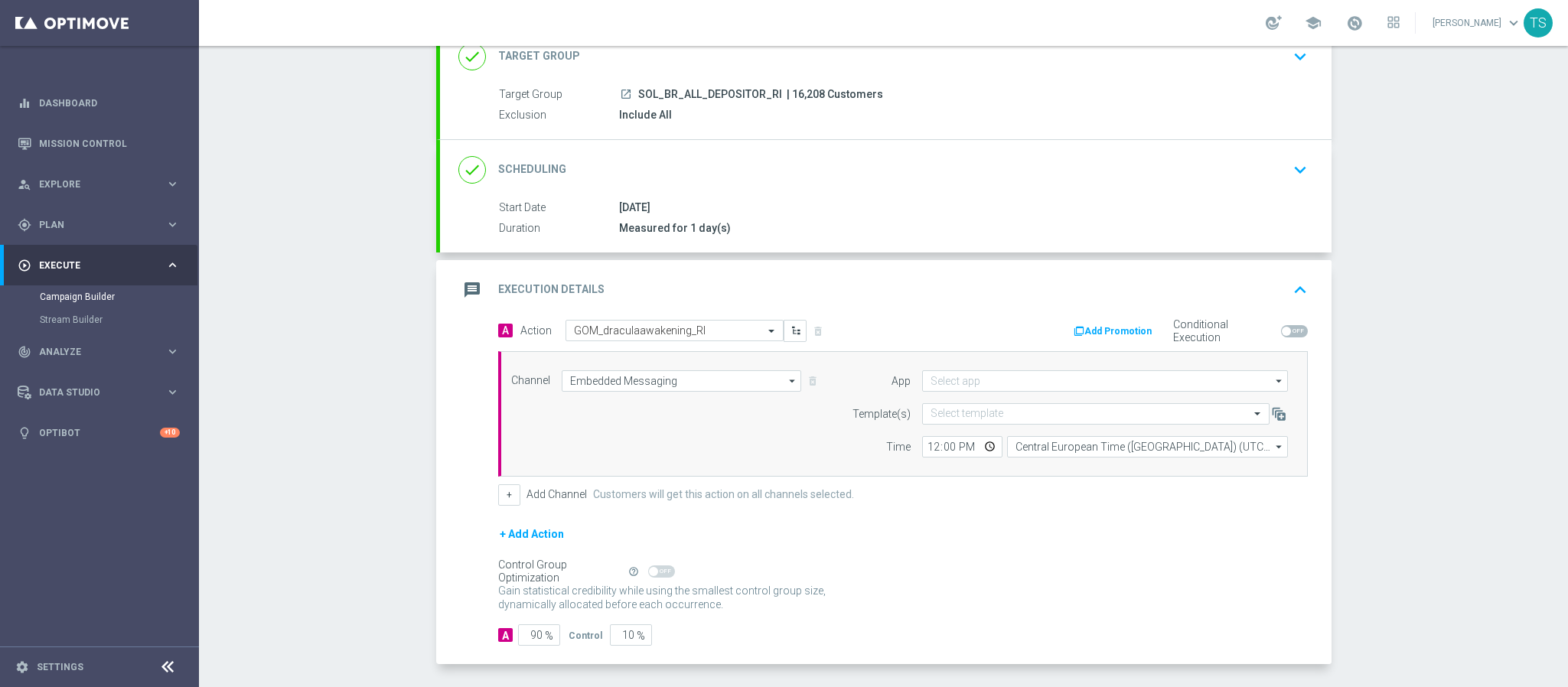
type input "Sorteonline.bet.br"
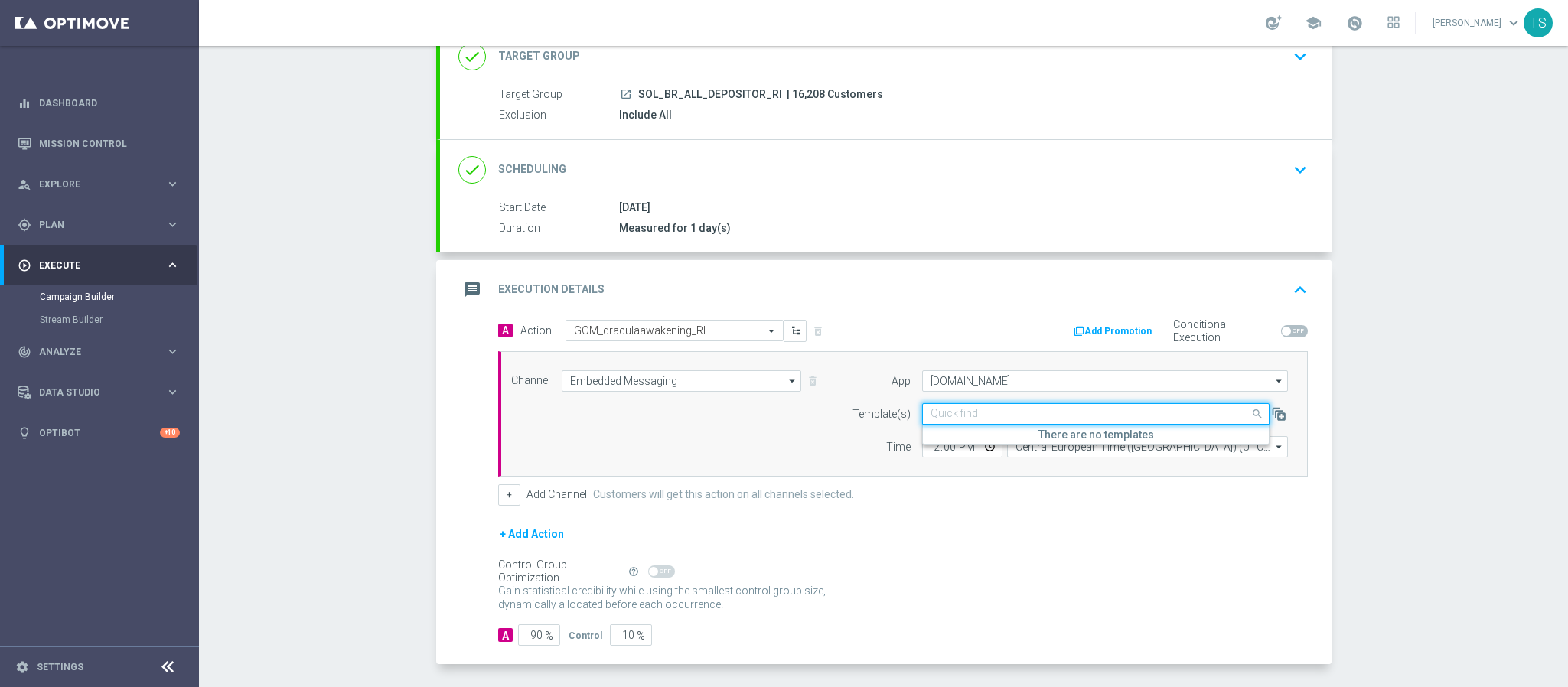
click at [965, 420] on input "text" at bounding box center [1081, 415] width 300 height 13
click at [980, 440] on label "Inbox/BR_SOL__draculaawakening__NVIP_RI_TAC_GM" at bounding box center [1041, 438] width 220 height 13
type input "drac"
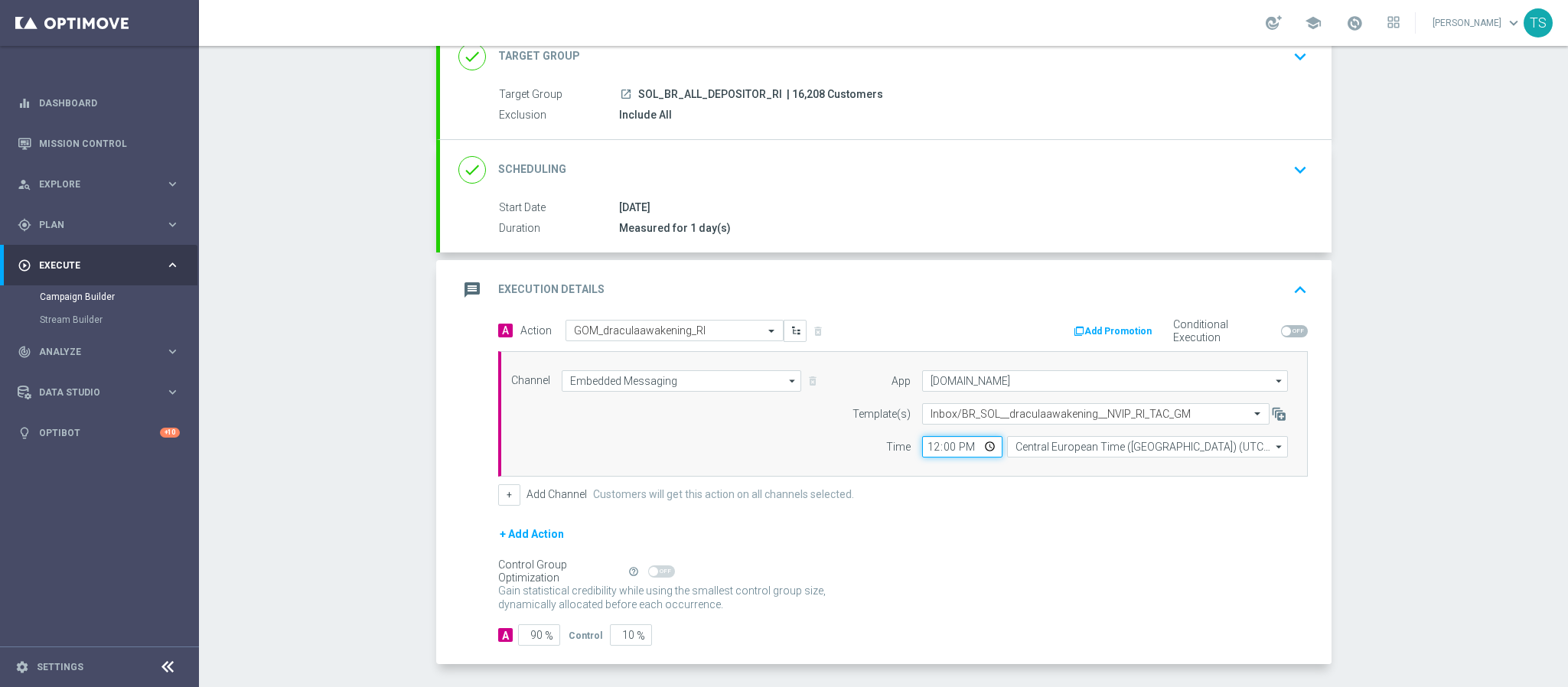
click at [979, 452] on input "12:00" at bounding box center [963, 447] width 80 height 22
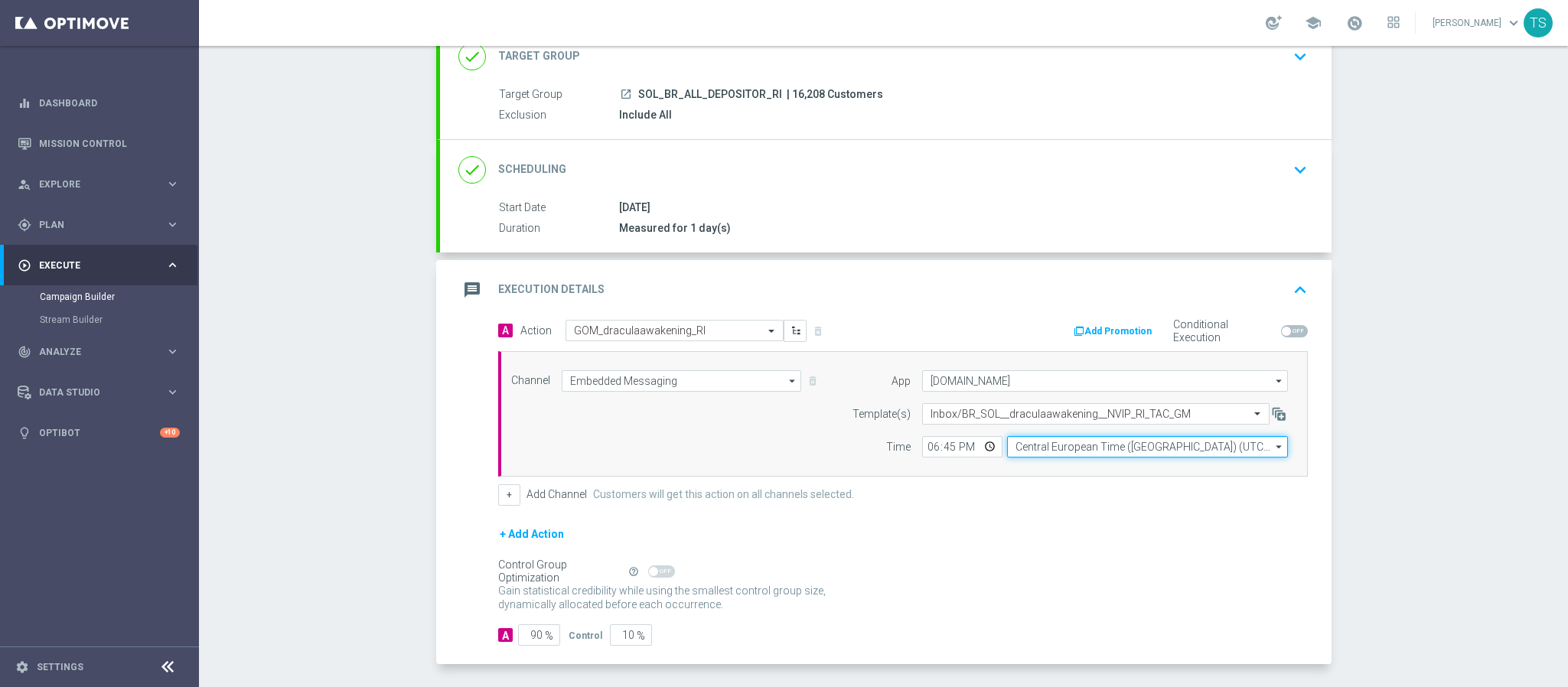
type input "18:45"
click at [1050, 458] on input "Central European Time (Budapest) (UTC +02:00)" at bounding box center [1148, 447] width 281 height 22
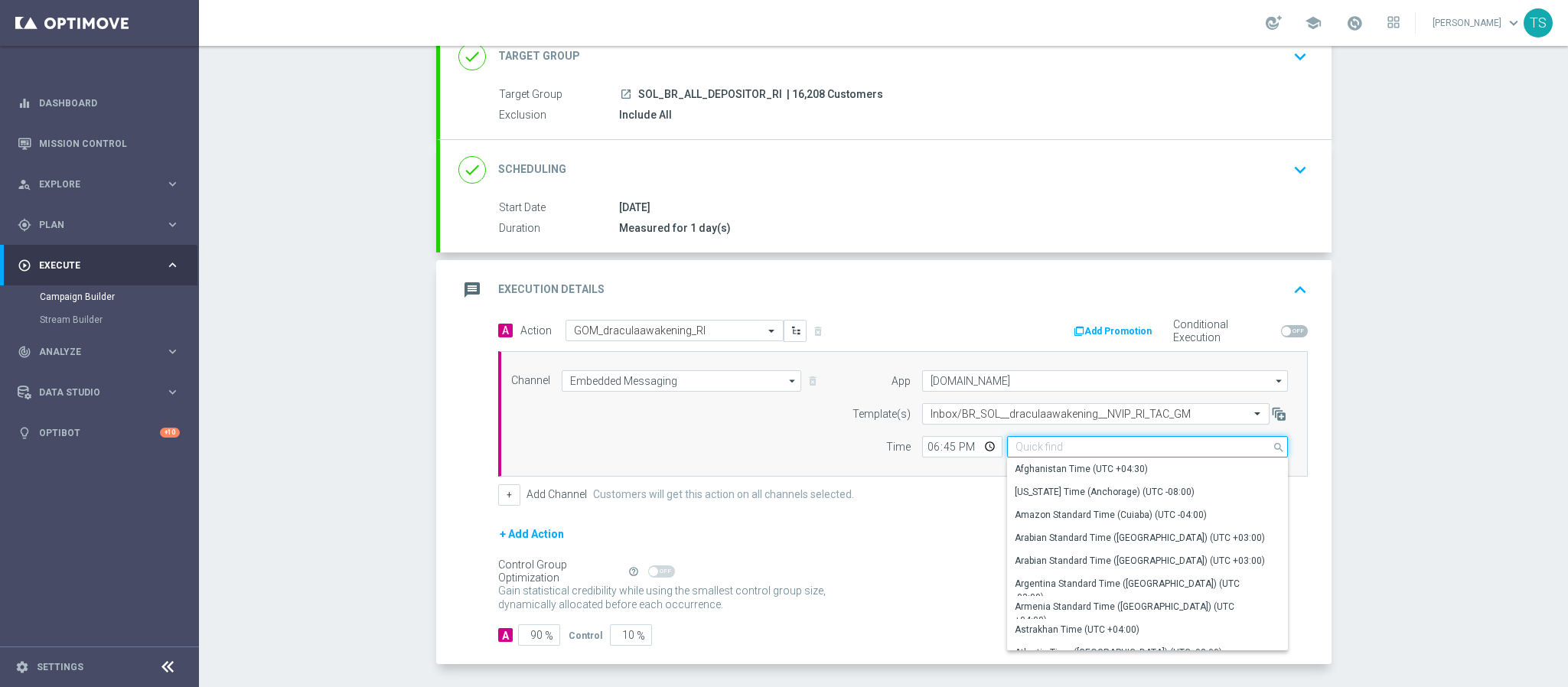
click at [1051, 458] on input at bounding box center [1148, 447] width 281 height 22
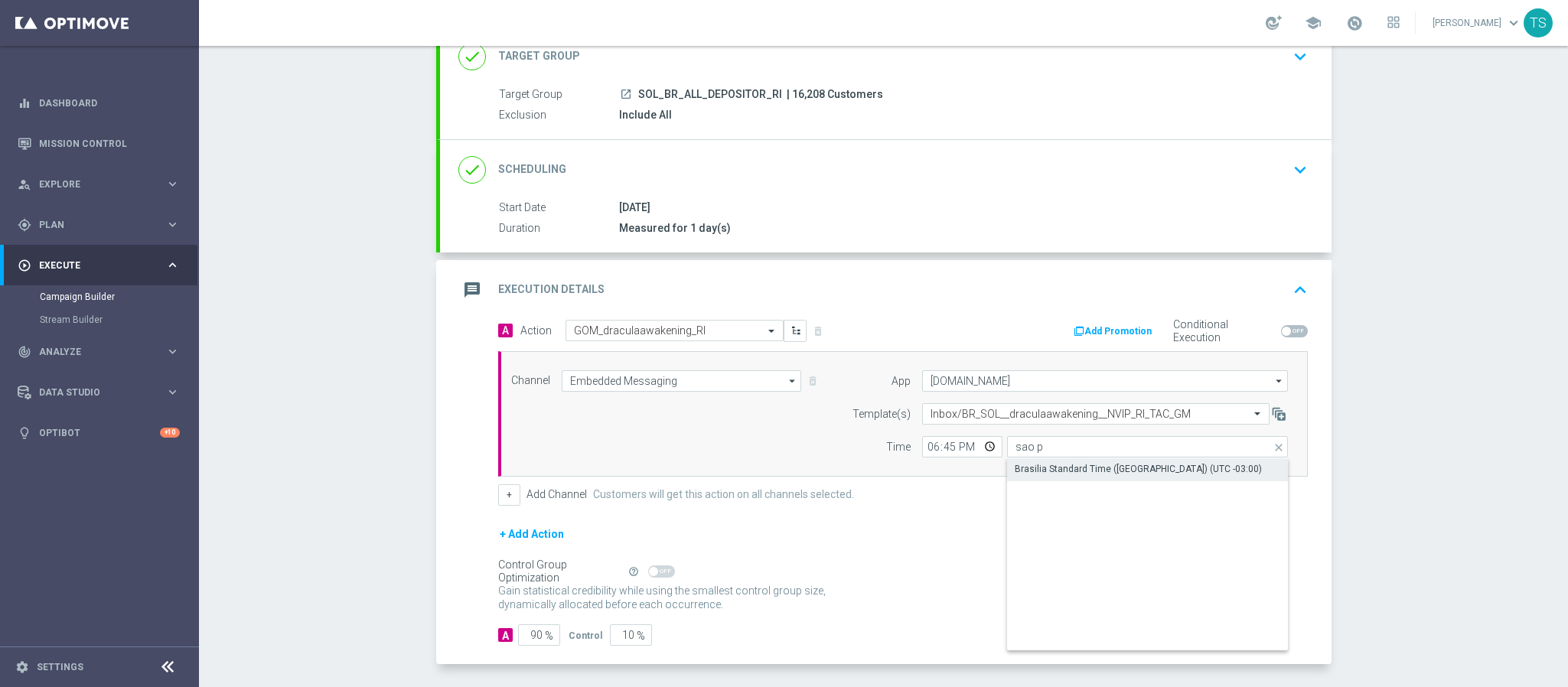
click at [1070, 467] on div "Brasilia Standard Time (Sao Paulo) (UTC -03:00)" at bounding box center [1138, 469] width 247 height 13
type input "Brasilia Standard Time (Sao Paulo) (UTC -03:00)"
click at [1336, 450] on div "Campaign Builder Scheduled Campaign Triggered Campaign Status: Draft done Targe…" at bounding box center [883, 366] width 1369 height 641
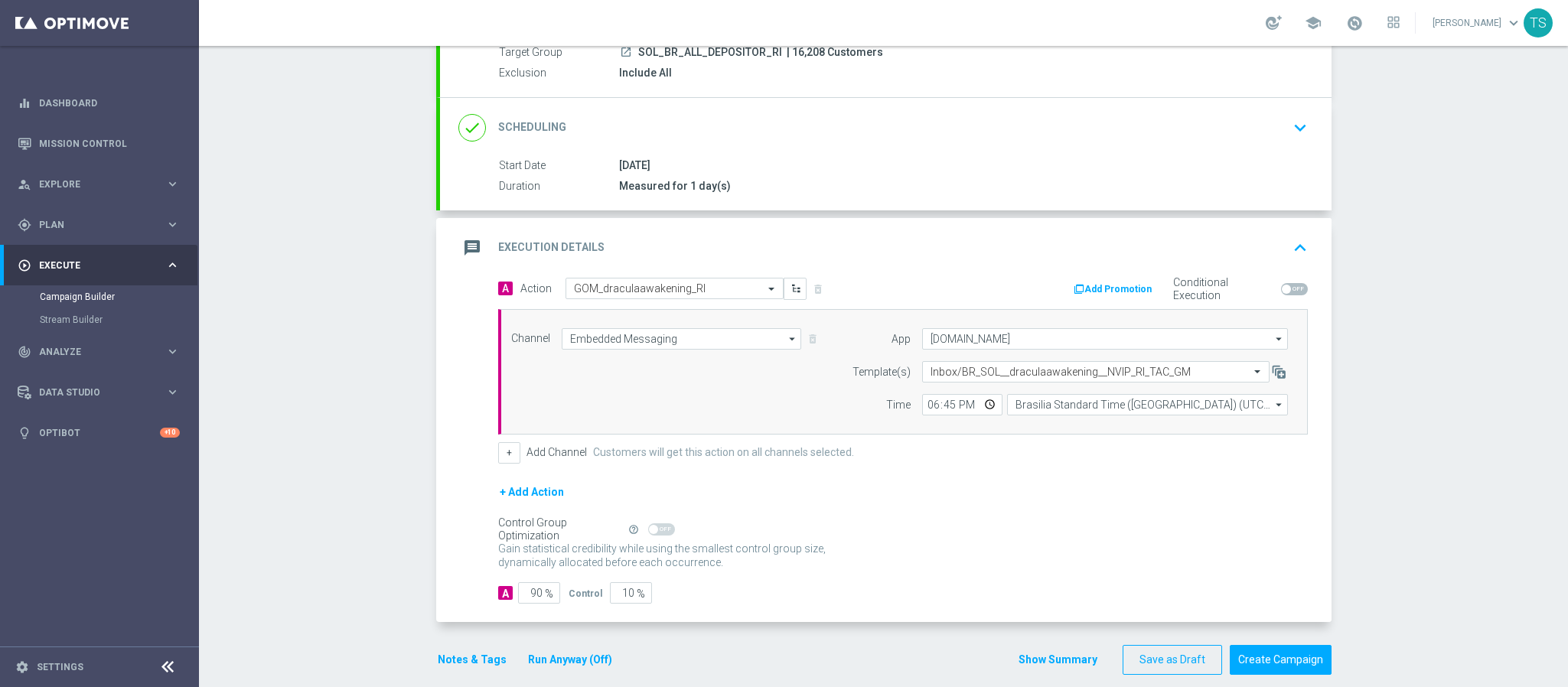
scroll to position [177, 0]
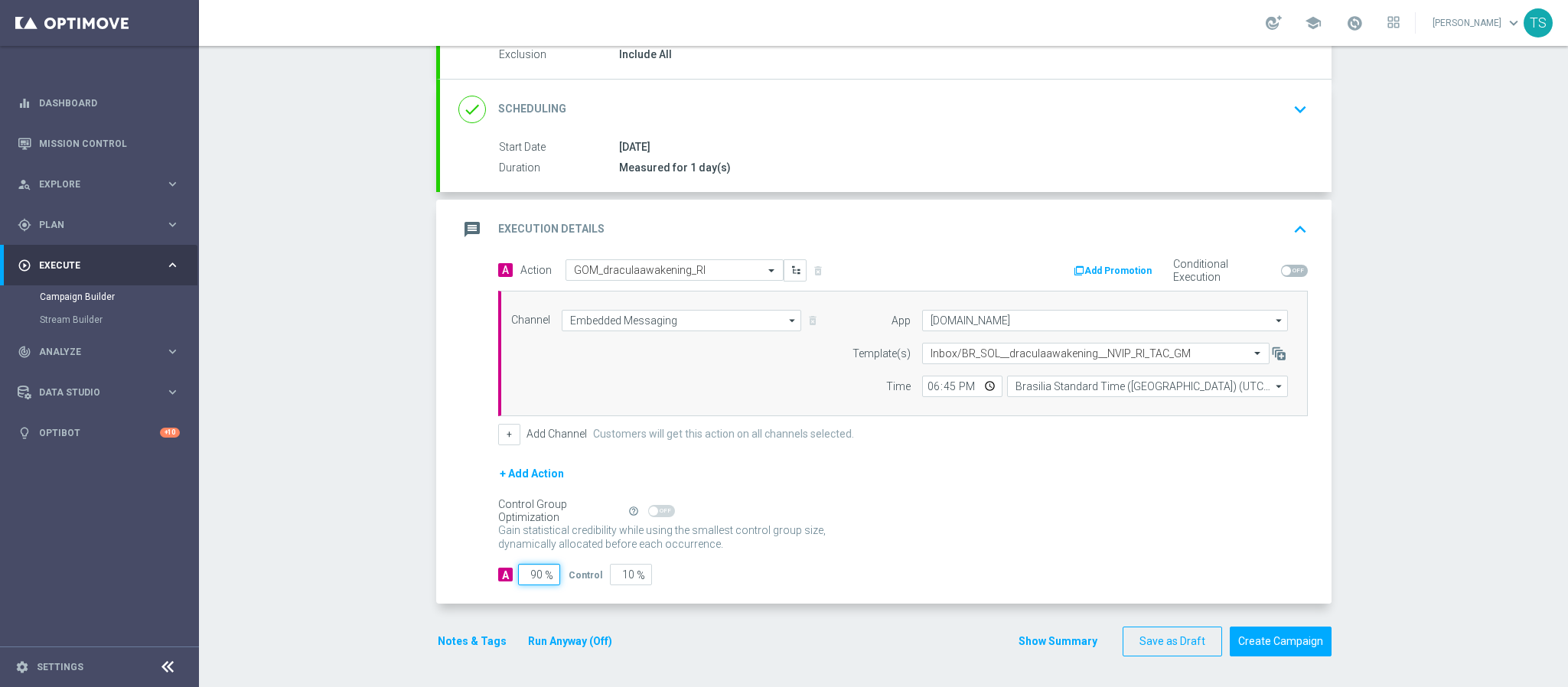
drag, startPoint x: 522, startPoint y: 568, endPoint x: 613, endPoint y: 572, distance: 91.1
click at [603, 572] on div "A 90 % Control 10 %" at bounding box center [903, 575] width 810 height 22
type input "10"
type input "90"
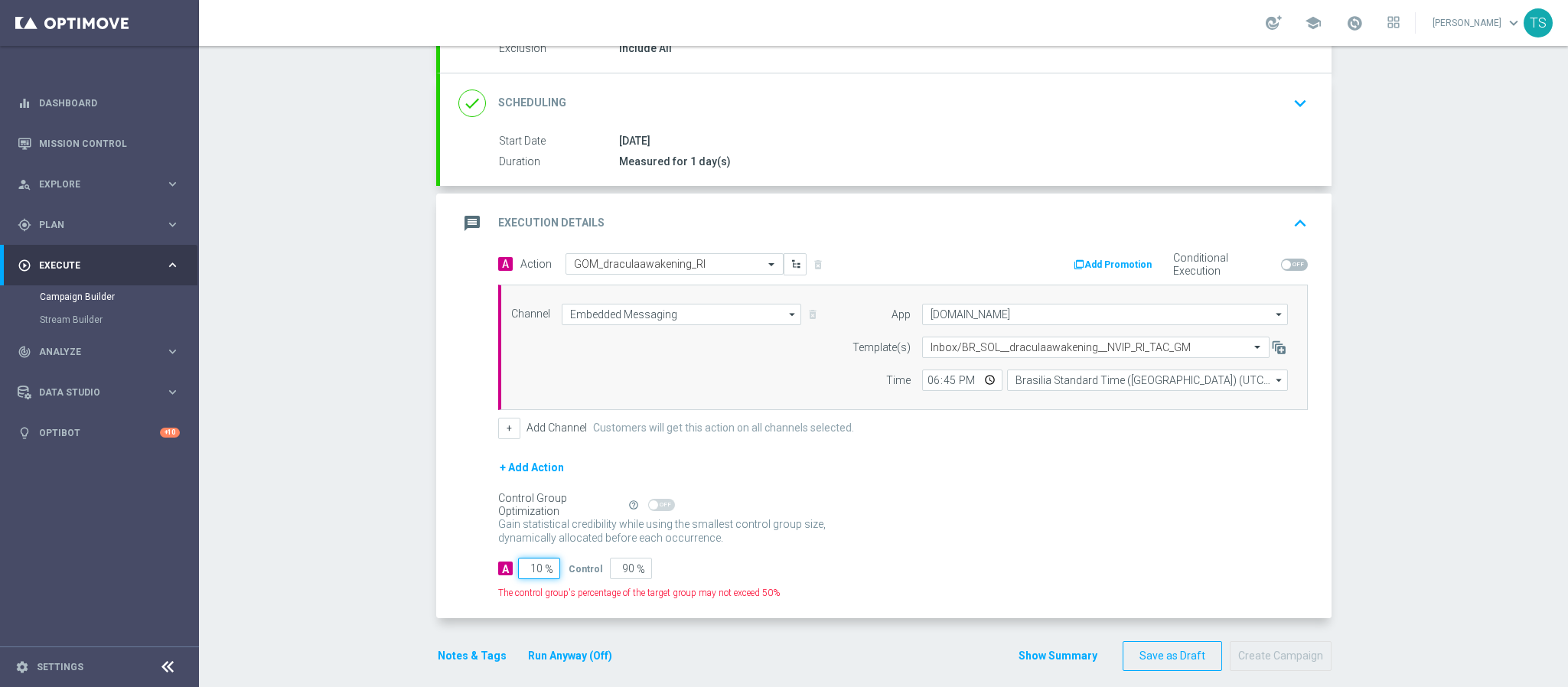
type input "100"
type input "0"
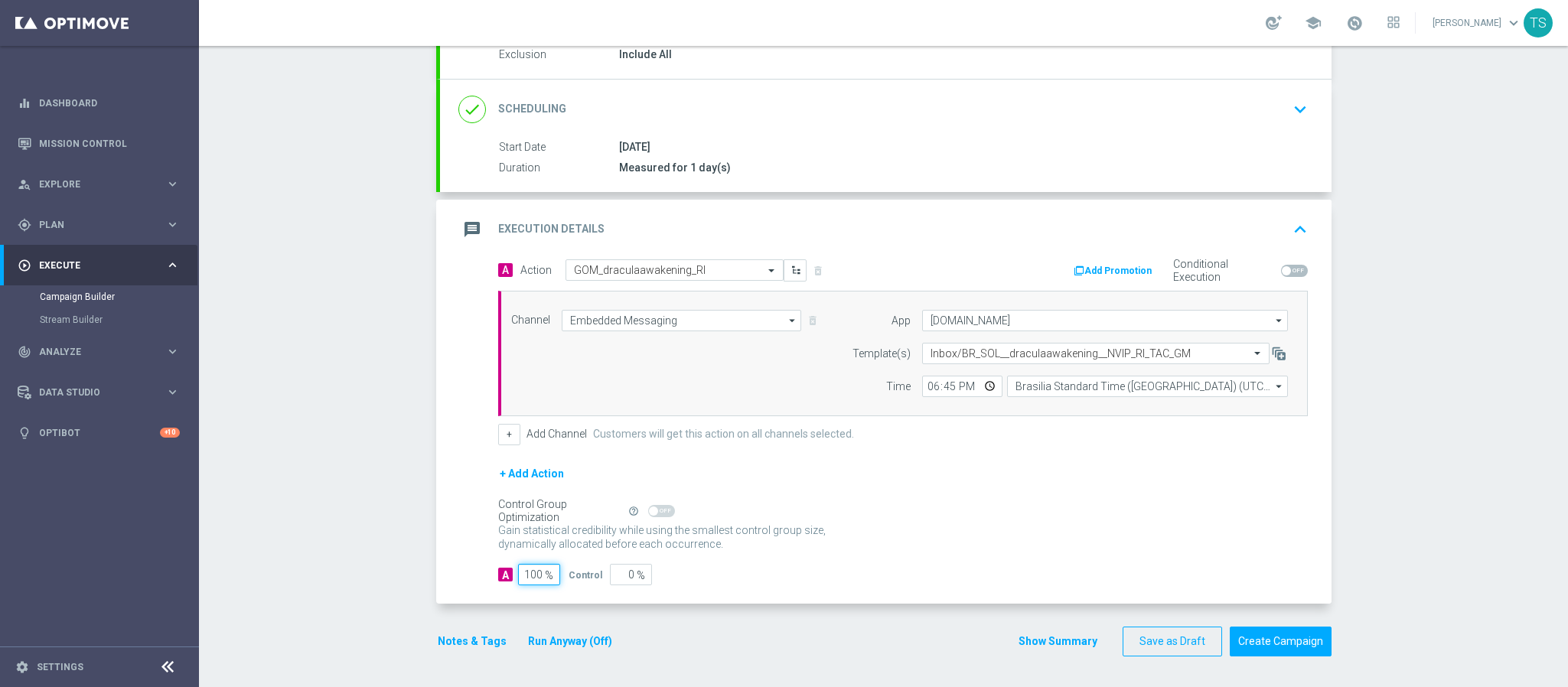
type input "100"
click at [1423, 504] on div "Campaign Builder Scheduled Campaign Triggered Campaign Status: Draft done Targe…" at bounding box center [883, 366] width 1369 height 641
click at [1259, 644] on button "Create Campaign" at bounding box center [1281, 642] width 102 height 30
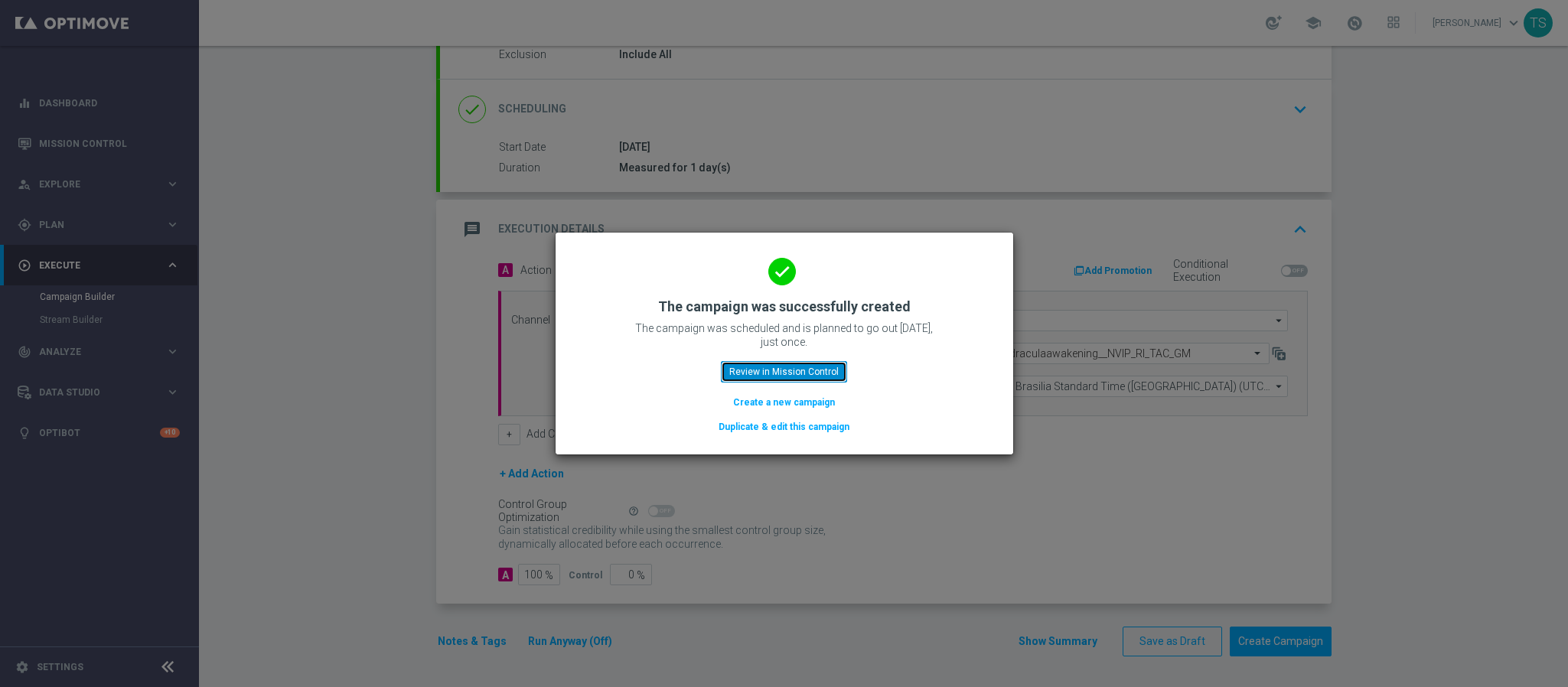
click at [808, 374] on button "Review in Mission Control" at bounding box center [784, 372] width 126 height 22
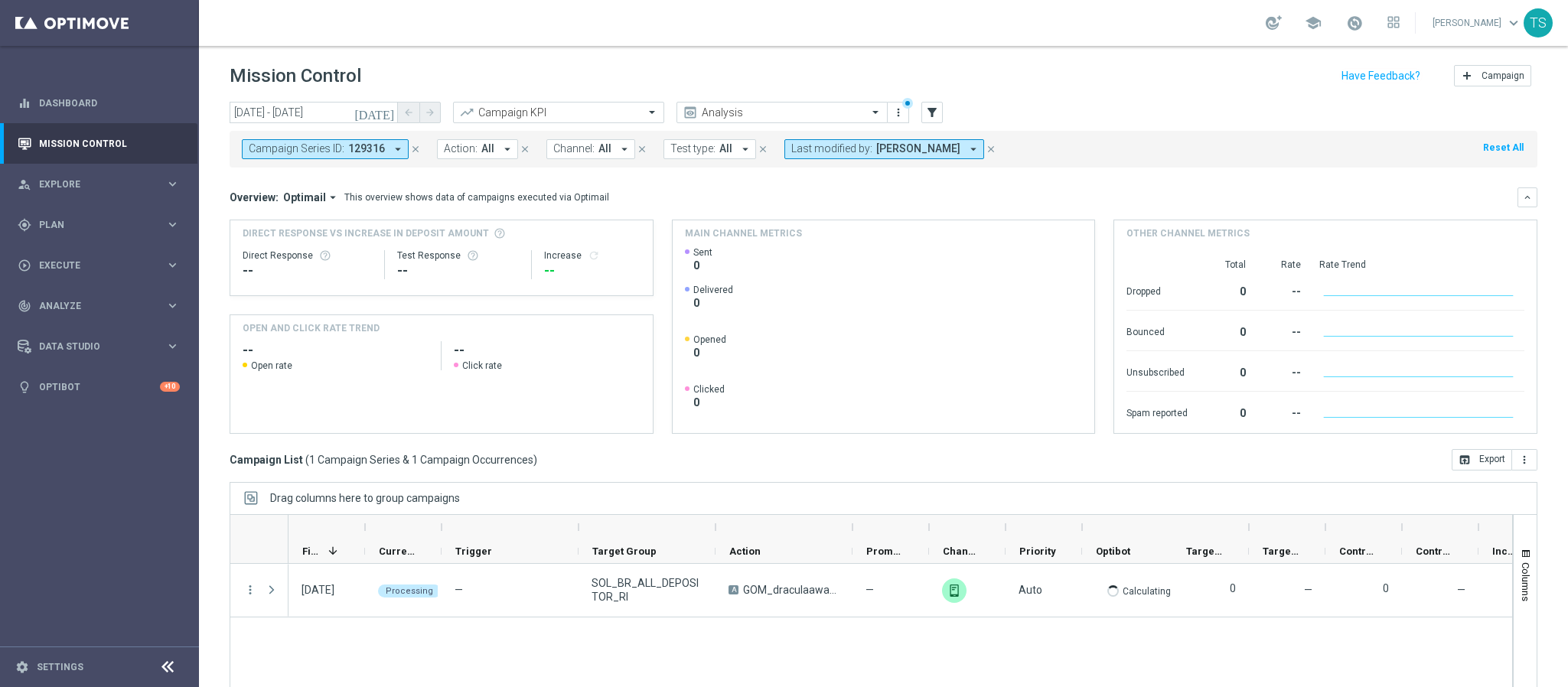
click at [412, 150] on icon "close" at bounding box center [415, 149] width 11 height 11
